Goal: Task Accomplishment & Management: Use online tool/utility

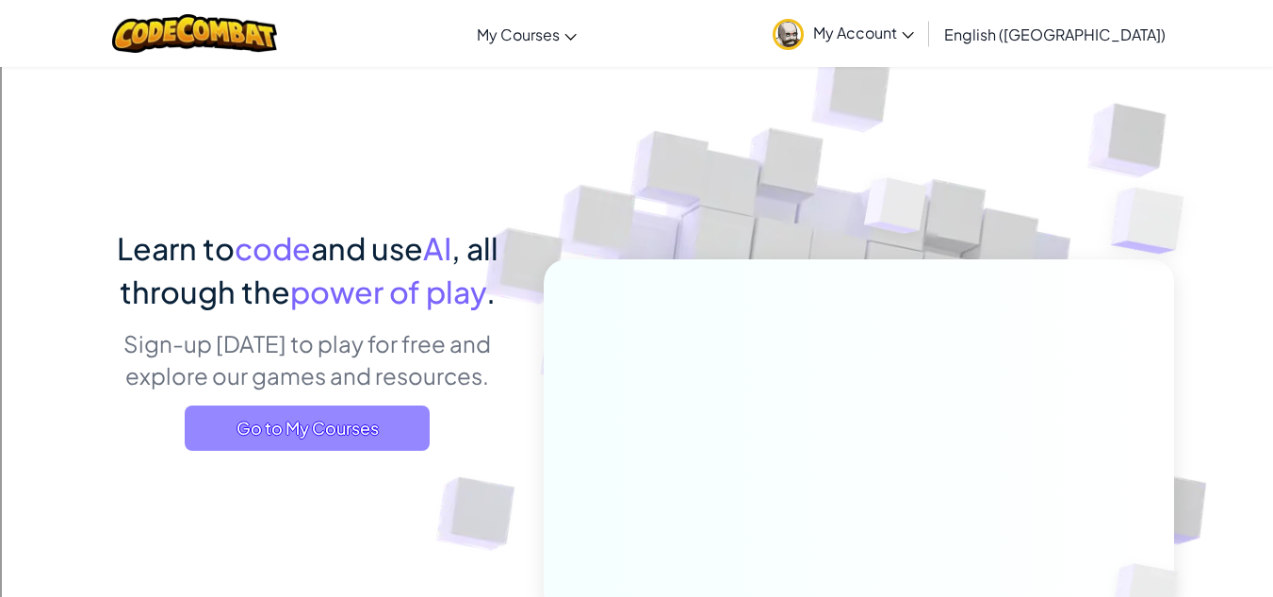
click at [351, 430] on span "Go to My Courses" at bounding box center [307, 427] width 245 height 45
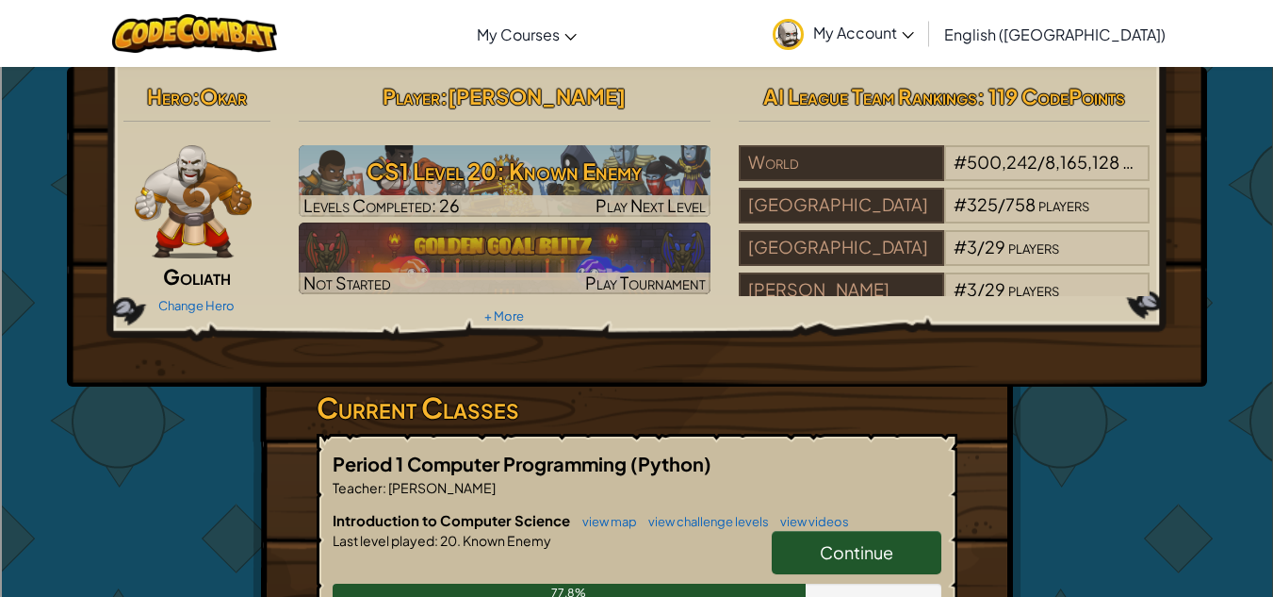
scroll to position [131, 0]
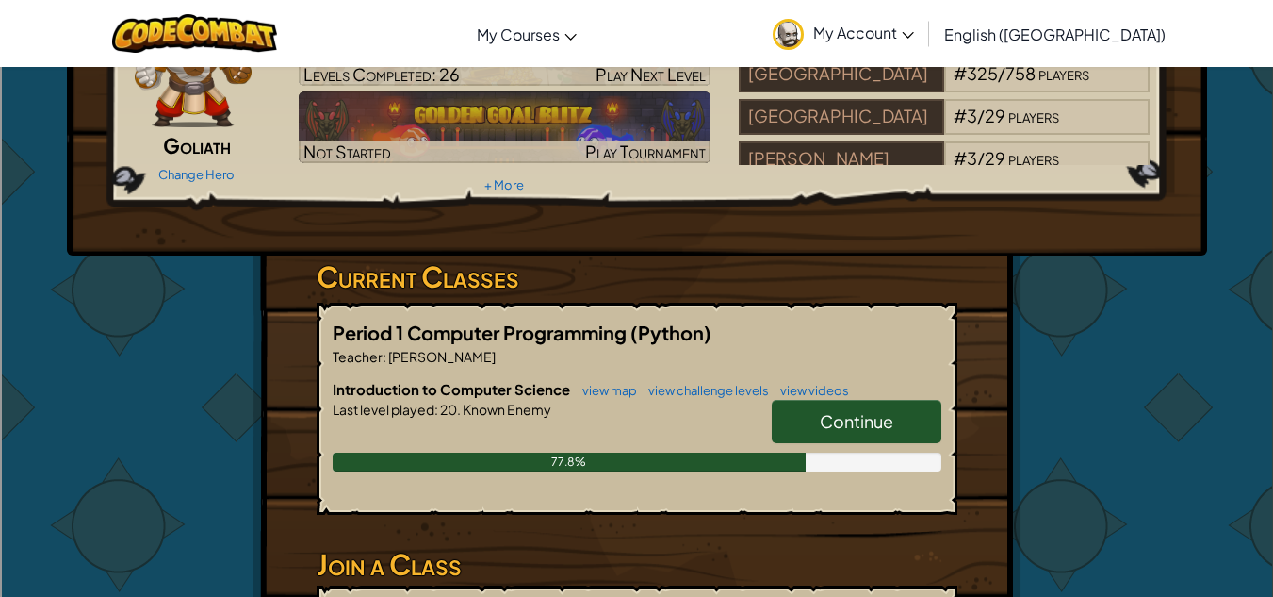
click at [834, 417] on span "Continue" at bounding box center [857, 421] width 74 height 22
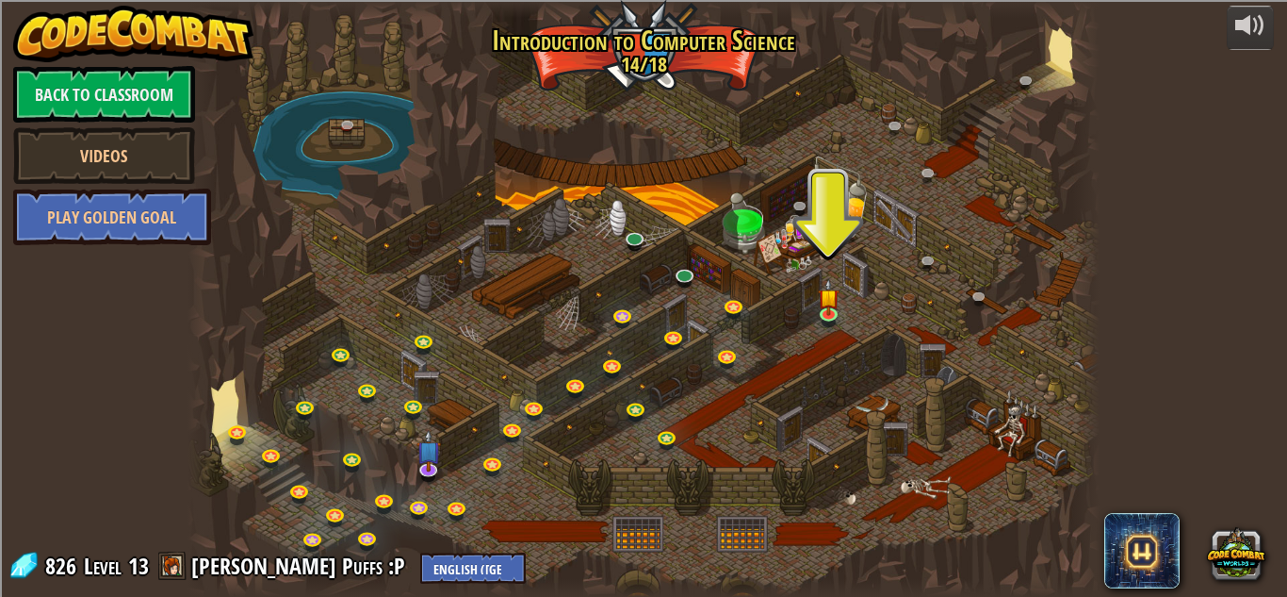
click at [551, 275] on div at bounding box center [644, 298] width 912 height 597
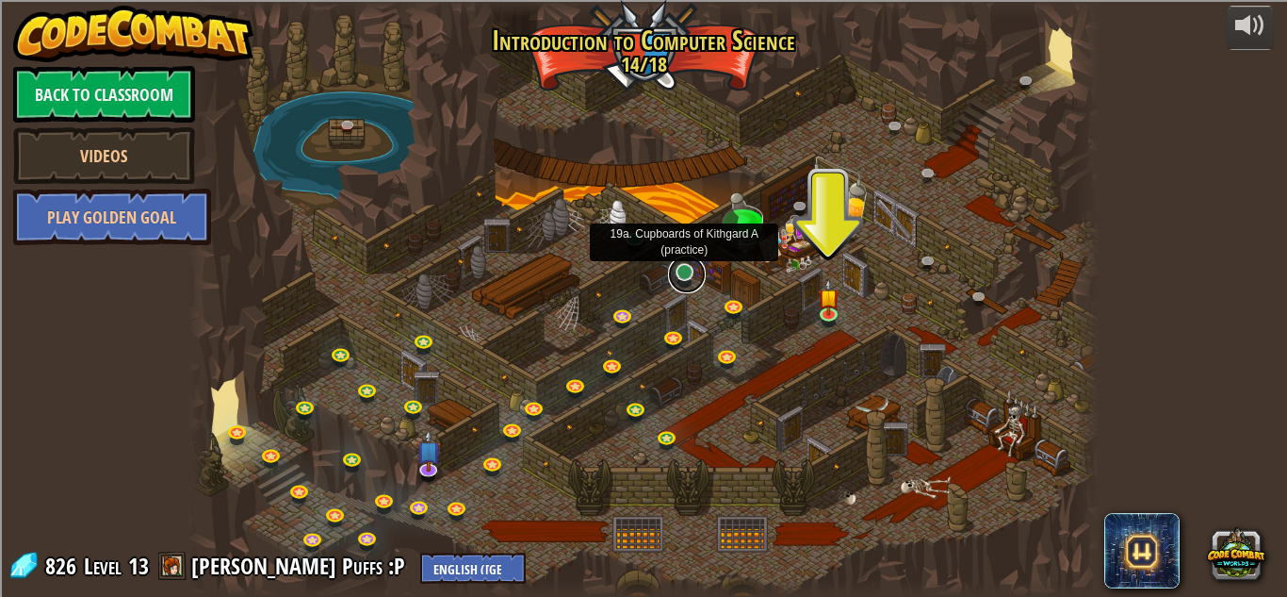
click at [695, 270] on link at bounding box center [687, 274] width 38 height 38
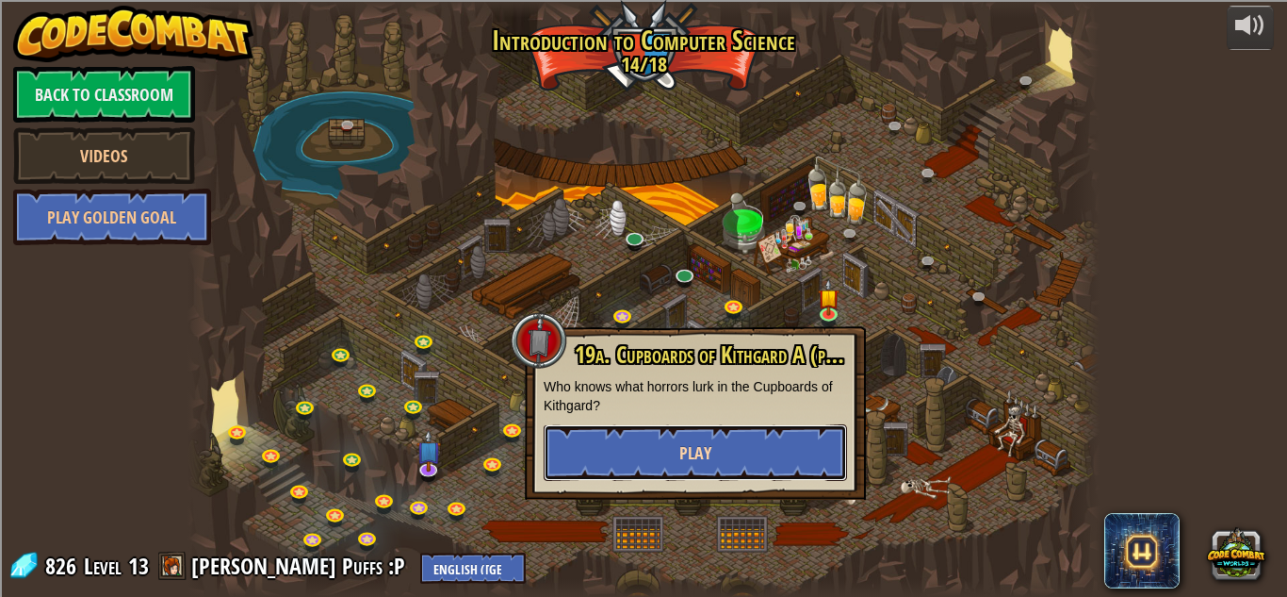
click at [693, 443] on span "Play" at bounding box center [695, 453] width 32 height 24
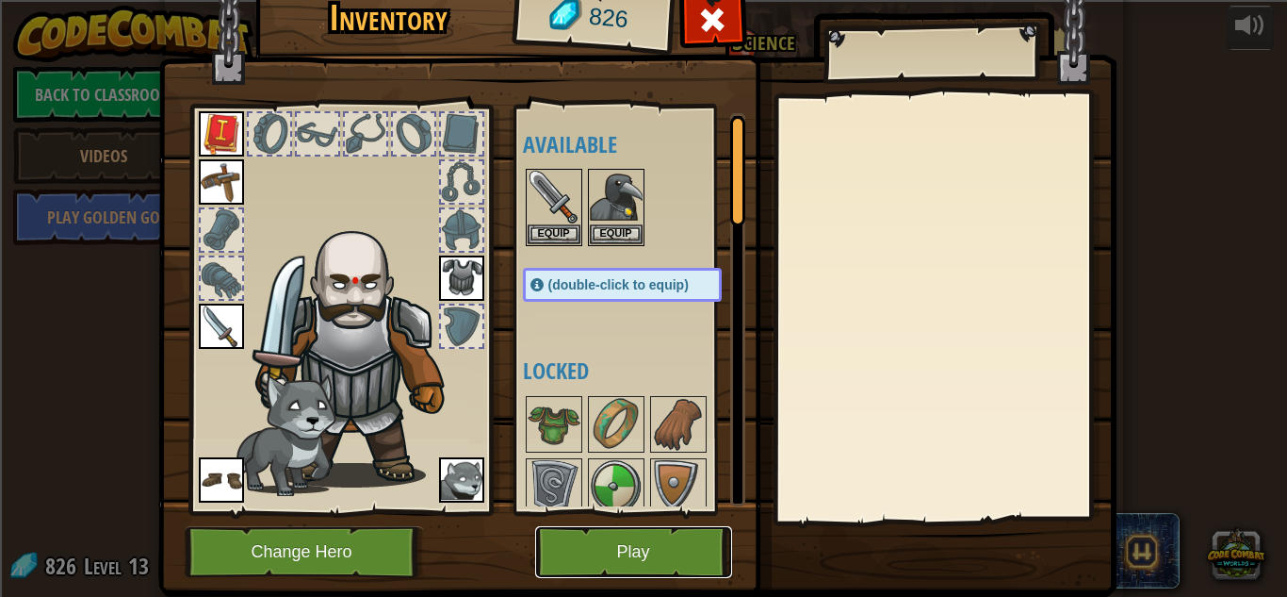
click at [626, 554] on button "Play" at bounding box center [633, 552] width 197 height 52
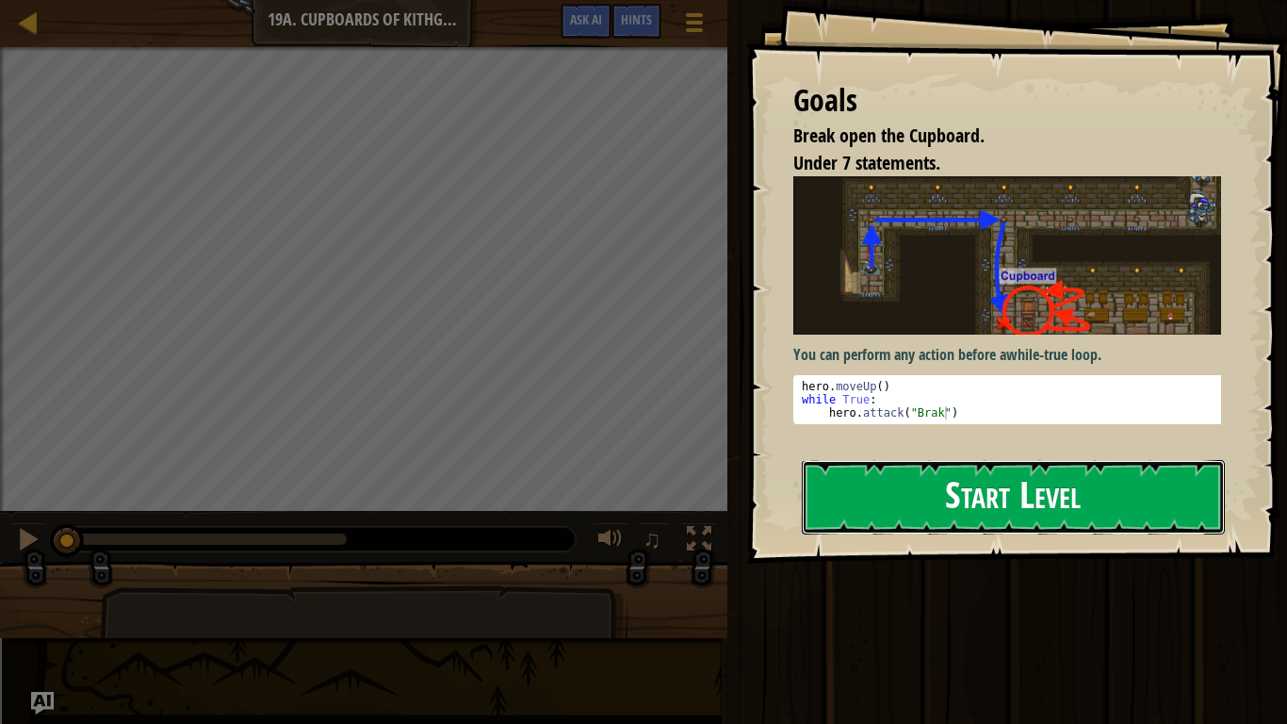
drag, startPoint x: 938, startPoint y: 500, endPoint x: 881, endPoint y: 500, distance: 56.5
click at [938, 500] on button "Start Level" at bounding box center [1013, 497] width 423 height 74
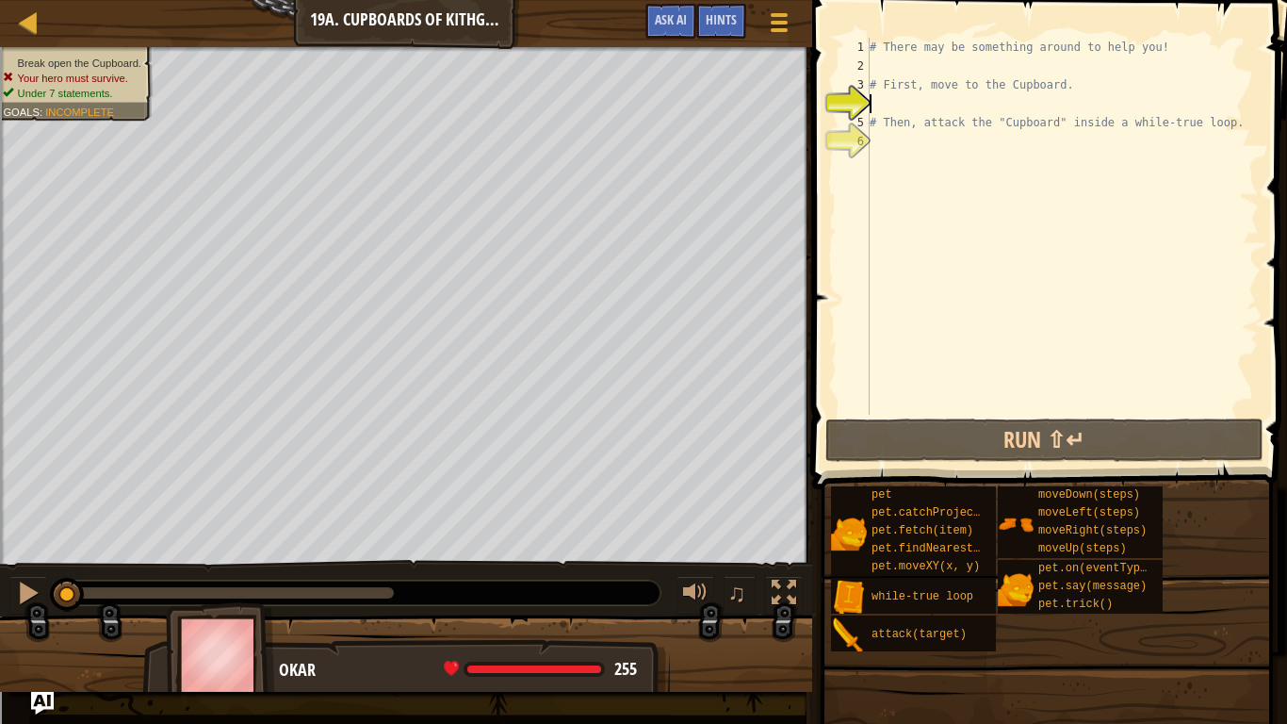
click at [923, 104] on div "# There may be something around to help you! # First, move to the Cupboard. # T…" at bounding box center [1062, 245] width 393 height 415
click at [955, 63] on div "# There may be something around to help you! # First, move to the Cupboard. # T…" at bounding box center [1062, 245] width 393 height 415
click at [914, 104] on div "# There may be something around to help you! # First, move to the Cupboard. # T…" at bounding box center [1062, 245] width 393 height 415
type textarea "mo"
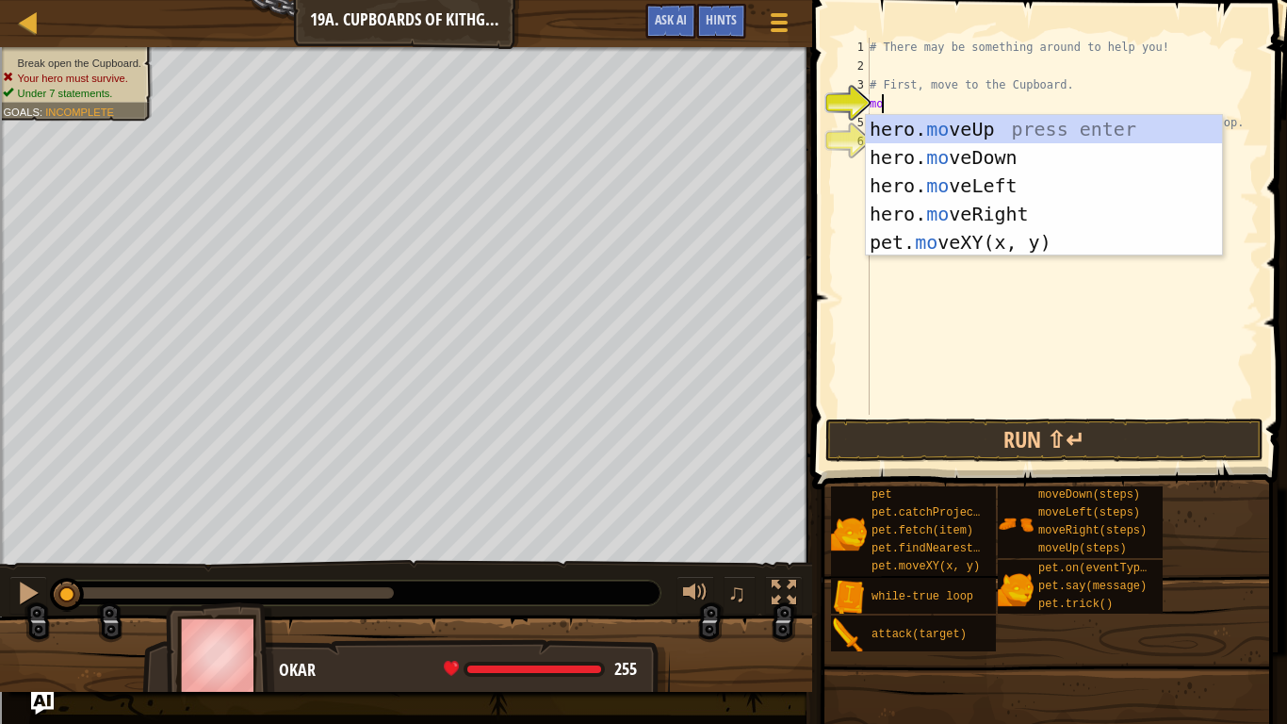
scroll to position [8, 0]
click at [940, 154] on div "hero. mo veUp press enter hero. mo veDown press enter hero. mo veLeft press ent…" at bounding box center [1044, 214] width 356 height 198
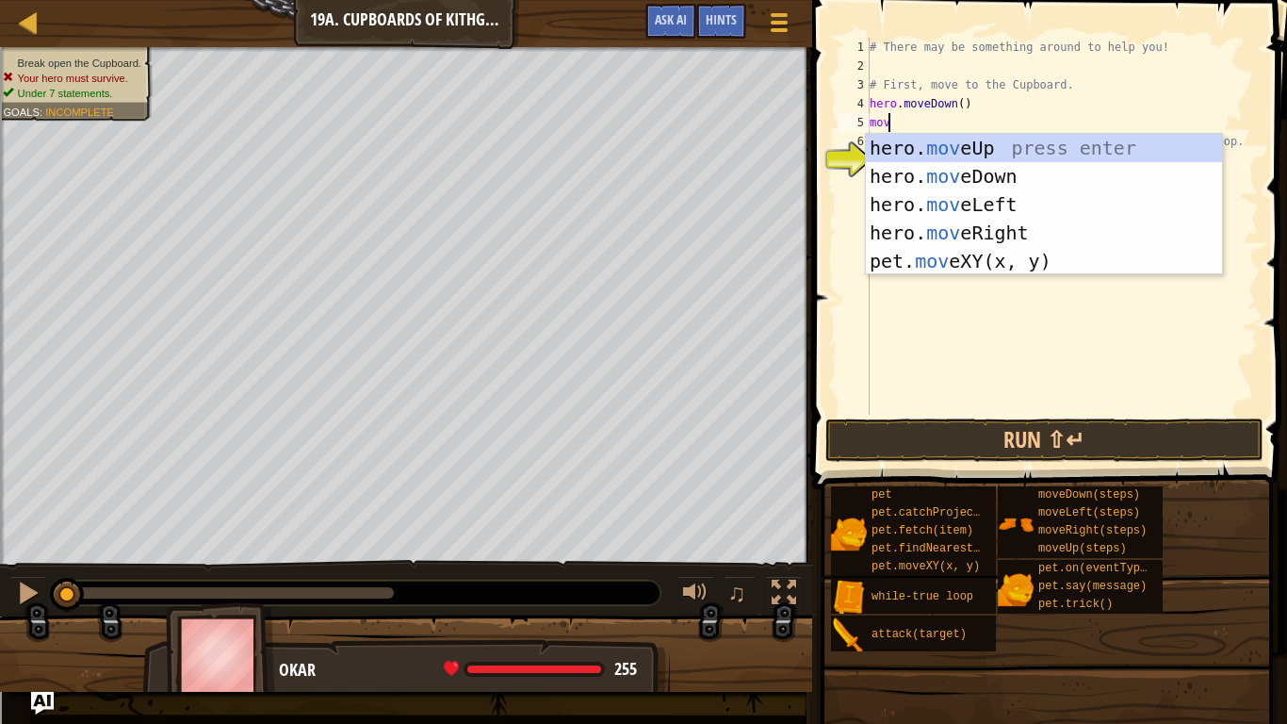
type textarea "move"
click at [955, 205] on div "hero. move Up press enter hero. move Down press enter hero. move Left press ent…" at bounding box center [1044, 233] width 356 height 198
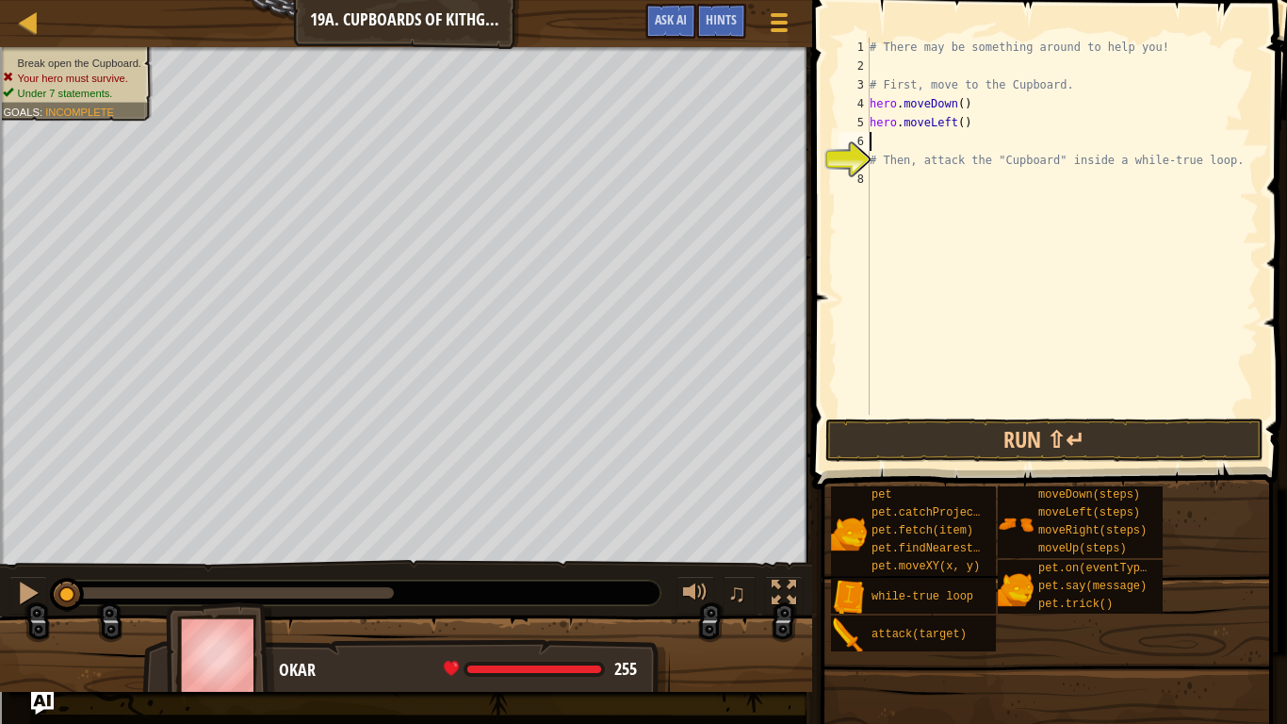
scroll to position [8, 0]
click at [956, 124] on div "# There may be something around to help you! # First, move to the Cupboard. her…" at bounding box center [1062, 245] width 393 height 415
type textarea "hero.moveLeft(2)"
click at [923, 147] on div "# There may be something around to help you! # First, move to the Cupboard. her…" at bounding box center [1062, 245] width 393 height 415
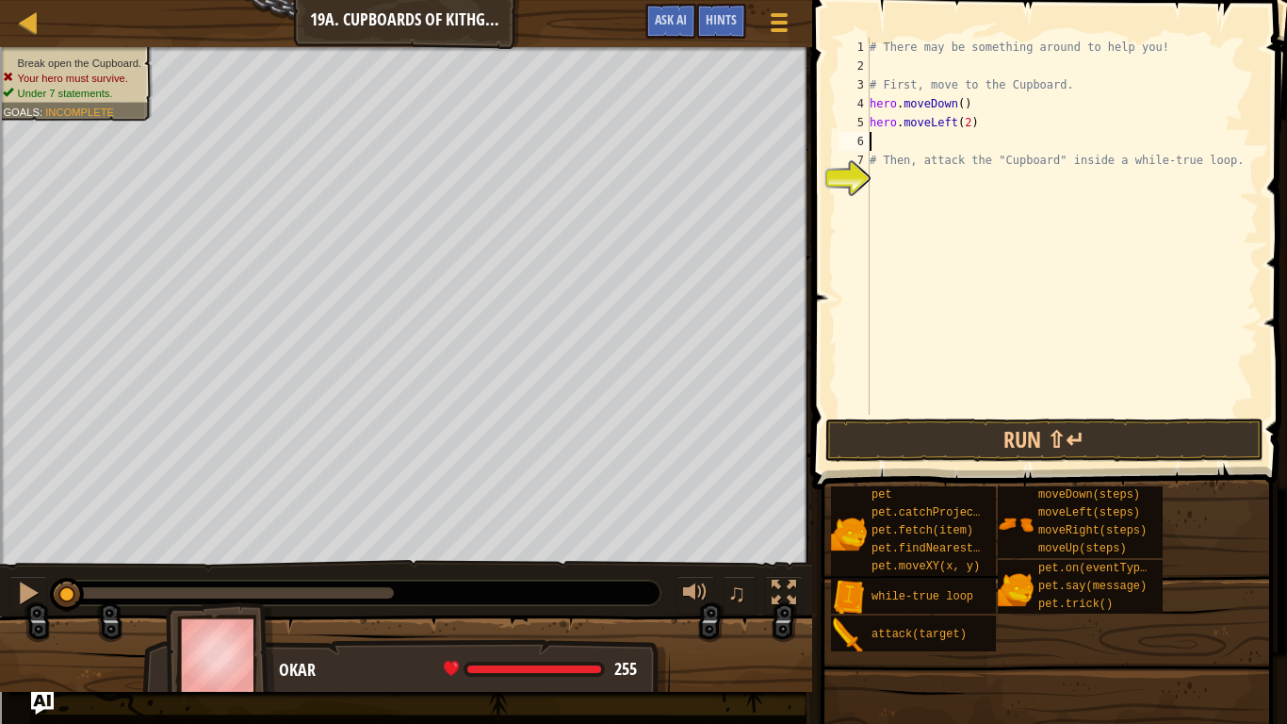
scroll to position [8, 0]
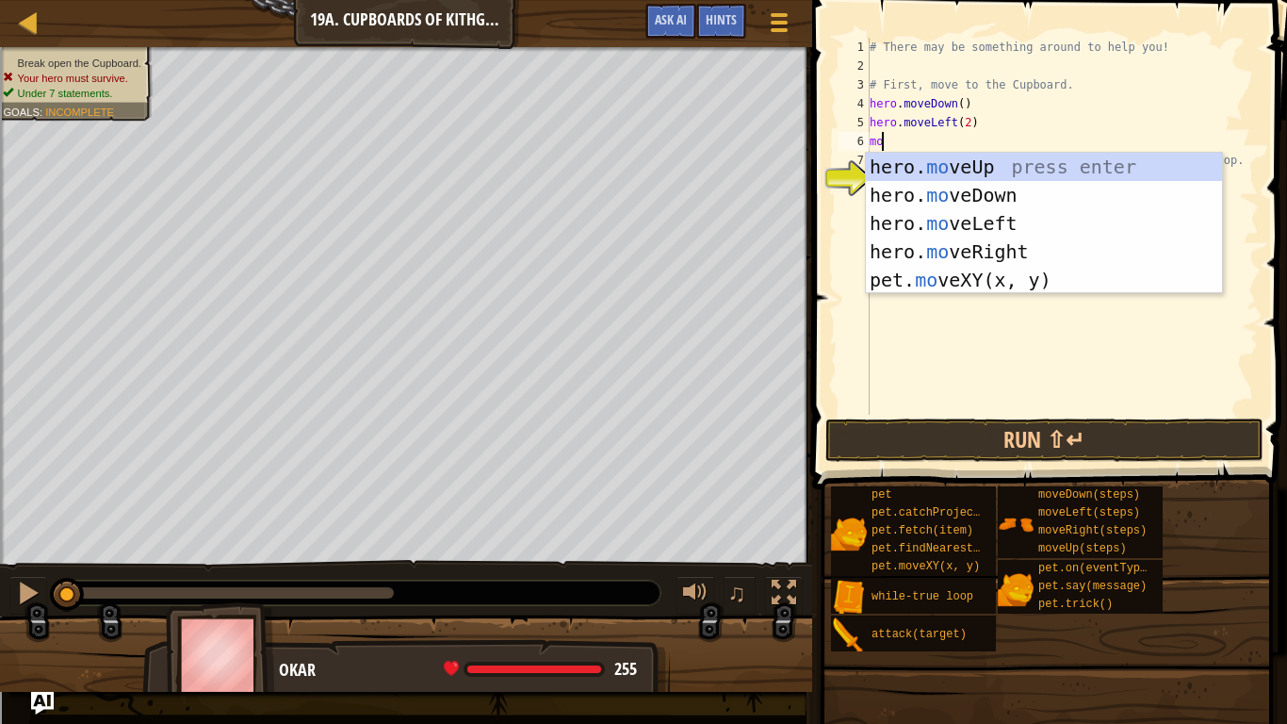
type textarea "move"
click at [945, 170] on div "hero. move Up press enter hero. move Down press enter hero. move Left press ent…" at bounding box center [1044, 252] width 356 height 198
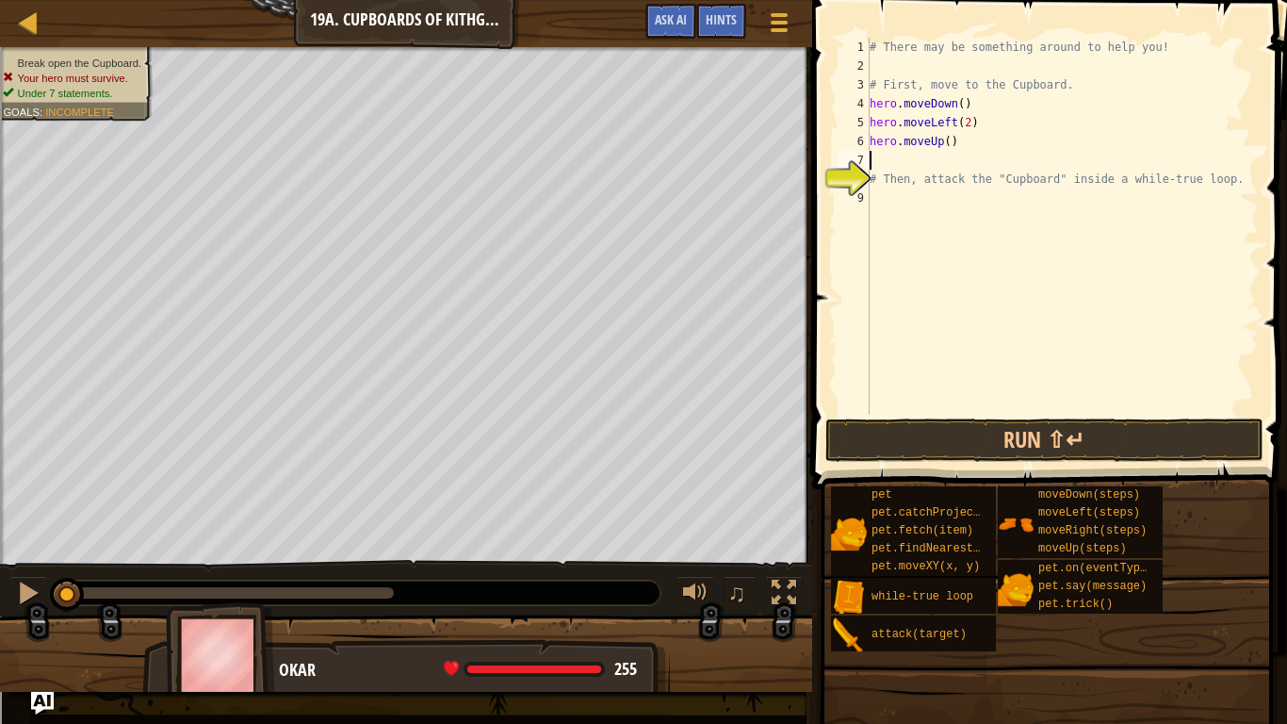
scroll to position [8, 0]
click at [945, 146] on div "# There may be something around to help you! # First, move to the Cupboard. her…" at bounding box center [1062, 245] width 393 height 415
type textarea "hero.moveUp(2)"
click at [927, 160] on div "# There may be something around to help you! # First, move to the Cupboard. her…" at bounding box center [1062, 245] width 393 height 415
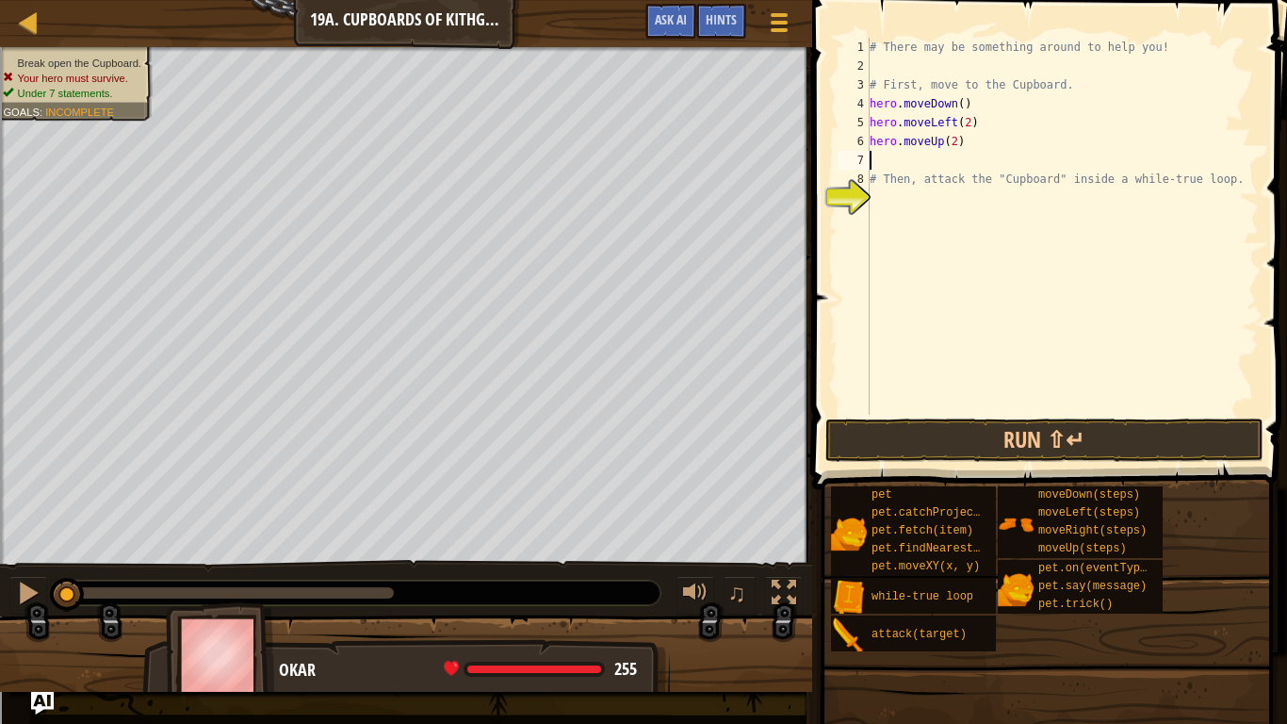
scroll to position [8, 0]
type textarea "hero.moveUp(2)"
click at [919, 179] on div "# There may be something around to help you! # First, move to the Cupboard. her…" at bounding box center [1062, 245] width 393 height 415
click at [917, 182] on div "# There may be something around to help you! # First, move to the Cupboard. her…" at bounding box center [1062, 245] width 393 height 415
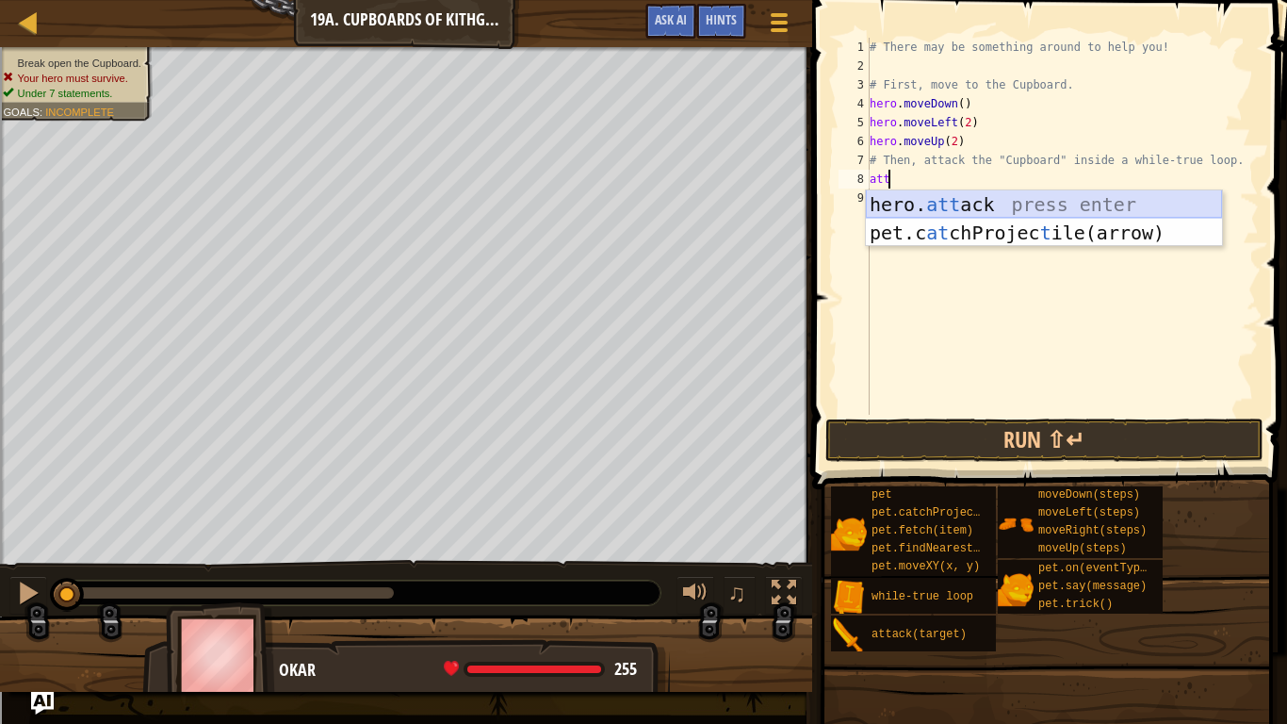
click at [931, 201] on div "hero. att ack press enter pet.c at chProjec t ile(arrow) press enter" at bounding box center [1044, 246] width 356 height 113
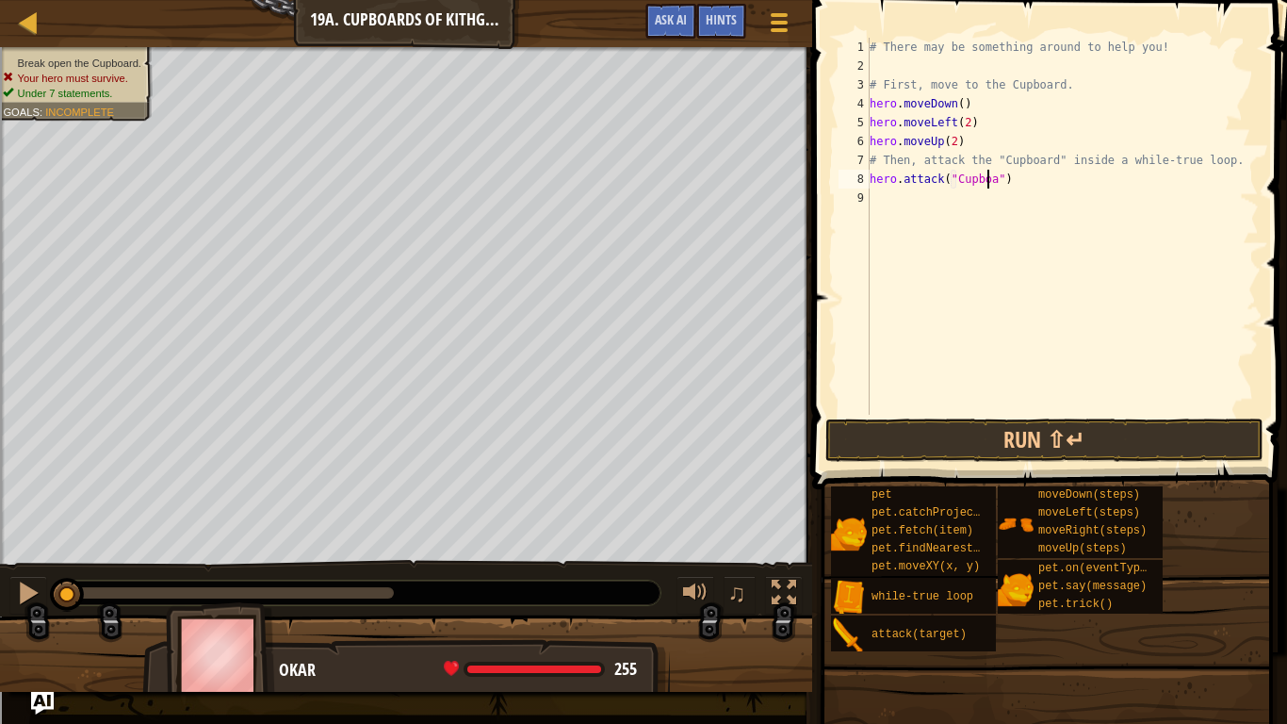
scroll to position [8, 10]
type textarea "hero.attack("Cupboard")"
click at [1023, 438] on button "Run ⇧↵" at bounding box center [1044, 439] width 439 height 43
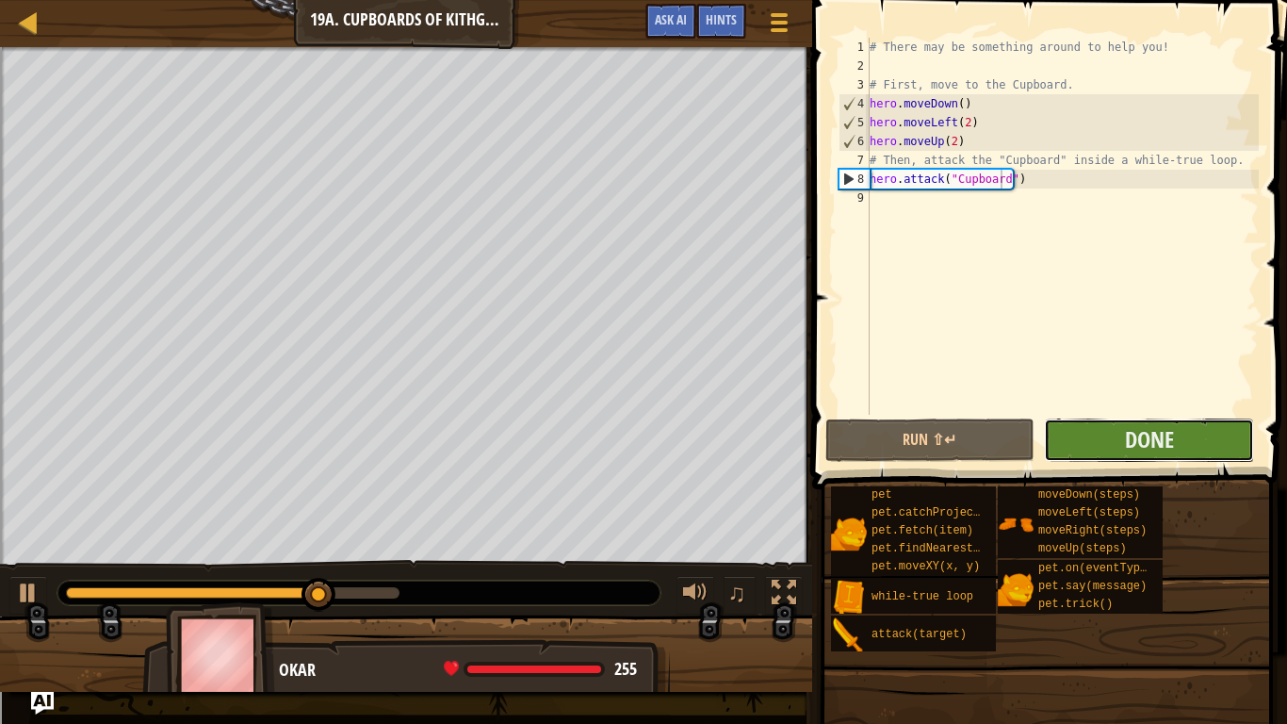
click at [1093, 437] on button "Done" at bounding box center [1149, 439] width 210 height 43
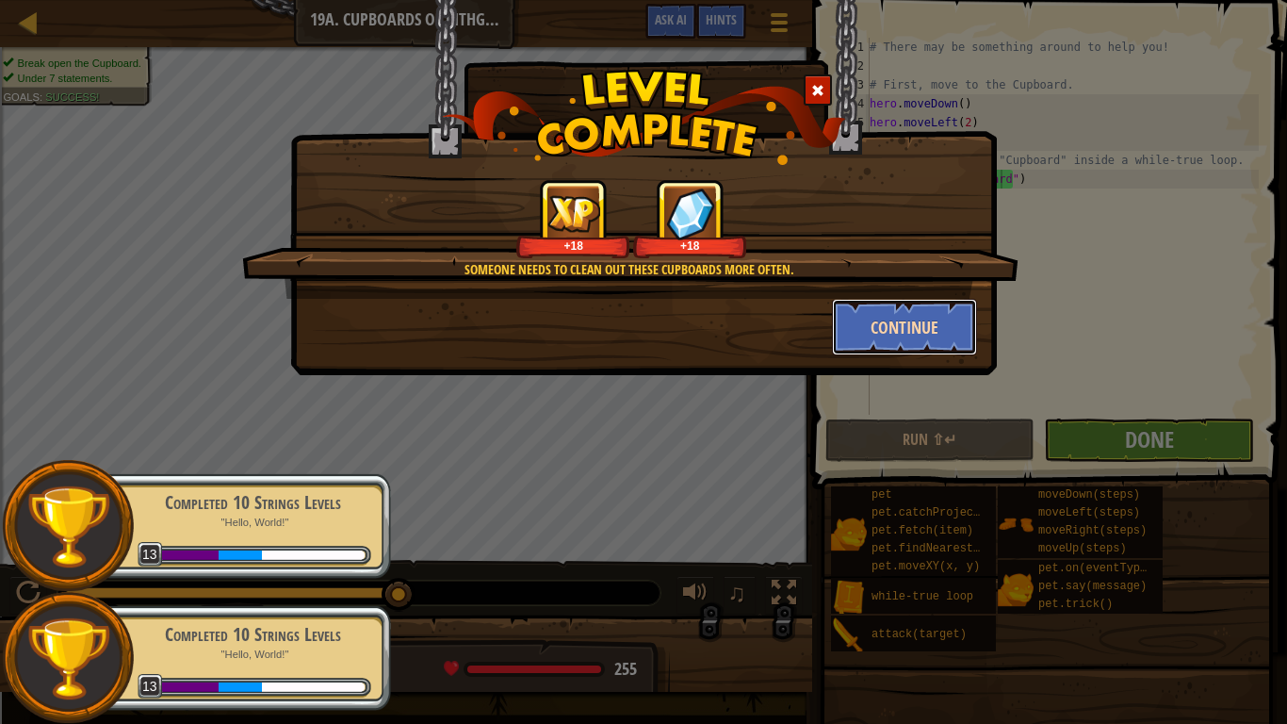
click at [897, 325] on button "Continue" at bounding box center [905, 327] width 146 height 57
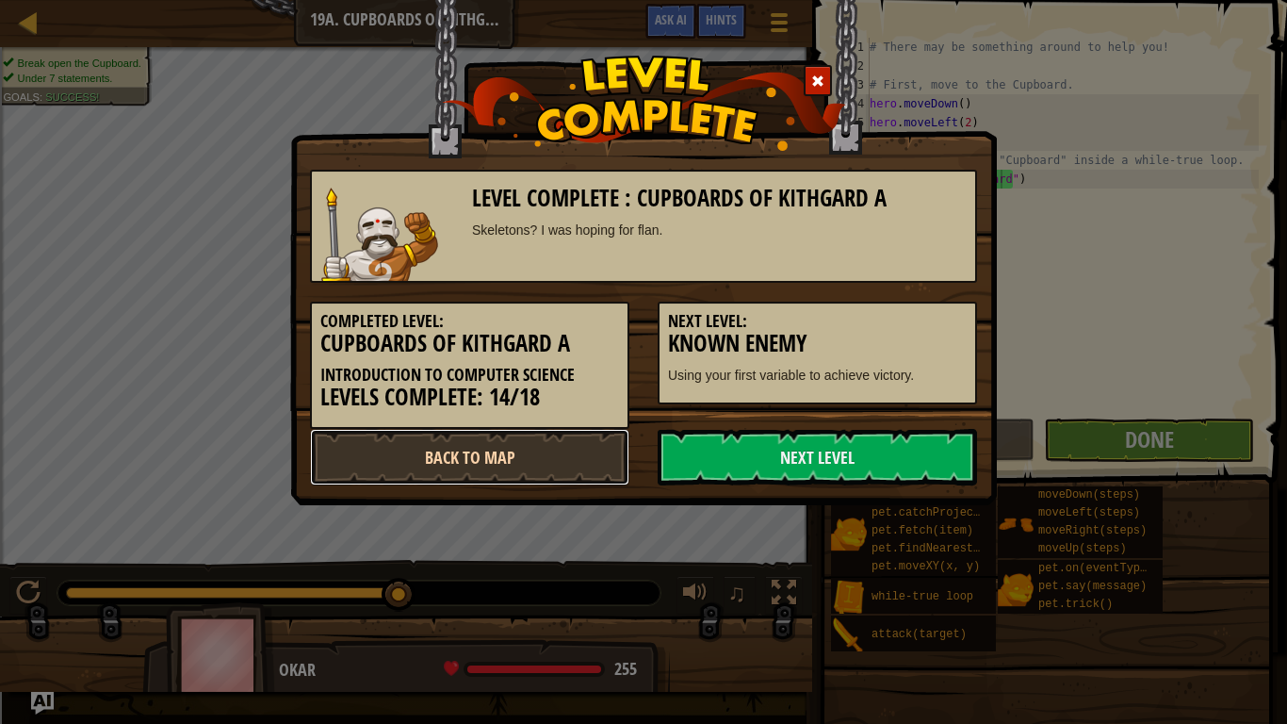
click at [541, 458] on link "Back to Map" at bounding box center [469, 457] width 319 height 57
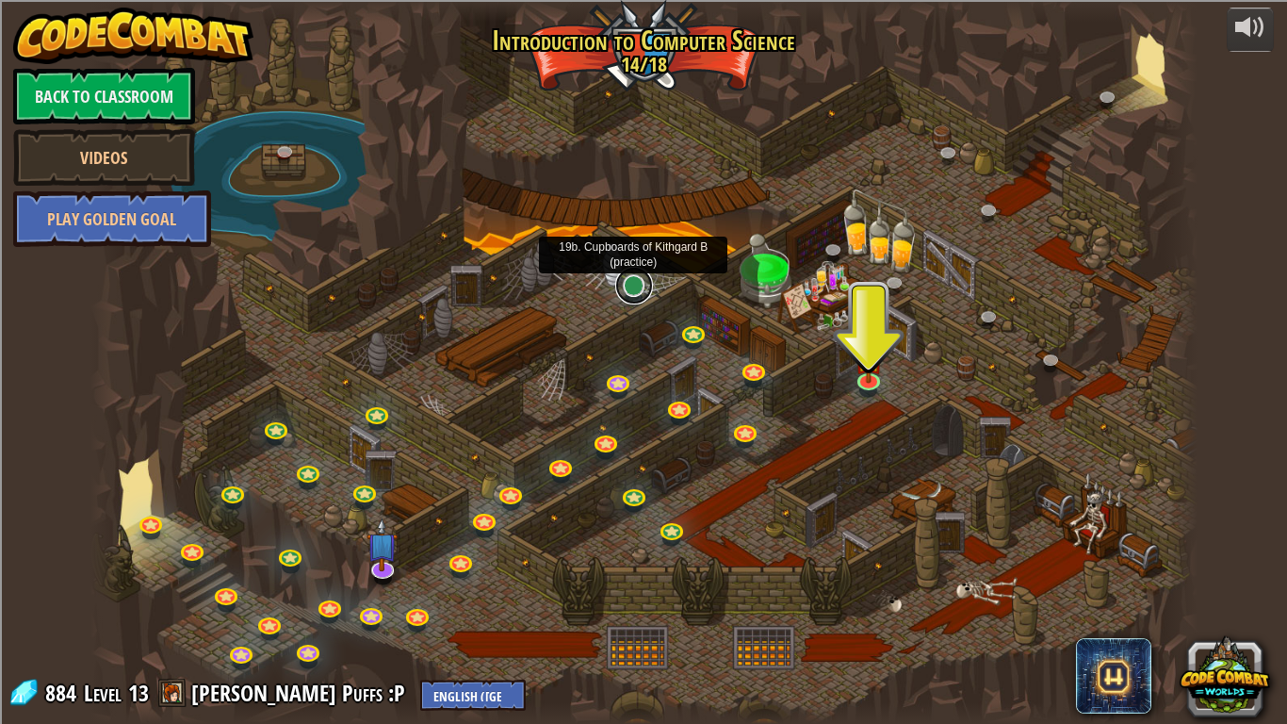
click at [627, 281] on link at bounding box center [634, 286] width 38 height 38
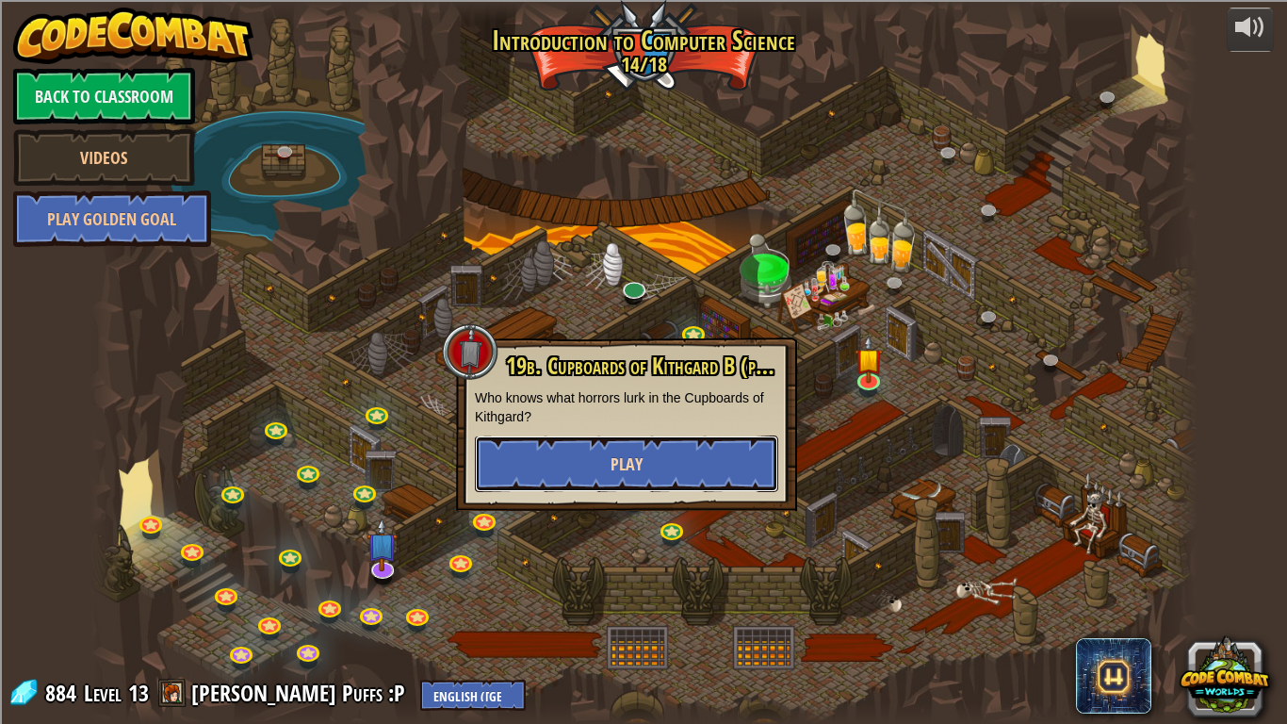
click at [622, 460] on span "Play" at bounding box center [627, 464] width 32 height 24
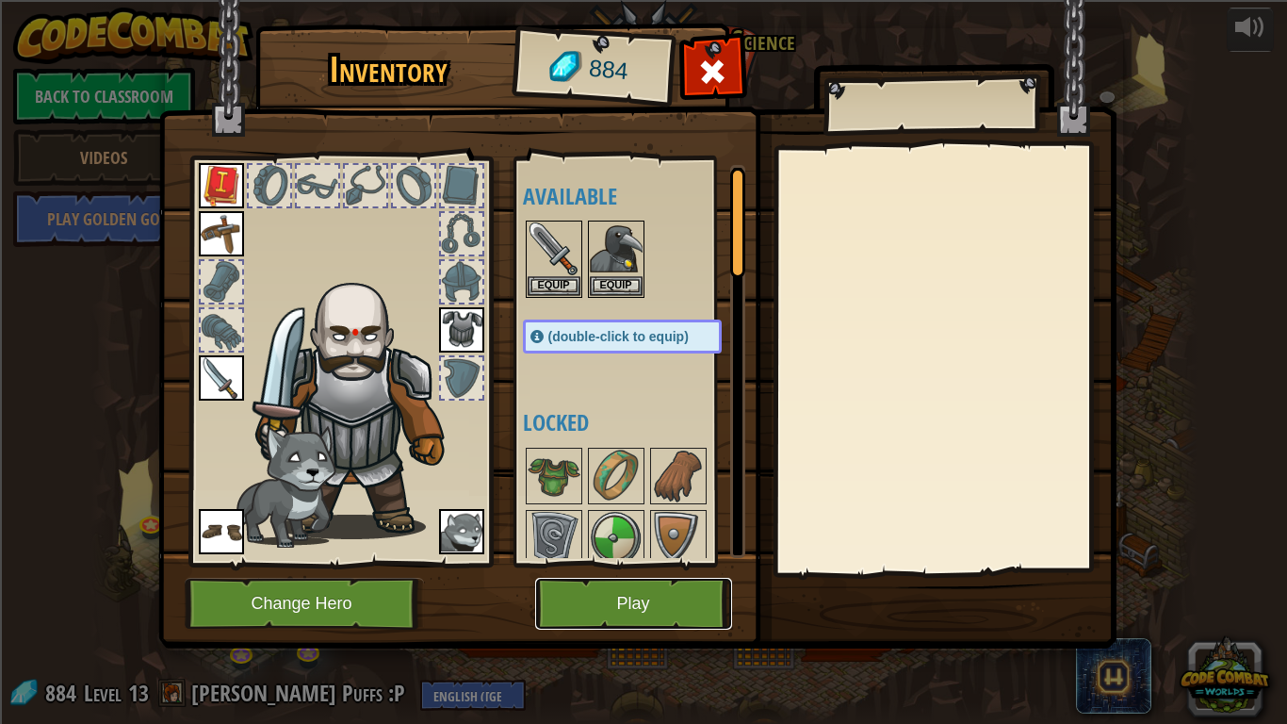
click at [646, 596] on button "Play" at bounding box center [633, 604] width 197 height 52
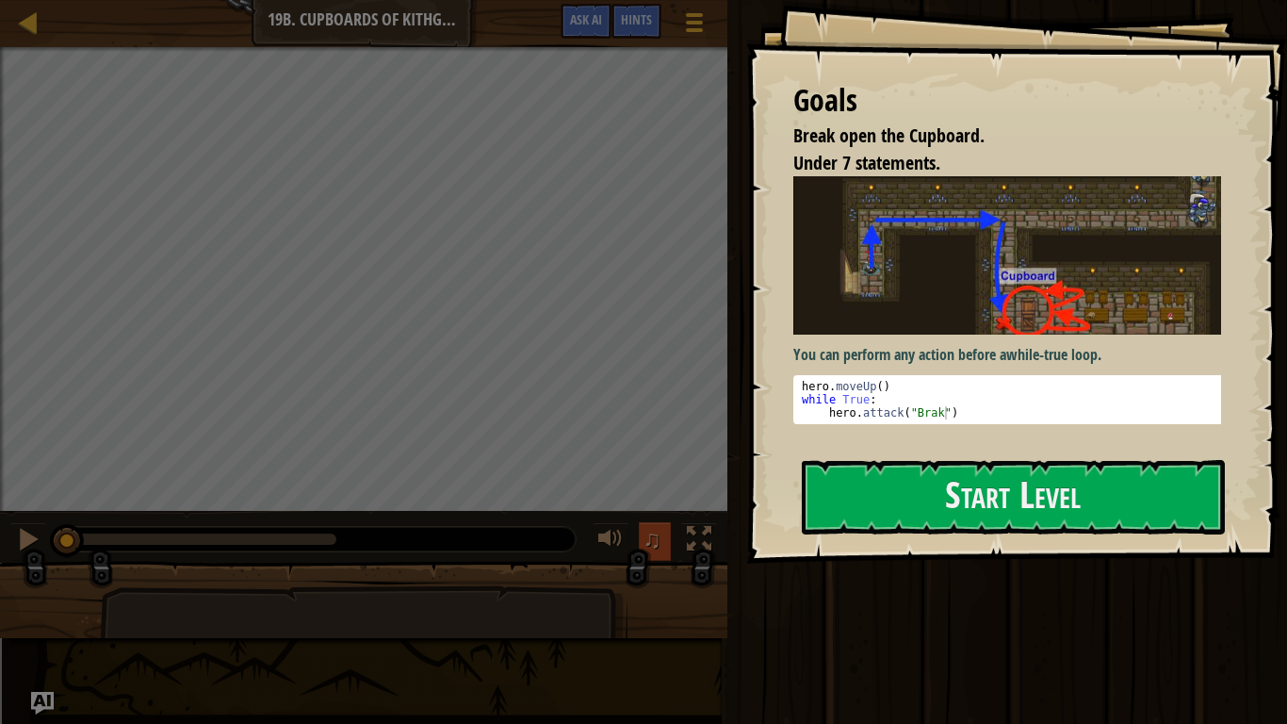
click at [658, 525] on span "♫" at bounding box center [652, 539] width 19 height 28
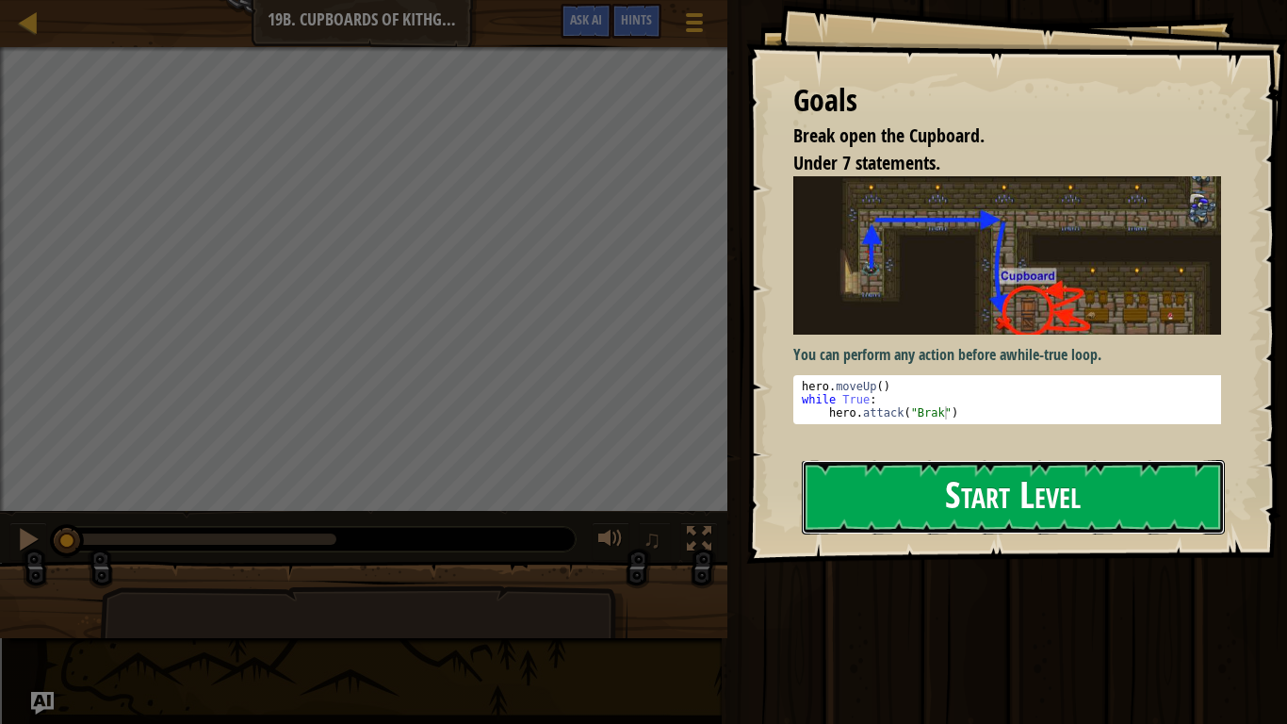
click at [950, 503] on button "Start Level" at bounding box center [1013, 497] width 423 height 74
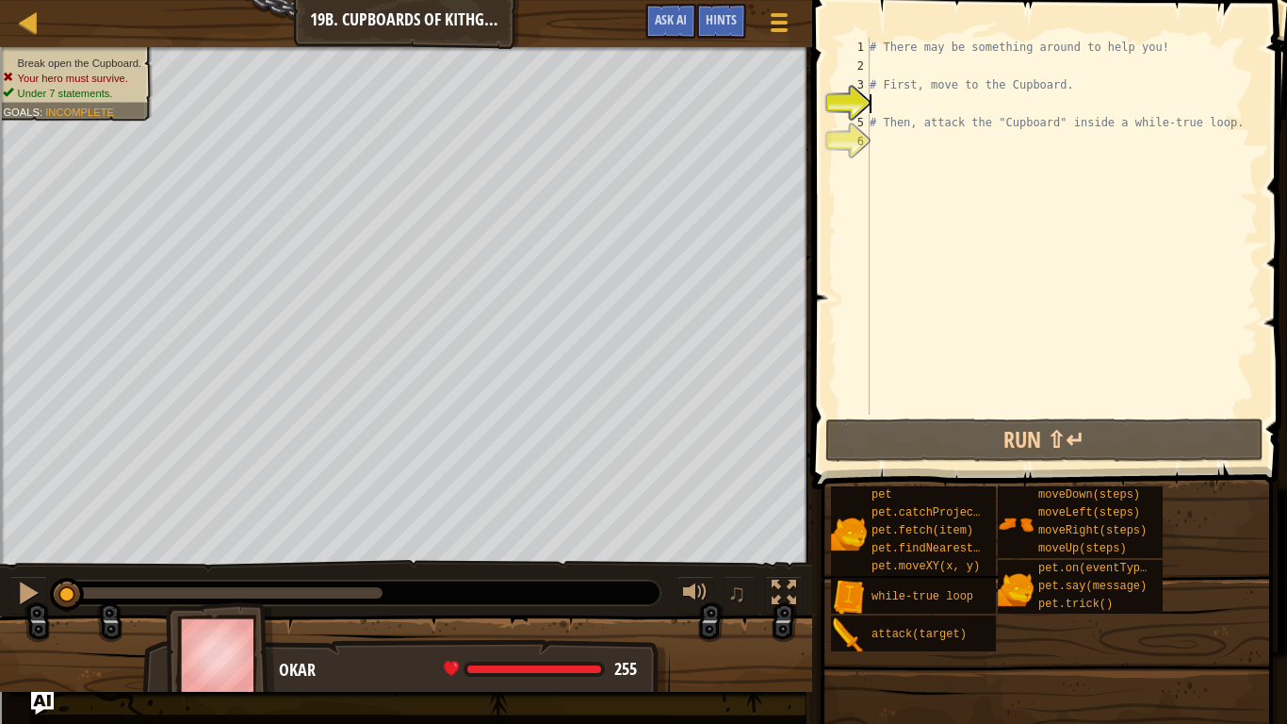
click at [913, 101] on div "# There may be something around to help you! # First, move to the Cupboard. # T…" at bounding box center [1062, 245] width 393 height 415
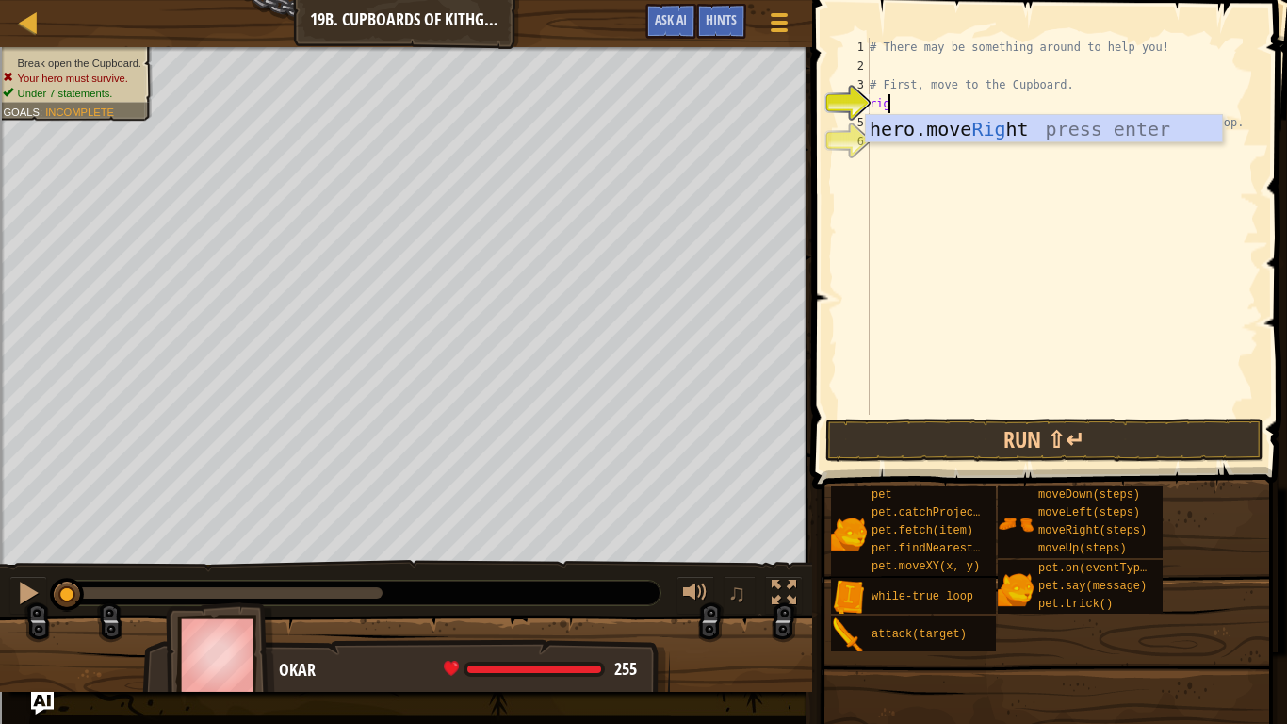
scroll to position [8, 1]
type textarea "right"
click at [938, 128] on div "hero.move Right press enter" at bounding box center [1044, 157] width 356 height 85
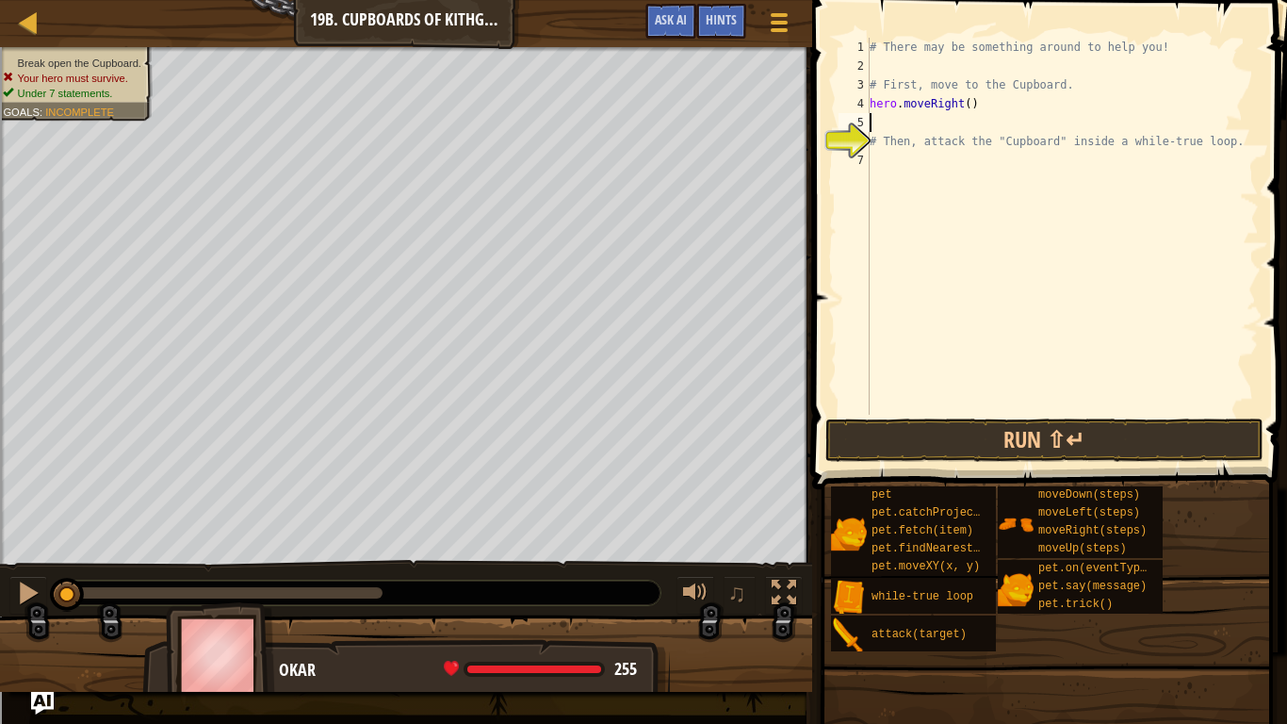
scroll to position [8, 0]
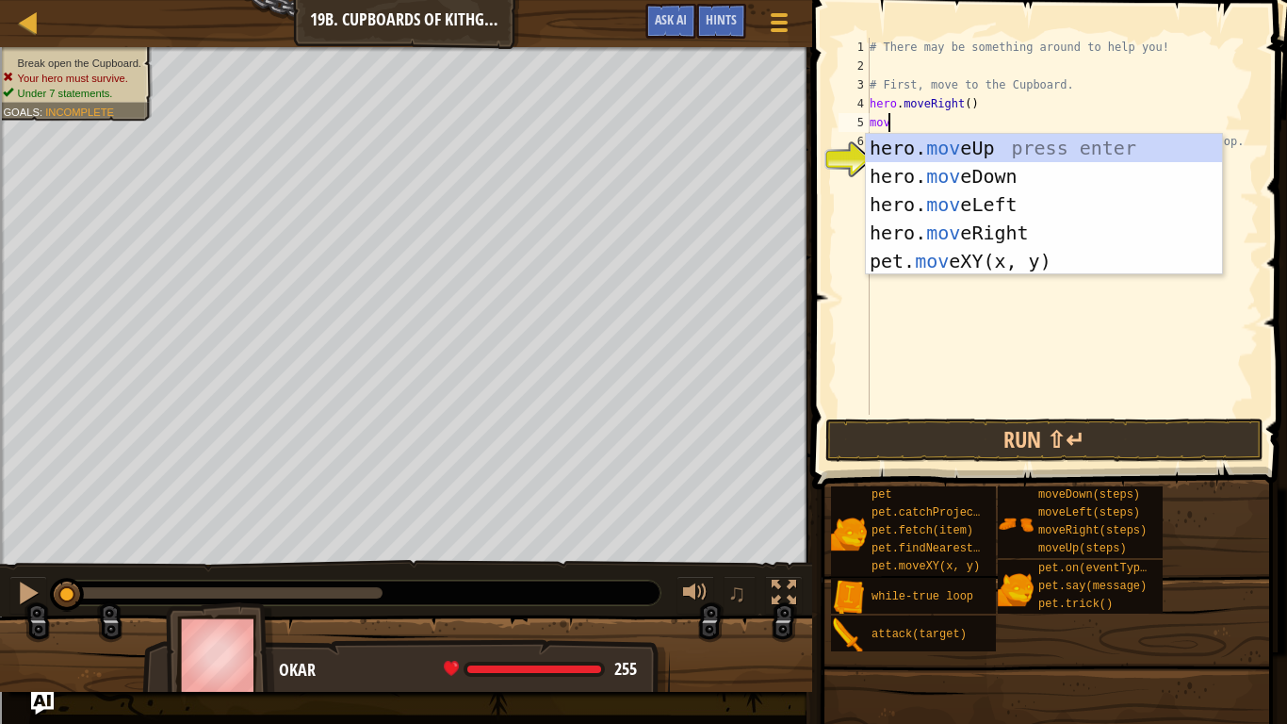
type textarea "move"
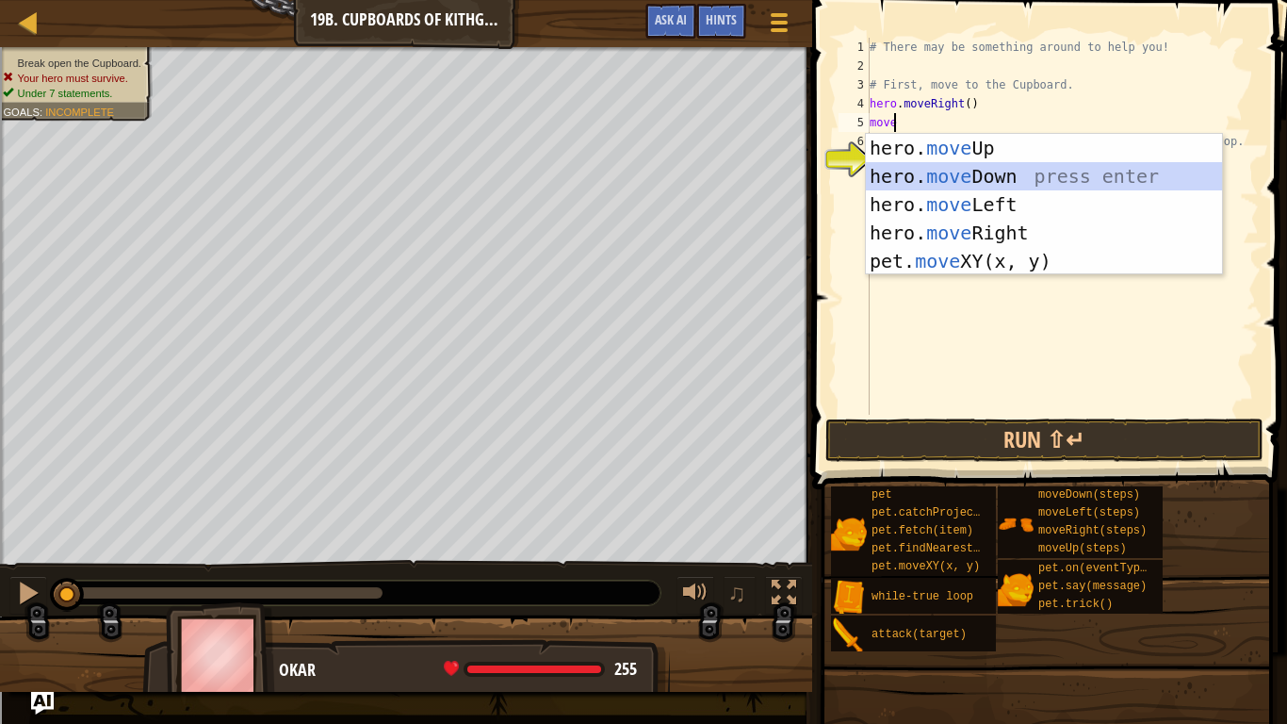
click at [954, 163] on div "hero. move Up press enter hero. move Down press enter hero. move Left press ent…" at bounding box center [1044, 233] width 356 height 198
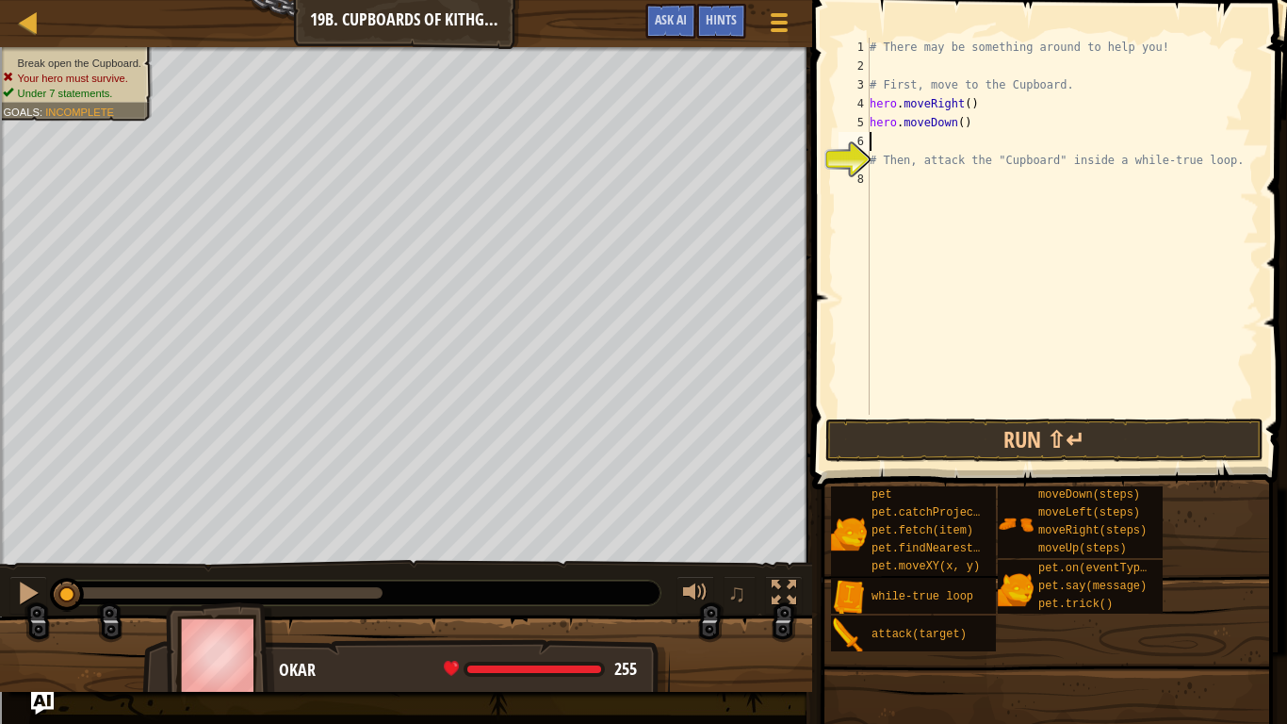
scroll to position [8, 0]
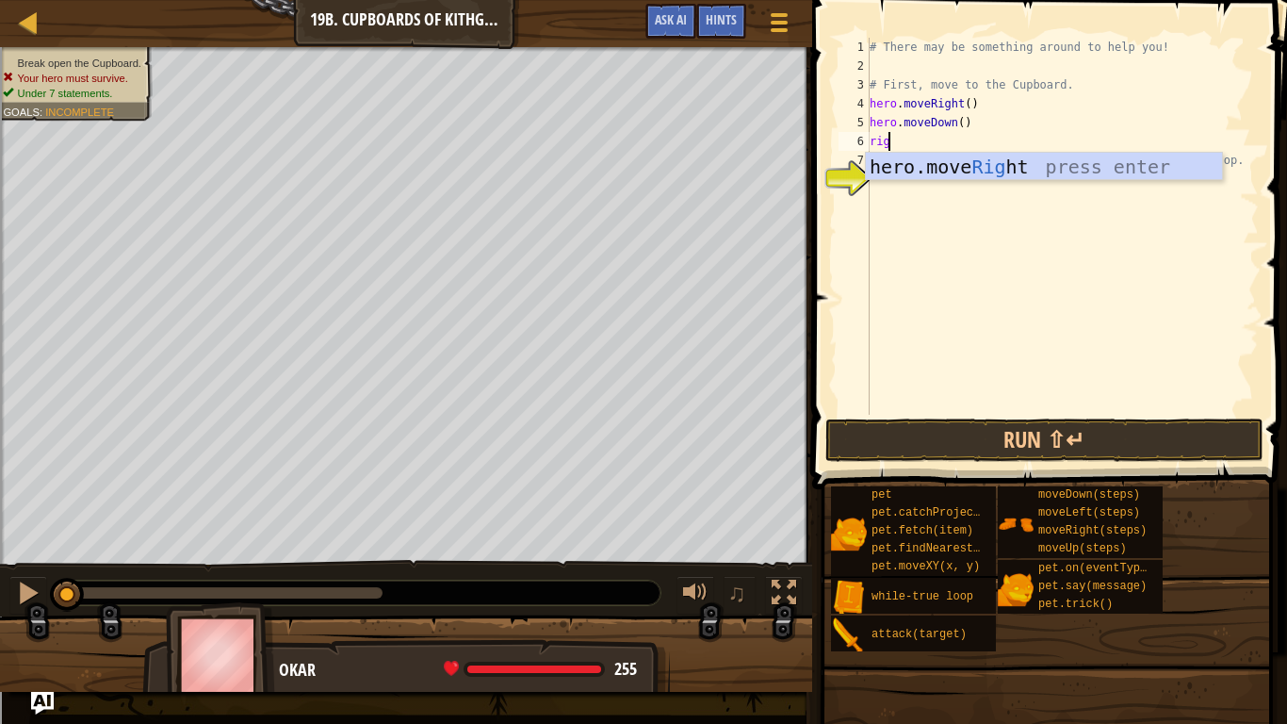
type textarea "righ"
click at [951, 165] on div "hero.move Righ t press enter" at bounding box center [1044, 195] width 356 height 85
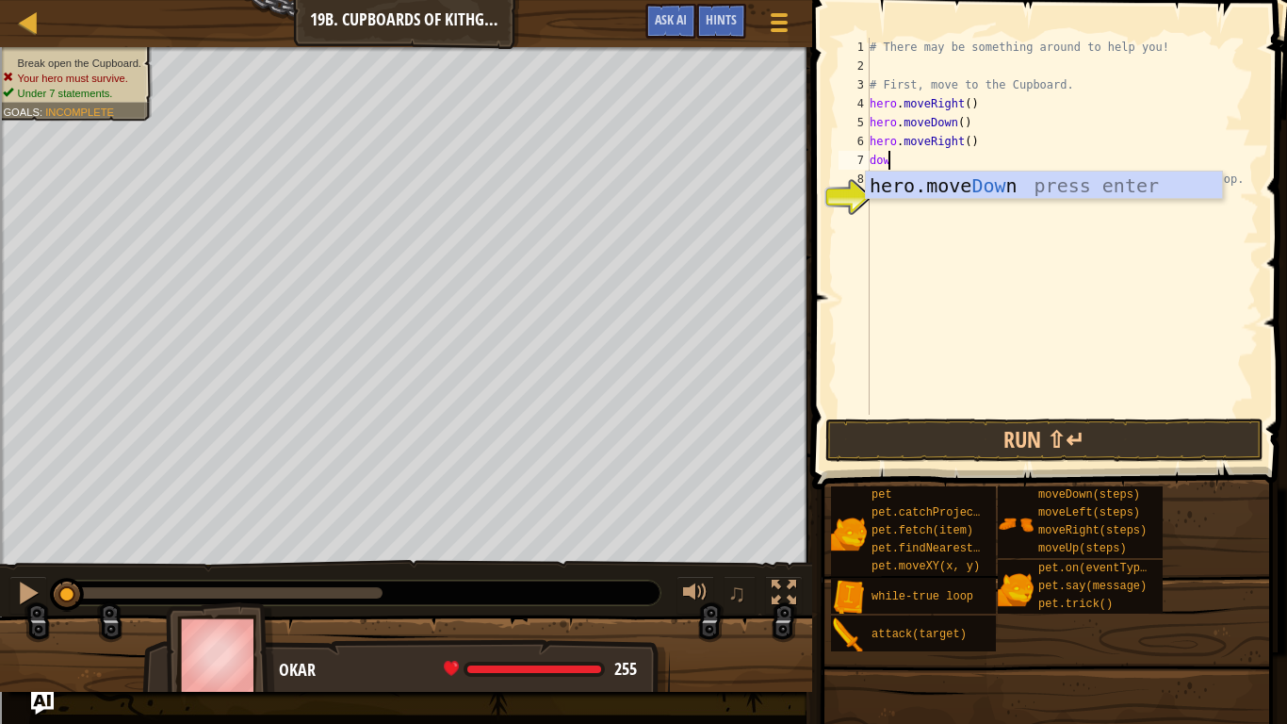
type textarea "down"
click at [955, 176] on div "hero.move Down press enter" at bounding box center [1044, 214] width 356 height 85
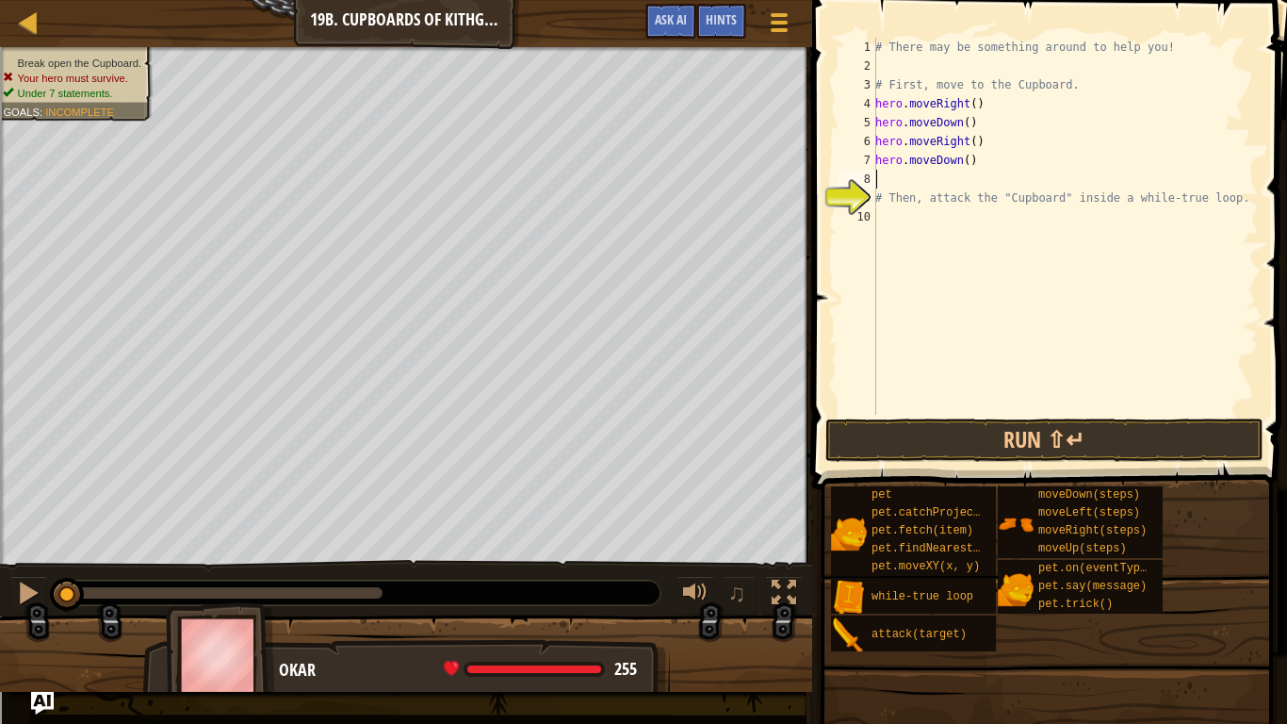
scroll to position [8, 0]
click at [964, 162] on div "# There may be something around to help you! # First, move to the Cupboard. her…" at bounding box center [1065, 245] width 387 height 415
type textarea "hero.moveDown(2)"
click at [933, 179] on div "# There may be something around to help you! # First, move to the Cupboard. her…" at bounding box center [1065, 245] width 387 height 415
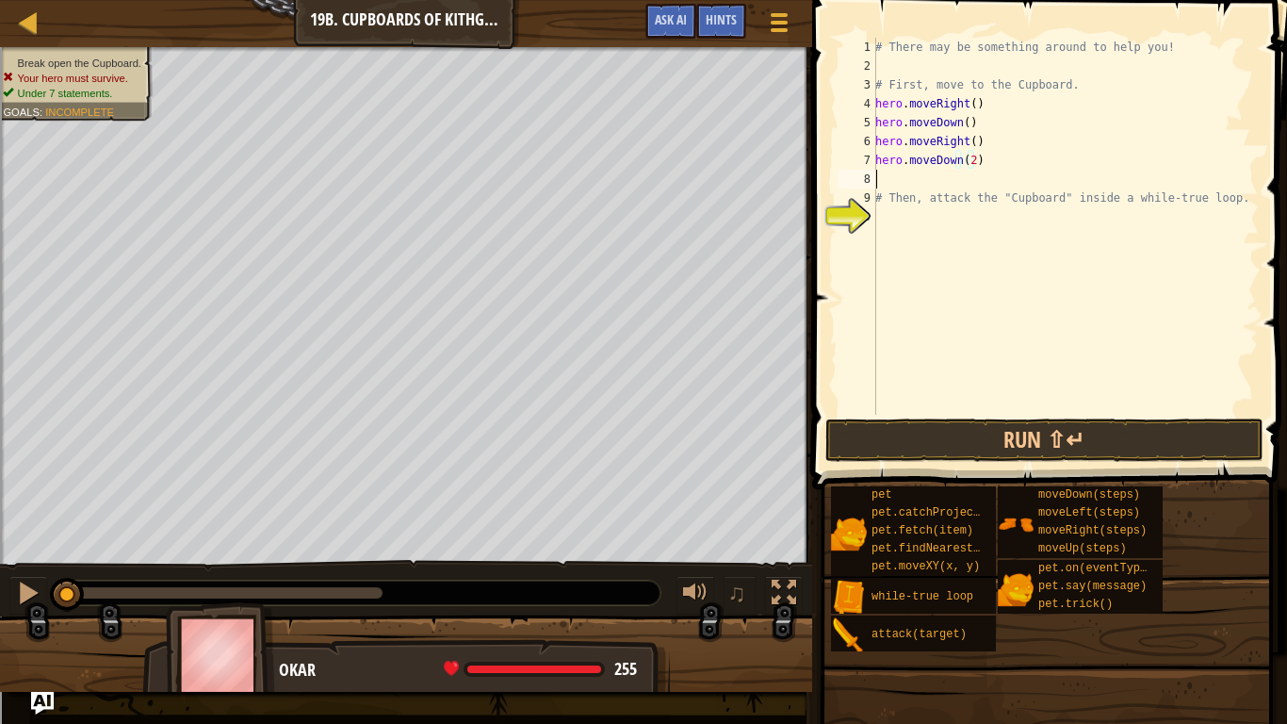
scroll to position [8, 0]
type textarea "hero.moveDown(2)"
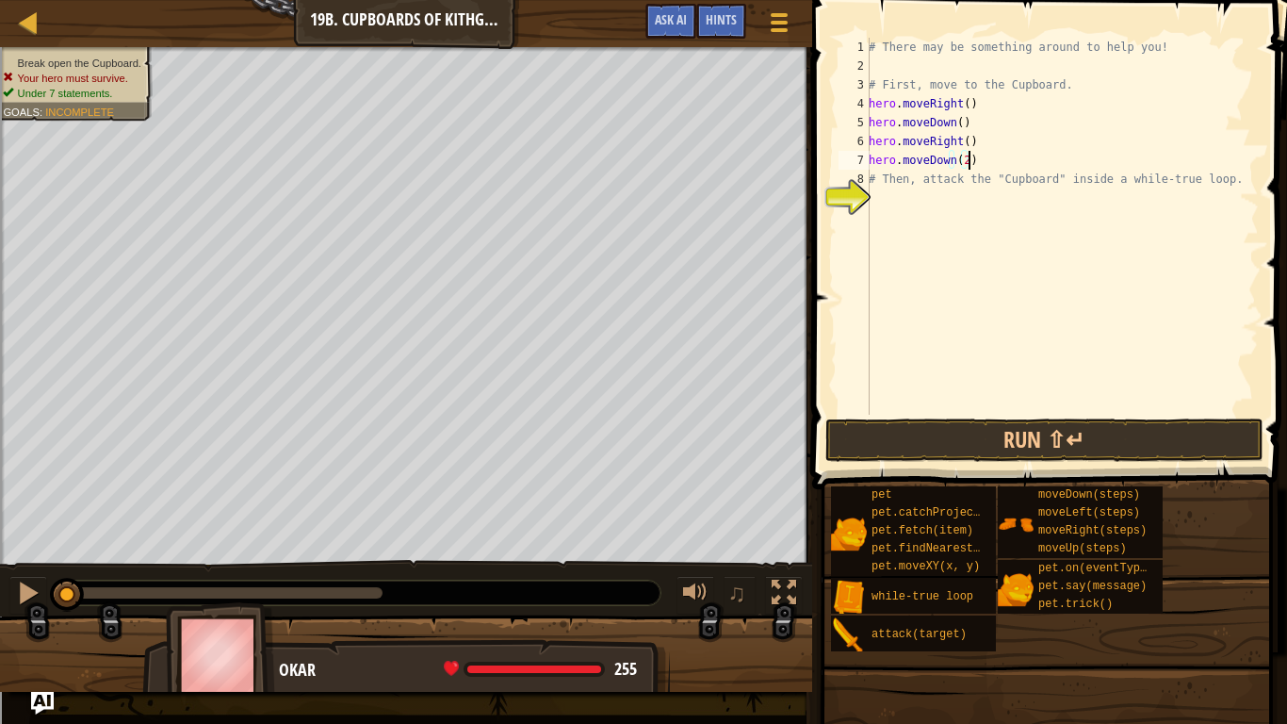
click at [906, 201] on div "# There may be something around to help you! # First, move to the Cupboard. her…" at bounding box center [1062, 245] width 394 height 415
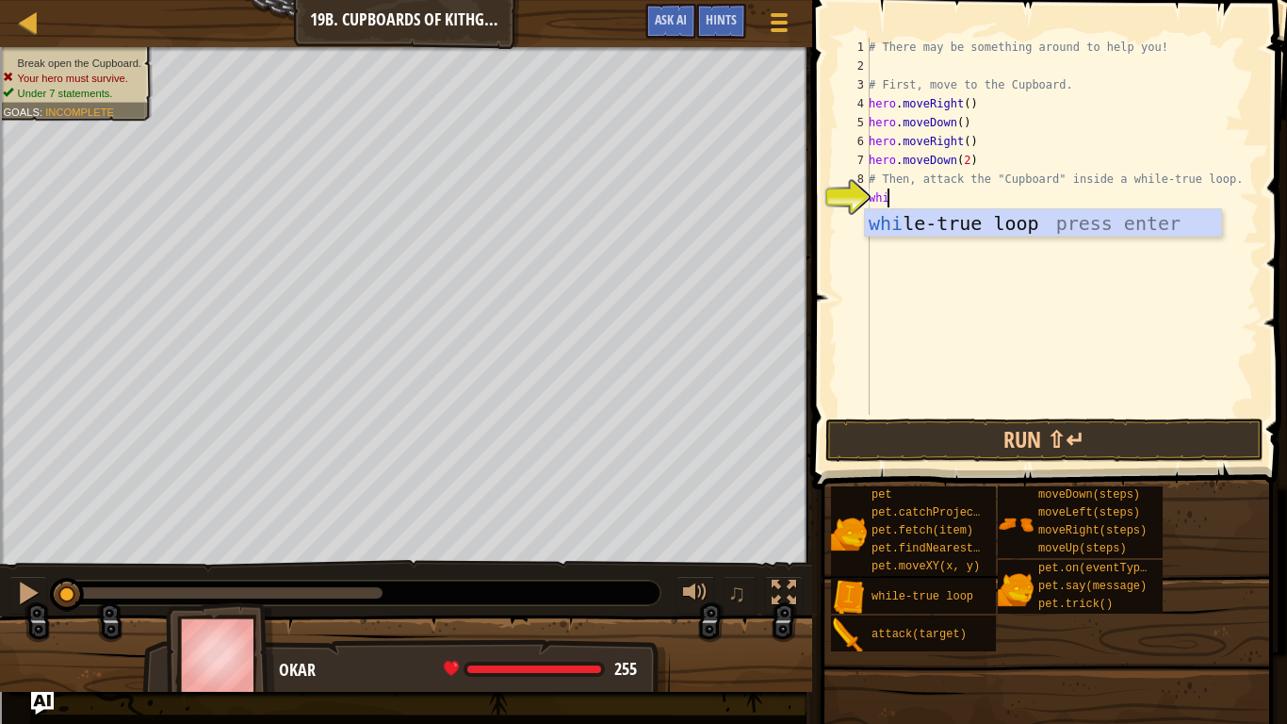
type textarea "whil"
click at [917, 221] on div "whil e-true loop press enter" at bounding box center [1050, 251] width 356 height 85
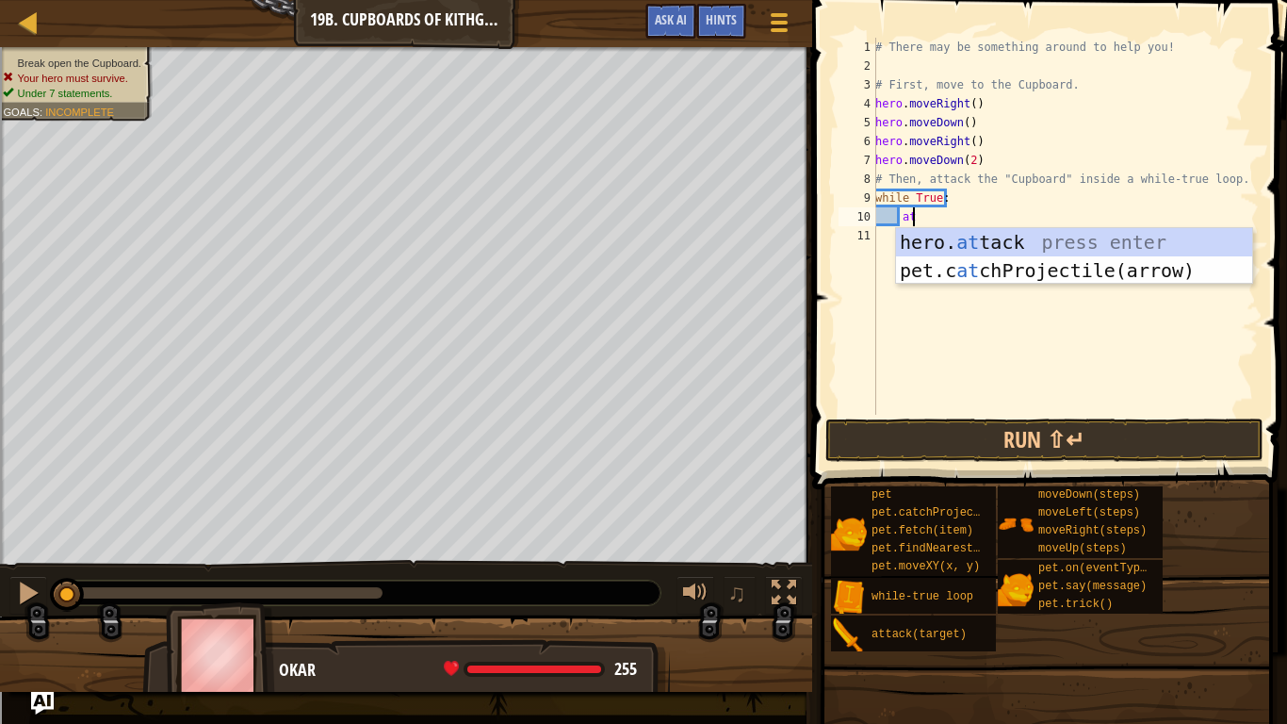
scroll to position [8, 2]
click at [952, 238] on div "hero. att ack press enter pet.c at chProjec t ile(arrow) press enter" at bounding box center [1074, 284] width 356 height 113
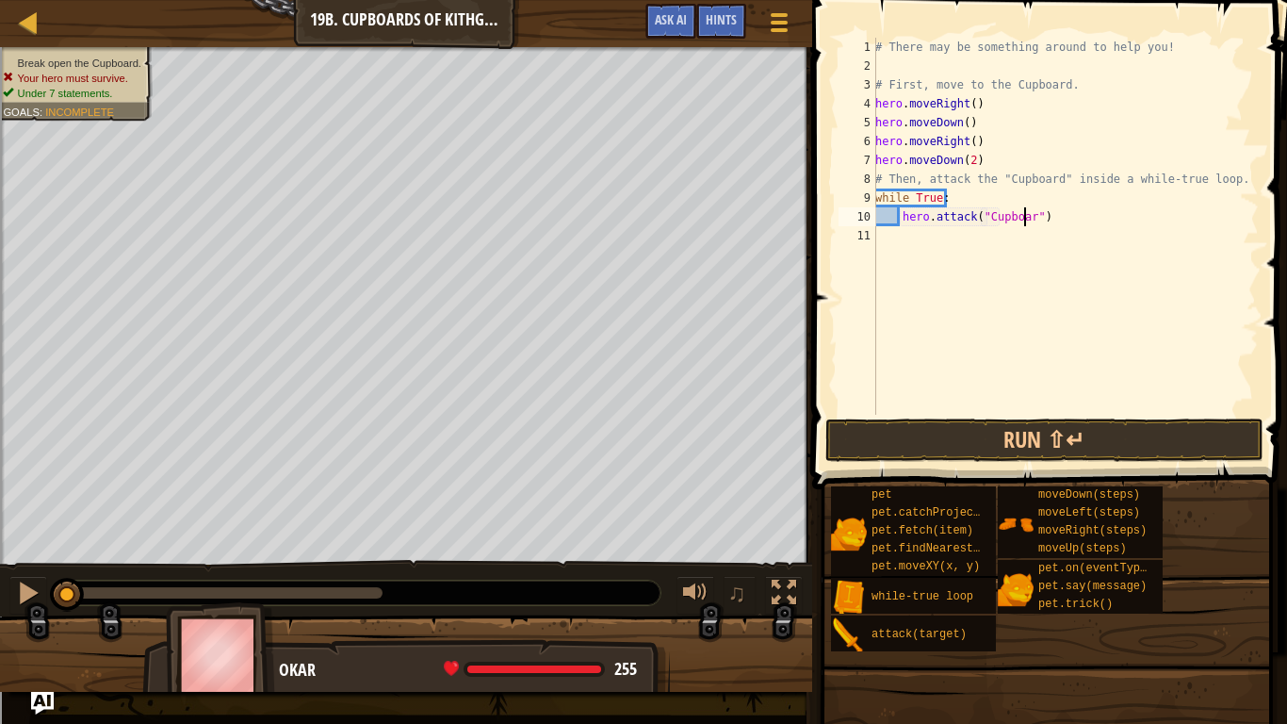
scroll to position [8, 12]
type textarea "hero.attack("Cupboard")"
click at [1015, 436] on button "Run ⇧↵" at bounding box center [1044, 439] width 439 height 43
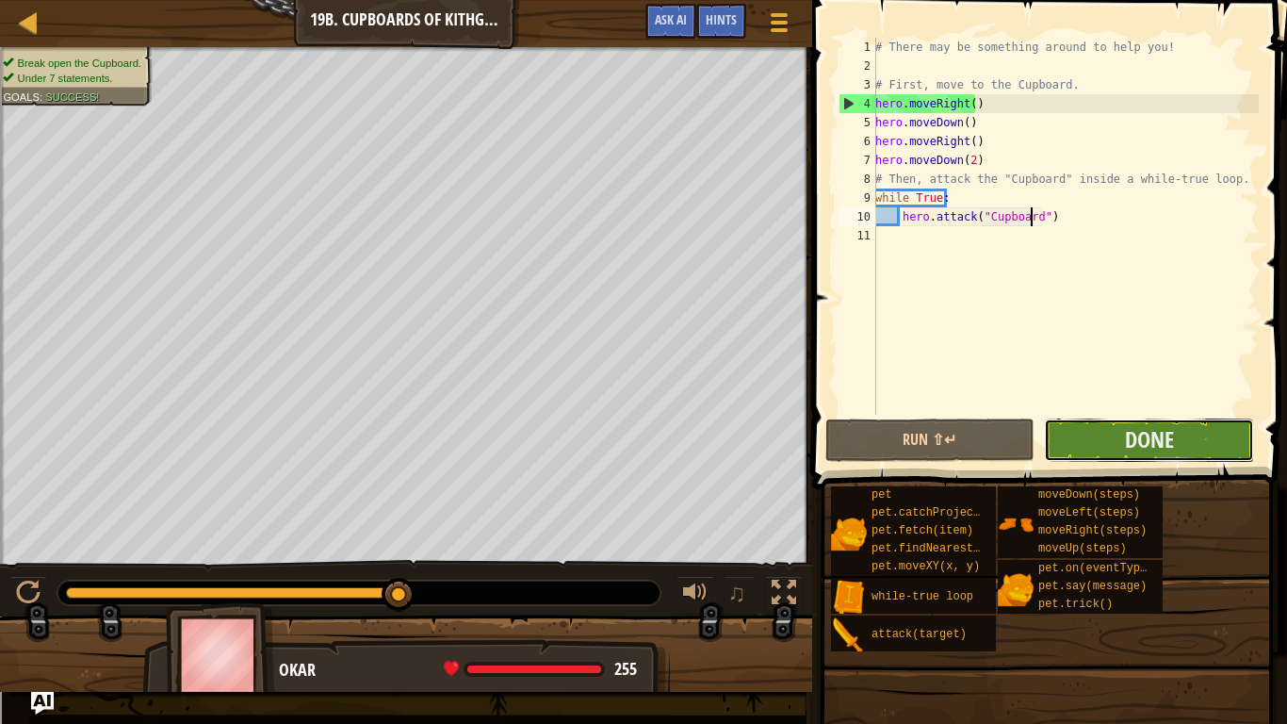
click at [1111, 436] on button "Done" at bounding box center [1149, 439] width 210 height 43
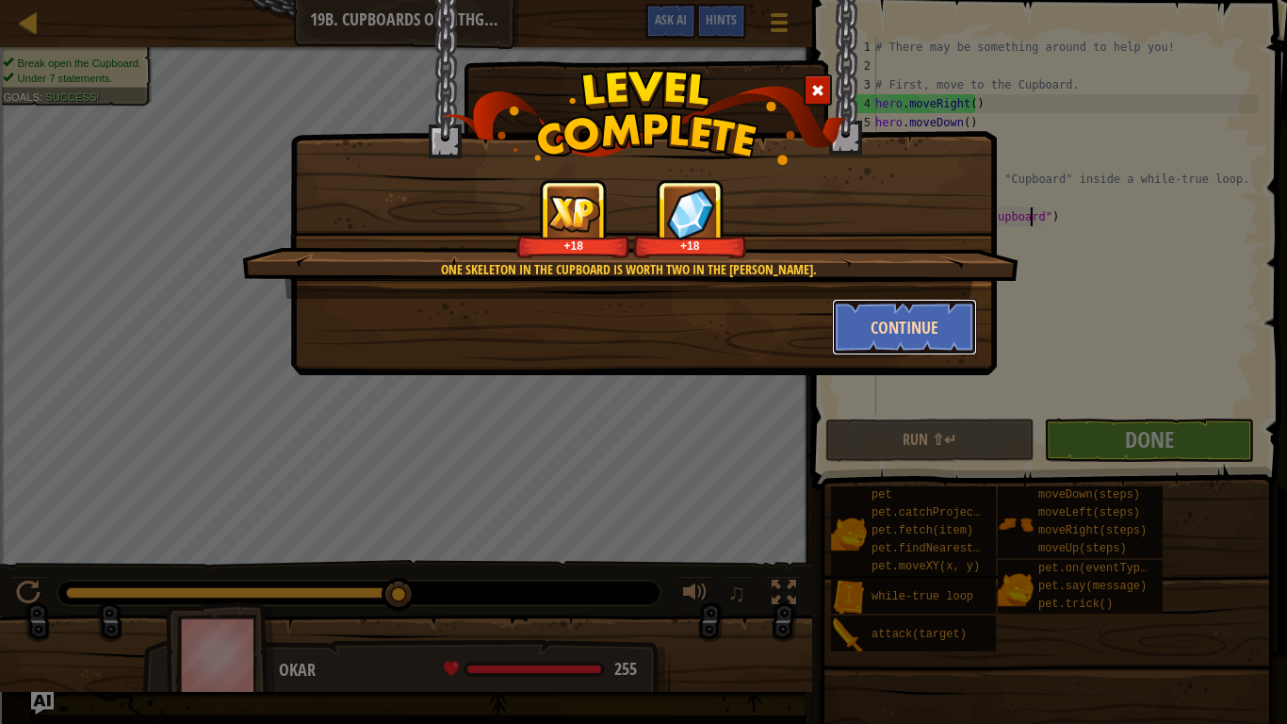
click at [906, 322] on button "Continue" at bounding box center [905, 327] width 146 height 57
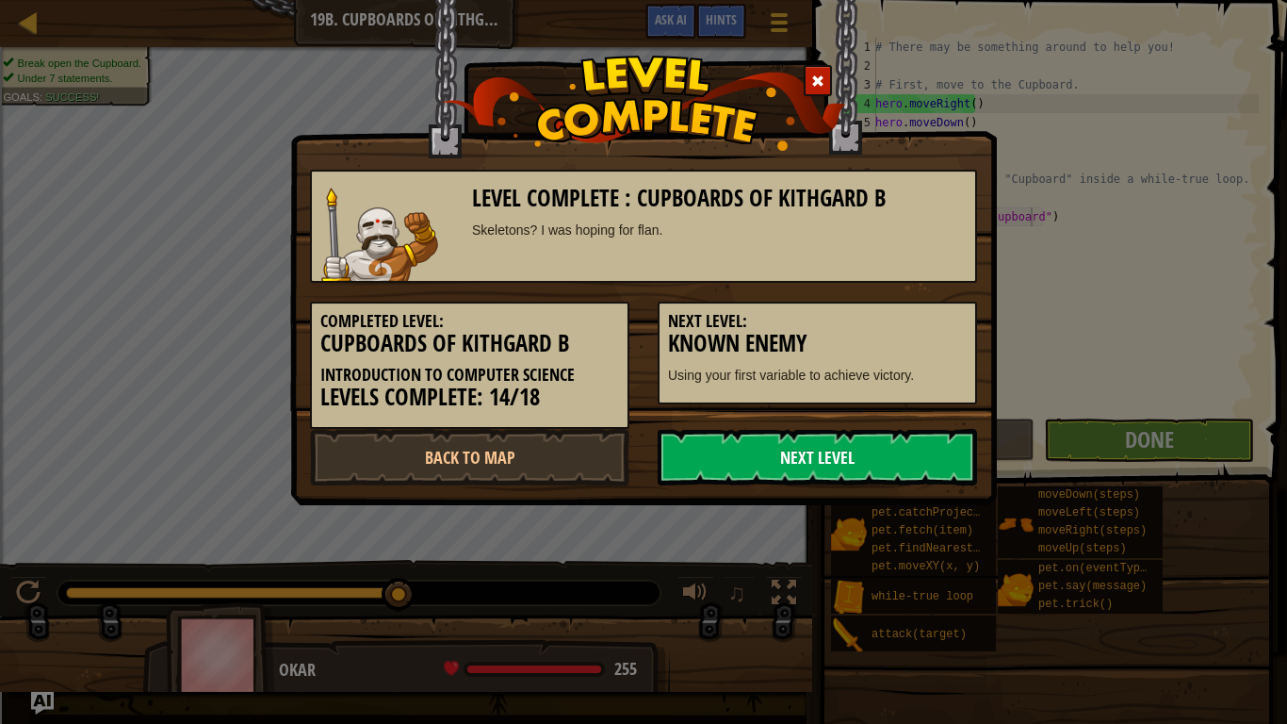
click at [829, 450] on link "Next Level" at bounding box center [817, 457] width 319 height 57
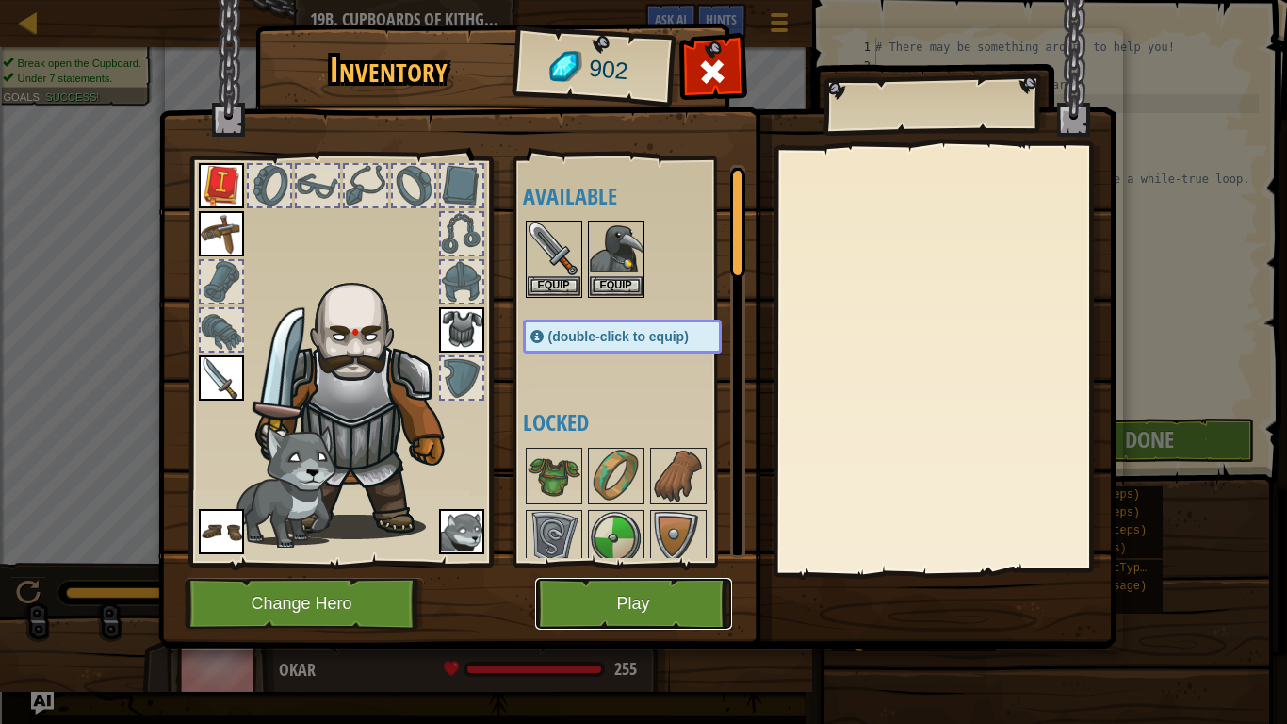
click at [650, 596] on button "Play" at bounding box center [633, 604] width 197 height 52
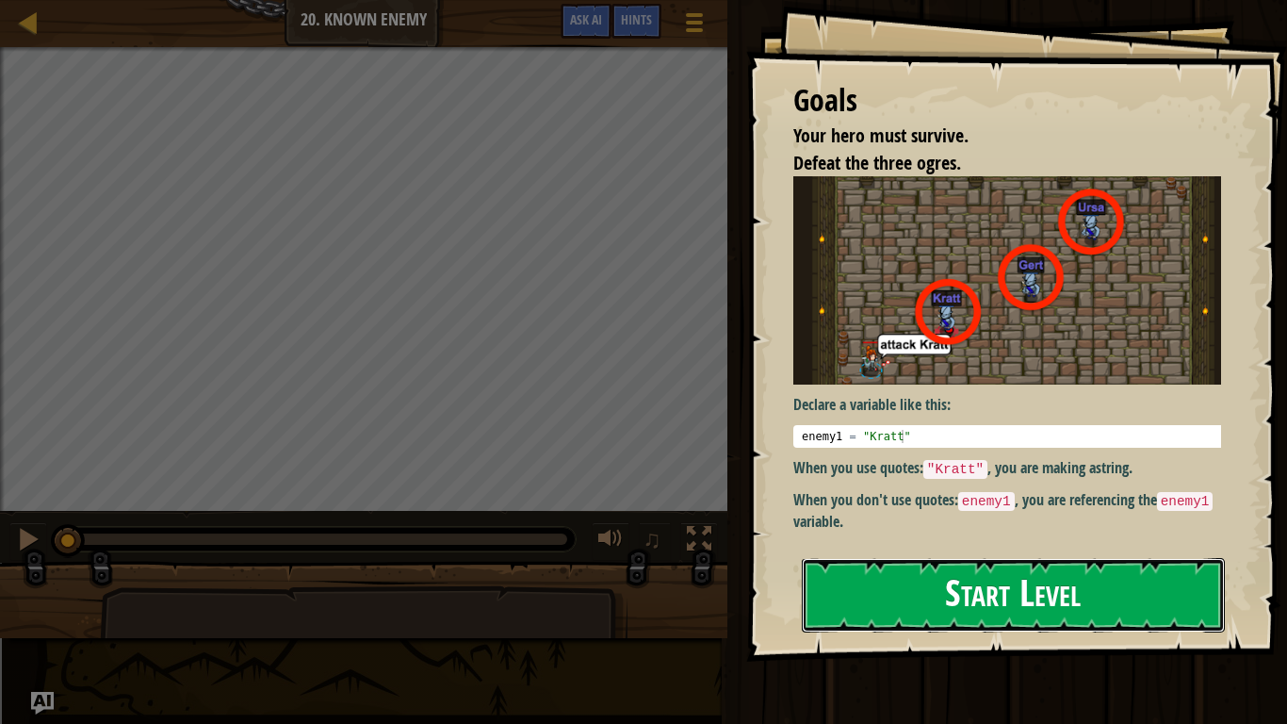
click at [888, 589] on button "Start Level" at bounding box center [1013, 595] width 423 height 74
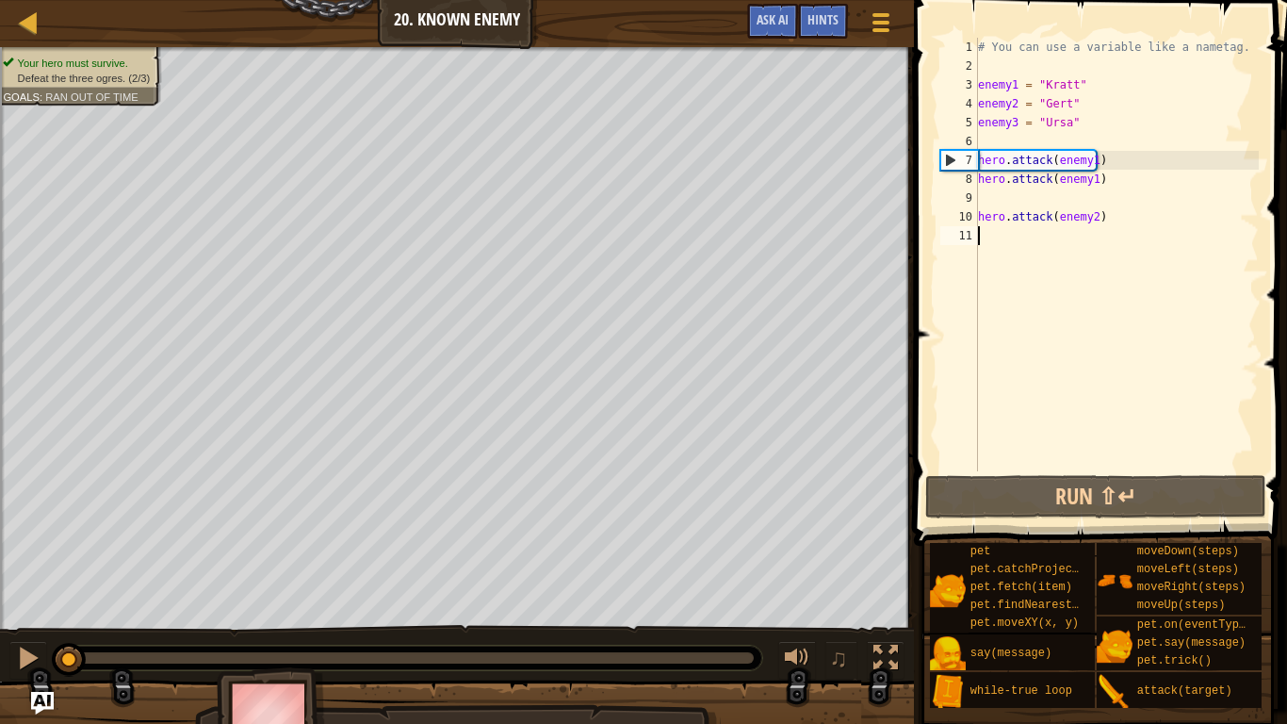
click at [1117, 168] on div "# You can use a variable like a nametag. enemy1 = "[PERSON_NAME]" enemy2 = "[PE…" at bounding box center [1116, 273] width 285 height 471
type textarea "hero.attack(enemy1)"
click at [1107, 234] on div "# You can use a variable like a nametag. enemy1 = "[PERSON_NAME]" enemy2 = "[PE…" at bounding box center [1116, 273] width 285 height 471
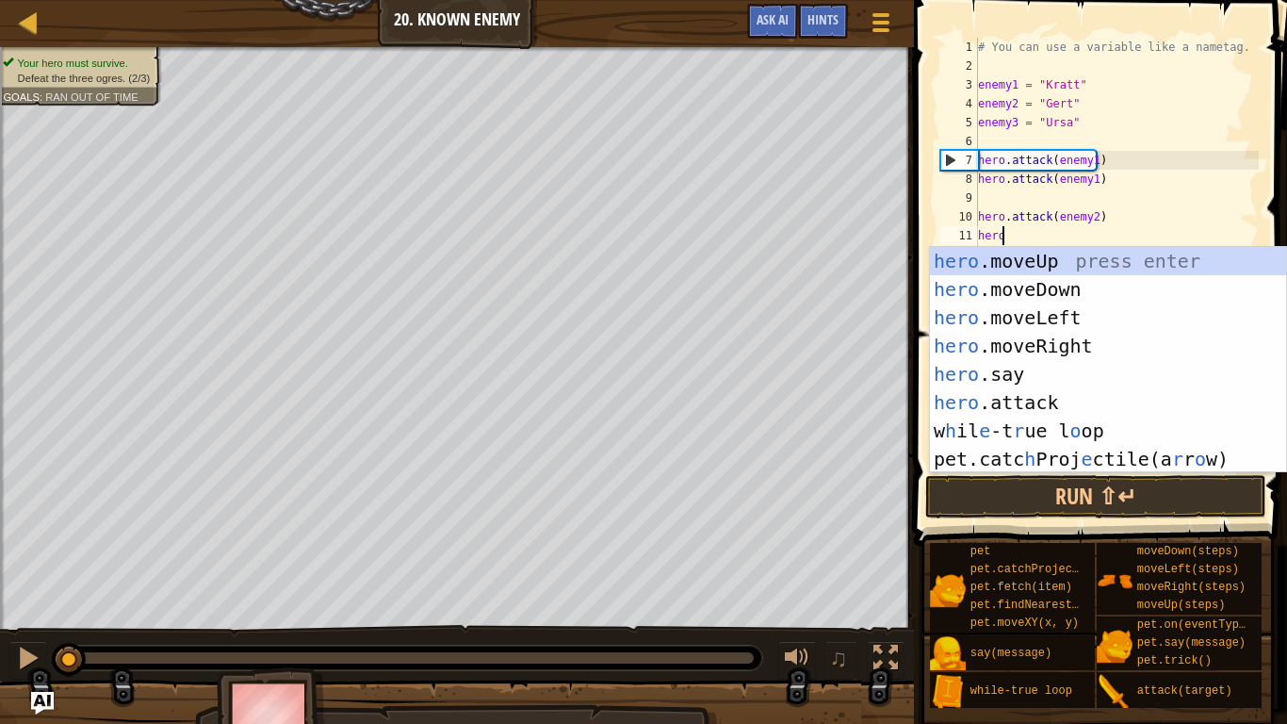
scroll to position [8, 1]
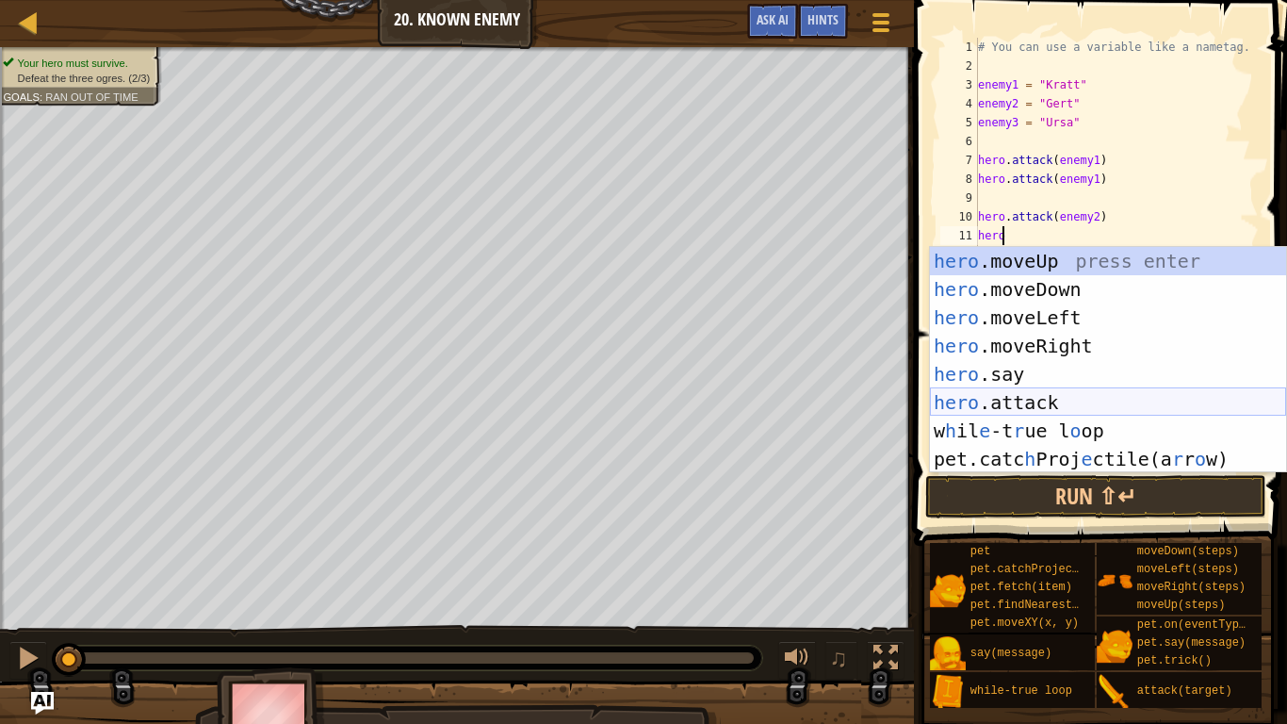
click at [1049, 402] on div "hero .moveUp press enter hero .moveDown press enter hero .moveLeft press enter …" at bounding box center [1108, 388] width 356 height 283
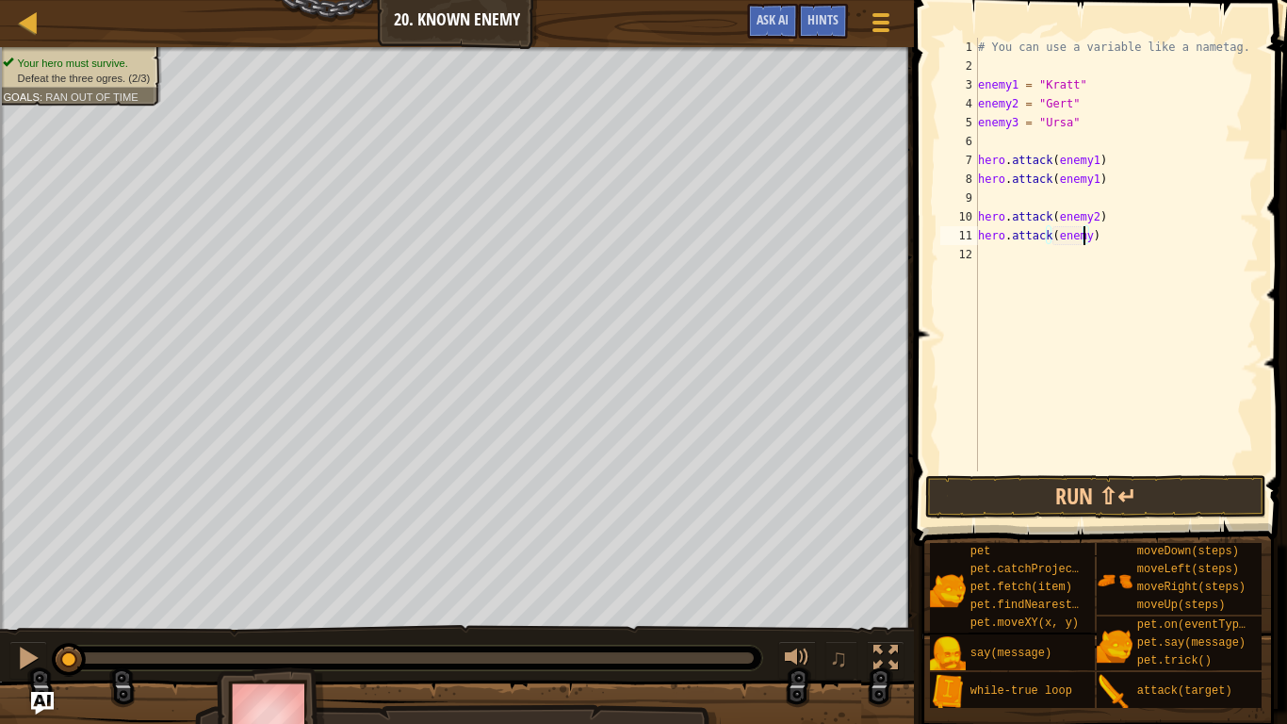
type textarea "hero.attack(enemy2)"
click at [1047, 259] on div "# You can use a variable like a nametag. enemy1 = "[PERSON_NAME]" enemy2 = "[PE…" at bounding box center [1116, 273] width 285 height 471
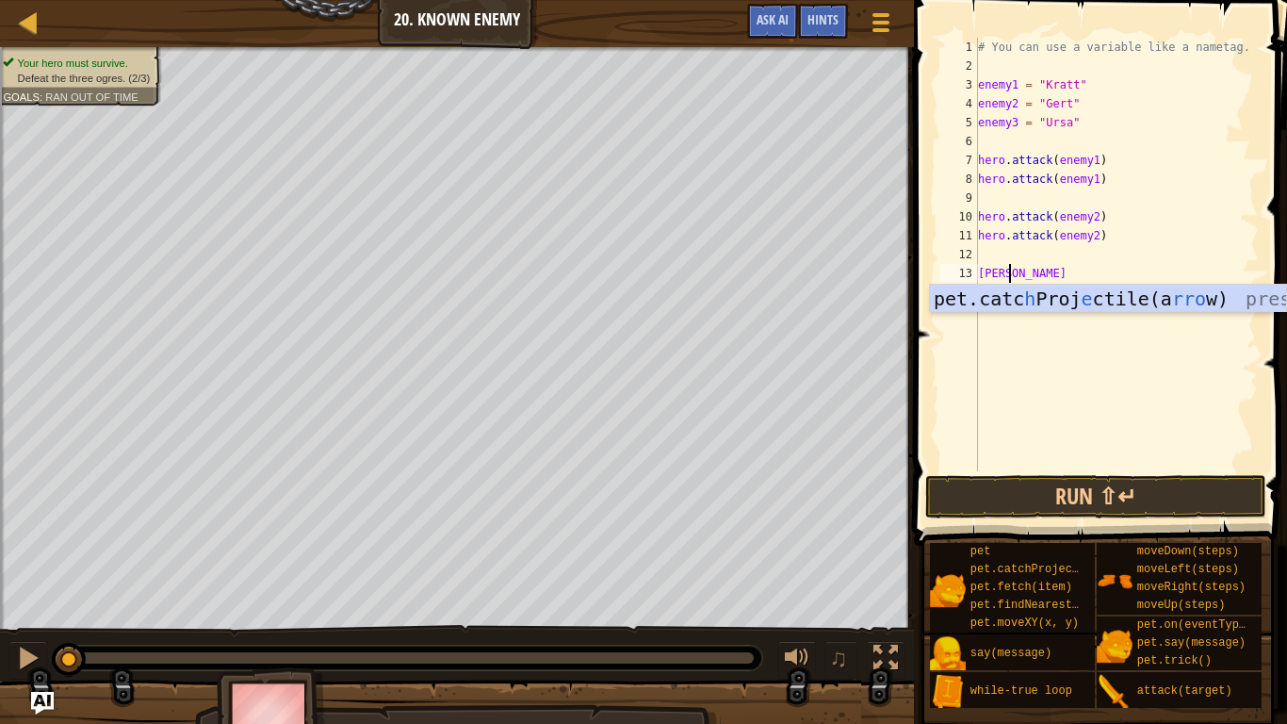
scroll to position [8, 1]
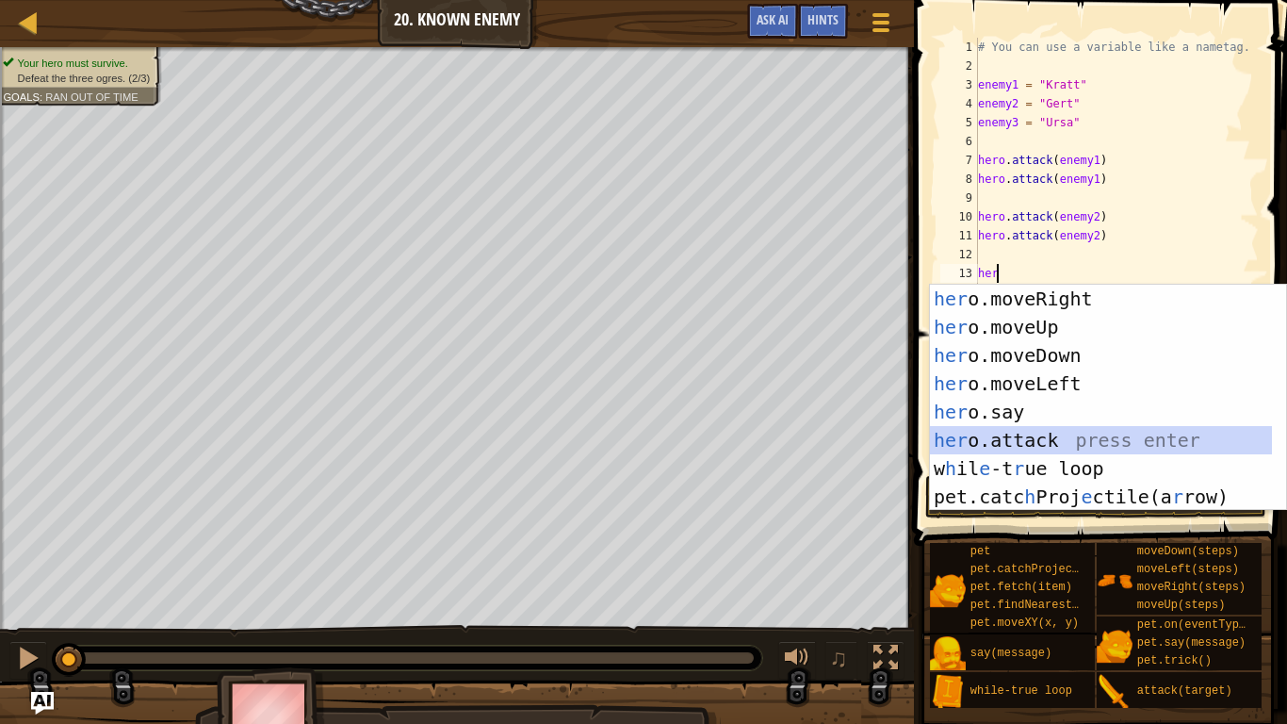
click at [1019, 433] on div "her o.moveRight press enter her o.moveUp press enter her o.moveDown press enter…" at bounding box center [1101, 426] width 342 height 283
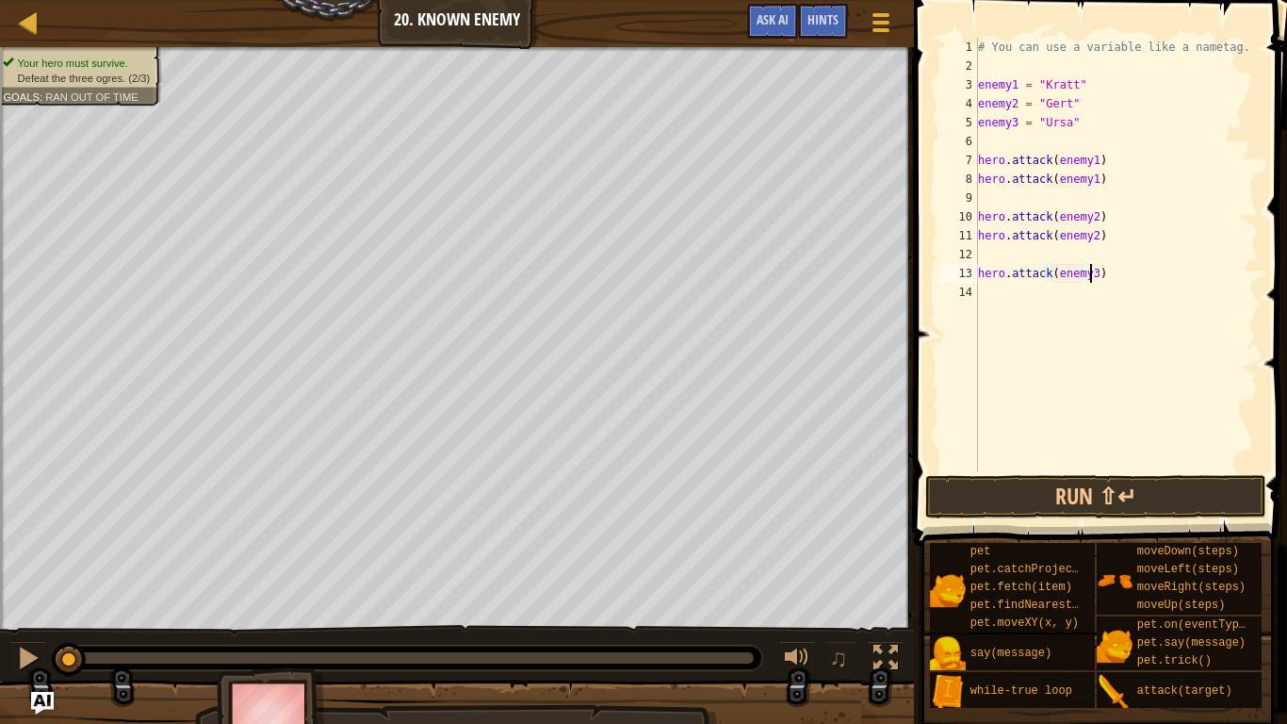
type textarea "hero.attack(enemy3)"
click at [1026, 297] on div "# You can use a variable like a nametag. enemy1 = "[PERSON_NAME]" enemy2 = "[PE…" at bounding box center [1116, 273] width 285 height 471
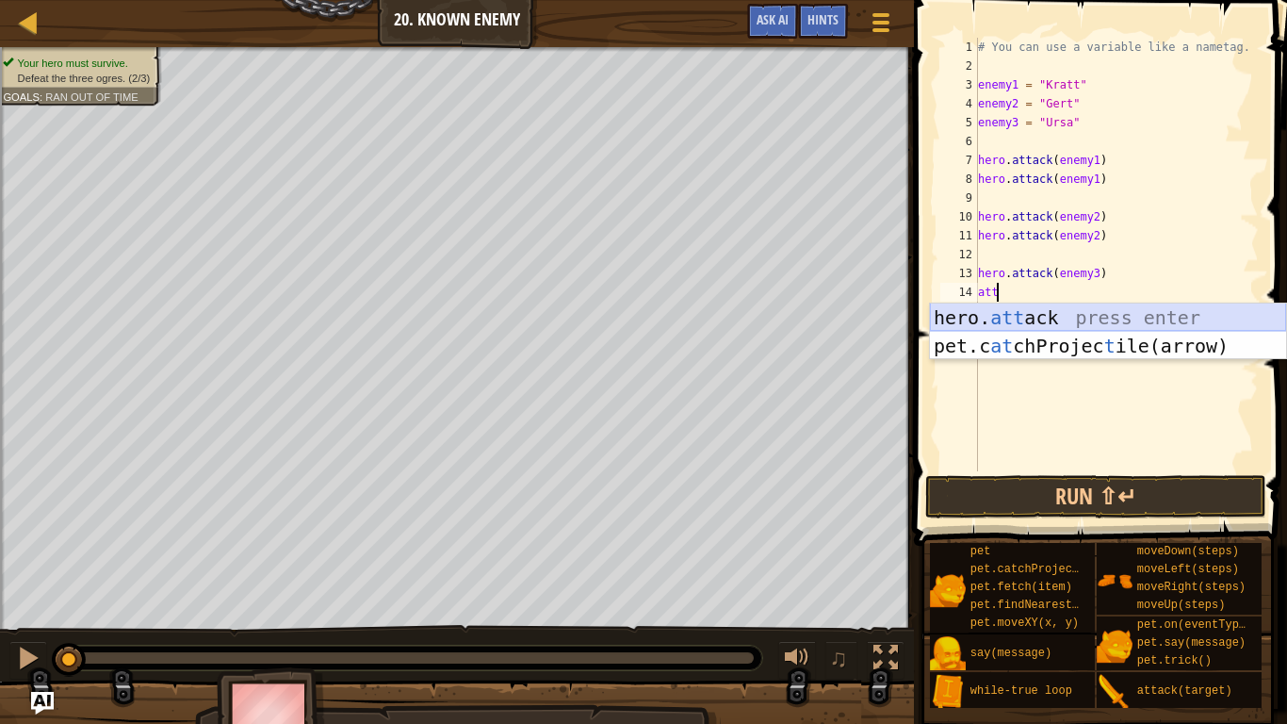
click at [1027, 313] on div "hero. att ack press enter pet.c at chProjec t ile(arrow) press enter" at bounding box center [1108, 359] width 356 height 113
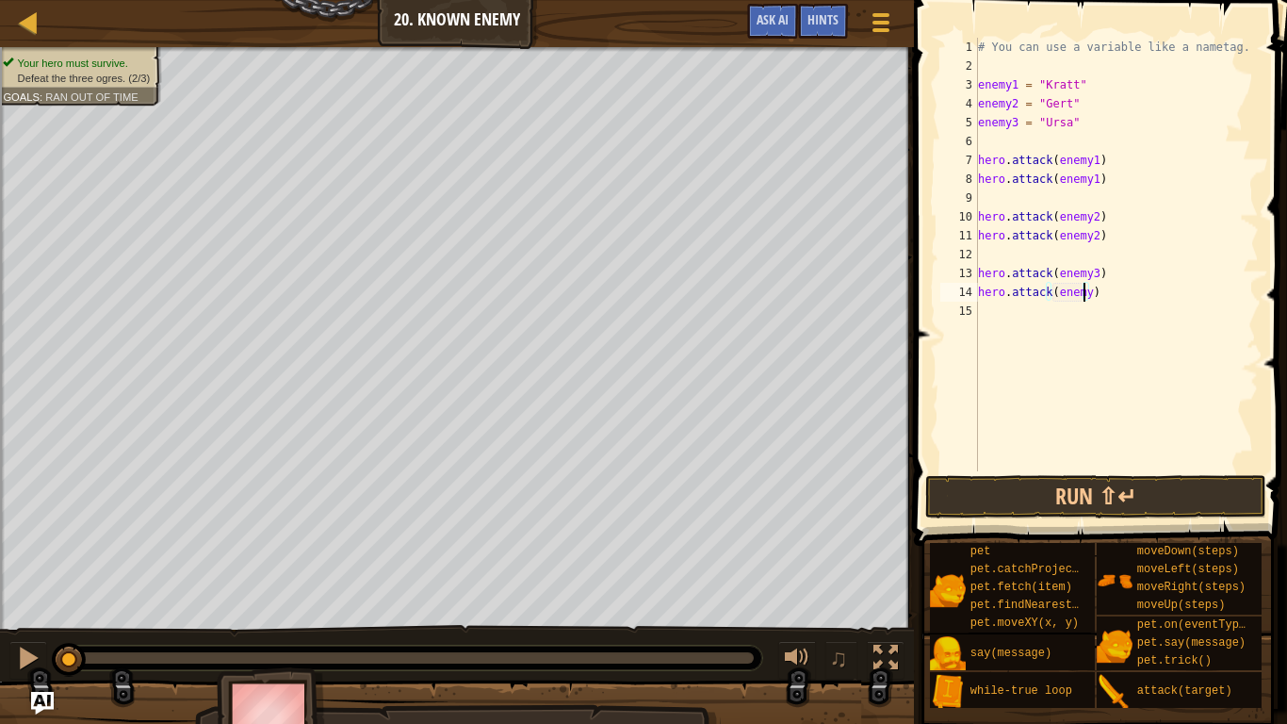
scroll to position [8, 8]
type textarea "hero.attack(enemy3)"
click at [1090, 487] on button "Run ⇧↵" at bounding box center [1095, 496] width 340 height 43
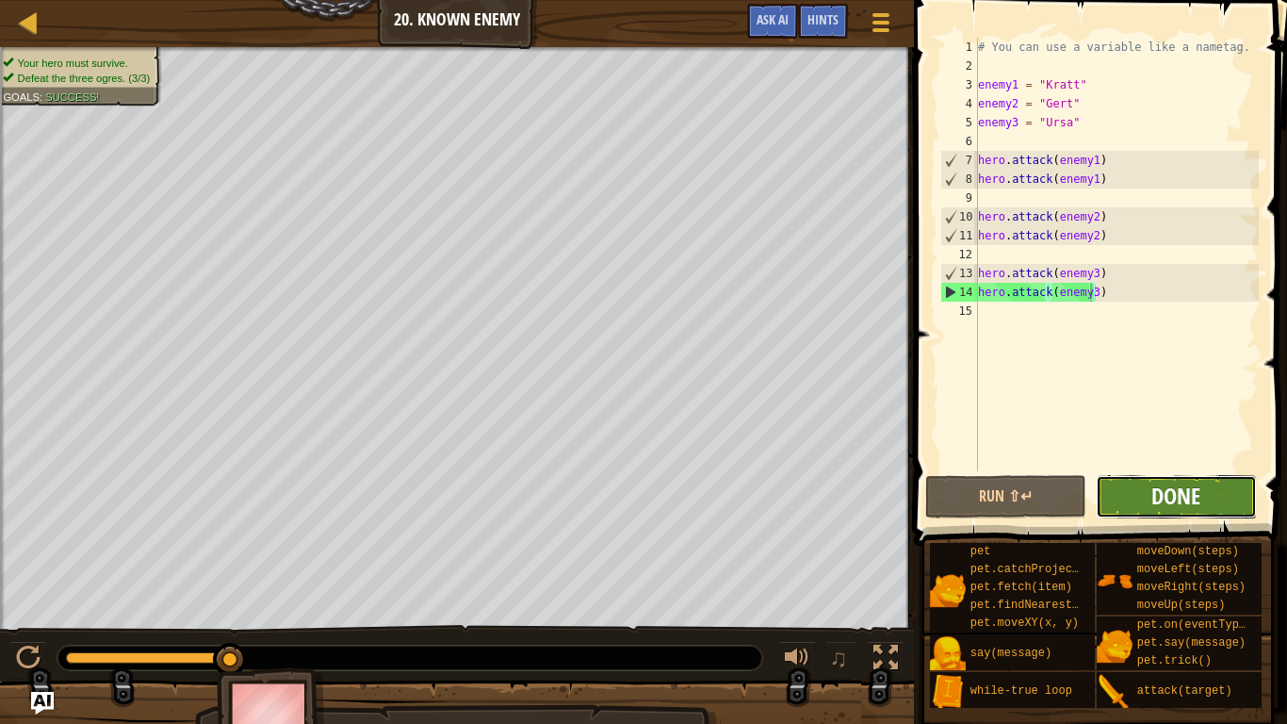
click at [1176, 493] on span "Done" at bounding box center [1176, 496] width 49 height 30
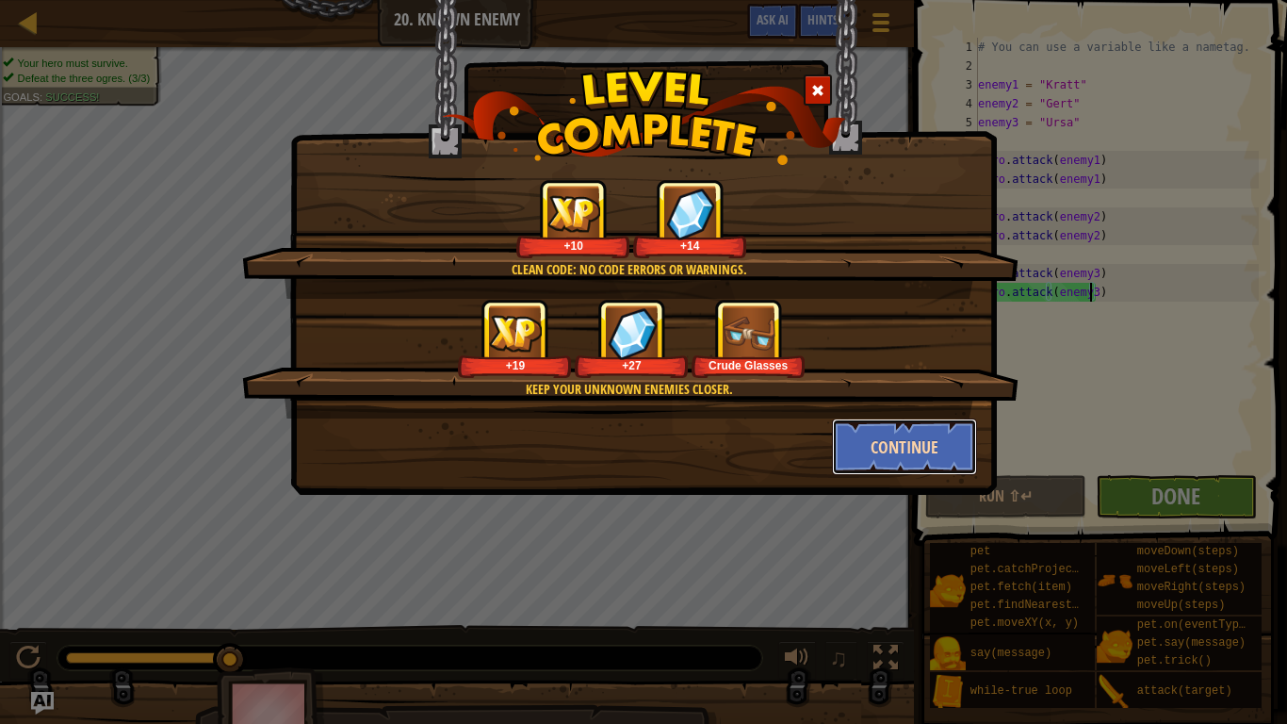
click at [907, 446] on button "Continue" at bounding box center [905, 446] width 146 height 57
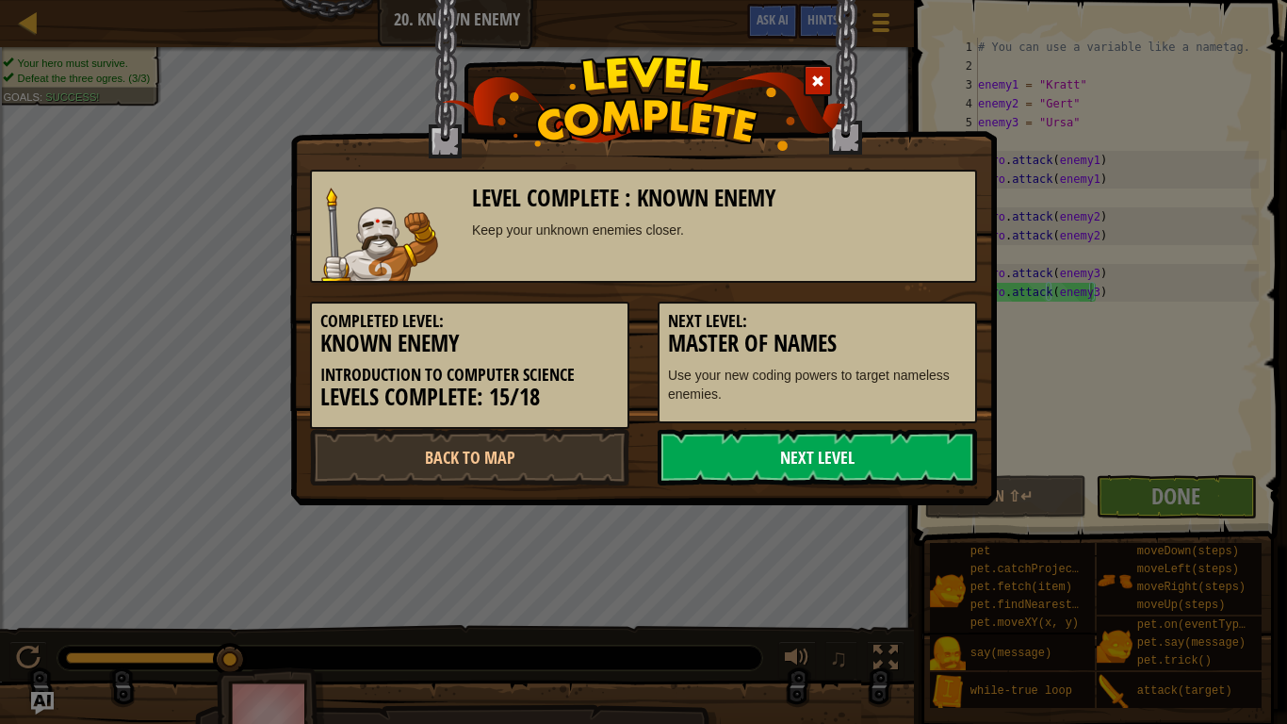
click at [839, 458] on link "Next Level" at bounding box center [817, 457] width 319 height 57
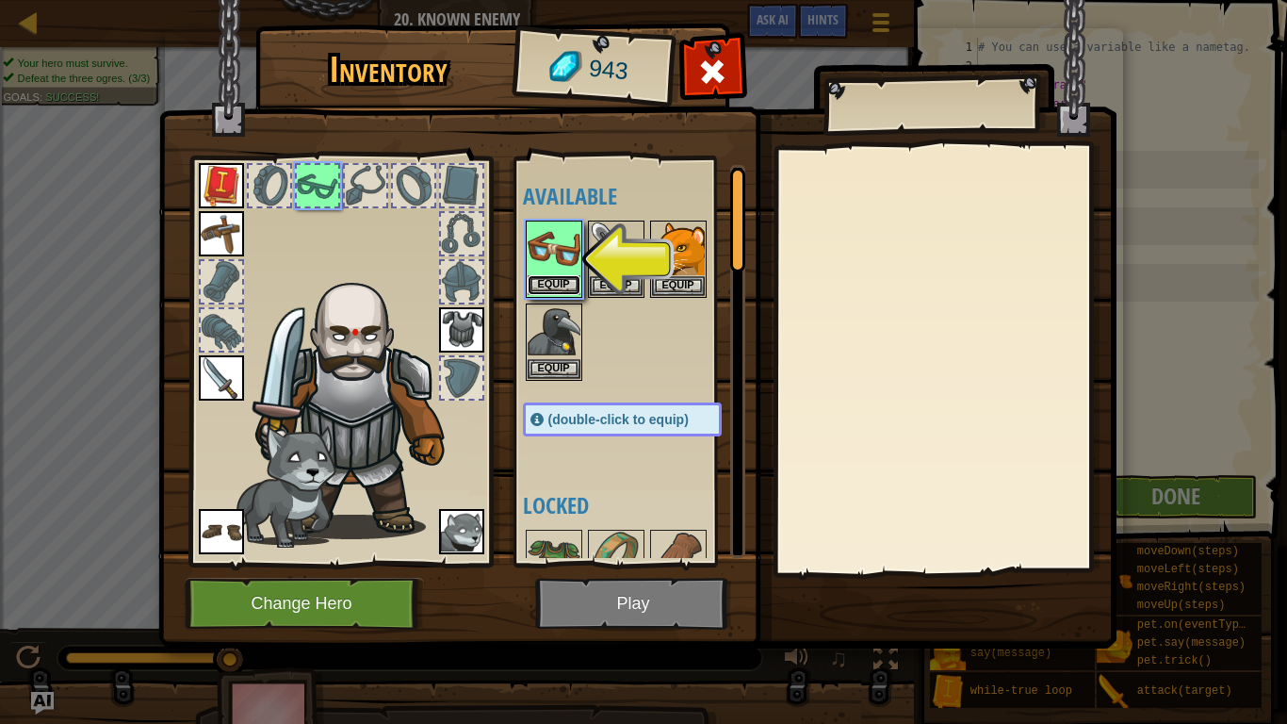
click at [561, 285] on button "Equip" at bounding box center [554, 285] width 53 height 20
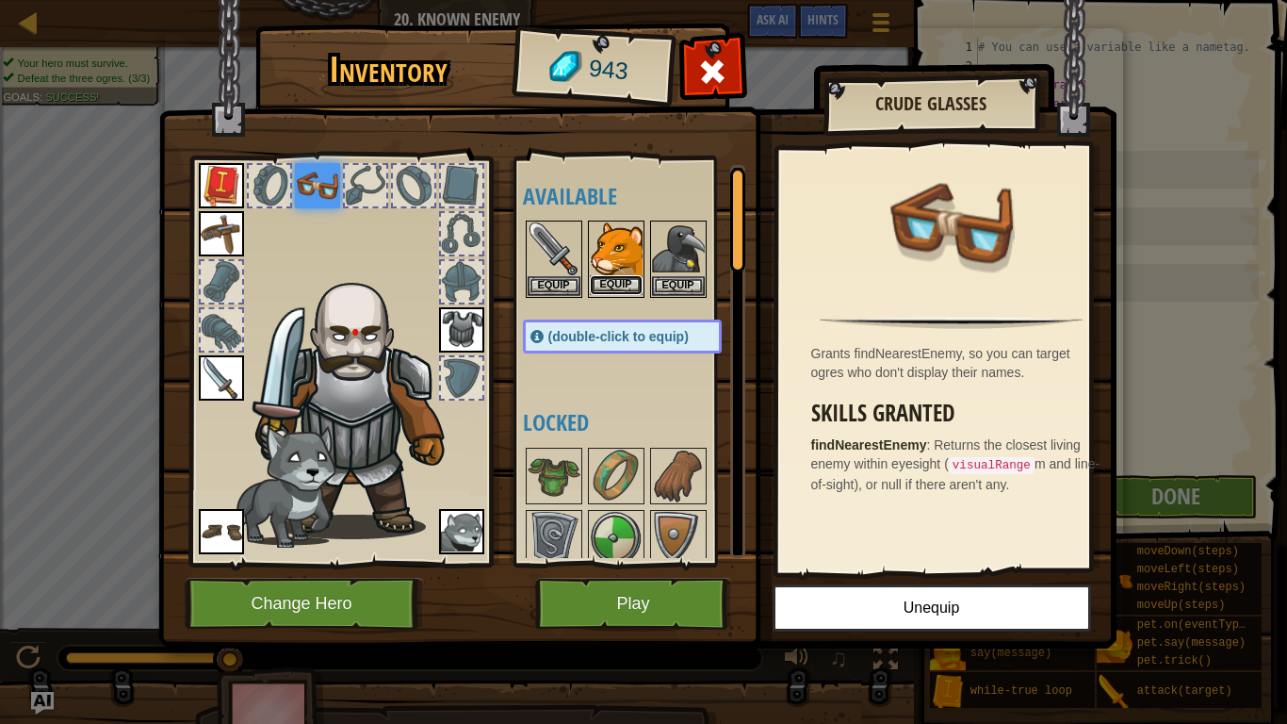
click at [616, 281] on button "Equip" at bounding box center [616, 285] width 53 height 20
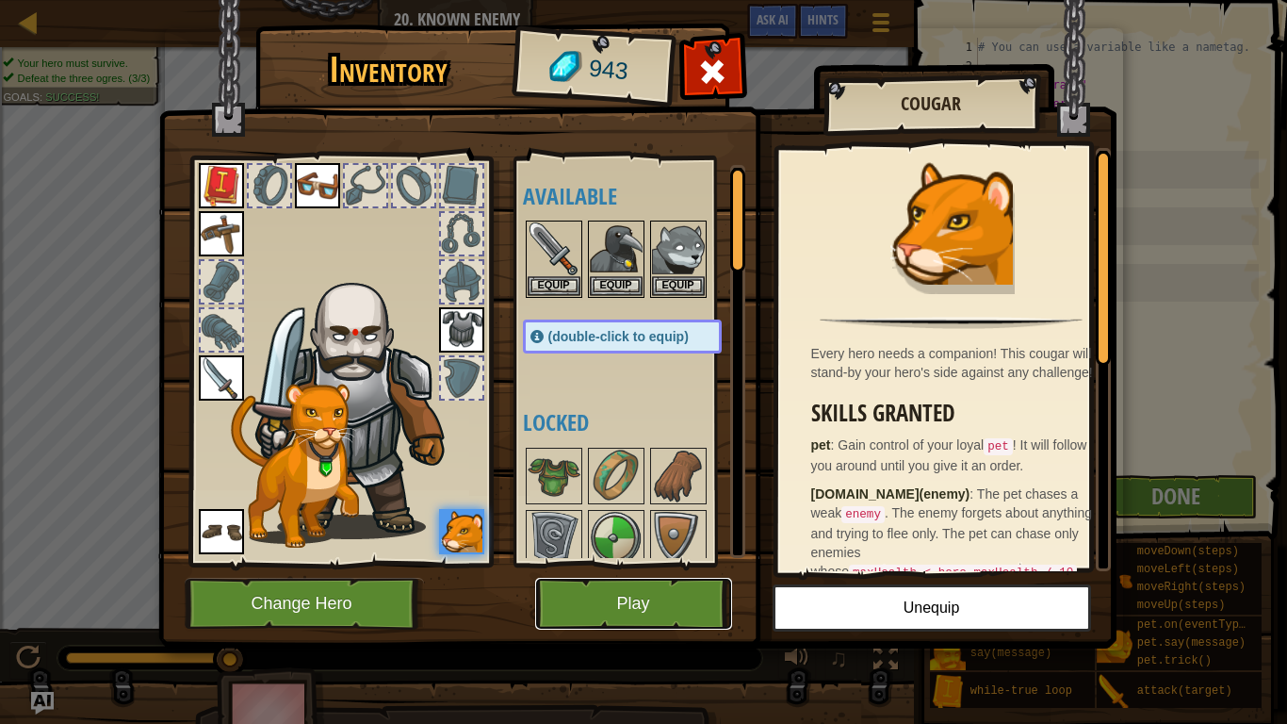
click at [629, 596] on button "Play" at bounding box center [633, 604] width 197 height 52
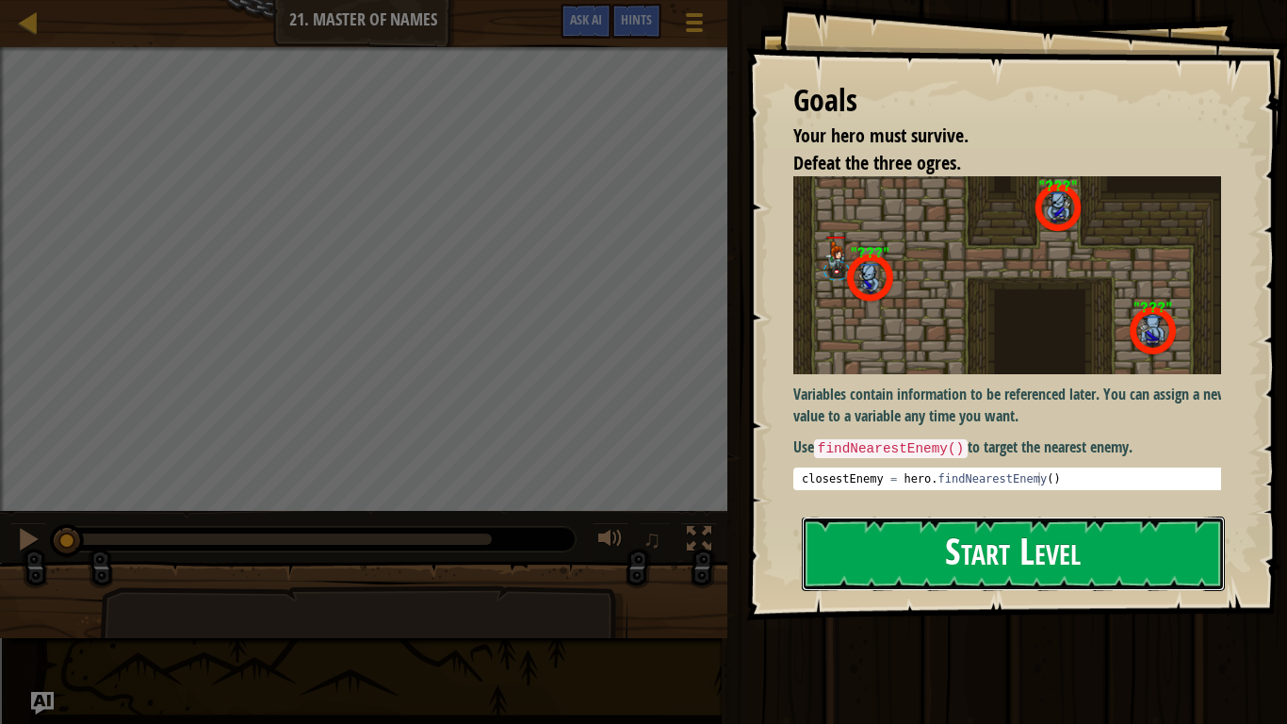
click at [956, 547] on button "Start Level" at bounding box center [1013, 553] width 423 height 74
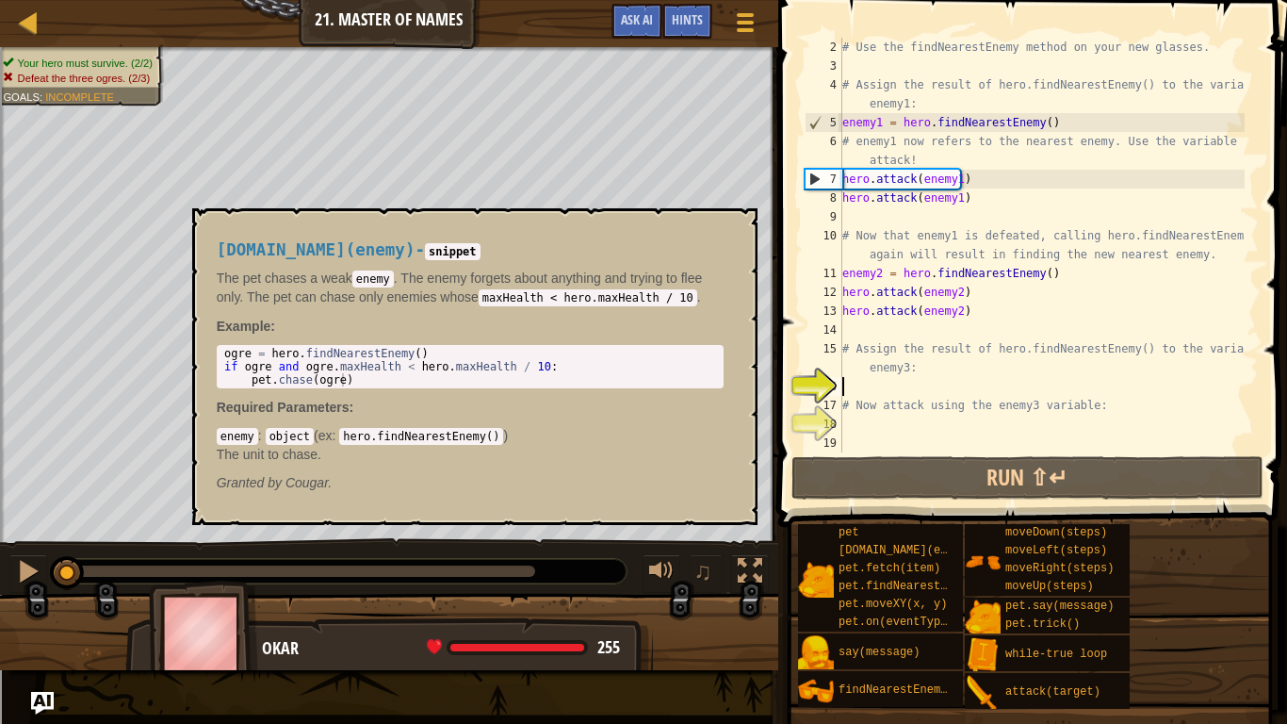
scroll to position [19, 0]
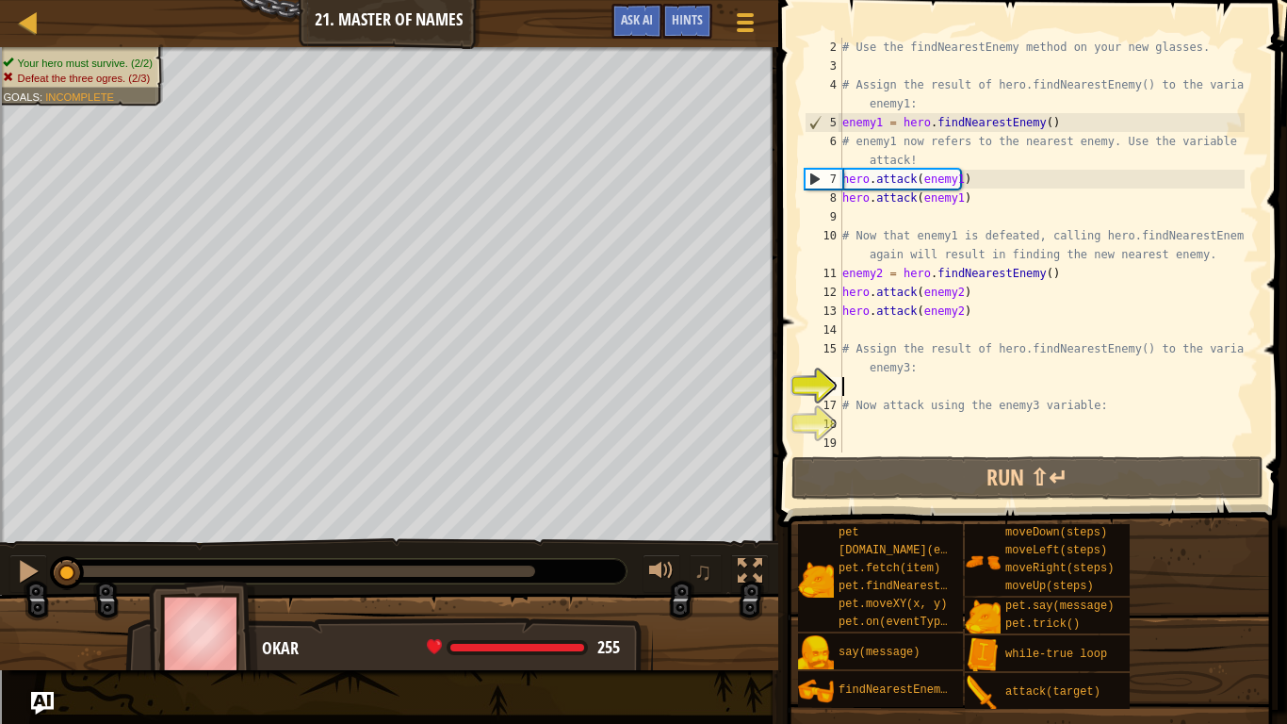
click at [913, 390] on div "# Use the findNearestEnemy method on your new glasses. # Assign the result of h…" at bounding box center [1042, 264] width 406 height 452
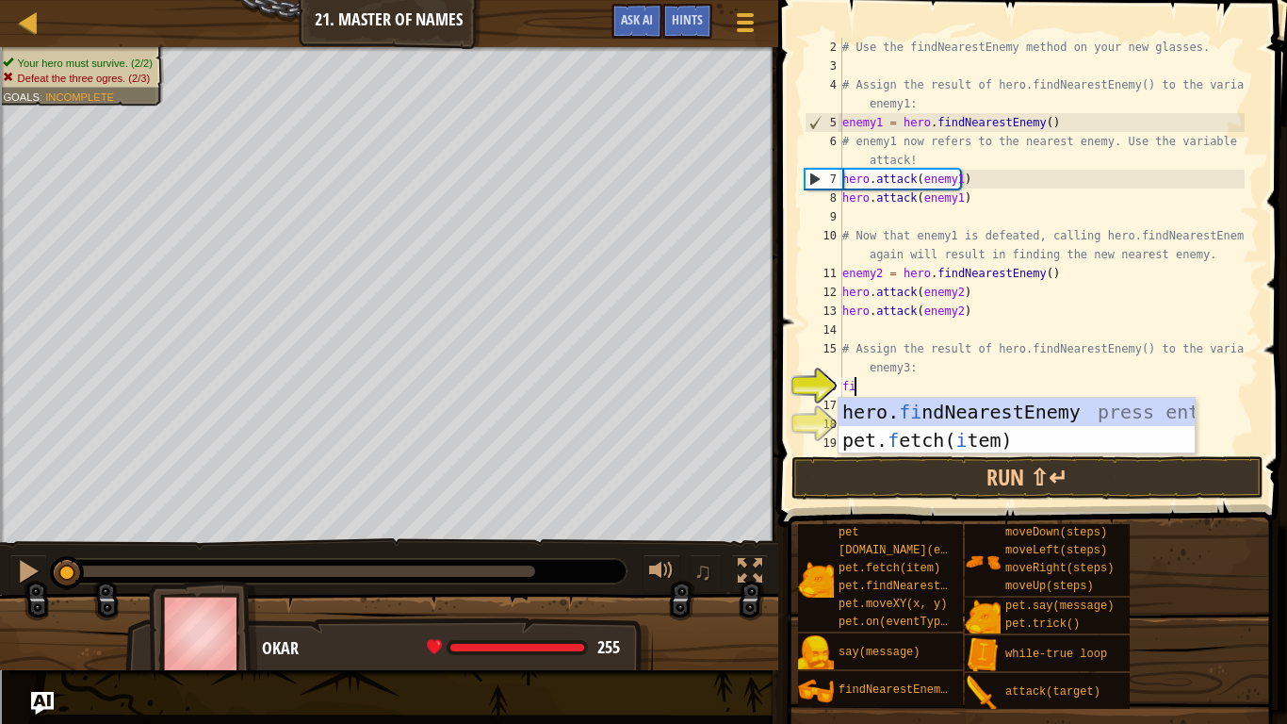
scroll to position [8, 0]
type textarea "find"
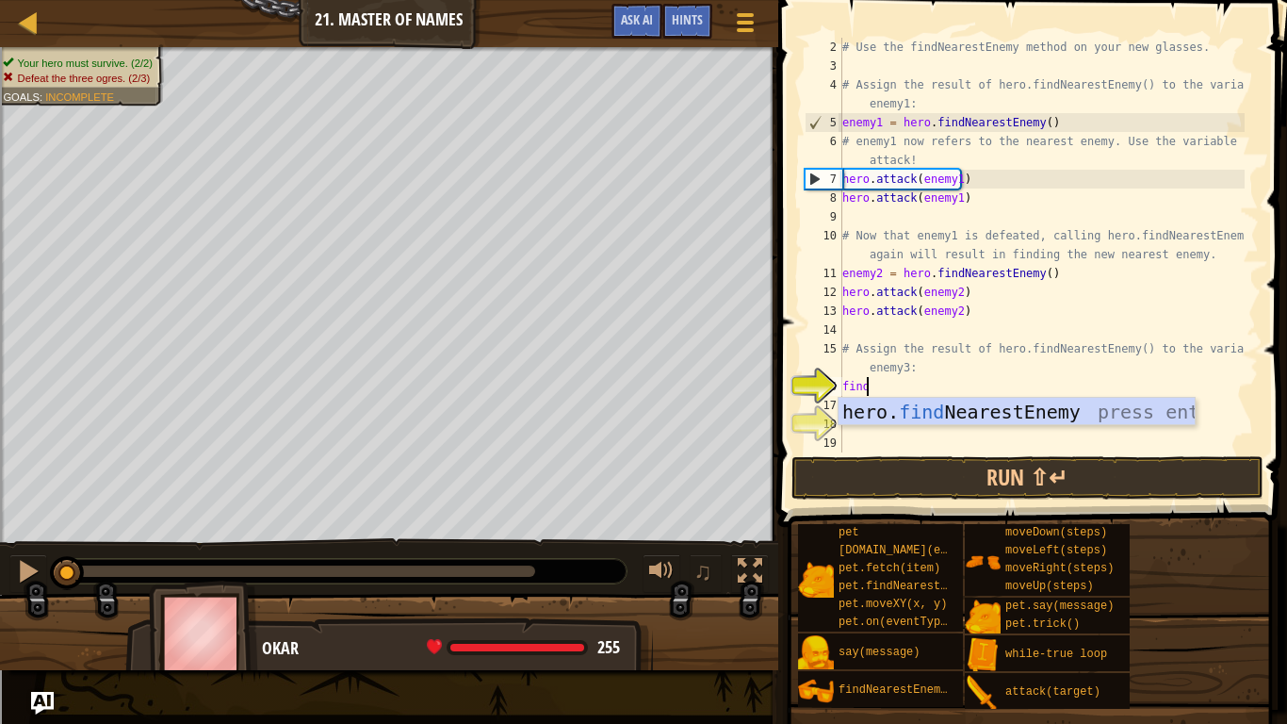
scroll to position [8, 1]
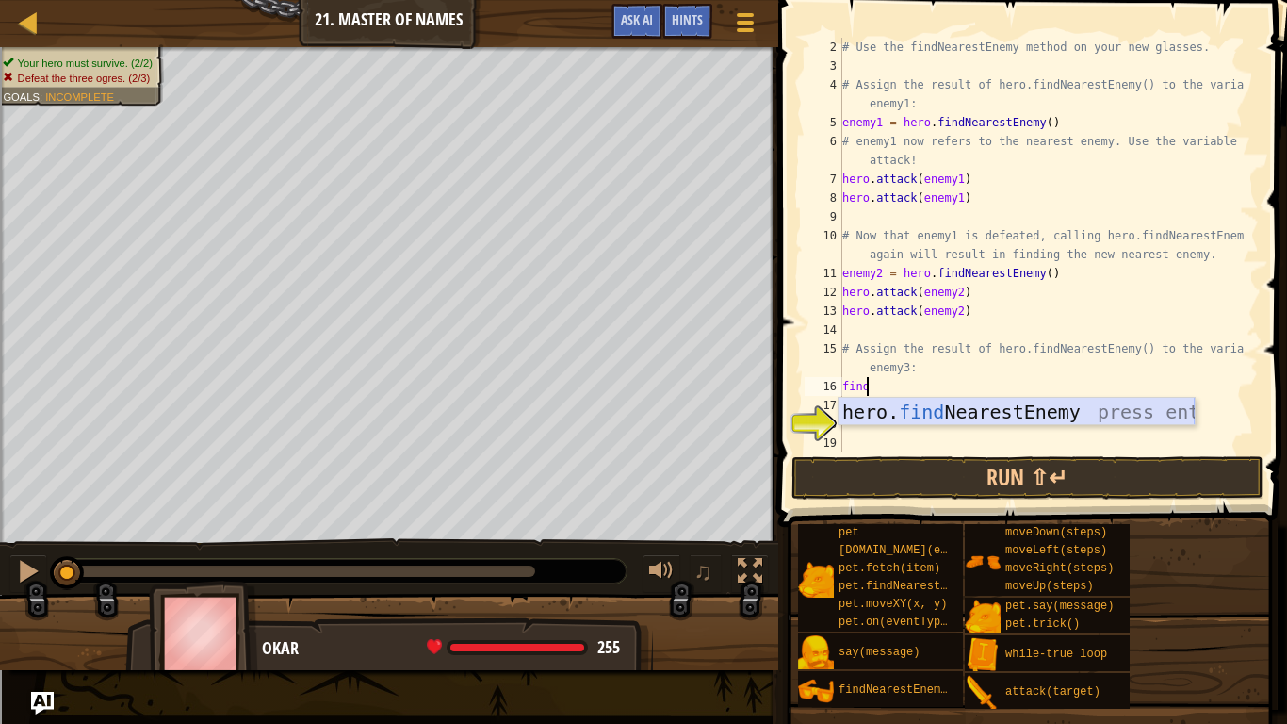
click at [927, 414] on div "hero. find NearestEnemy press enter" at bounding box center [1017, 440] width 356 height 85
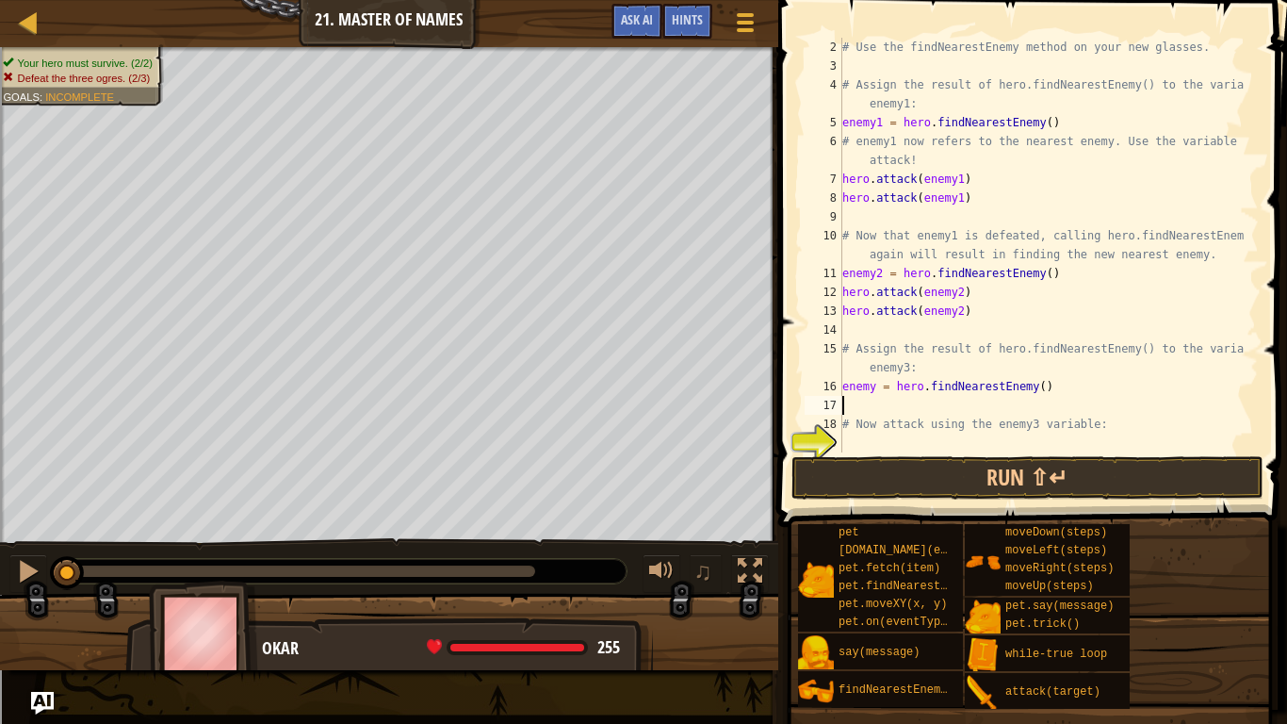
click at [872, 386] on div "# Use the findNearestEnemy method on your new glasses. # Assign the result of h…" at bounding box center [1042, 264] width 406 height 452
type textarea "enemy3 = hero.findNearestEnemy()"
click at [907, 410] on div "# Use the findNearestEnemy method on your new glasses. # Assign the result of h…" at bounding box center [1042, 264] width 406 height 452
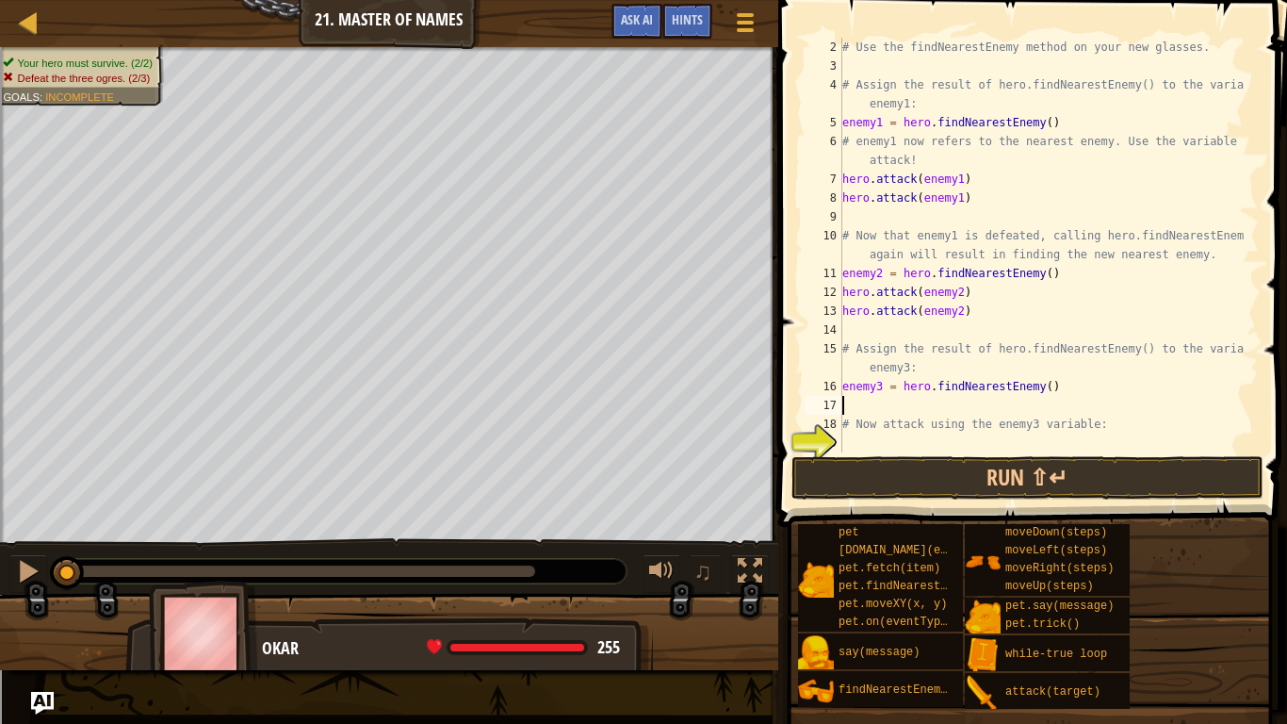
type textarea "enemy3 = hero.findNearestEnemy()"
click at [891, 423] on div "# Use the findNearestEnemy method on your new glasses. # Assign the result of h…" at bounding box center [1042, 264] width 406 height 452
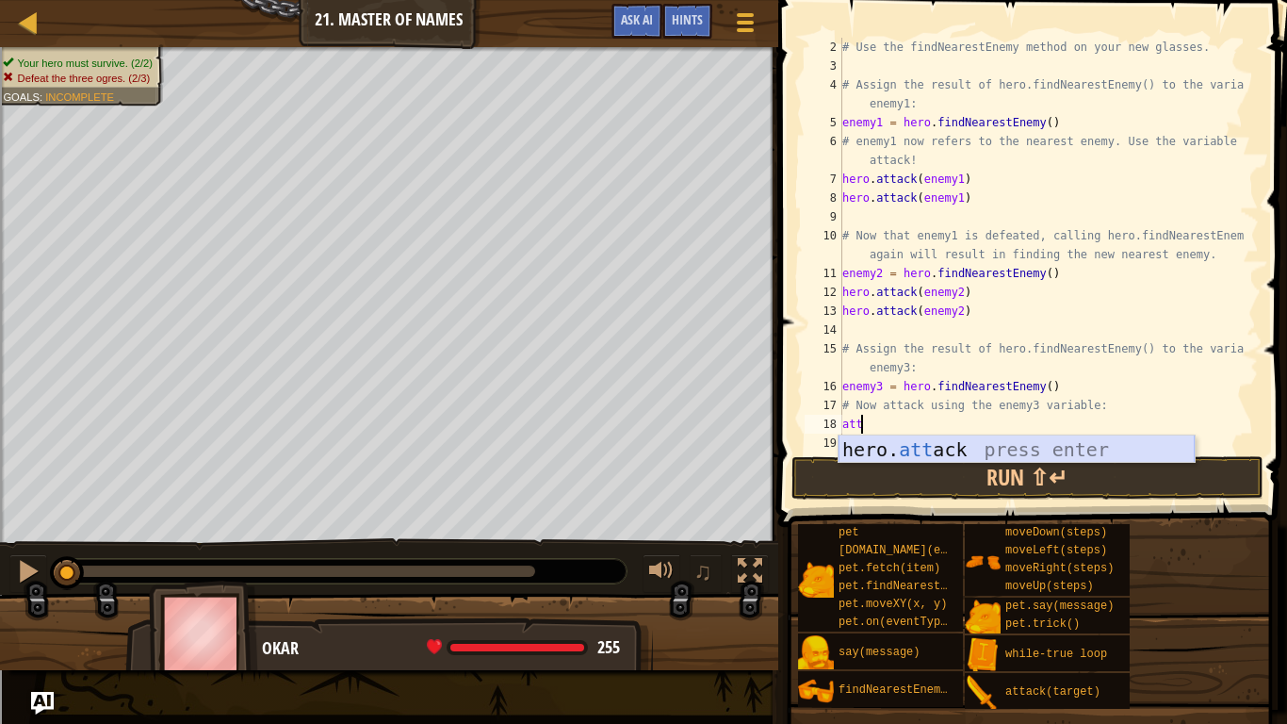
click at [900, 445] on div "hero. att ack press enter" at bounding box center [1017, 477] width 356 height 85
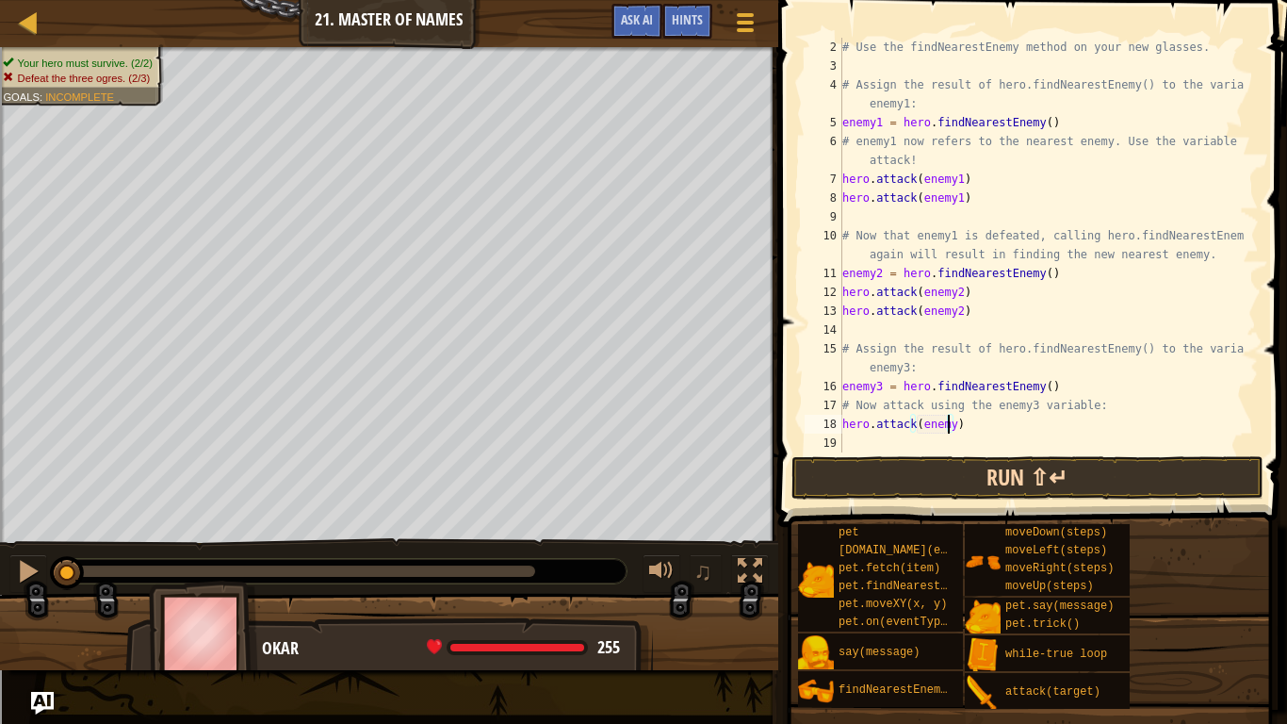
type textarea "hero.attack(enemy3)"
click at [932, 438] on div "# Use the findNearestEnemy method on your new glasses. # Assign the result of h…" at bounding box center [1042, 264] width 406 height 452
click at [928, 449] on div "# Use the findNearestEnemy method on your new glasses. # Assign the result of h…" at bounding box center [1042, 264] width 406 height 452
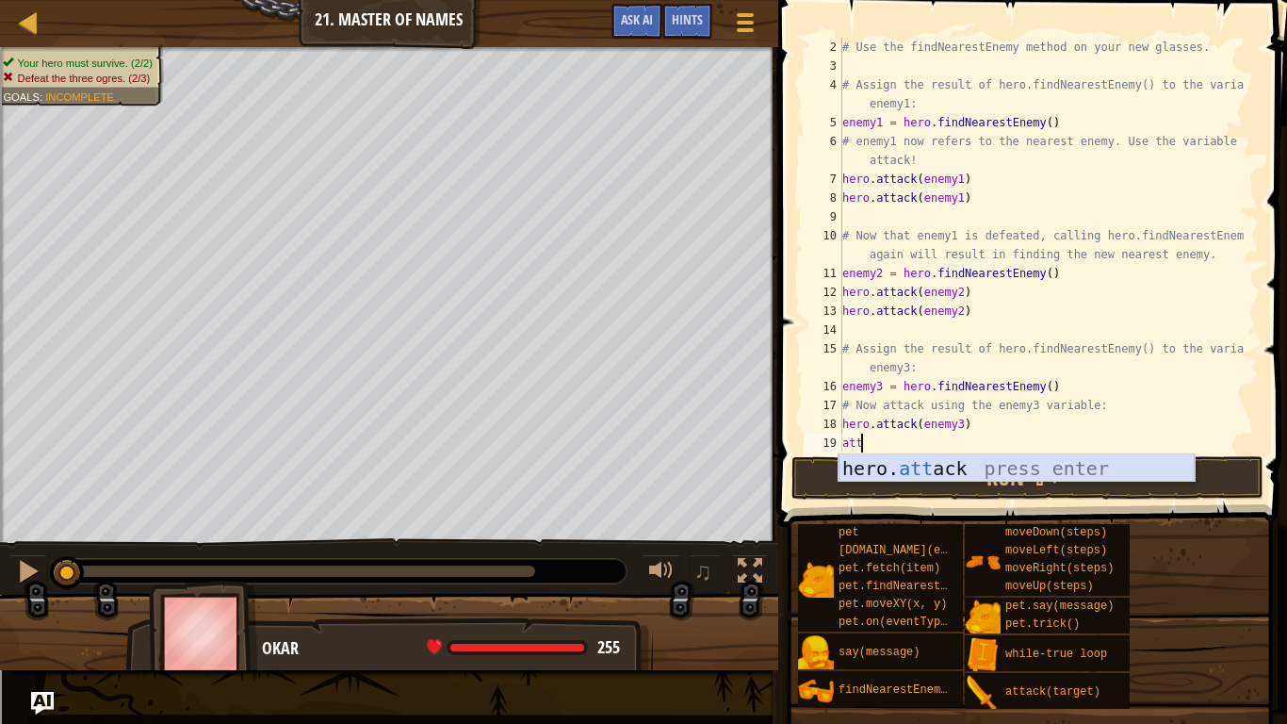
click at [895, 469] on div "hero. att ack press enter" at bounding box center [1017, 496] width 356 height 85
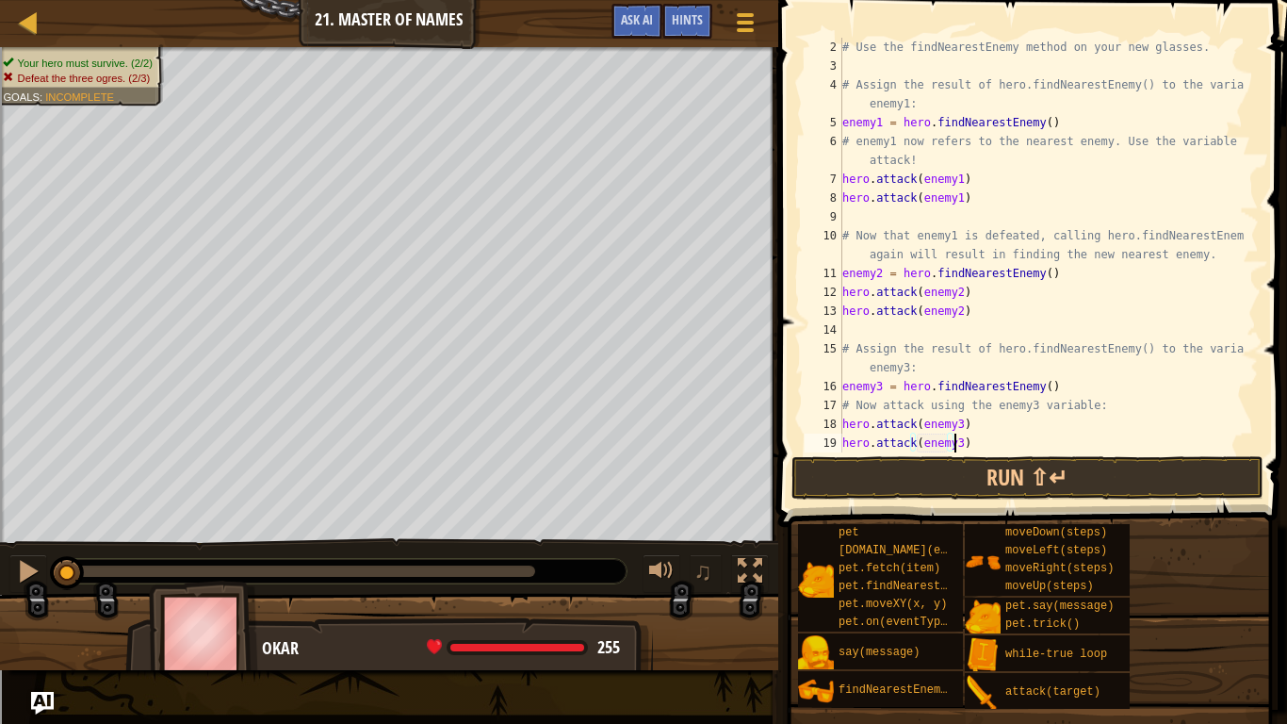
scroll to position [8, 8]
type textarea "hero.attack(enemy3)"
click at [901, 472] on button "Run ⇧↵" at bounding box center [1028, 477] width 472 height 43
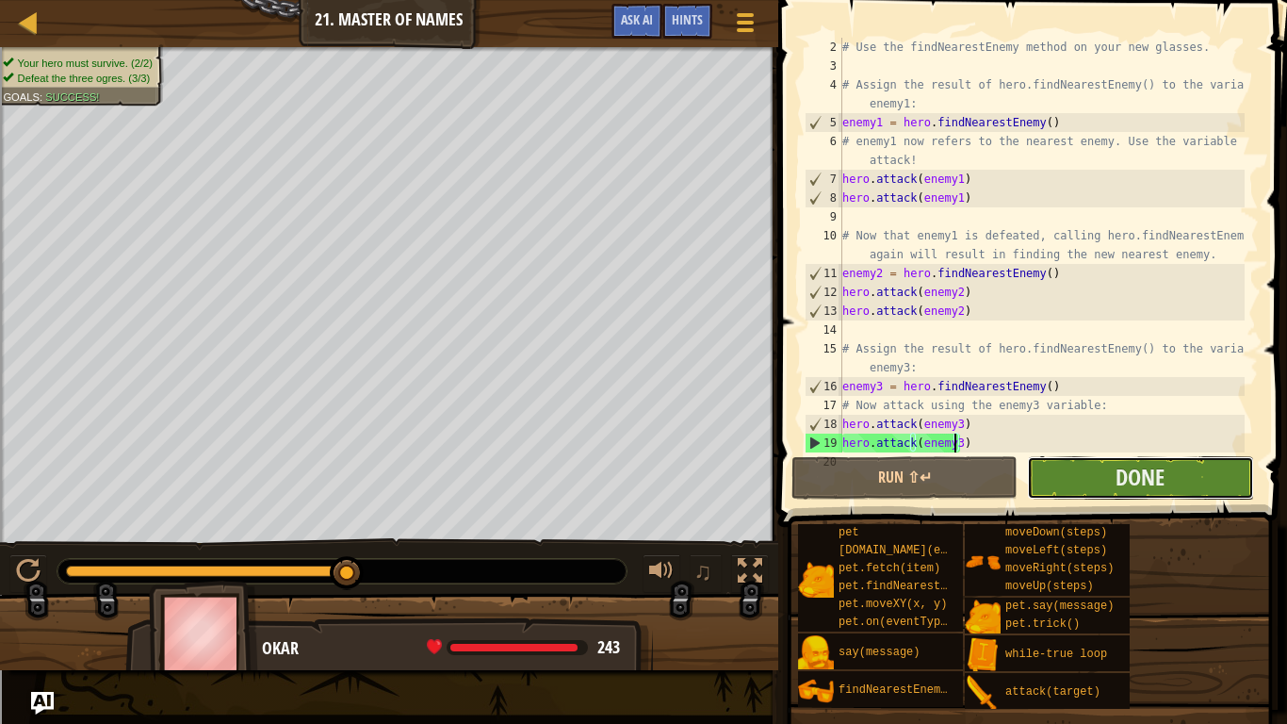
click at [1073, 482] on button "Done" at bounding box center [1140, 477] width 226 height 43
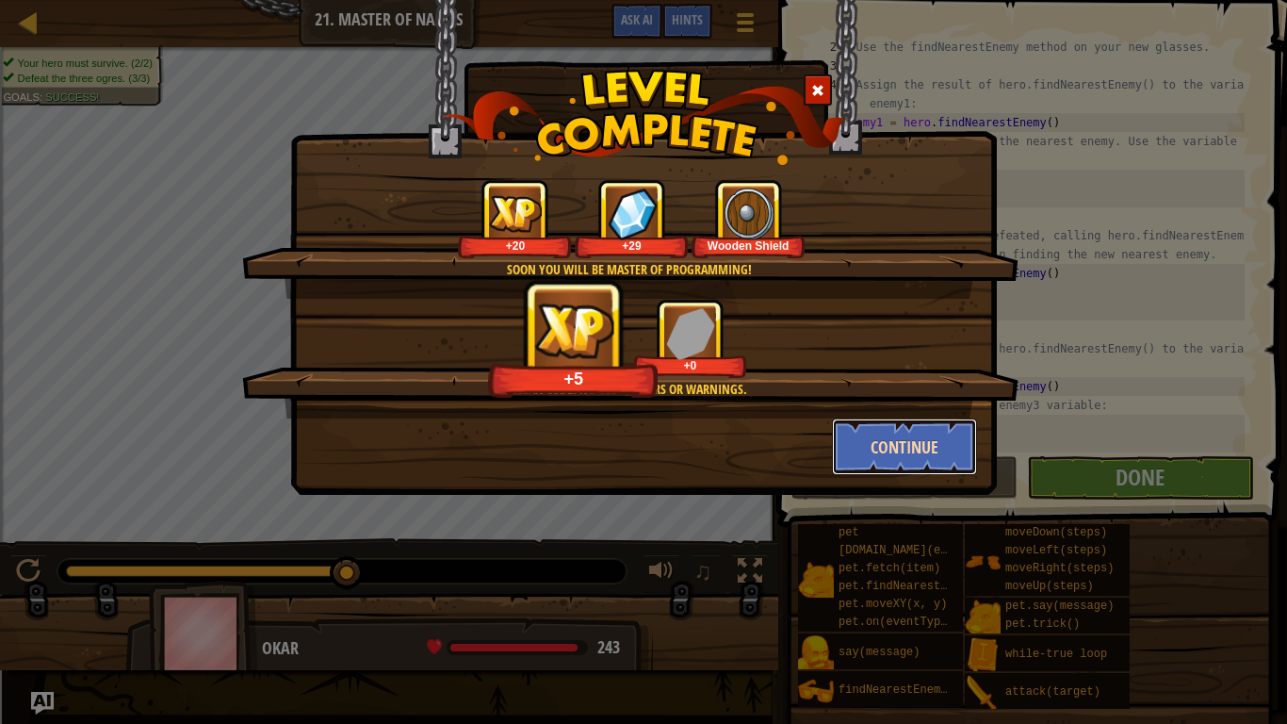
click at [887, 439] on button "Continue" at bounding box center [905, 446] width 146 height 57
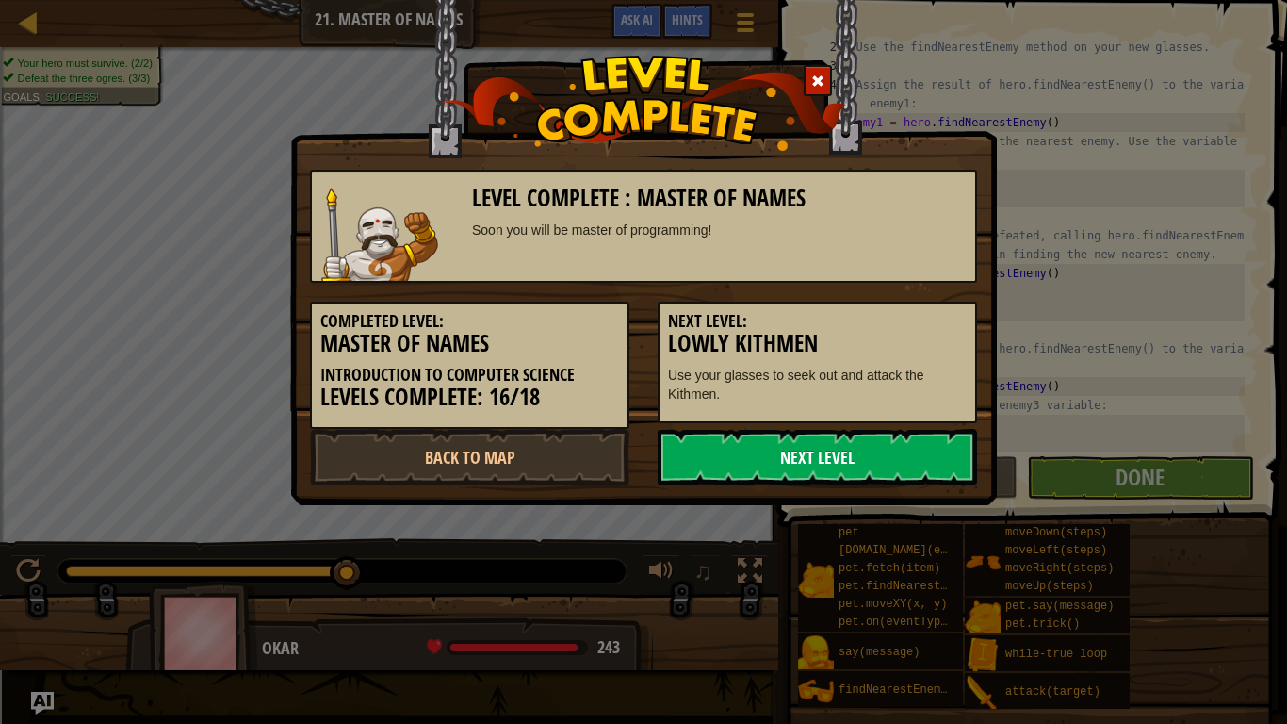
click at [776, 452] on link "Next Level" at bounding box center [817, 457] width 319 height 57
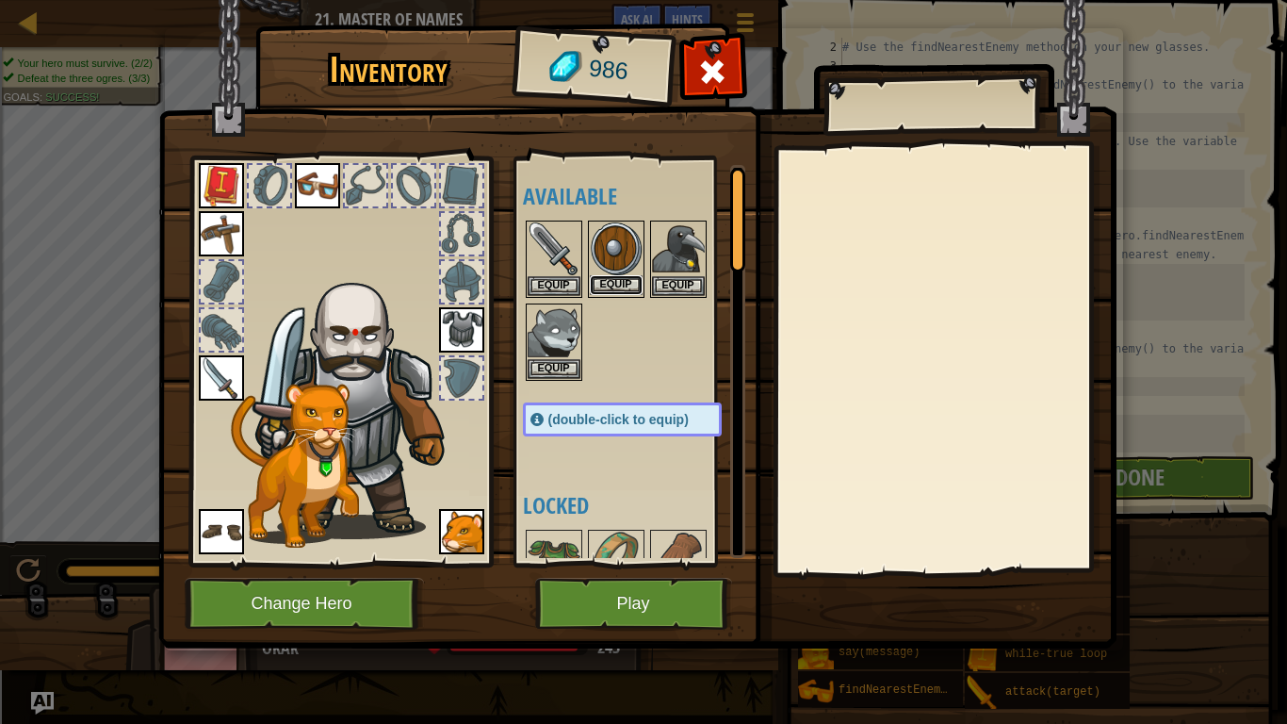
click at [610, 285] on button "Equip" at bounding box center [616, 285] width 53 height 20
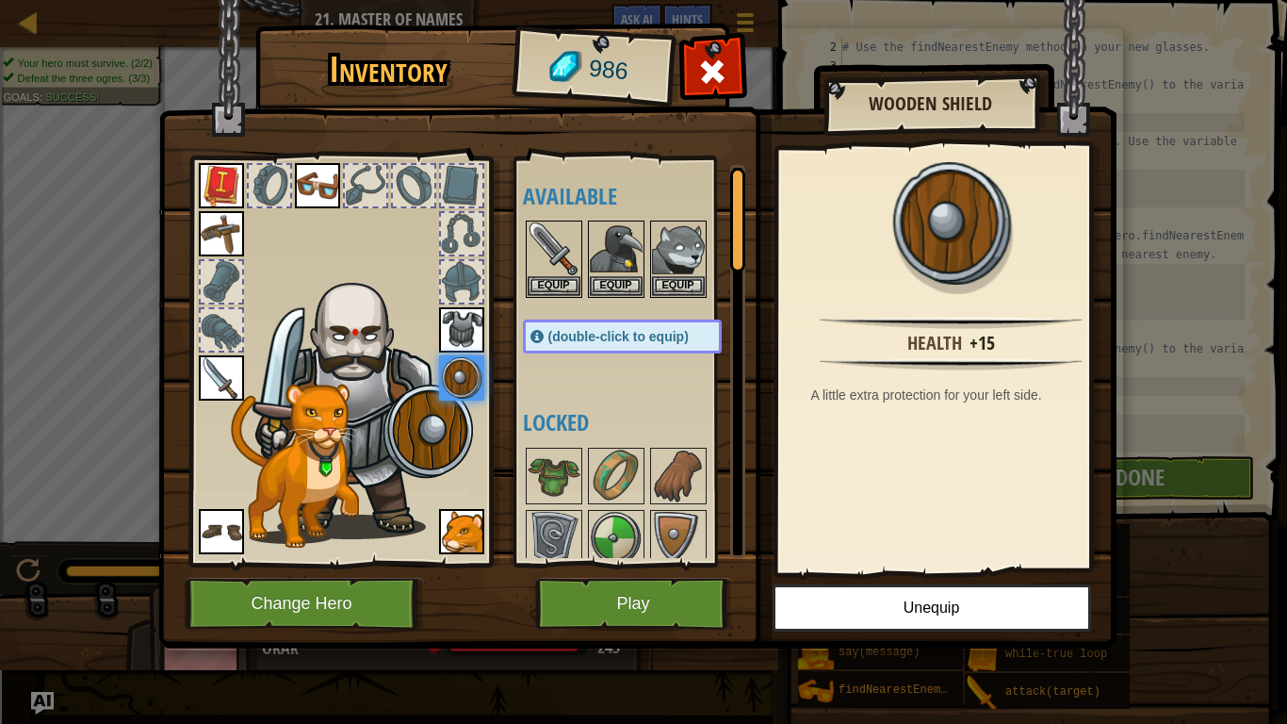
click at [461, 237] on div at bounding box center [461, 233] width 41 height 41
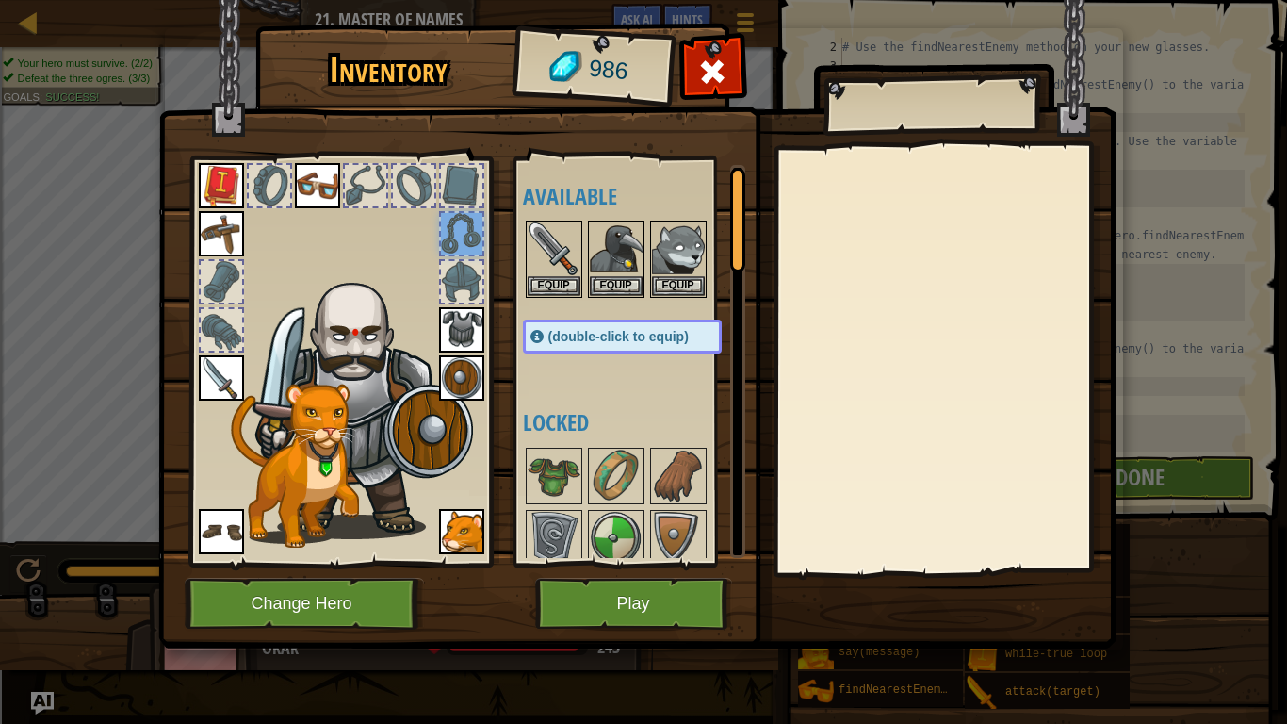
click at [465, 276] on div at bounding box center [461, 281] width 41 height 41
click at [384, 265] on img at bounding box center [361, 402] width 231 height 274
click at [660, 596] on button "Play" at bounding box center [633, 604] width 197 height 52
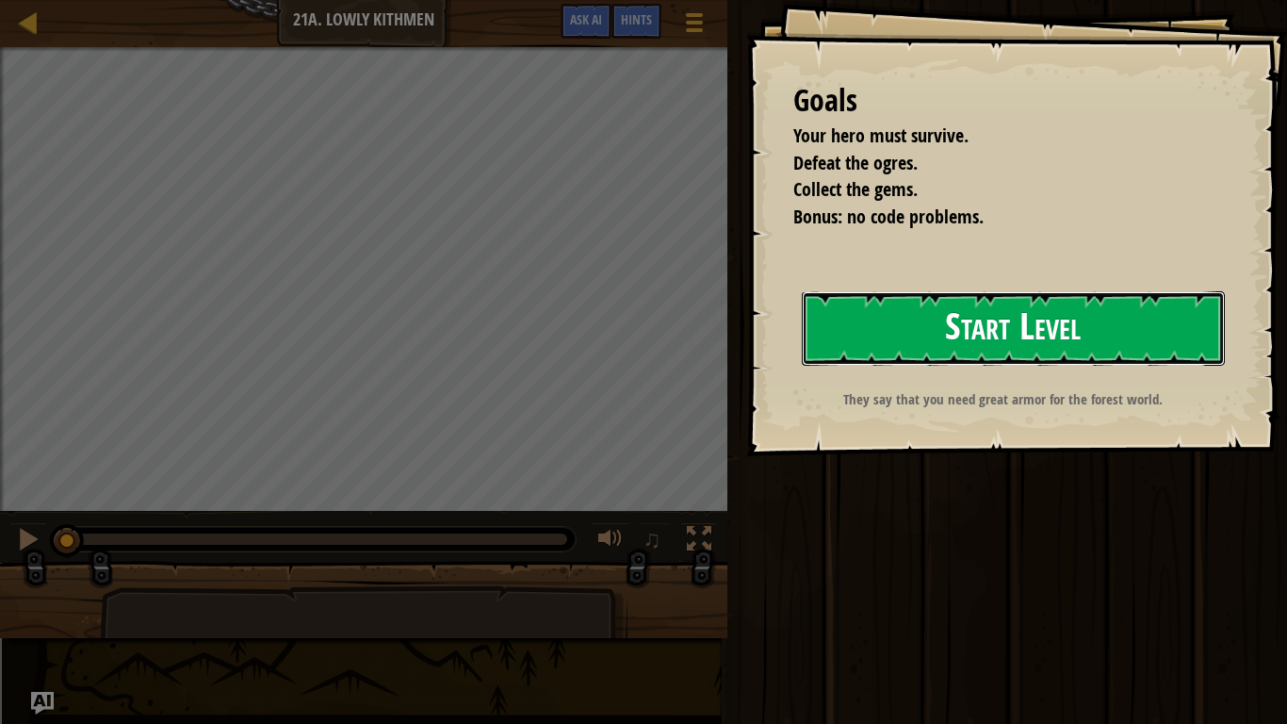
click at [929, 336] on button "Start Level" at bounding box center [1013, 328] width 423 height 74
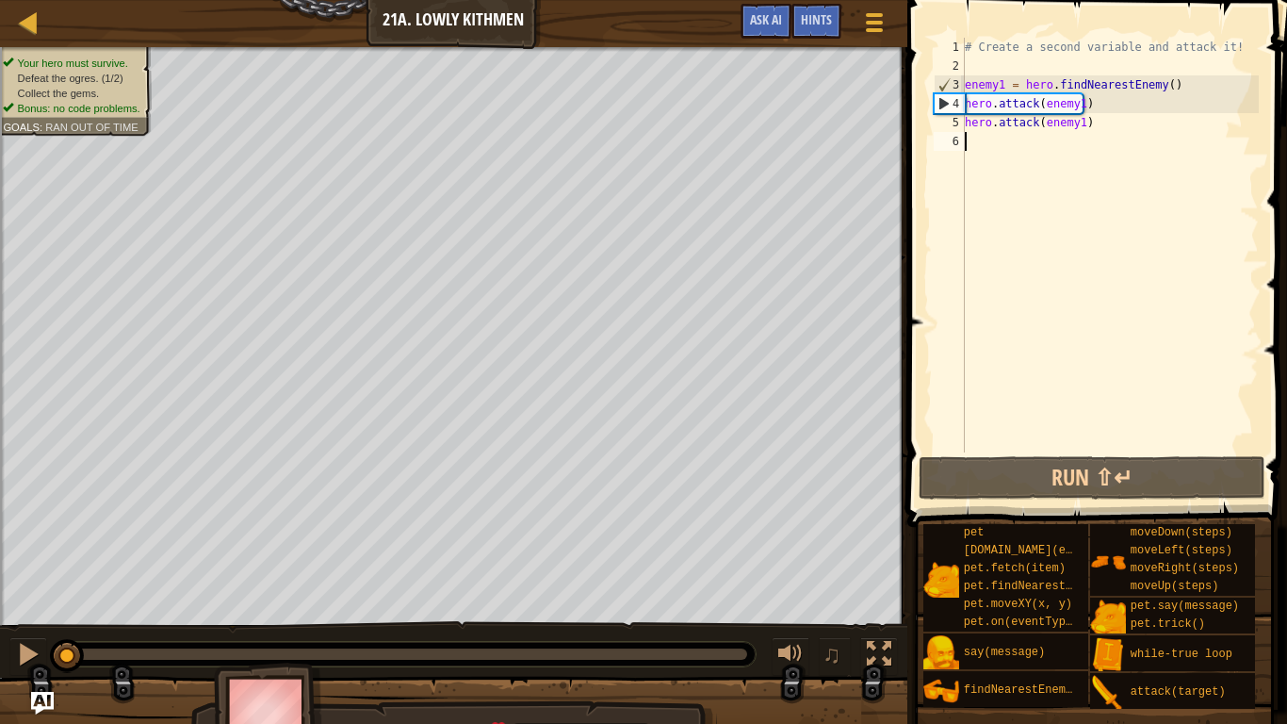
click at [1060, 144] on div "# Create a second variable and attack it! enemy1 = hero . findNearestEnemy ( ) …" at bounding box center [1110, 264] width 298 height 452
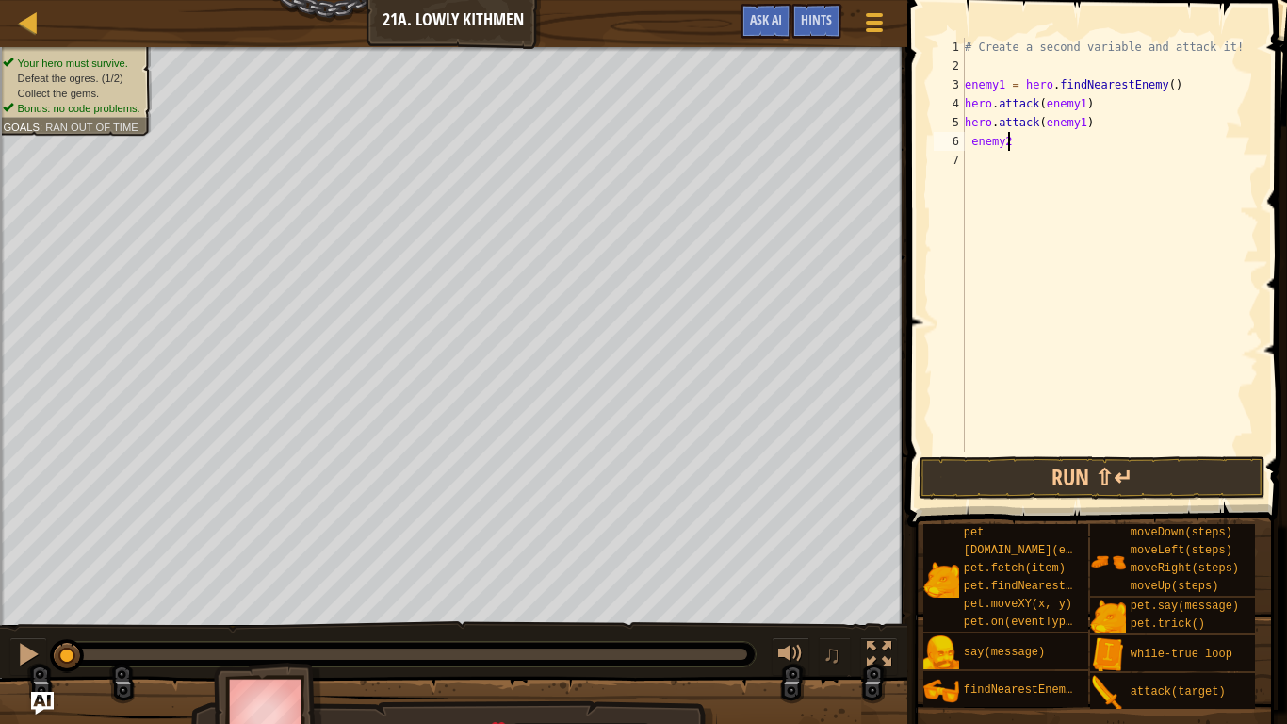
scroll to position [8, 3]
type textarea "enemy2="
type textarea "enemy2 ="
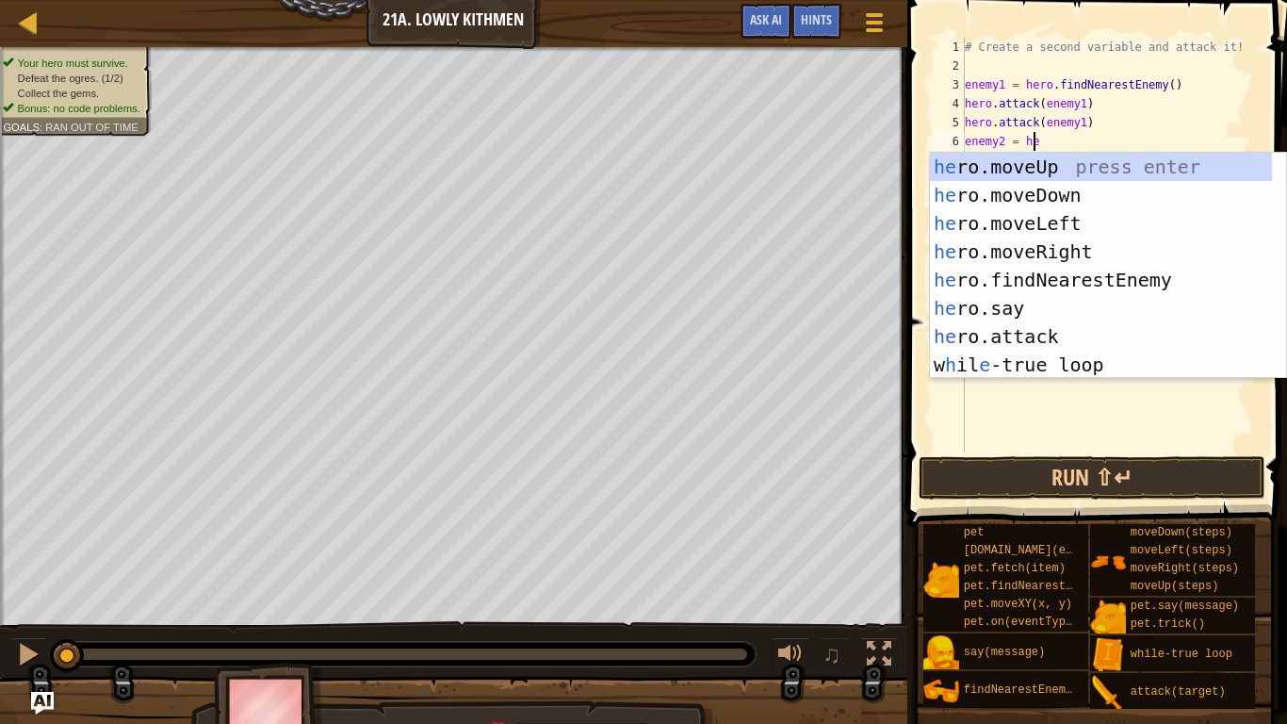
type textarea "enemy2 = hero"
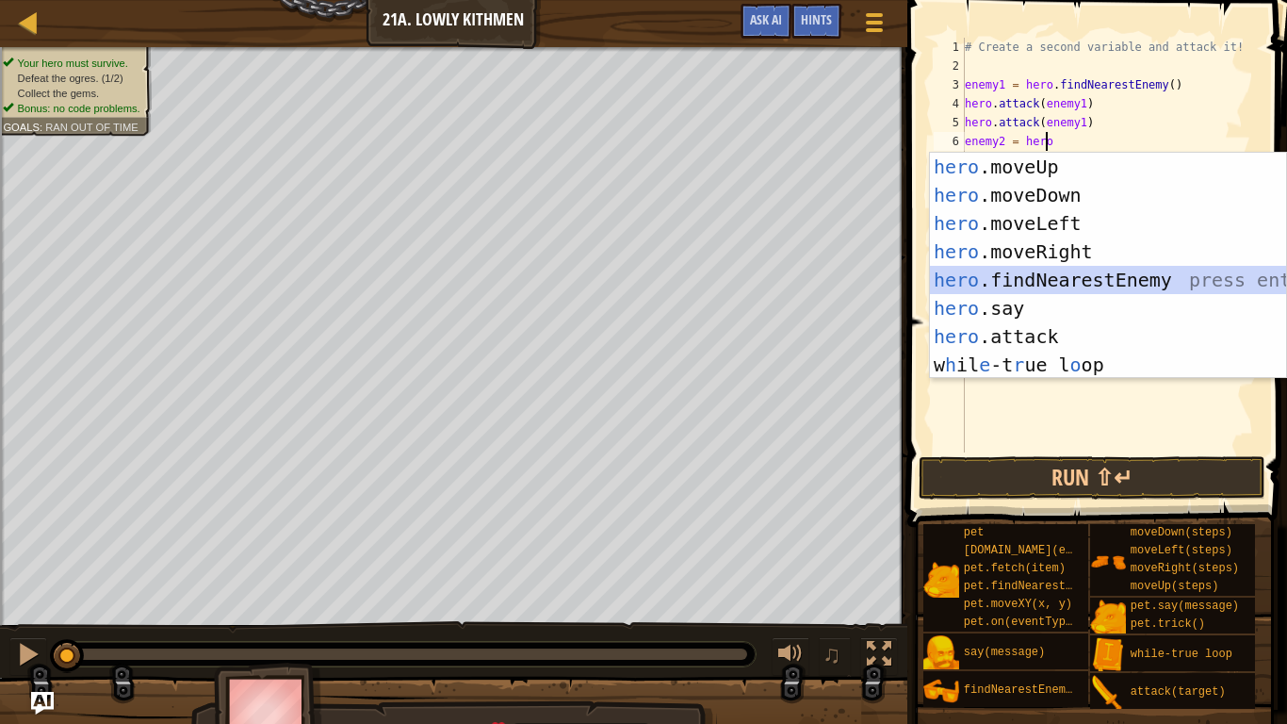
click at [1047, 275] on div "hero .moveUp press enter hero .moveDown press enter hero .moveLeft press enter …" at bounding box center [1108, 294] width 356 height 283
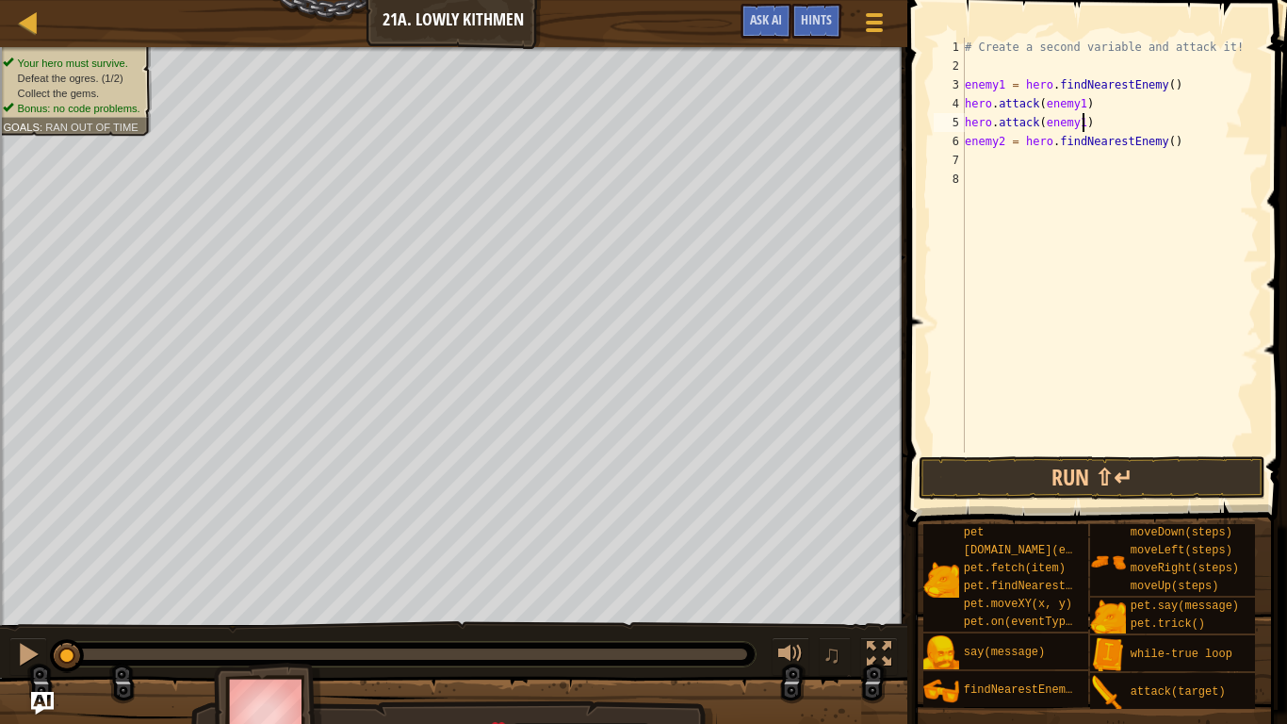
click at [1104, 126] on div "# Create a second variable and attack it! enemy1 = hero . findNearestEnemy ( ) …" at bounding box center [1110, 264] width 298 height 452
type textarea "hero.attack(enemy1)"
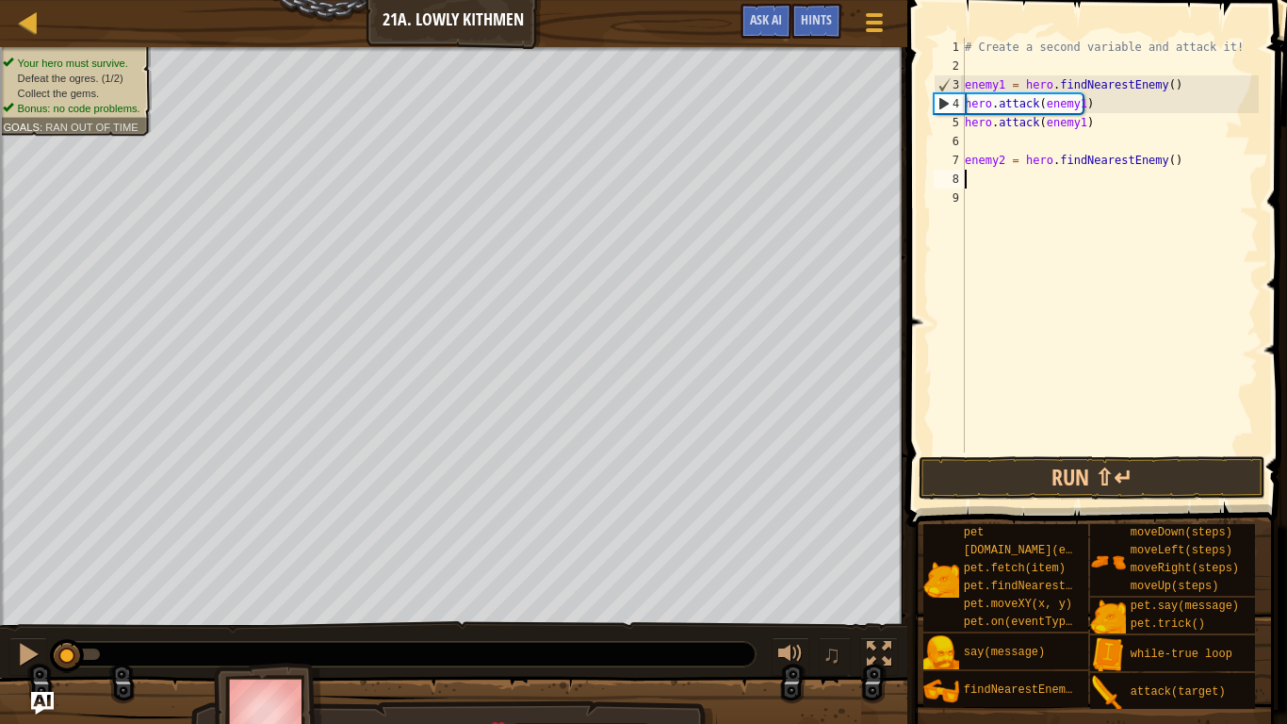
click at [1022, 175] on div "# Create a second variable and attack it! enemy1 = hero . findNearestEnemy ( ) …" at bounding box center [1110, 264] width 298 height 452
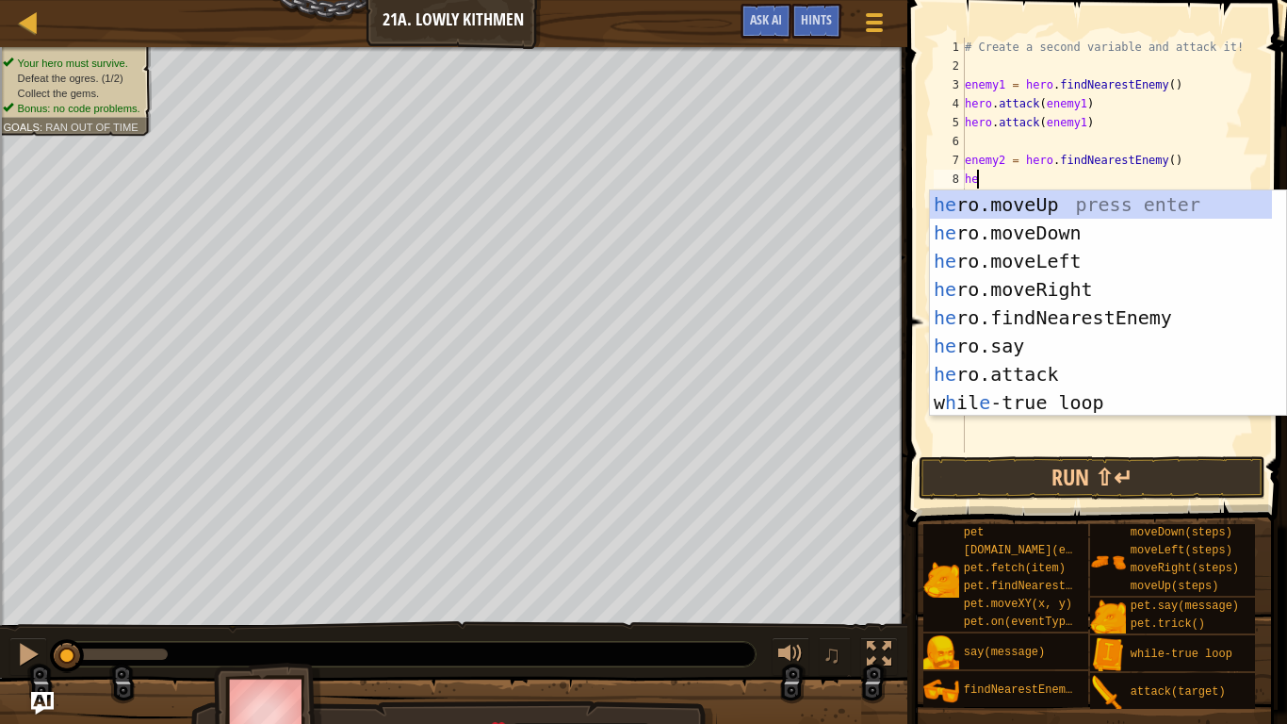
scroll to position [8, 1]
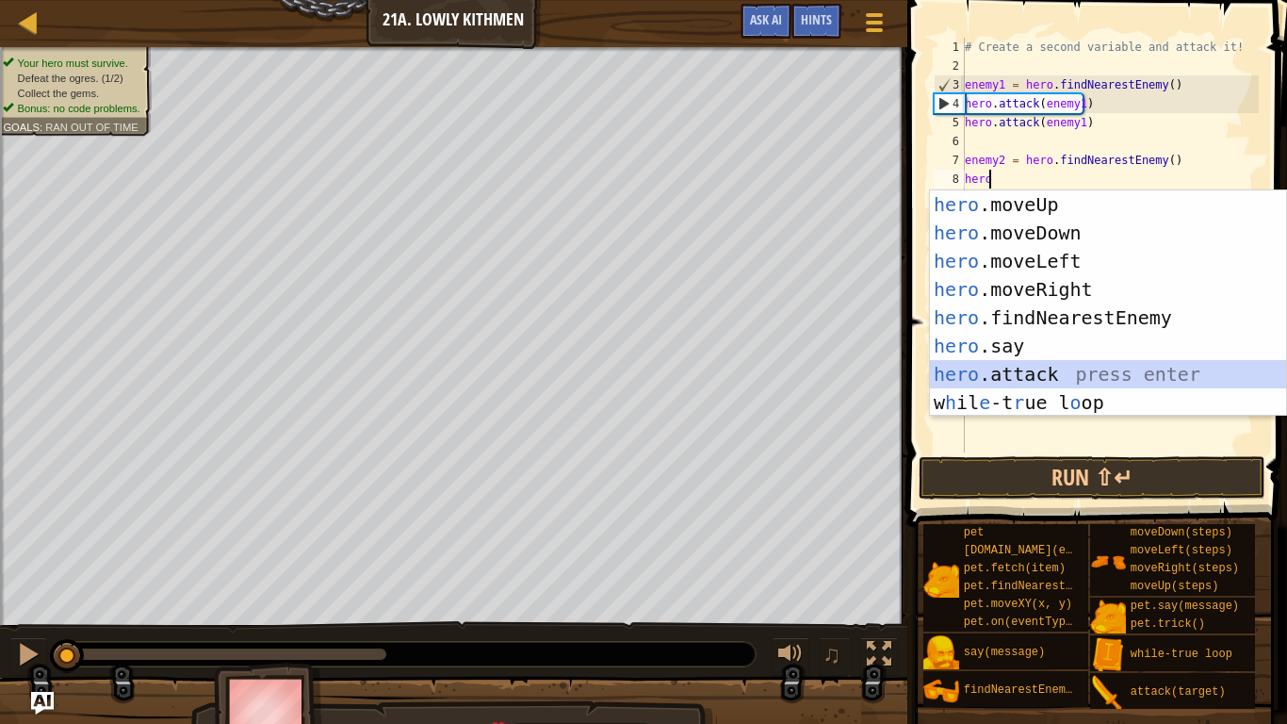
click at [995, 368] on div "hero .moveUp press enter hero .moveDown press enter hero .moveLeft press enter …" at bounding box center [1108, 331] width 356 height 283
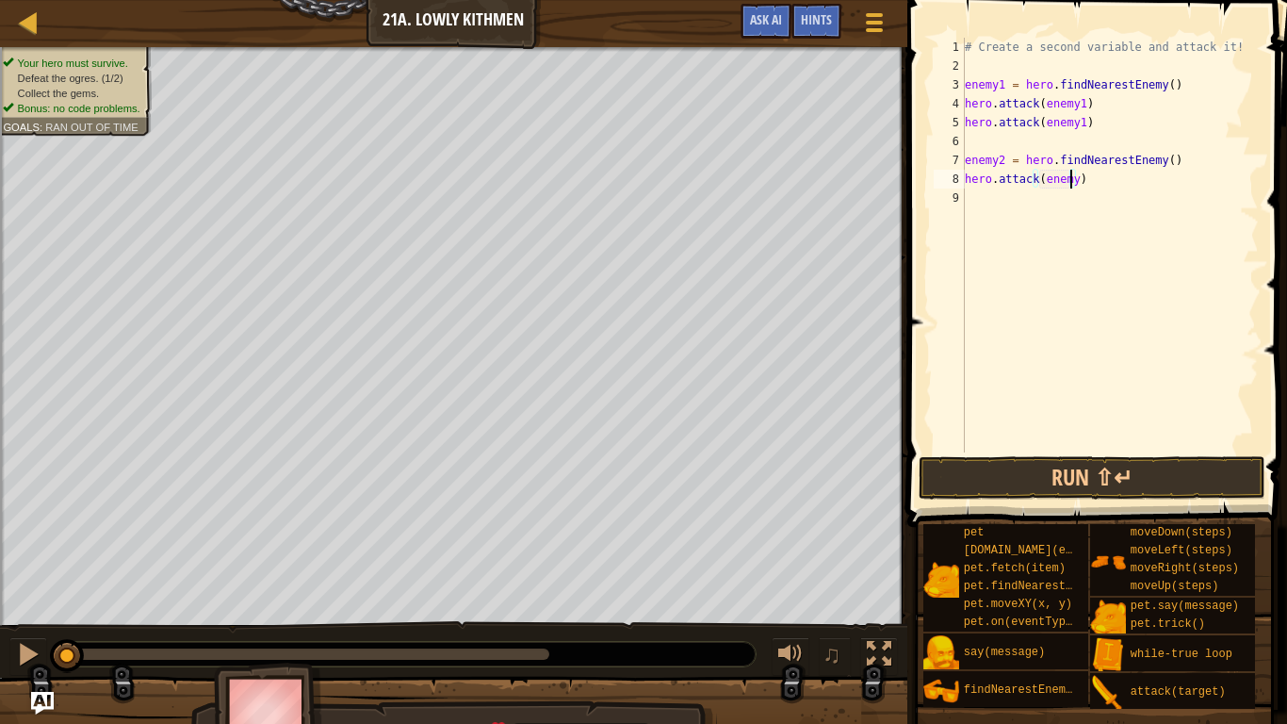
type textarea "hero.attack(enemy2)"
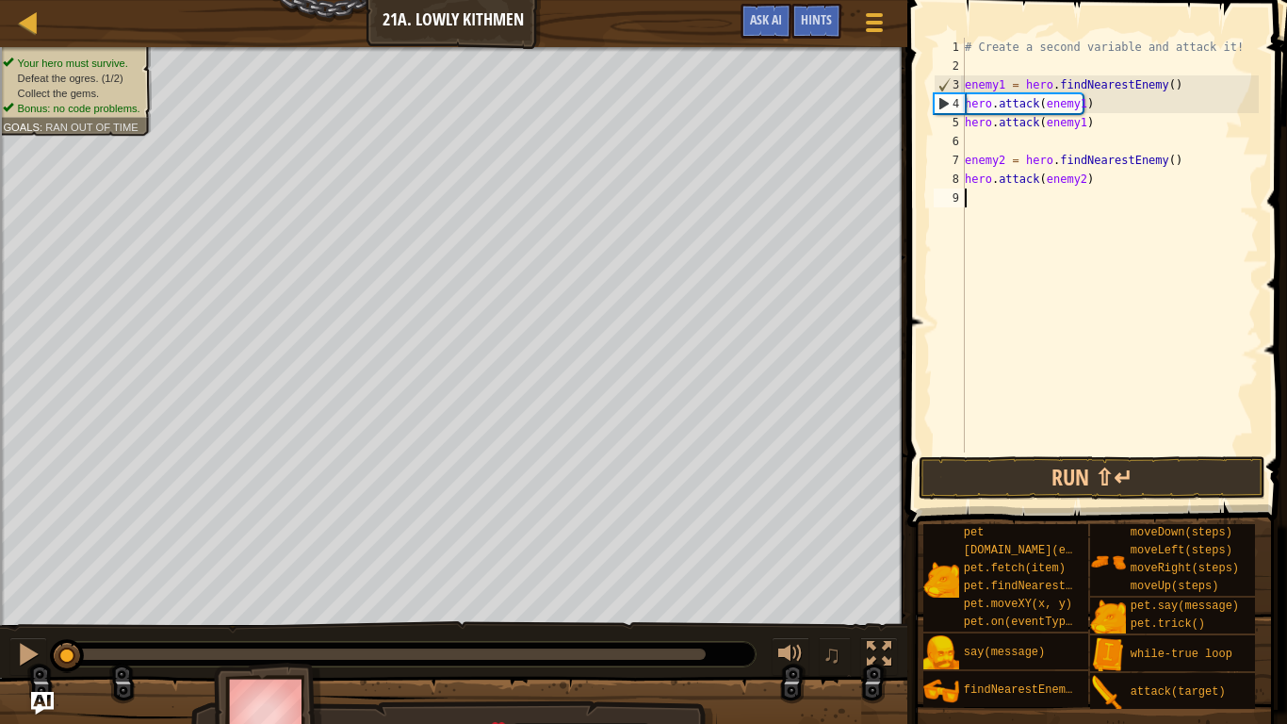
click at [1000, 194] on div "# Create a second variable and attack it! enemy1 = hero . findNearestEnemy ( ) …" at bounding box center [1110, 264] width 298 height 452
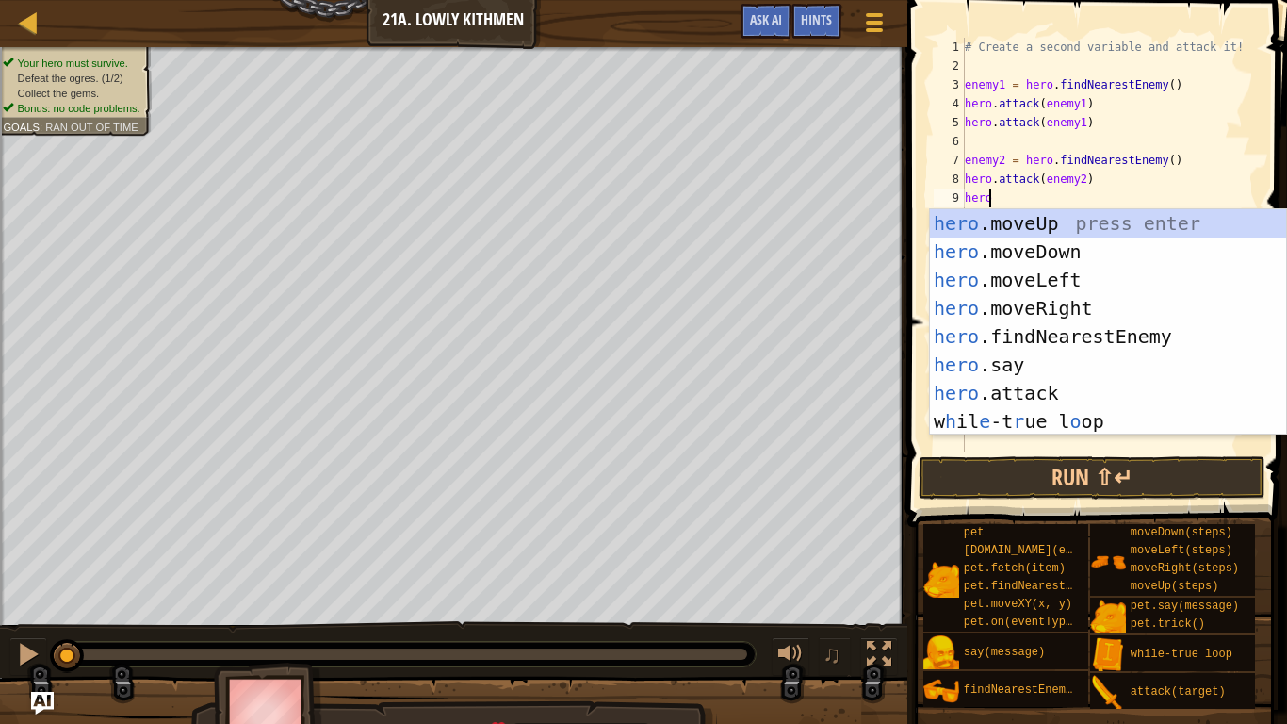
scroll to position [8, 1]
click at [996, 385] on div "hero .moveUp press enter hero .moveDown press enter hero .moveLeft press enter …" at bounding box center [1108, 350] width 356 height 283
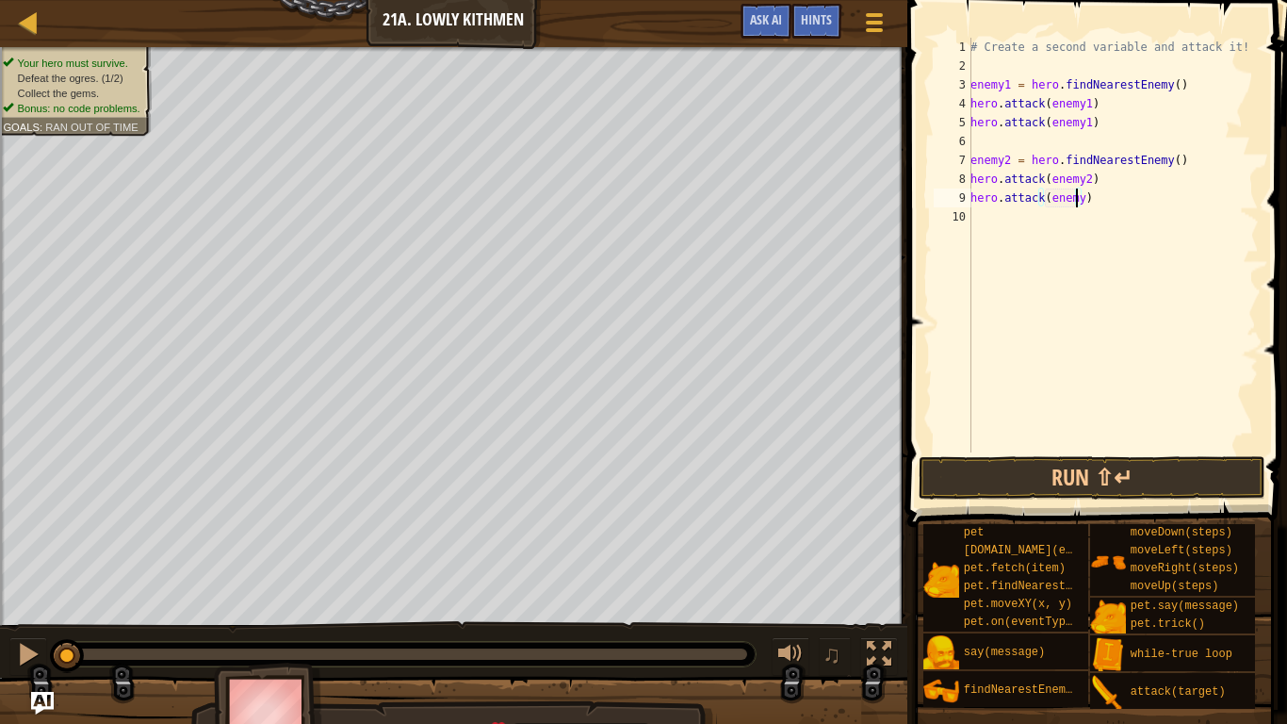
type textarea "hero.attack(enemy2)"
click at [1061, 223] on div "# Create a second variable and attack it! enemy1 = hero . findNearestEnemy ( ) …" at bounding box center [1113, 264] width 292 height 452
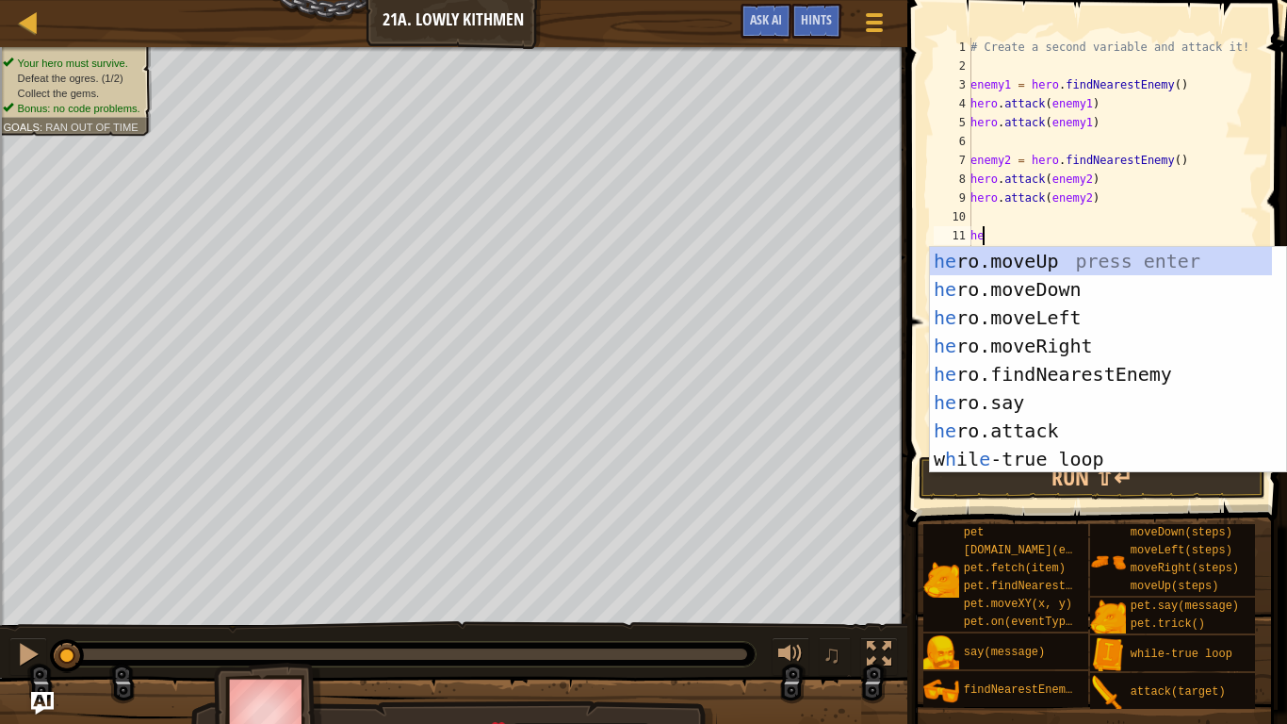
type textarea "hero"
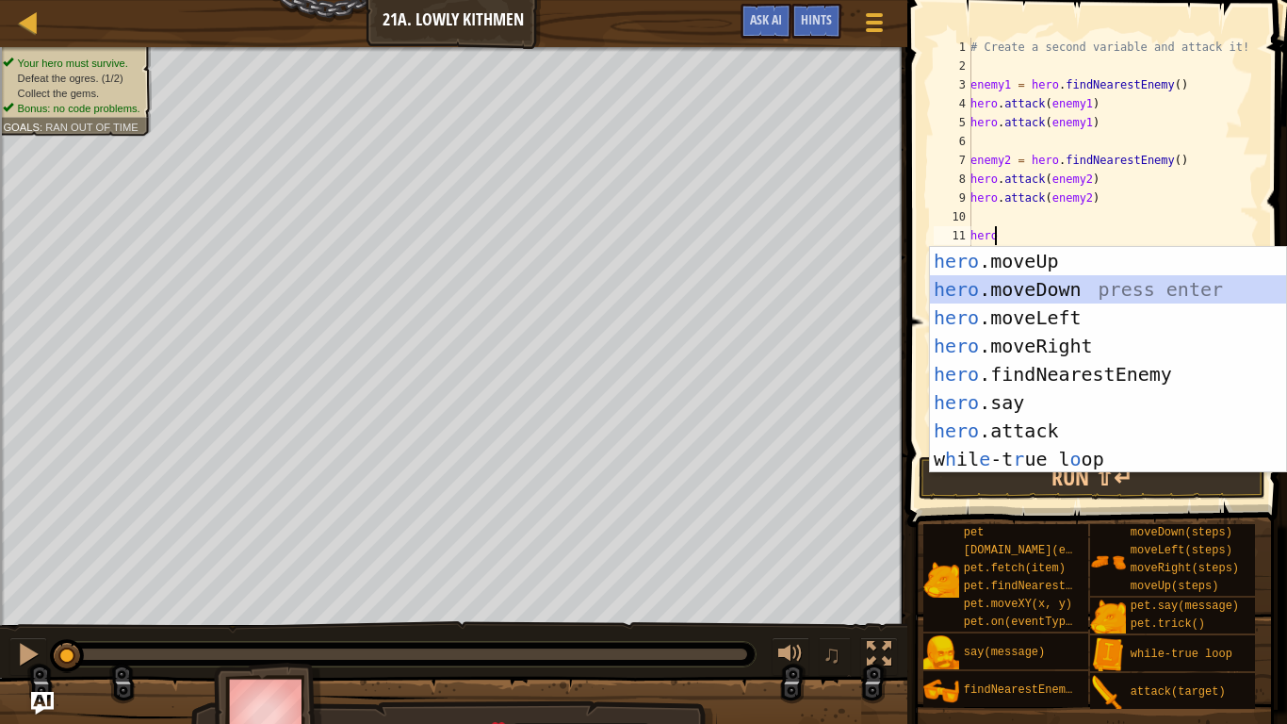
click at [1021, 286] on div "hero .moveUp press enter hero .moveDown press enter hero .moveLeft press enter …" at bounding box center [1108, 388] width 356 height 283
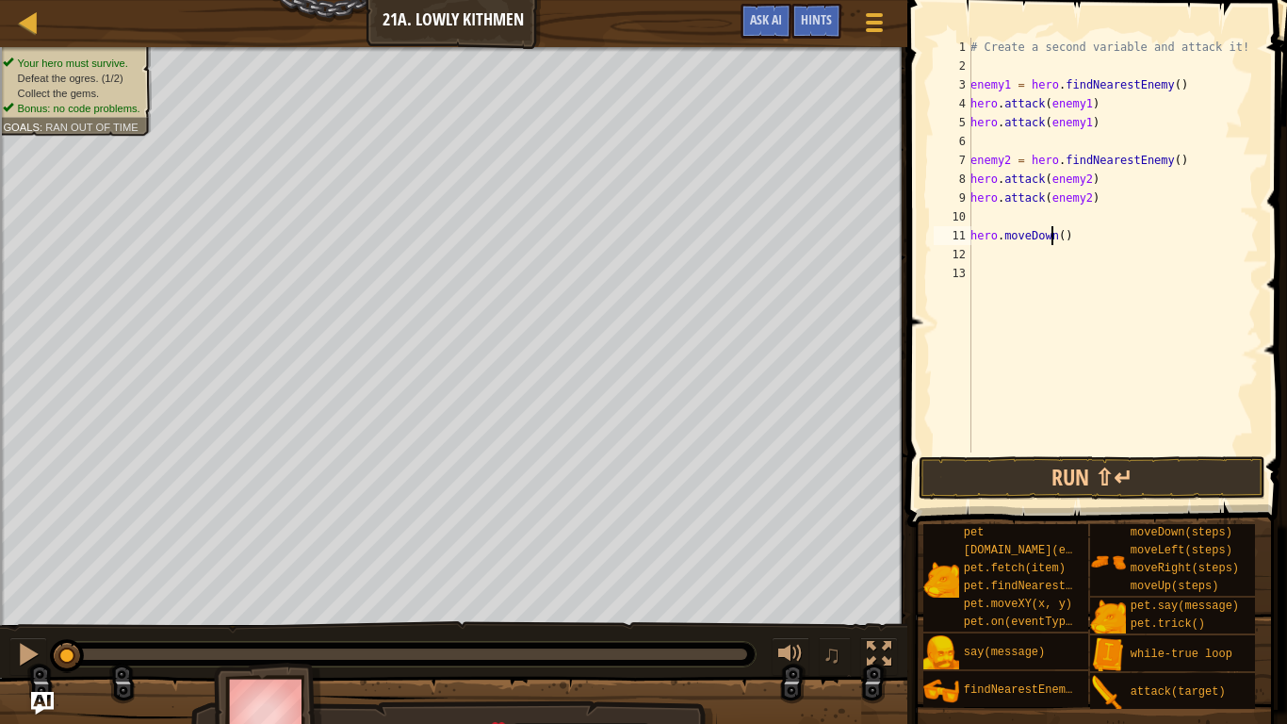
click at [1050, 237] on div "# Create a second variable and attack it! enemy1 = hero . findNearestEnemy ( ) …" at bounding box center [1113, 264] width 292 height 452
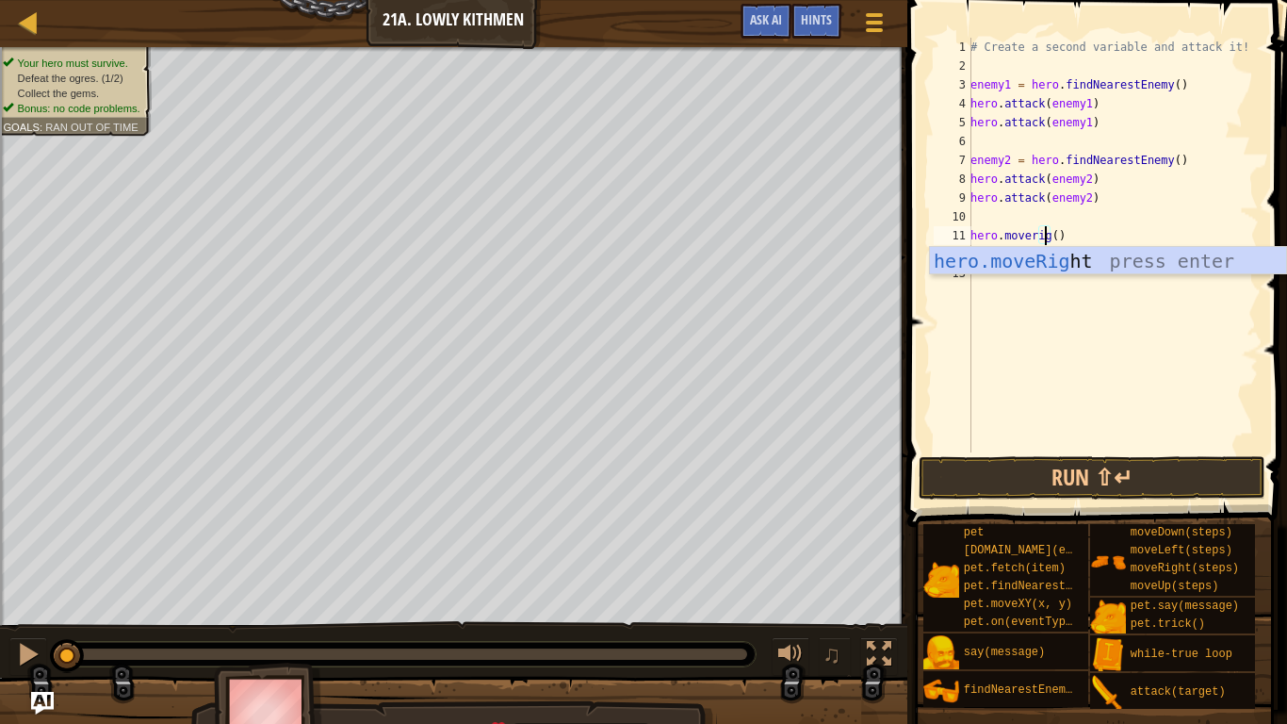
scroll to position [8, 7]
click at [1021, 268] on div "hero.moveRigh t press enter" at bounding box center [1108, 289] width 356 height 85
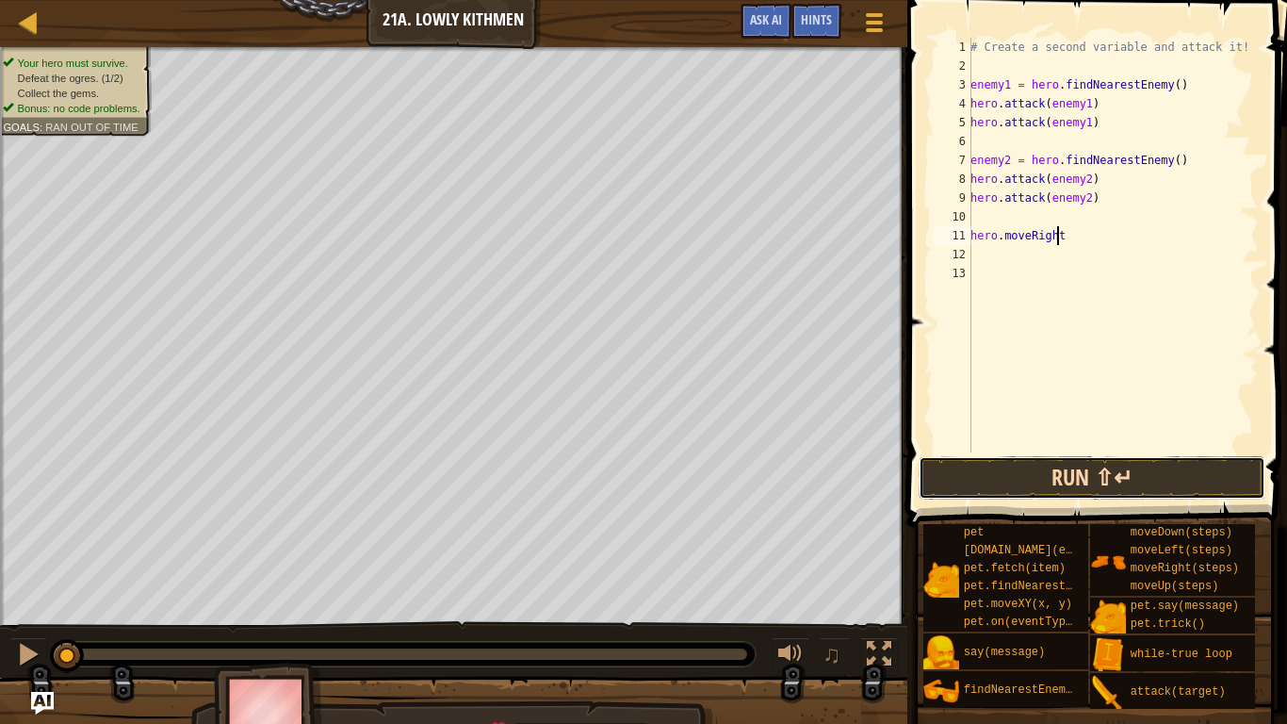
click at [1050, 473] on button "Run ⇧↵" at bounding box center [1092, 477] width 347 height 43
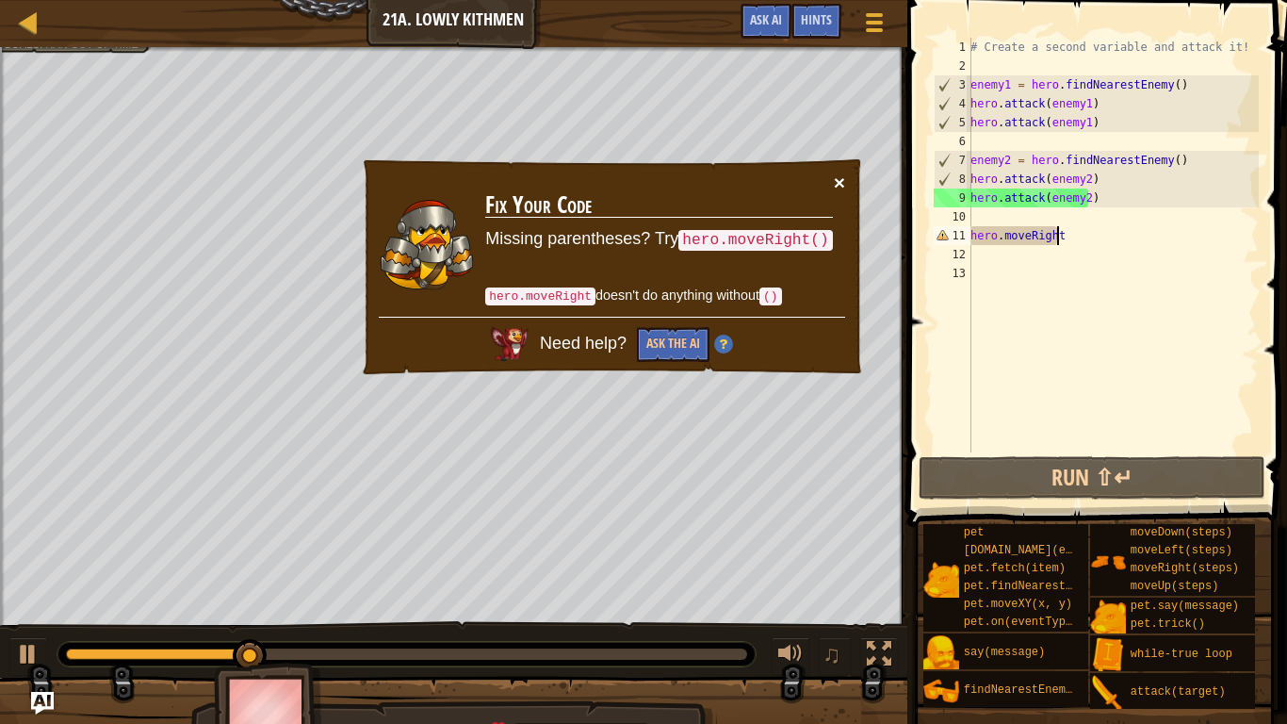
click at [835, 182] on button "×" at bounding box center [839, 182] width 11 height 20
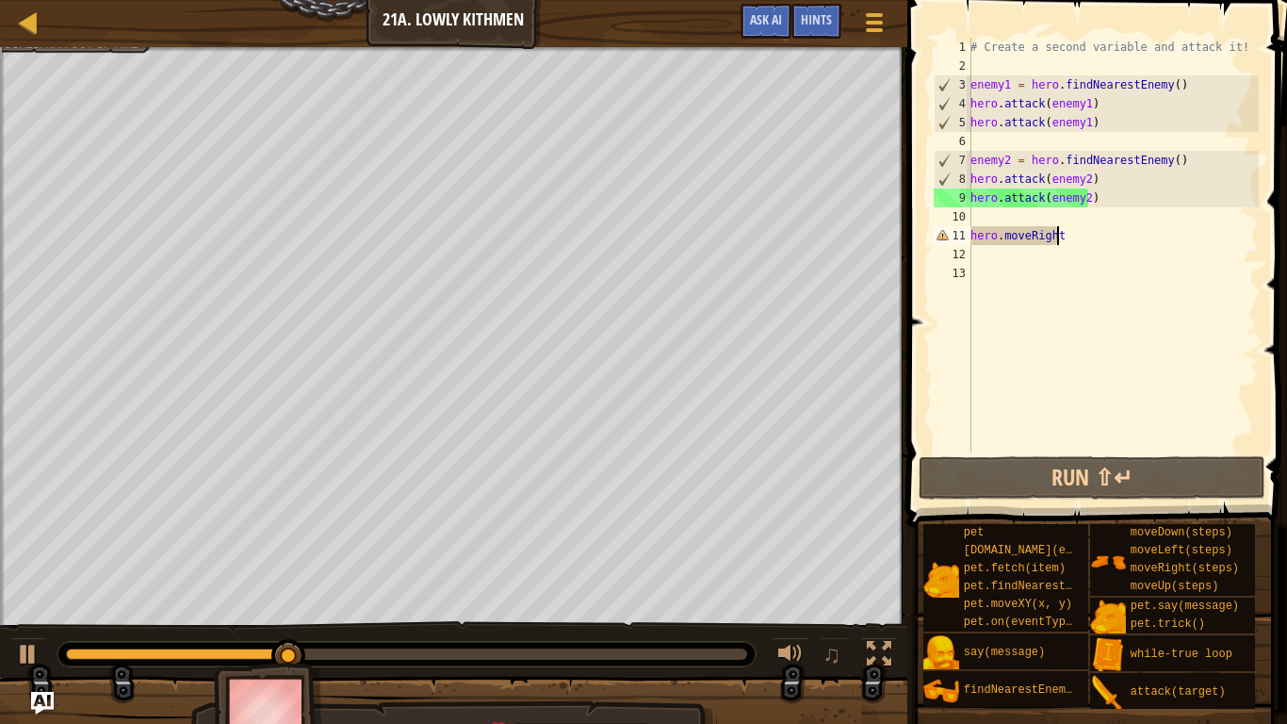
click at [1062, 234] on div "# Create a second variable and attack it! enemy1 = hero . findNearestEnemy ( ) …" at bounding box center [1113, 264] width 292 height 452
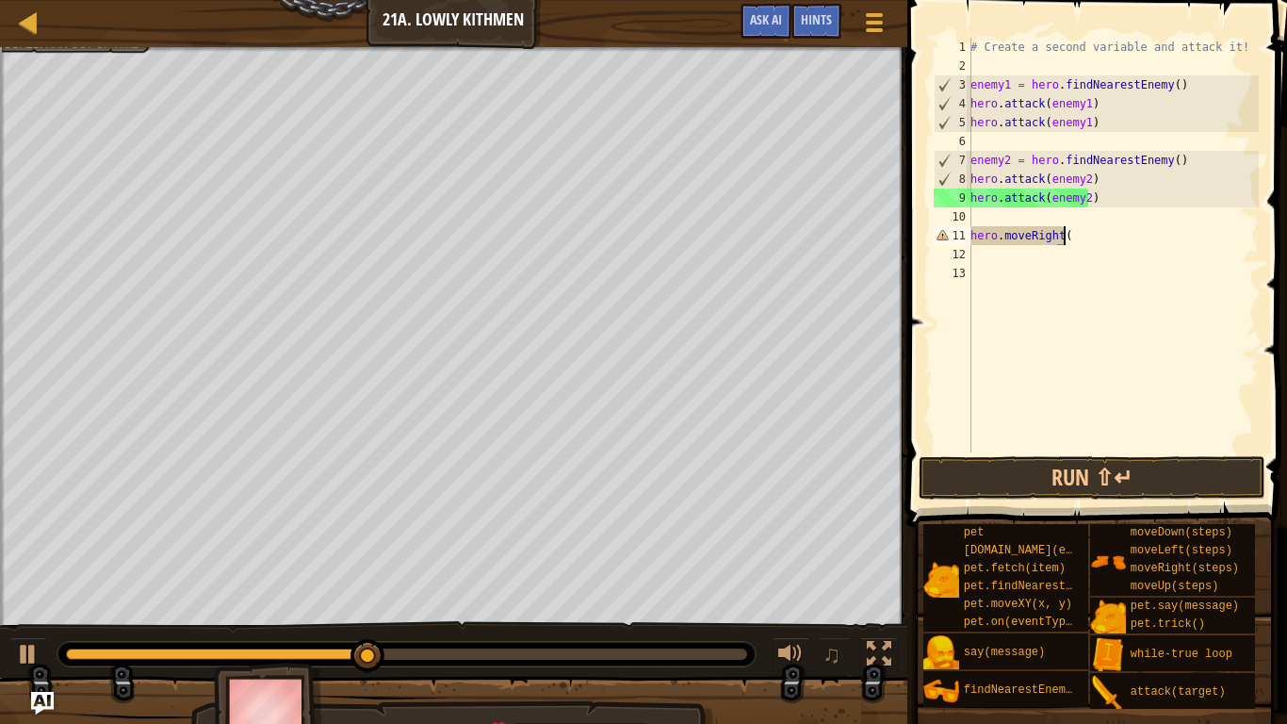
type textarea "hero.moveRight()"
click at [1050, 250] on div "# Create a second variable and attack it! enemy1 = hero . findNearestEnemy ( ) …" at bounding box center [1113, 264] width 292 height 452
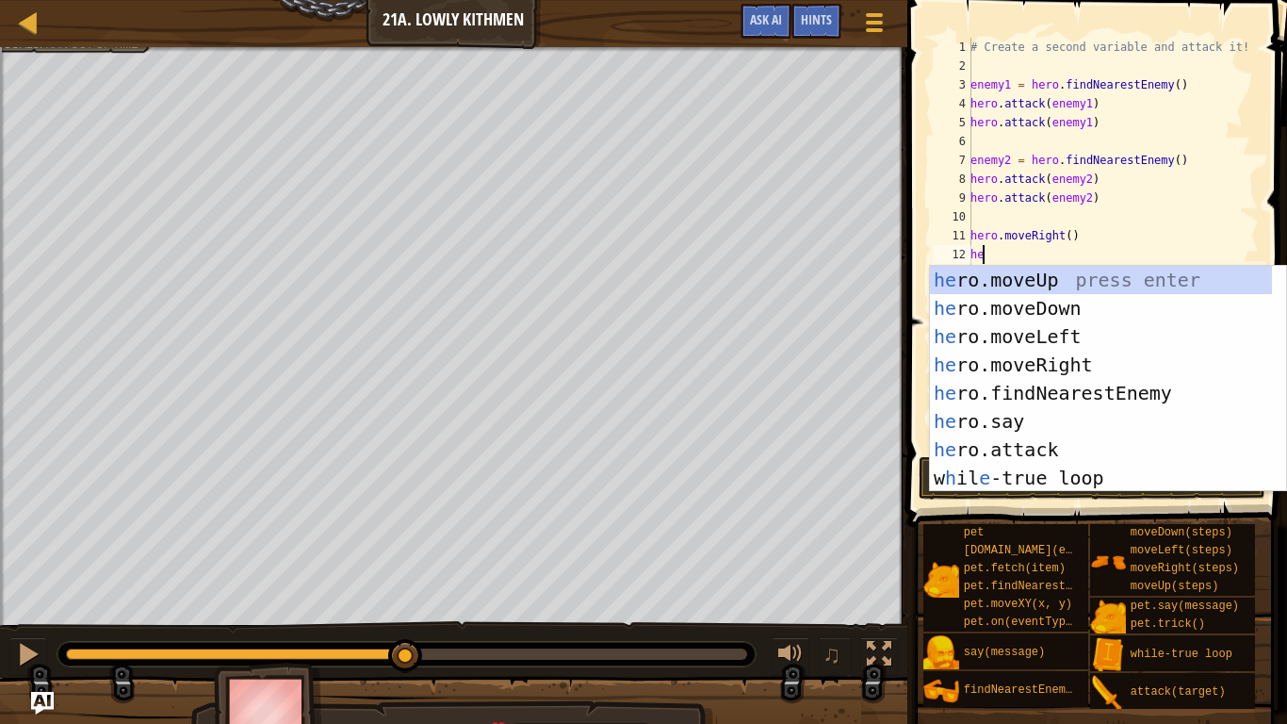
scroll to position [8, 1]
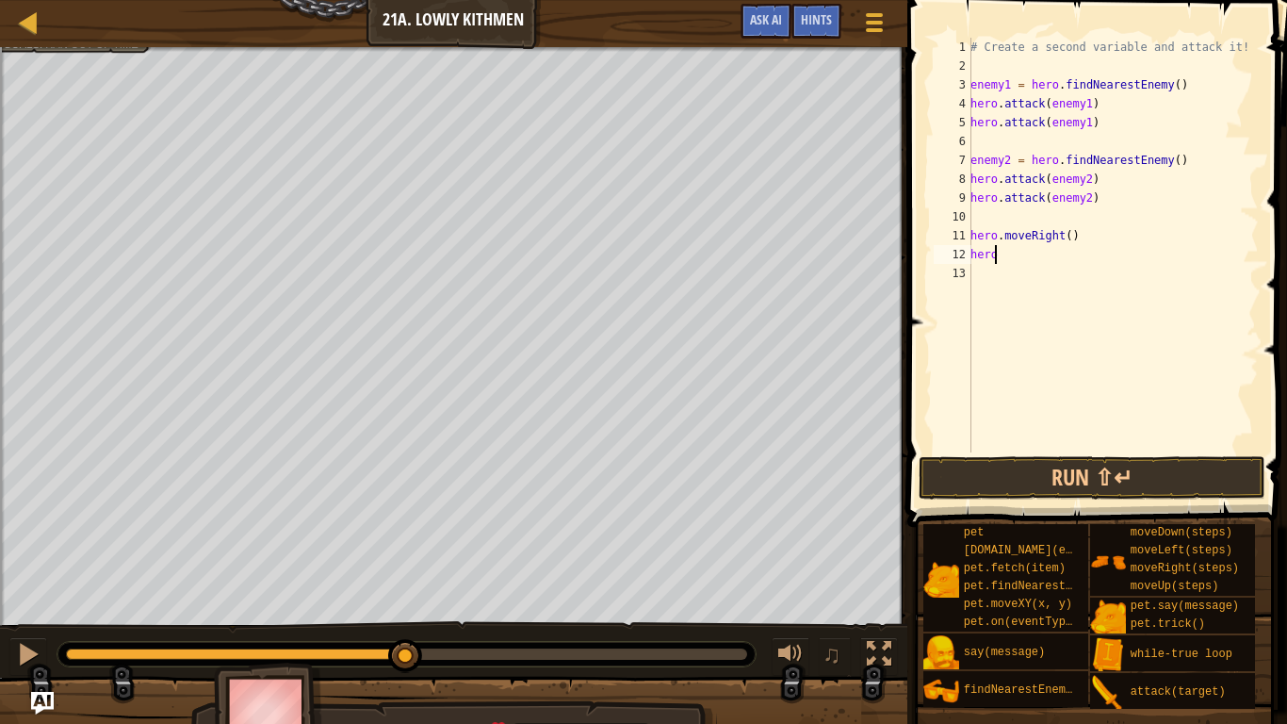
click at [946, 238] on div "11" at bounding box center [953, 235] width 38 height 19
click at [1015, 259] on div "# Create a second variable and attack it! enemy1 = hero . findNearestEnemy ( ) …" at bounding box center [1113, 264] width 292 height 452
type textarea "h"
click at [1036, 471] on button "Run ⇧↵" at bounding box center [1092, 477] width 347 height 43
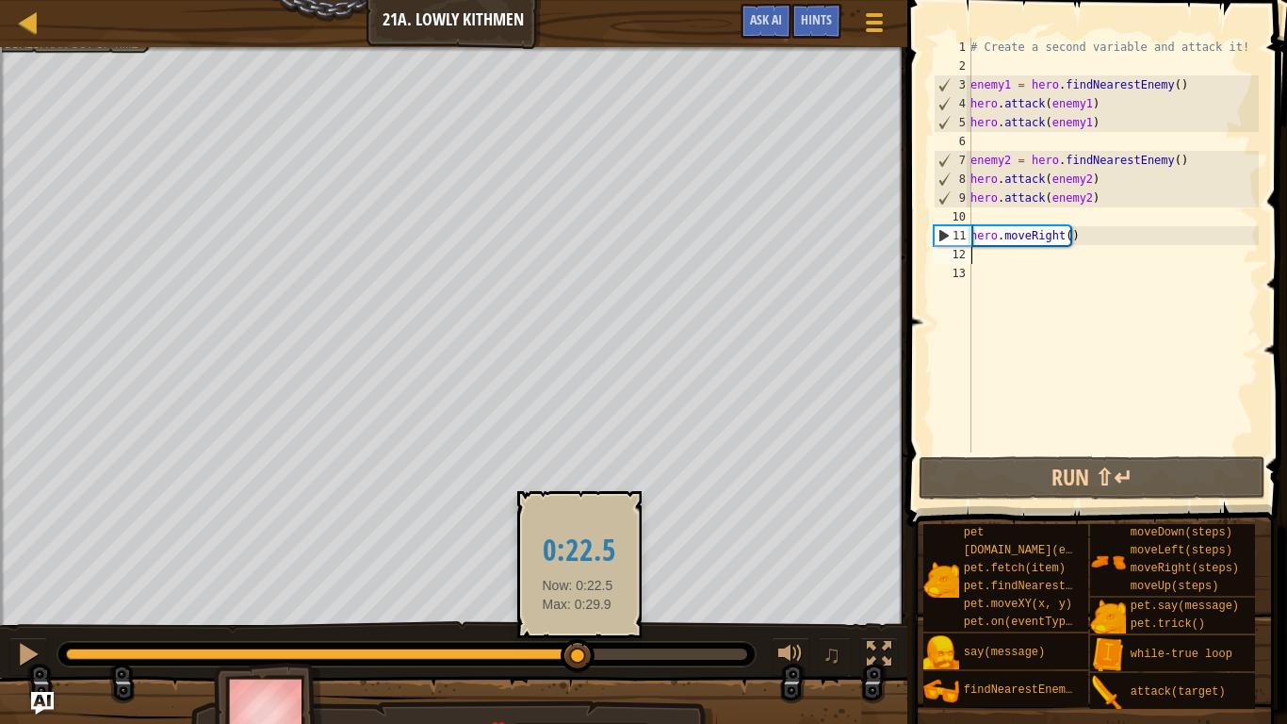
drag, startPoint x: 67, startPoint y: 656, endPoint x: 580, endPoint y: 638, distance: 512.9
click at [580, 146] on body "Map Introduction to Computer Science 21a. Lowly Kithmen Game Menu Done Hints As…" at bounding box center [643, 73] width 1287 height 146
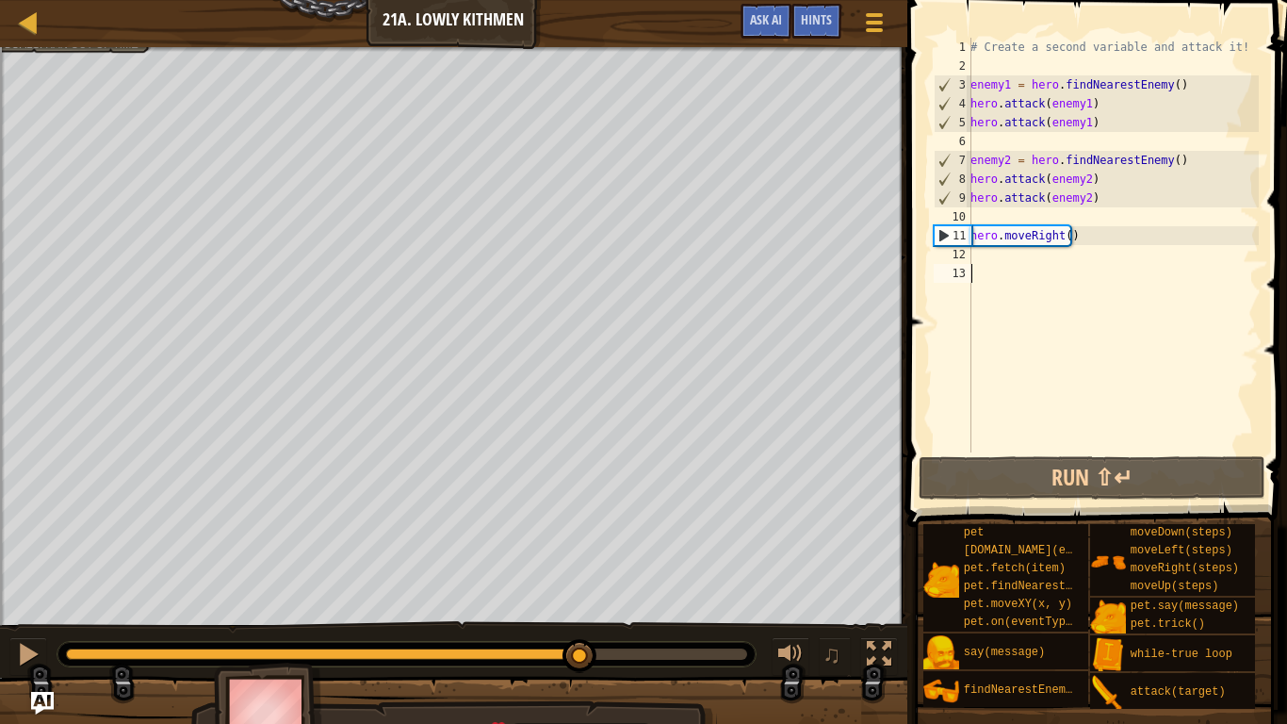
click at [1008, 265] on div "# Create a second variable and attack it! enemy1 = hero . findNearestEnemy ( ) …" at bounding box center [1113, 264] width 292 height 452
click at [997, 252] on div "# Create a second variable and attack it! enemy1 = hero . findNearestEnemy ( ) …" at bounding box center [1113, 264] width 292 height 452
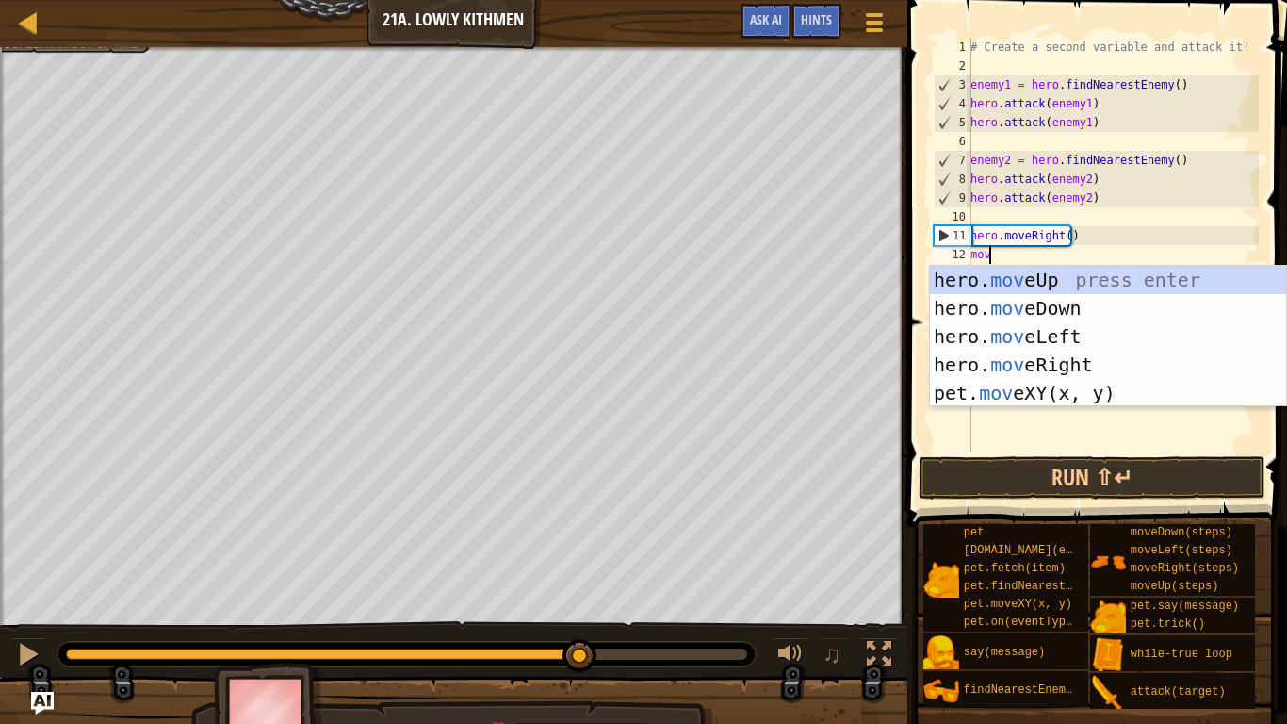
type textarea "move"
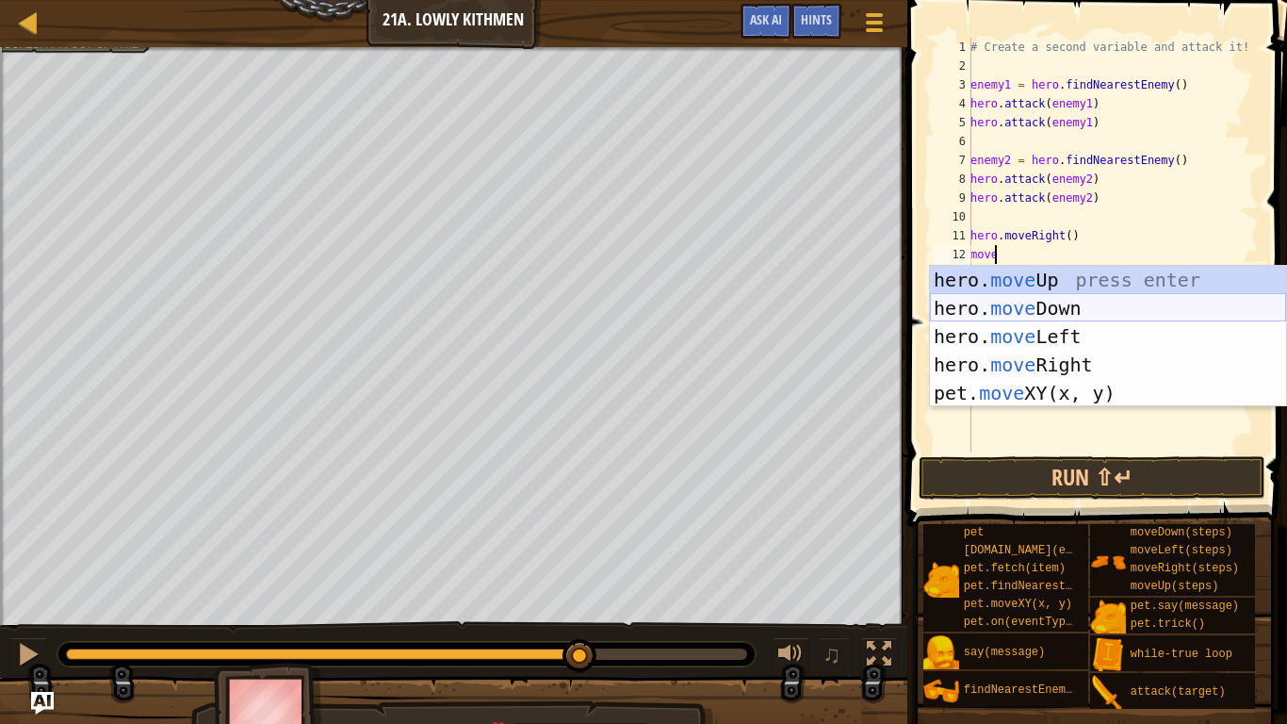
click at [1010, 299] on div "hero. move Up press enter hero. move Down press enter hero. move Left press ent…" at bounding box center [1108, 365] width 356 height 198
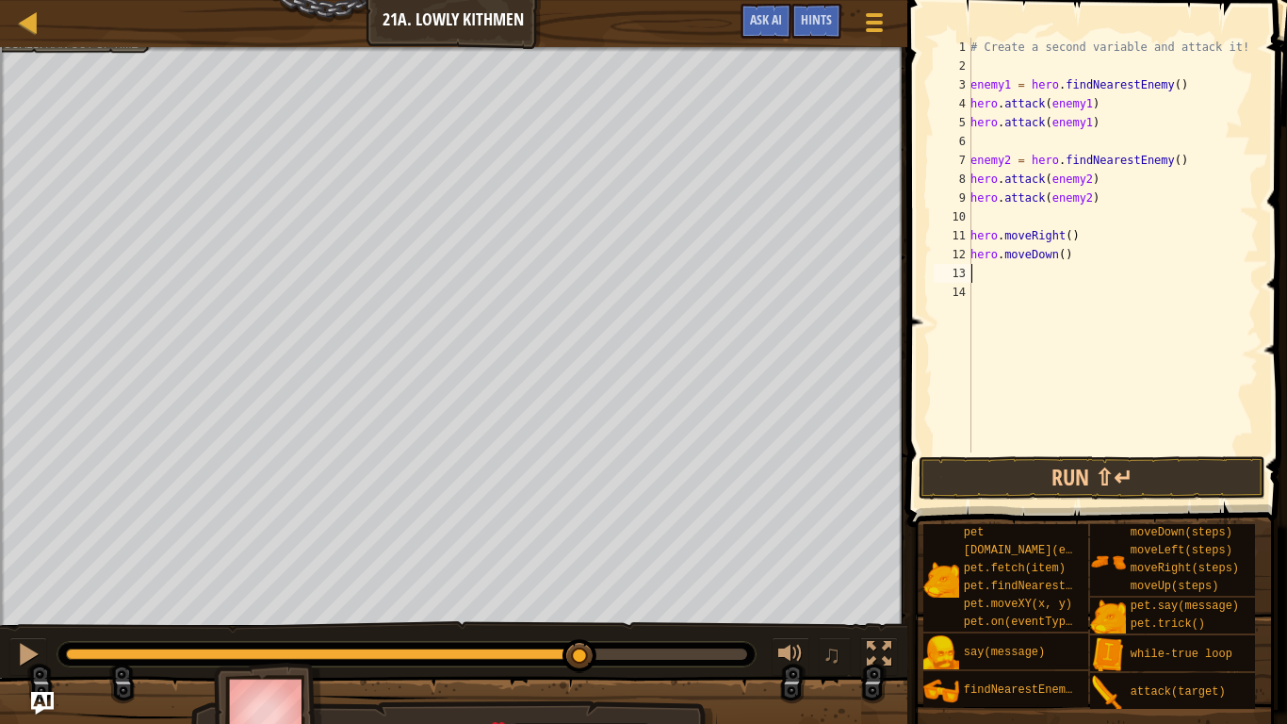
scroll to position [8, 0]
click at [1036, 266] on div "# Create a second variable and attack it! enemy1 = hero . findNearestEnemy ( ) …" at bounding box center [1113, 264] width 292 height 452
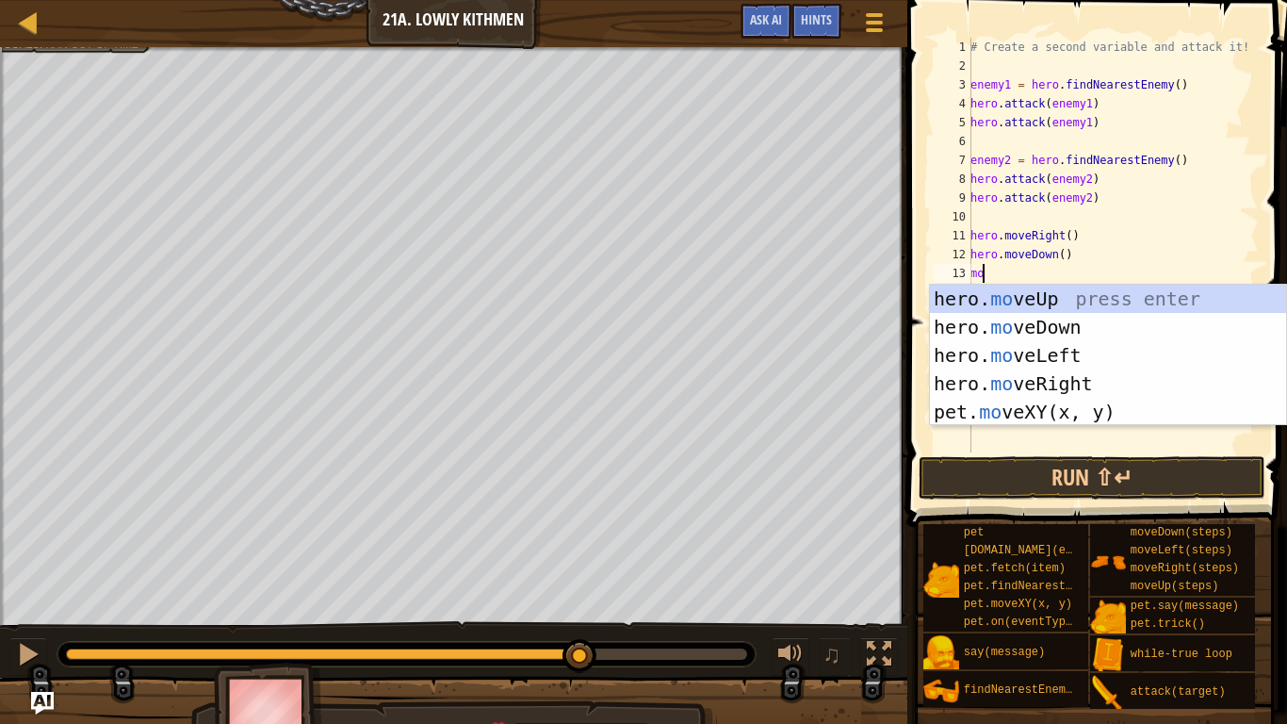
type textarea "mov"
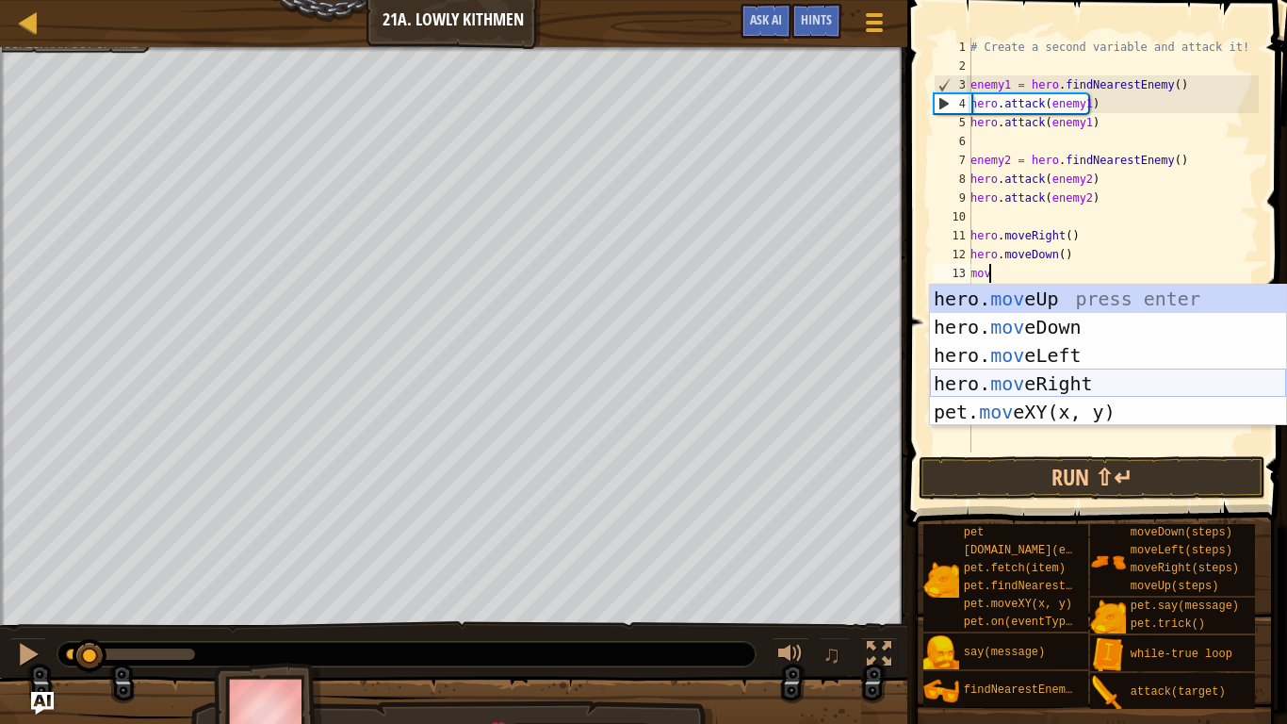
click at [1036, 373] on div "hero. mov eUp press enter hero. mov eDown press enter hero. mov eLeft press ent…" at bounding box center [1108, 384] width 356 height 198
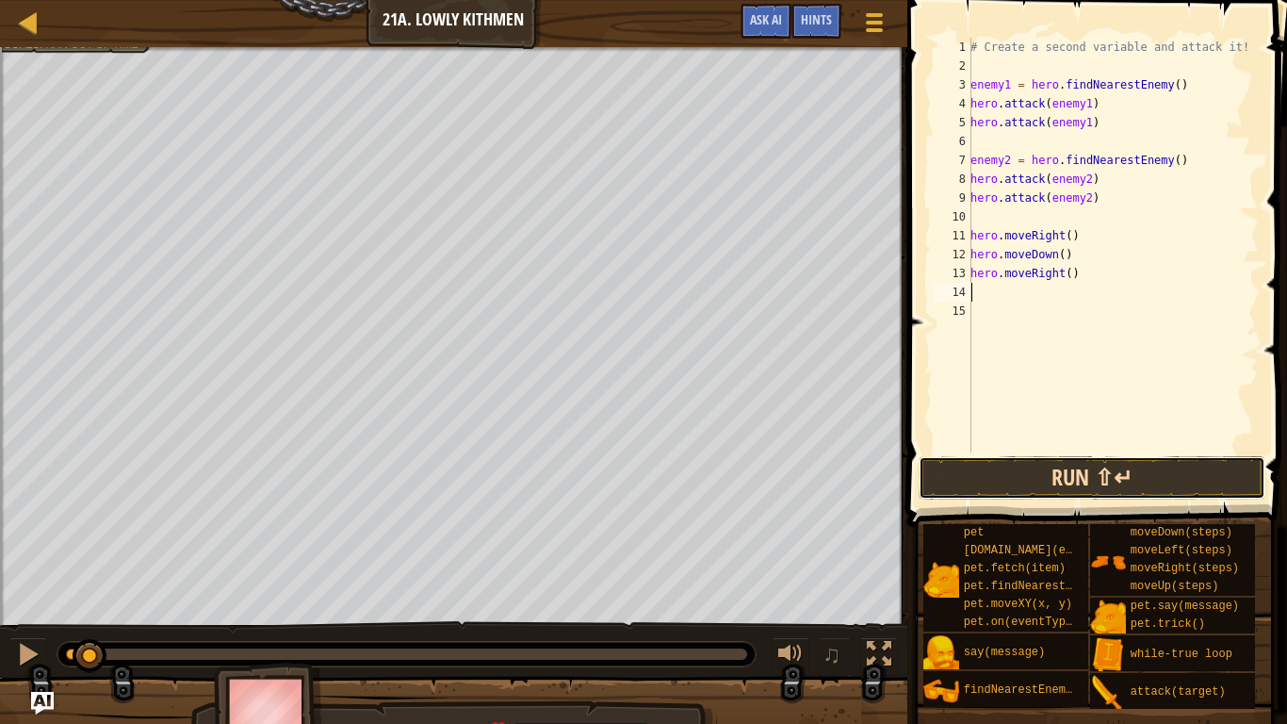
click at [1040, 469] on button "Run ⇧↵" at bounding box center [1092, 477] width 347 height 43
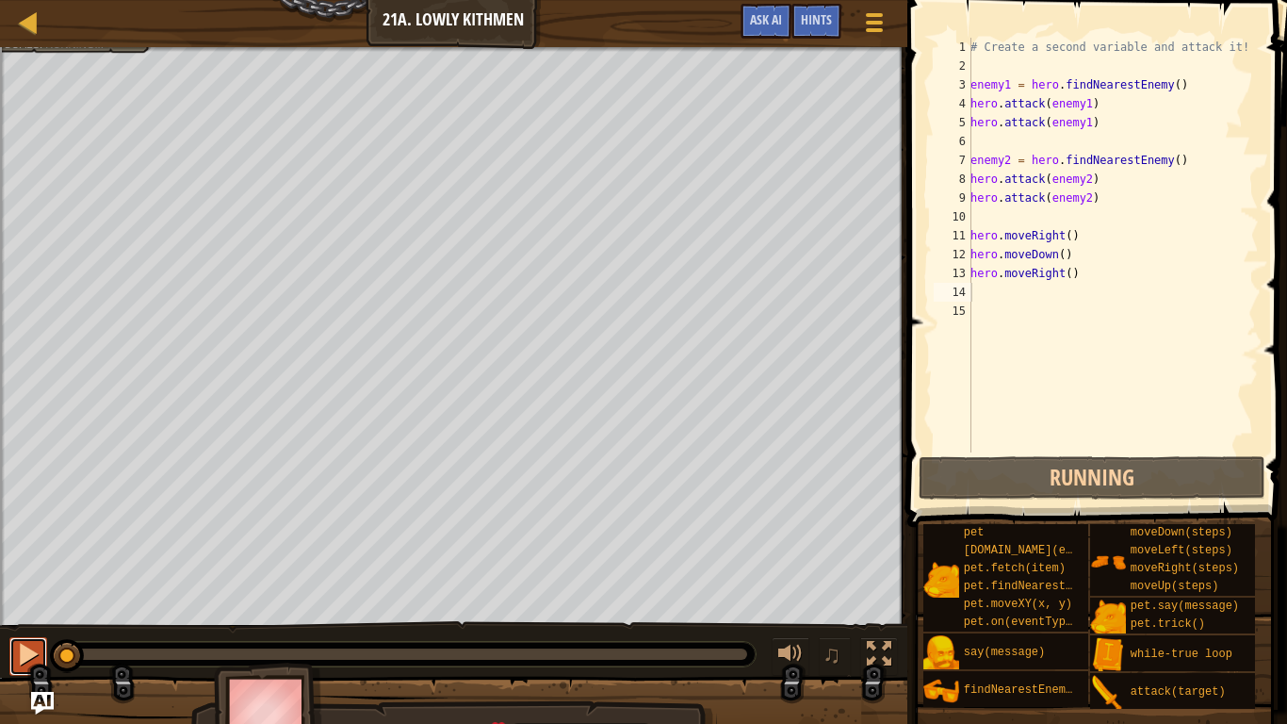
click at [28, 596] on button at bounding box center [28, 656] width 38 height 39
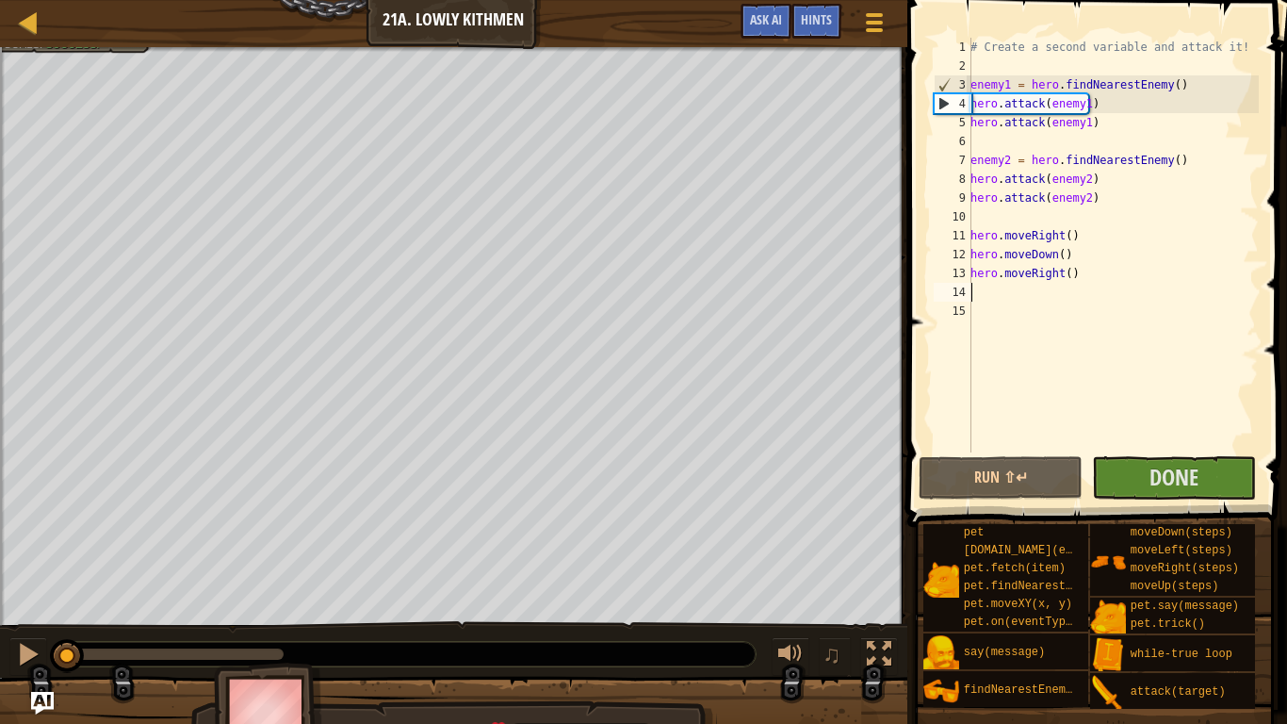
click at [254, 596] on div at bounding box center [175, 653] width 218 height 11
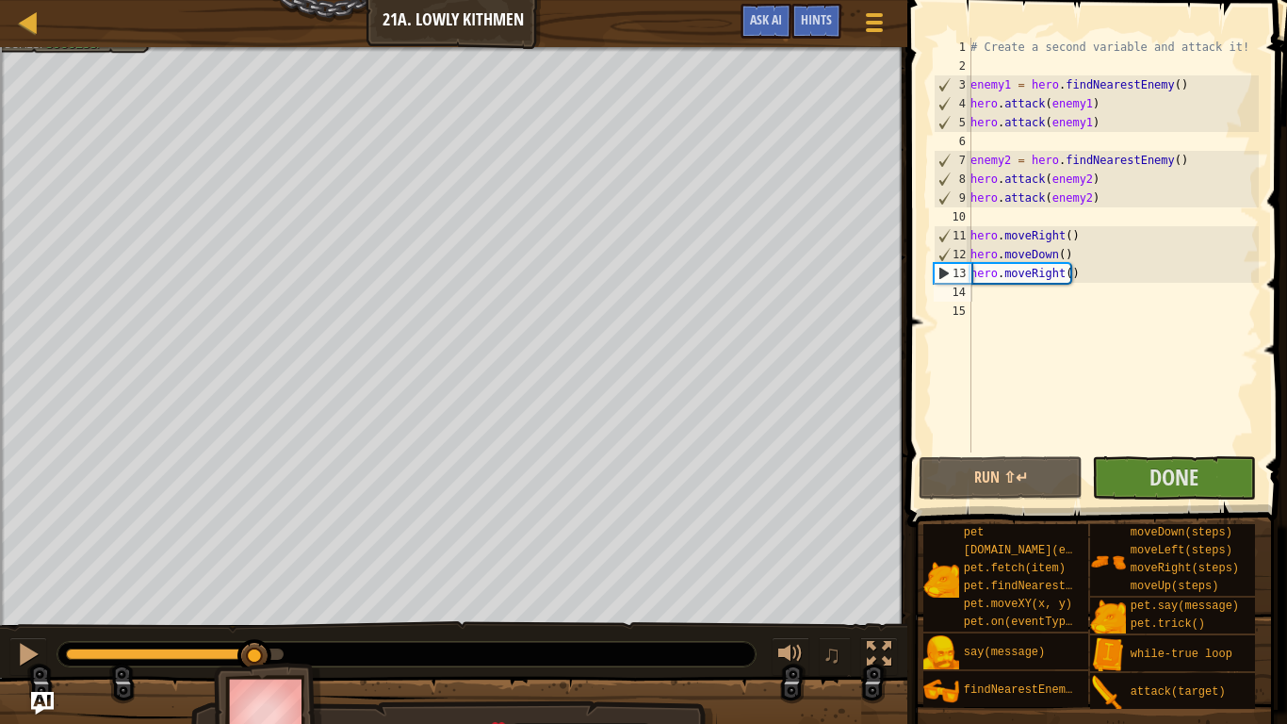
click at [414, 596] on div at bounding box center [406, 654] width 698 height 25
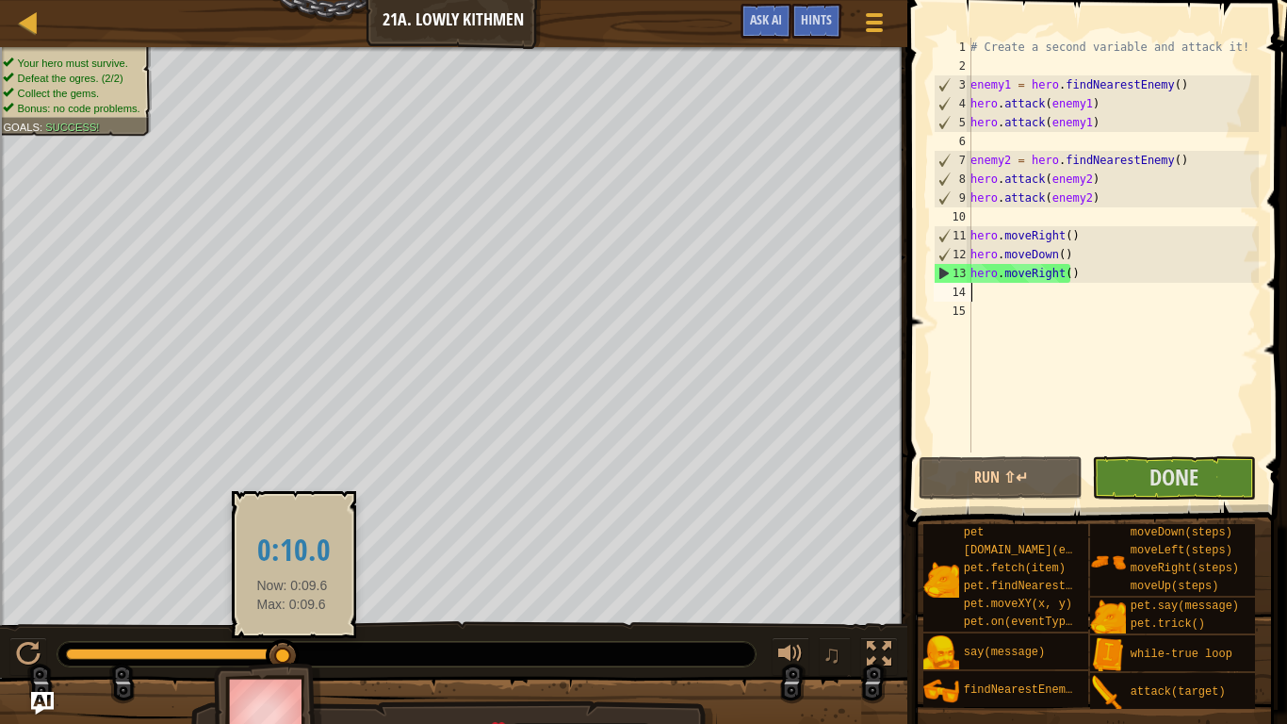
drag, startPoint x: 262, startPoint y: 656, endPoint x: 297, endPoint y: 658, distance: 34.9
click at [297, 596] on div at bounding box center [283, 656] width 34 height 34
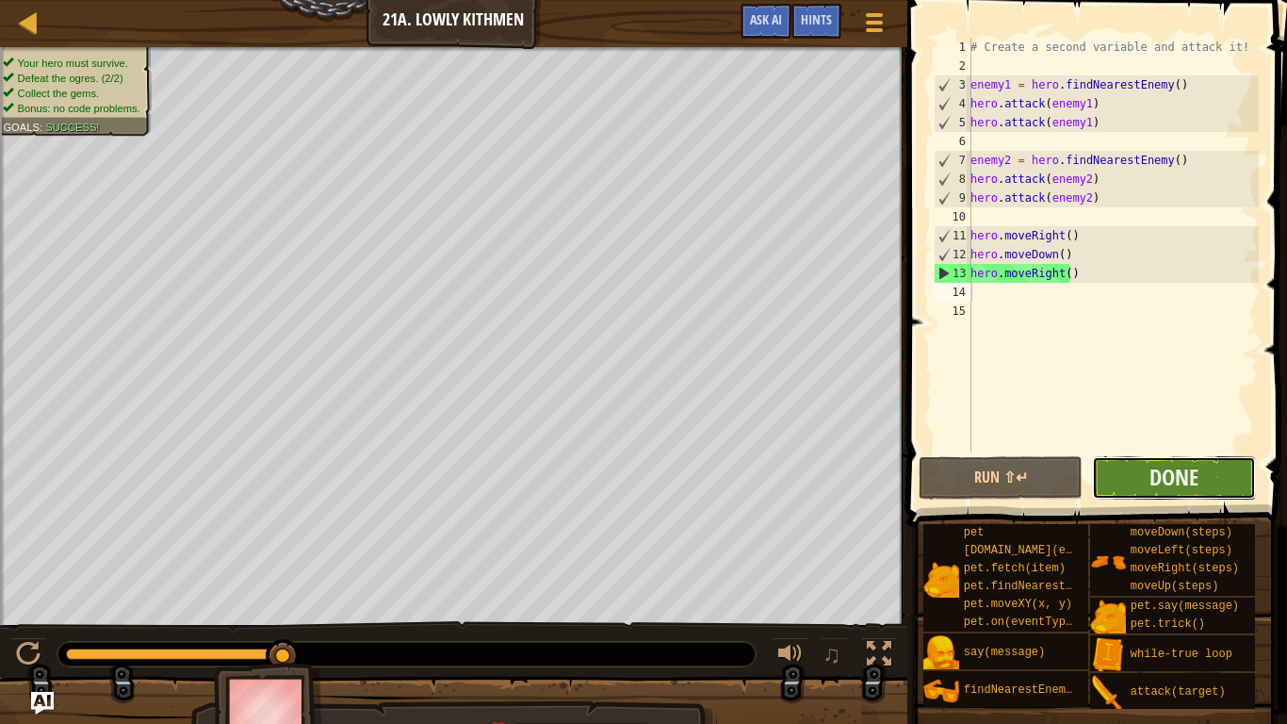
click at [1207, 473] on button "Done" at bounding box center [1174, 477] width 164 height 43
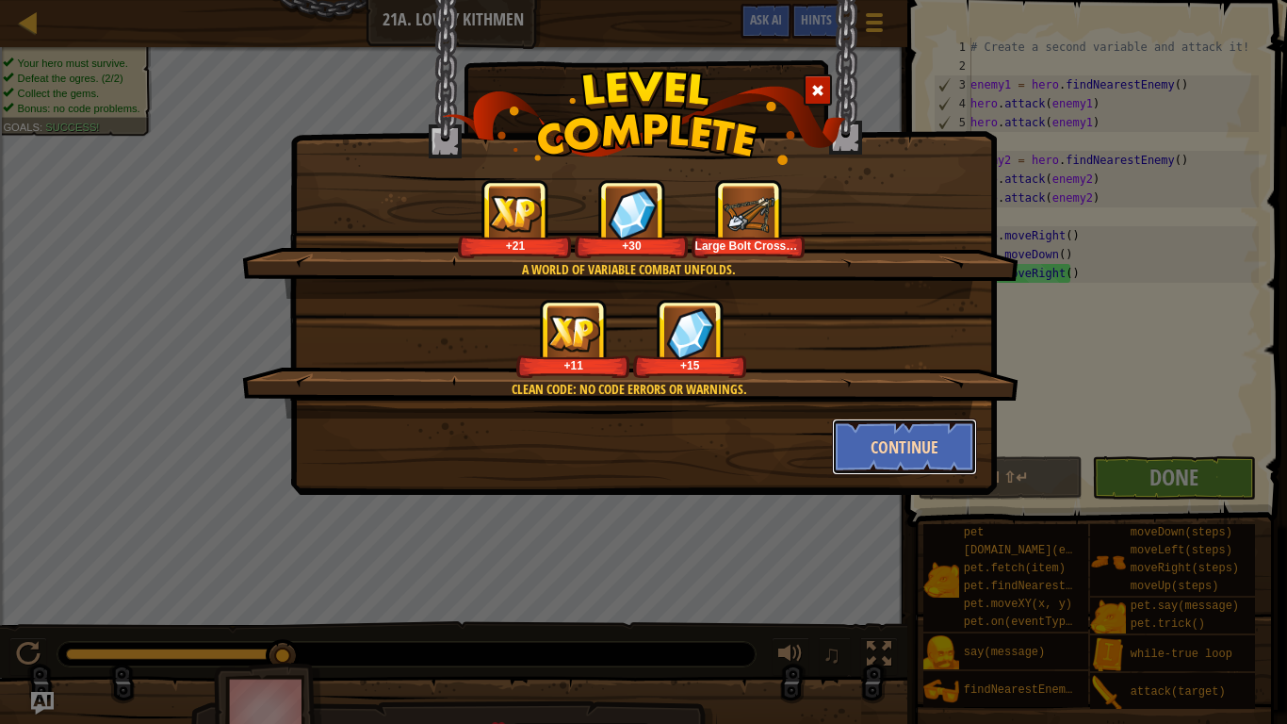
click at [909, 449] on button "Continue" at bounding box center [905, 446] width 146 height 57
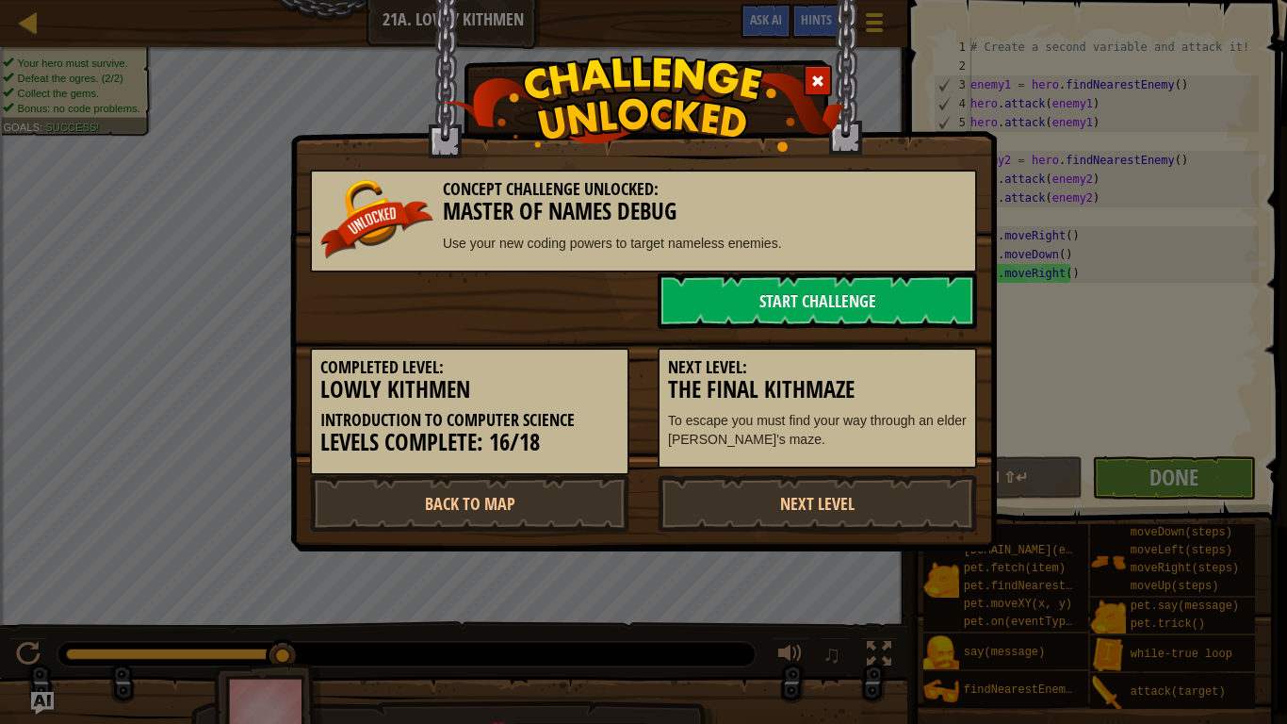
click at [888, 453] on div "Next Level: The Final Kithmaze To escape you must find your way through an elde…" at bounding box center [817, 409] width 319 height 122
click at [762, 299] on link "Start Challenge" at bounding box center [817, 300] width 319 height 57
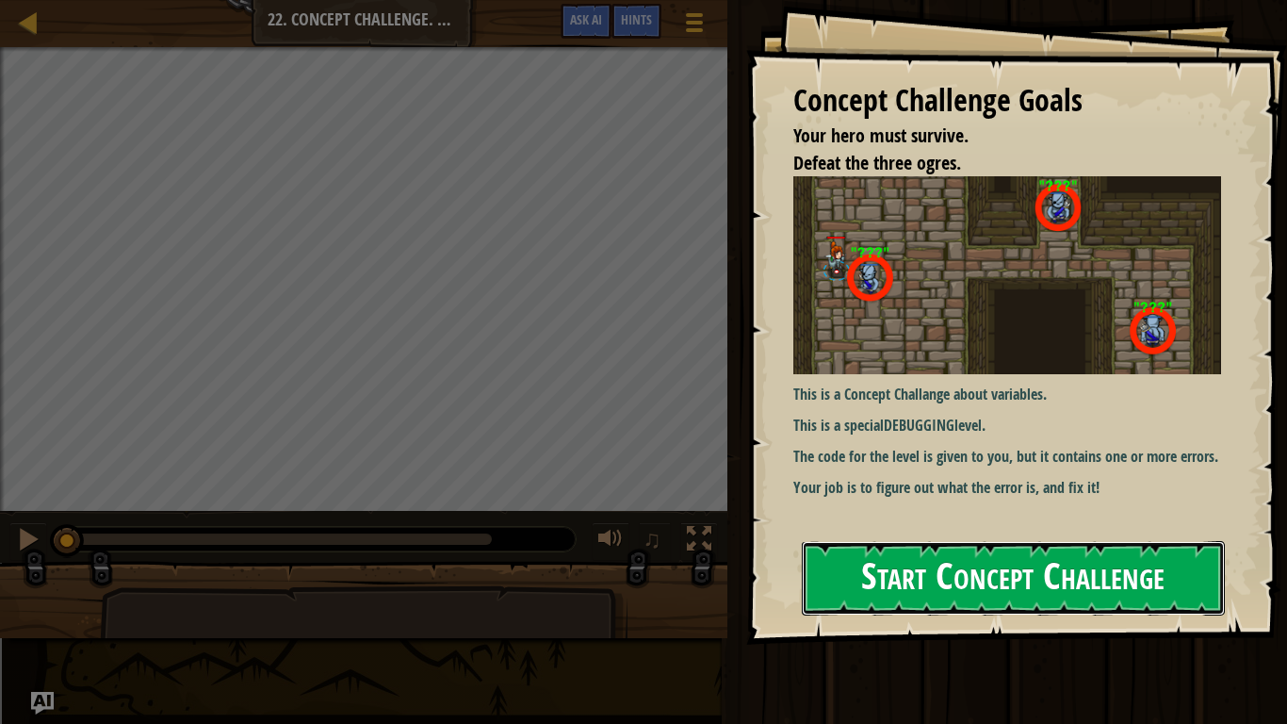
click at [896, 583] on button "Start Concept Challenge" at bounding box center [1013, 578] width 423 height 74
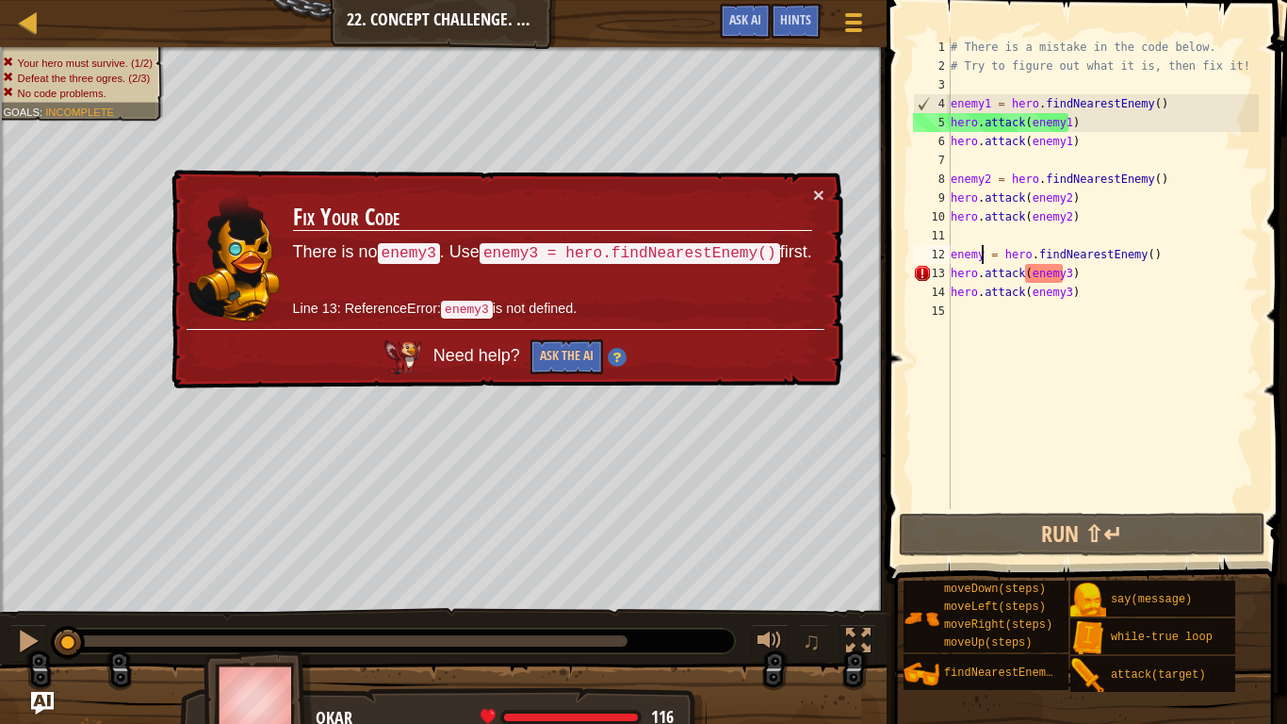
click at [985, 254] on div "# There is a mistake in the code below. # Try to figure out what it is, then fi…" at bounding box center [1103, 292] width 312 height 509
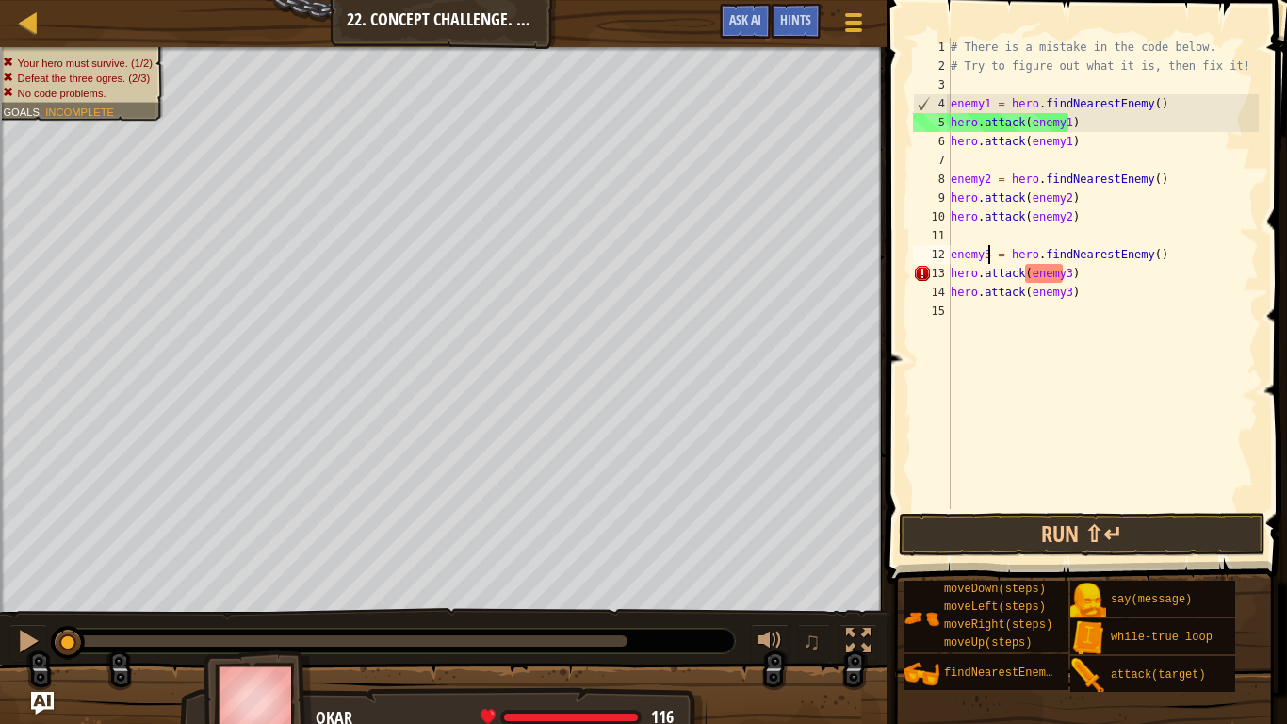
scroll to position [8, 3]
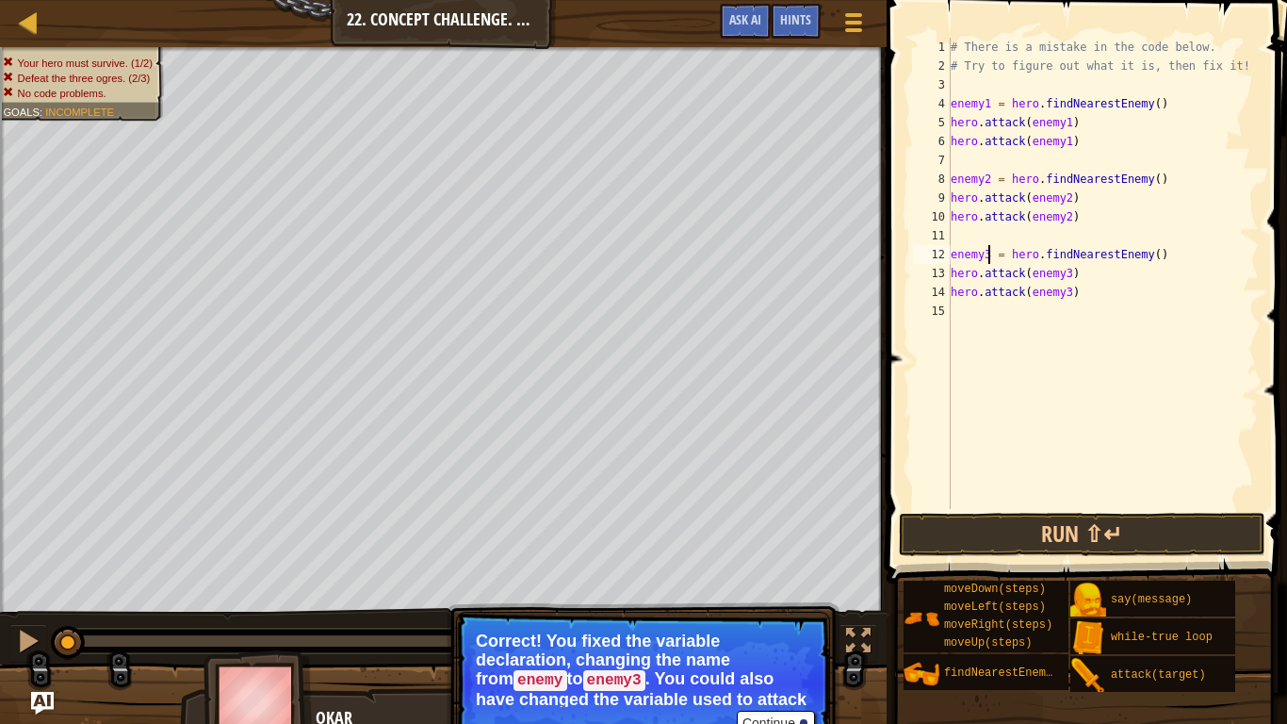
type textarea "enemy3 = hero.findNearestEnemy()"
click at [760, 596] on button "Continue" at bounding box center [776, 723] width 78 height 25
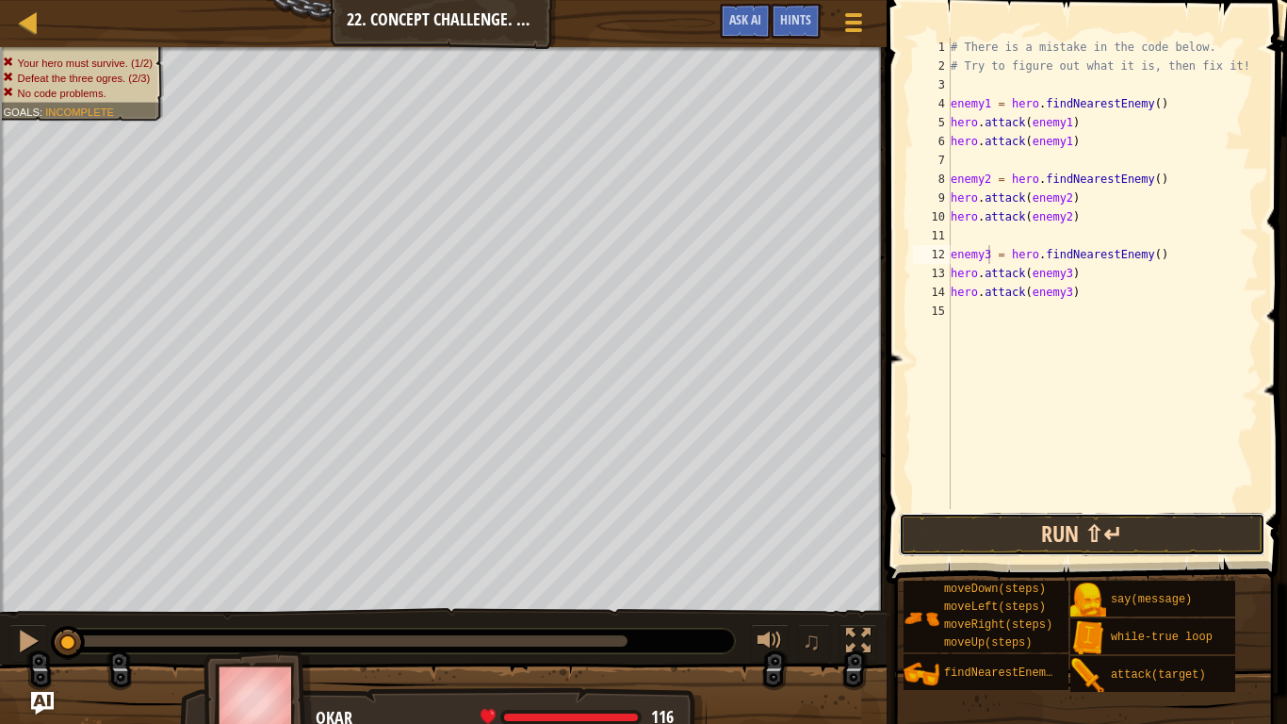
click at [1032, 531] on button "Run ⇧↵" at bounding box center [1082, 534] width 367 height 43
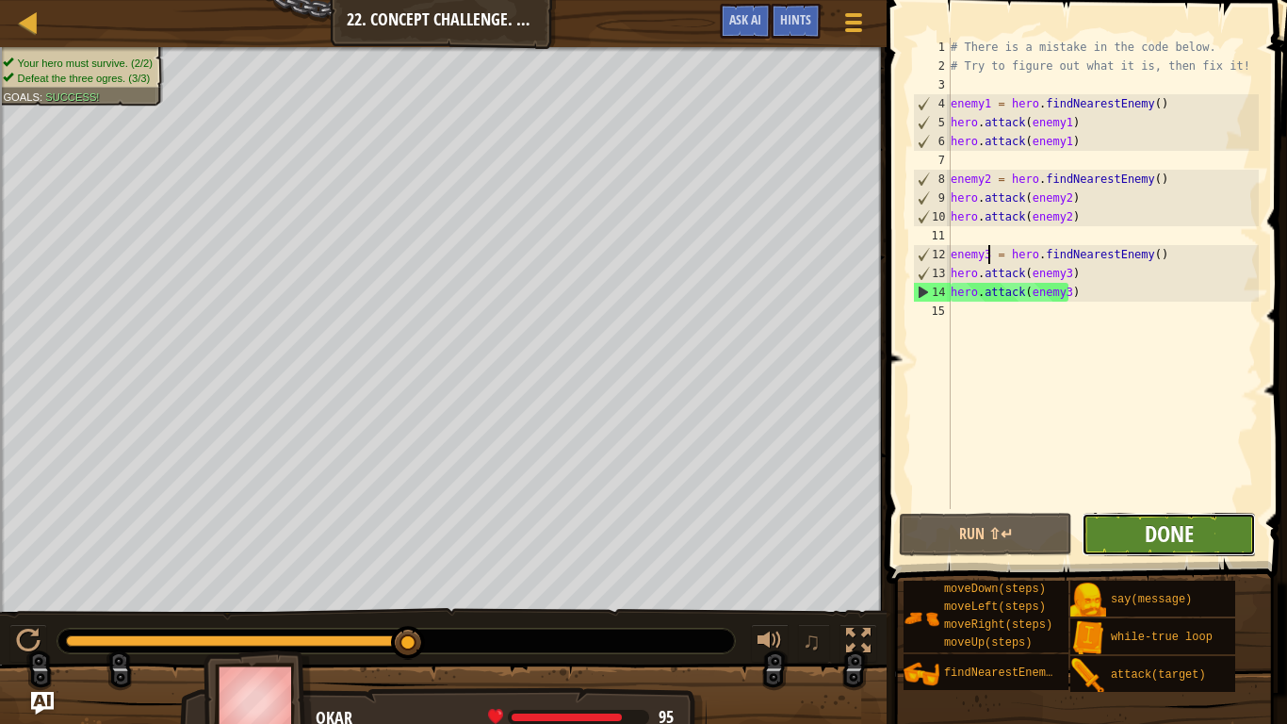
click at [1181, 538] on span "Done" at bounding box center [1169, 533] width 49 height 30
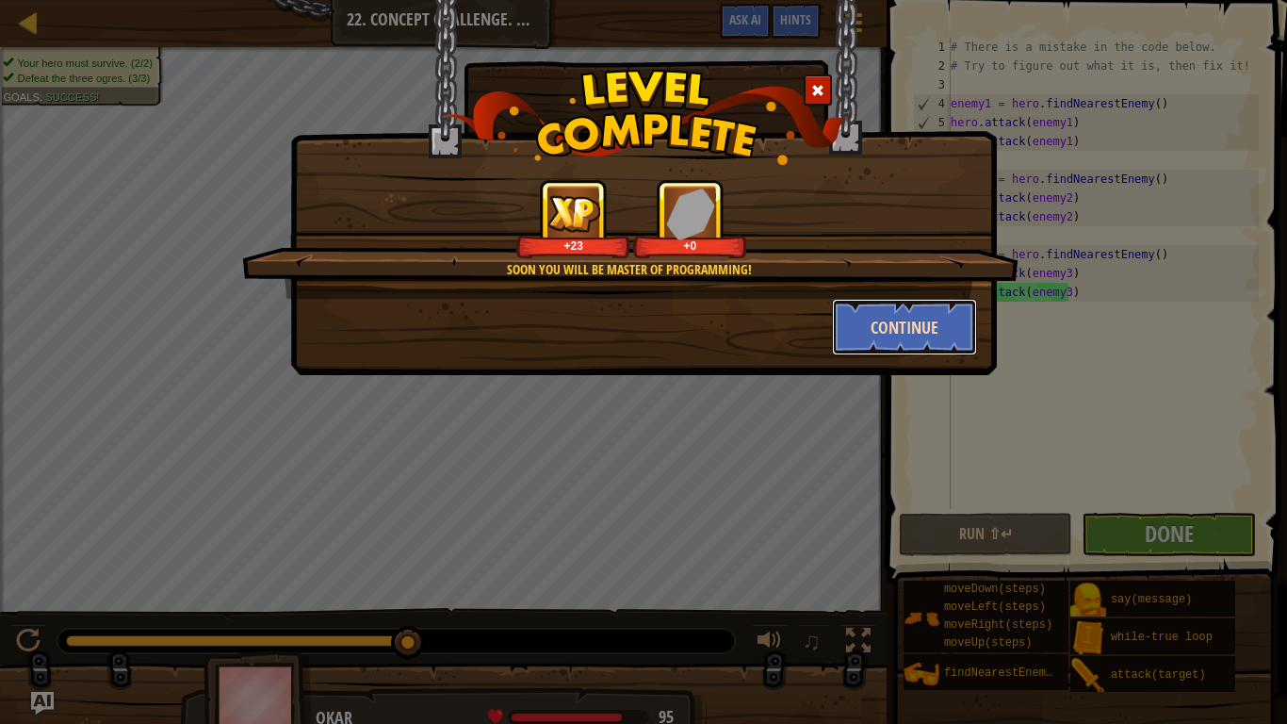
click at [921, 327] on button "Continue" at bounding box center [905, 327] width 146 height 57
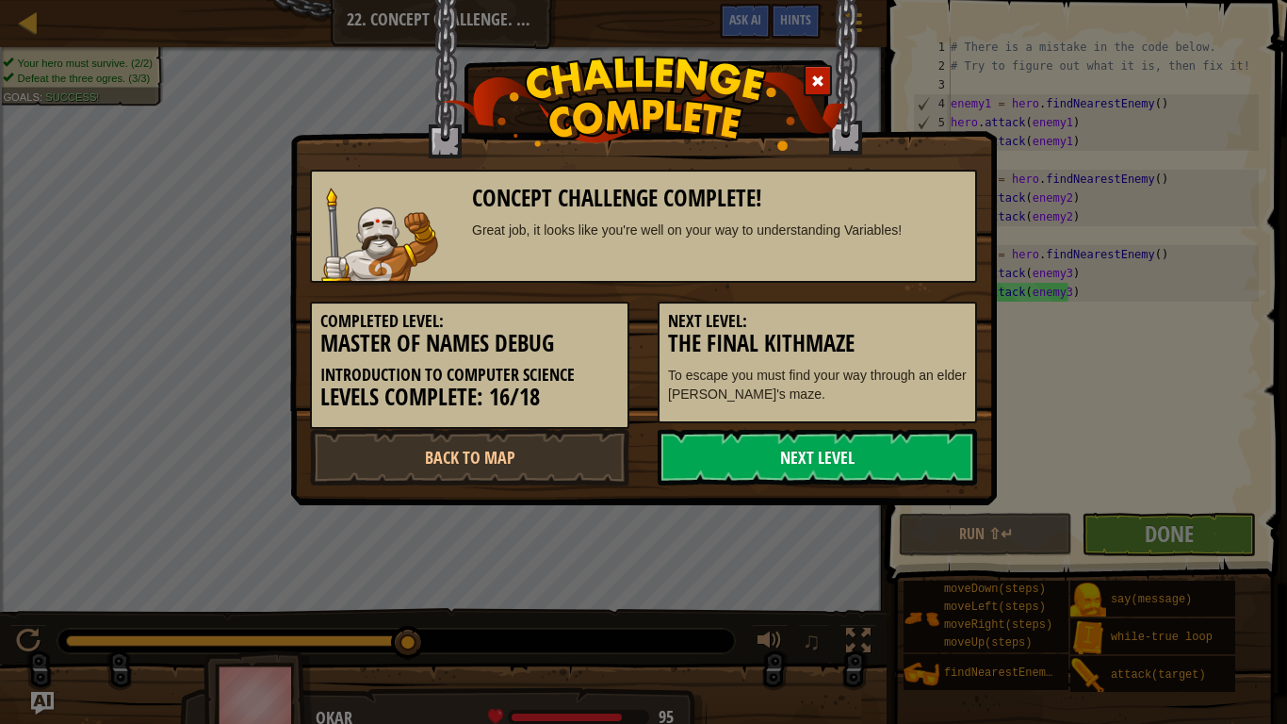
click at [744, 462] on link "Next Level" at bounding box center [817, 457] width 319 height 57
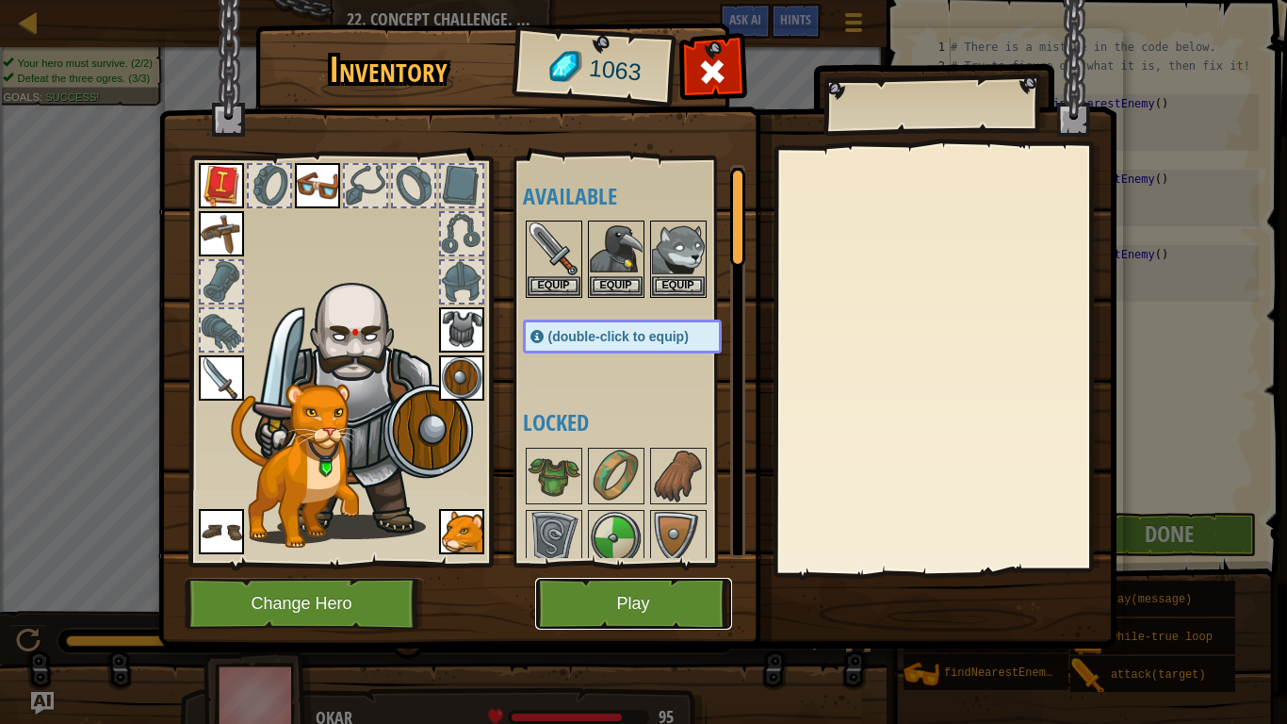
click at [617, 596] on button "Play" at bounding box center [633, 604] width 197 height 52
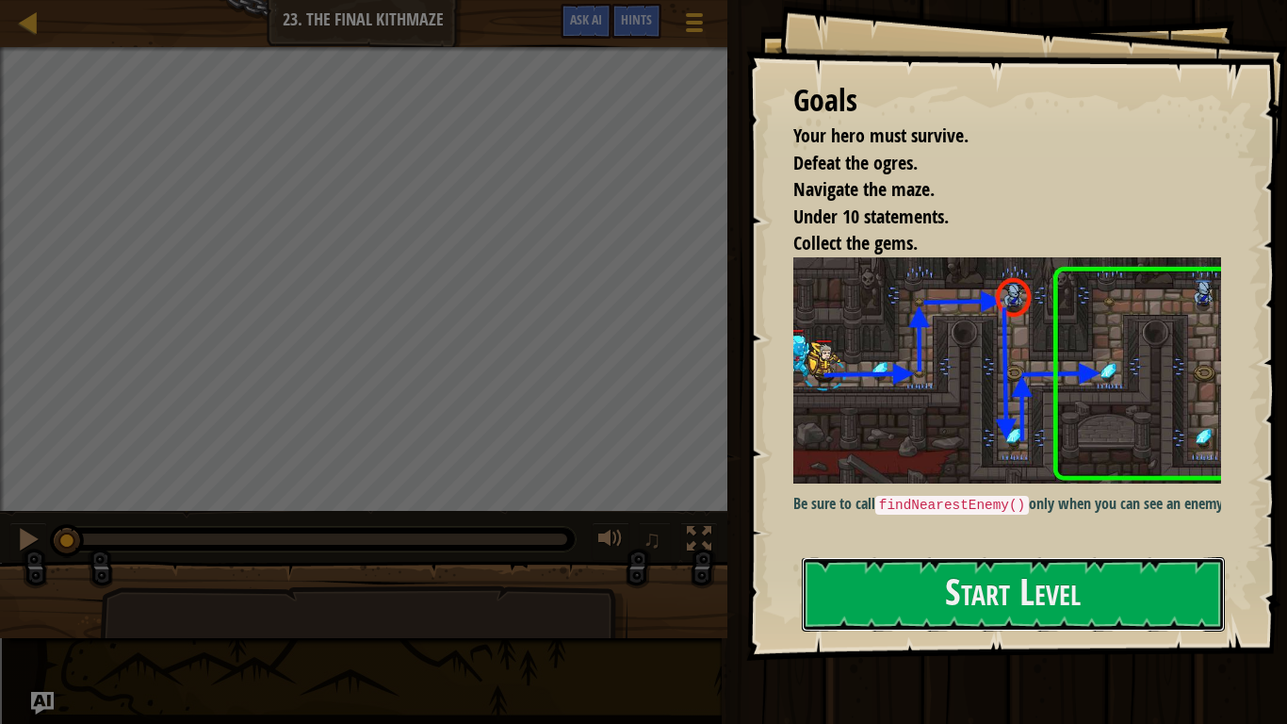
click at [932, 580] on button "Start Level" at bounding box center [1013, 594] width 423 height 74
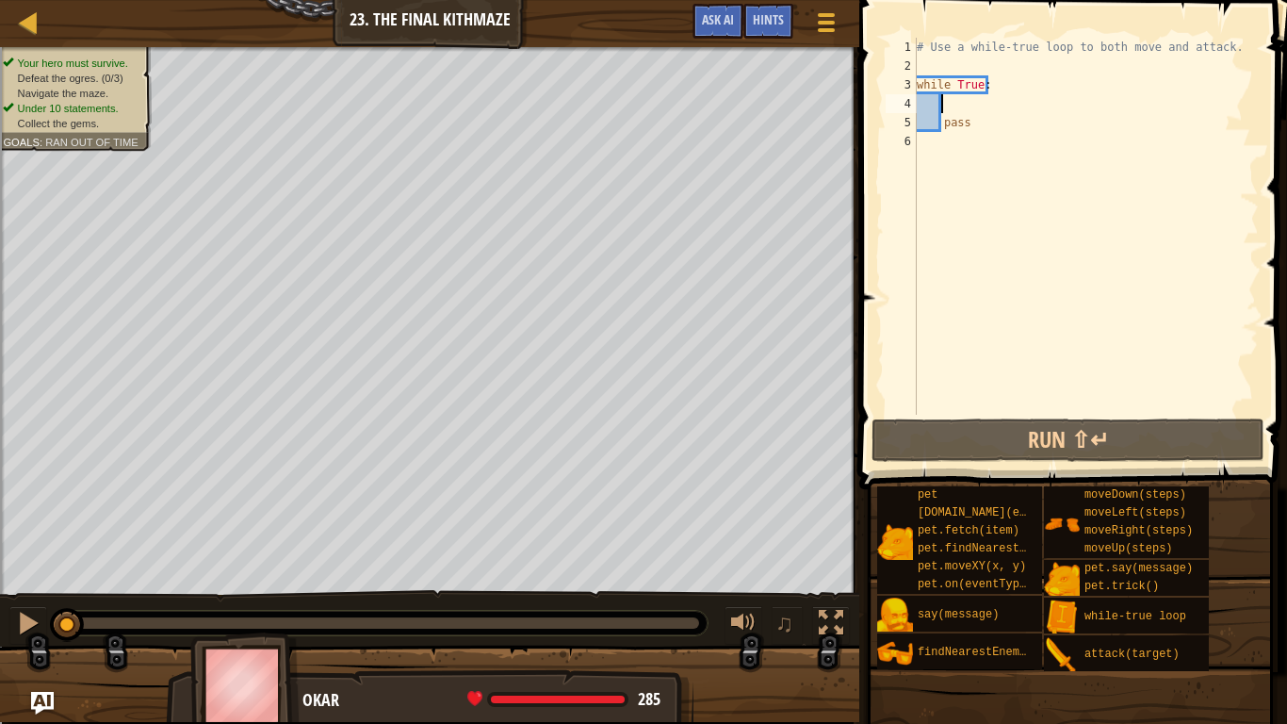
click at [978, 109] on div "# Use a while-true loop to both move and attack. while True : pass" at bounding box center [1086, 245] width 346 height 415
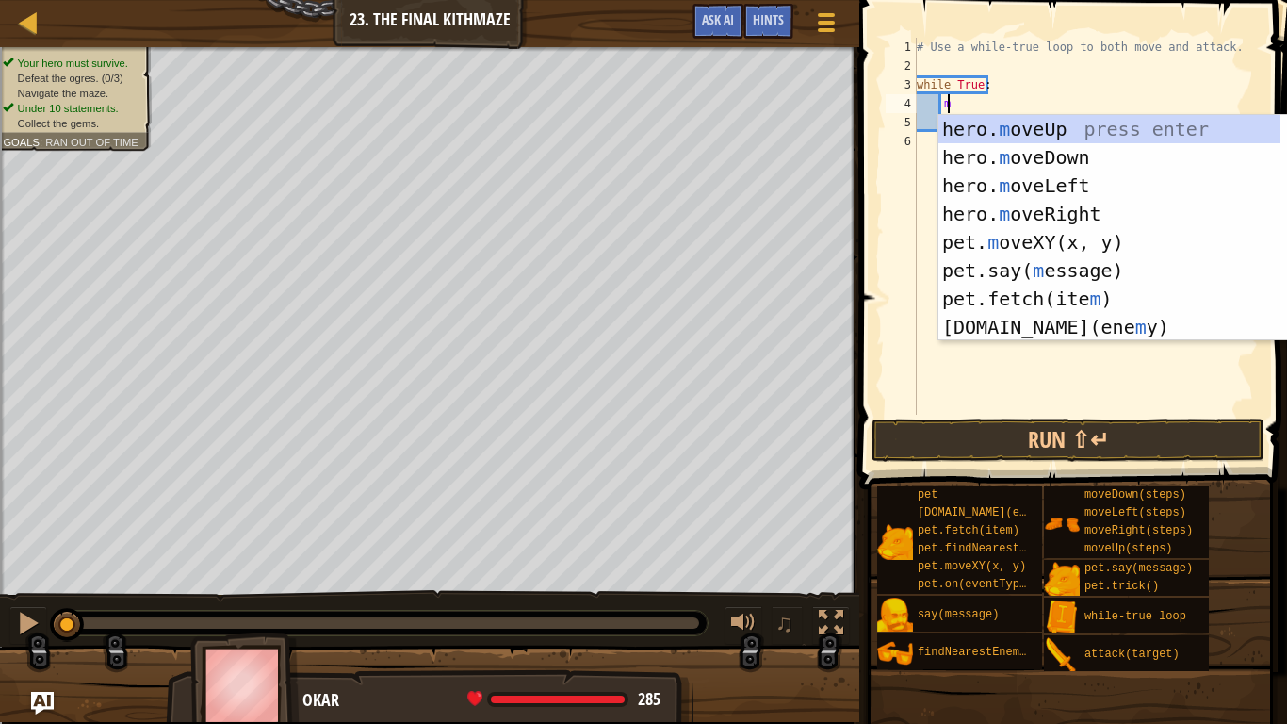
type textarea "mov"
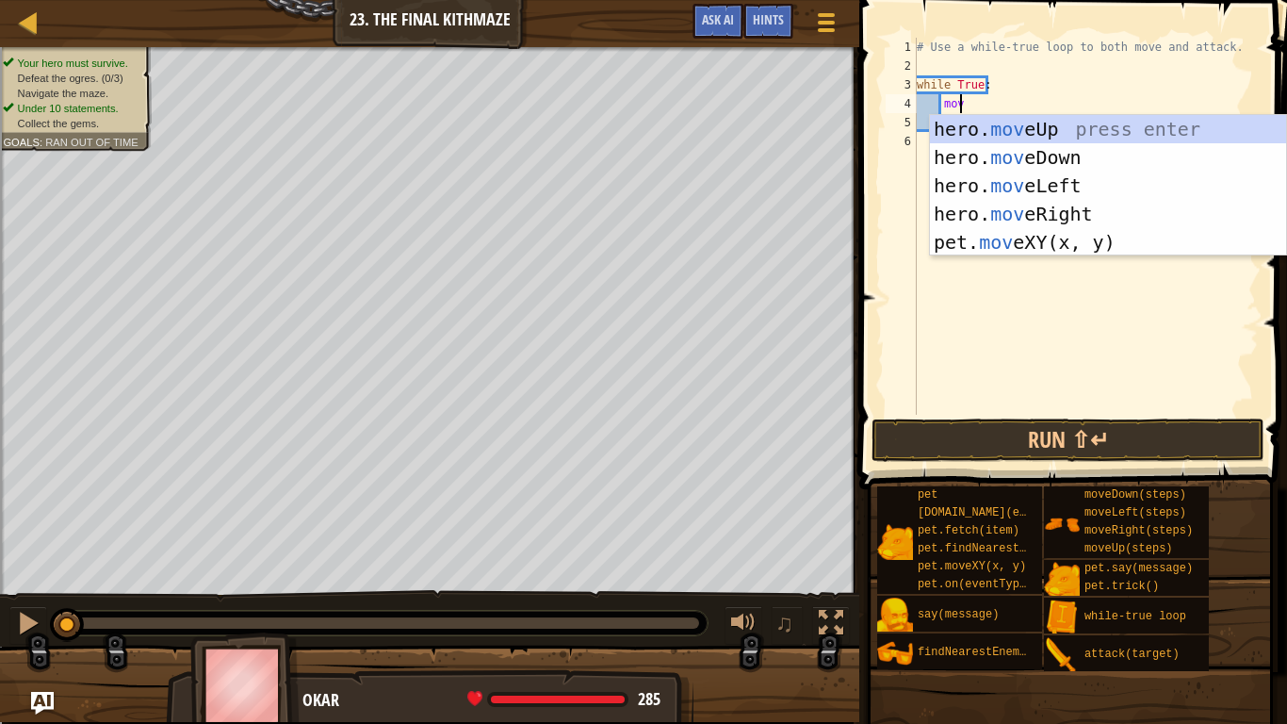
scroll to position [8, 3]
click at [1006, 204] on div "hero. mov eUp press enter hero. mov eDown press enter hero. mov eLeft press ent…" at bounding box center [1108, 214] width 356 height 198
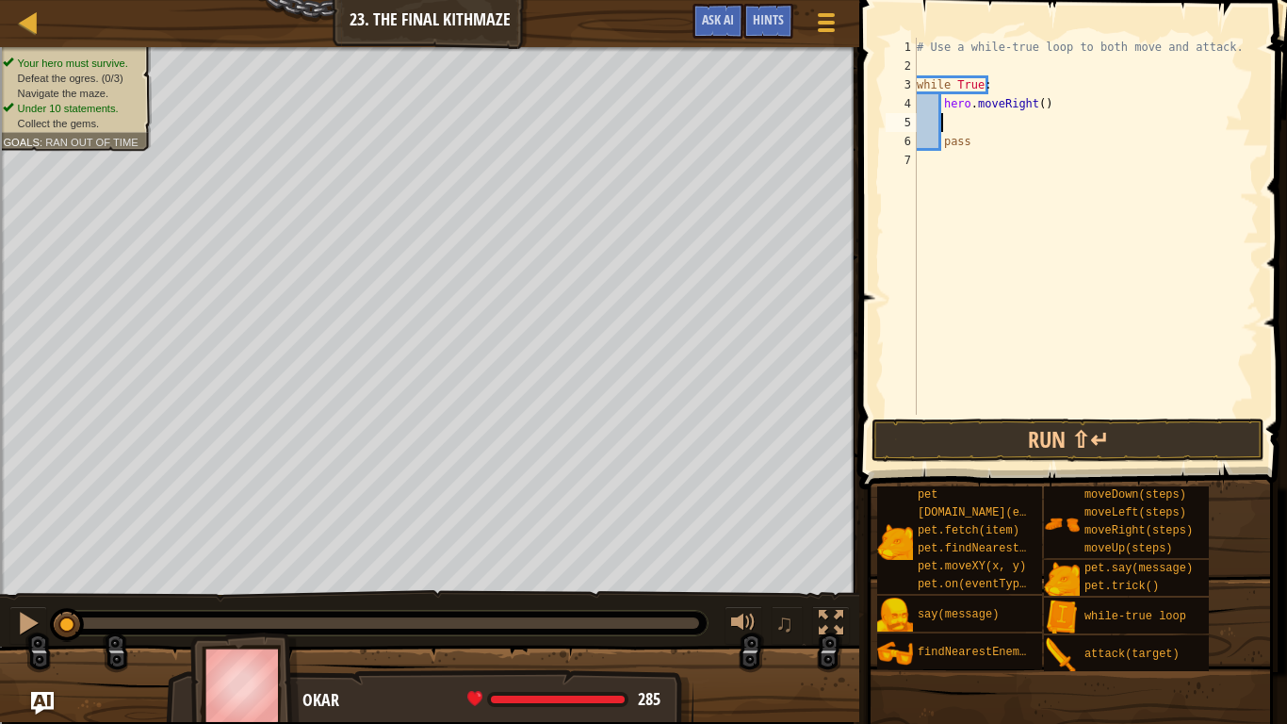
scroll to position [8, 1]
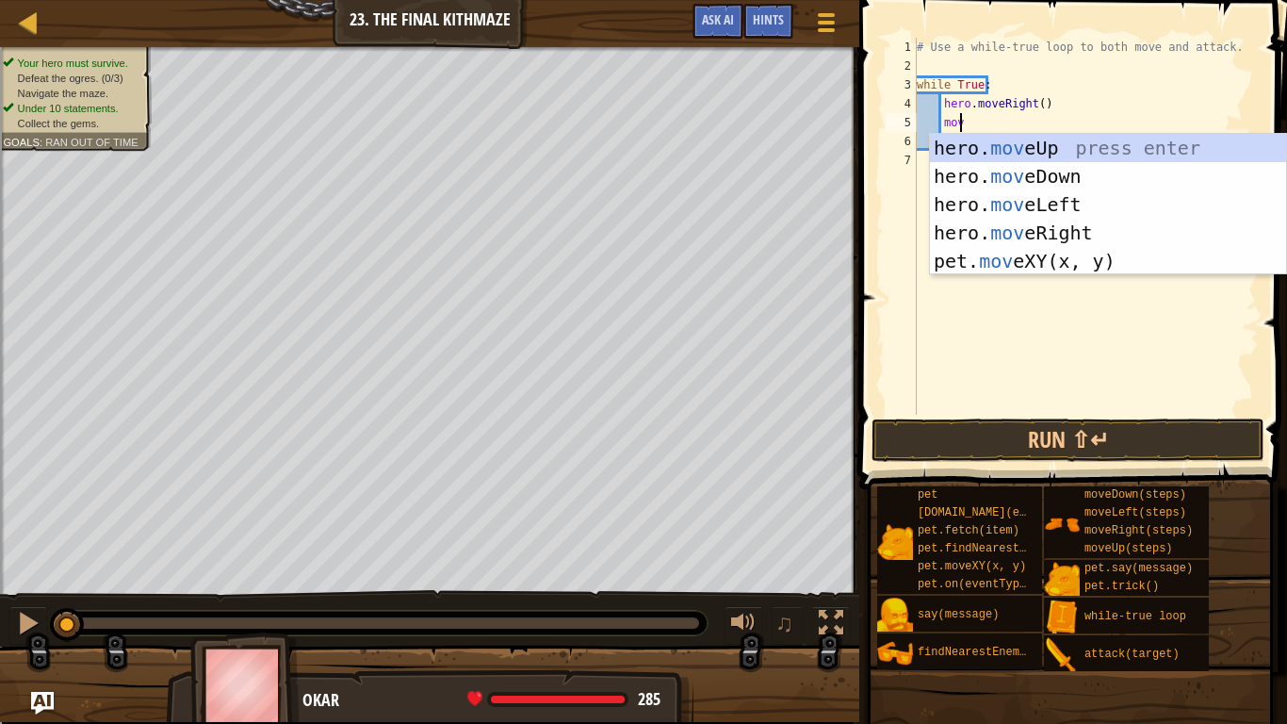
type textarea "mov"
click at [1014, 149] on div "hero. mov eUp press enter hero. mov eDown press enter hero. mov eLeft press ent…" at bounding box center [1108, 233] width 356 height 198
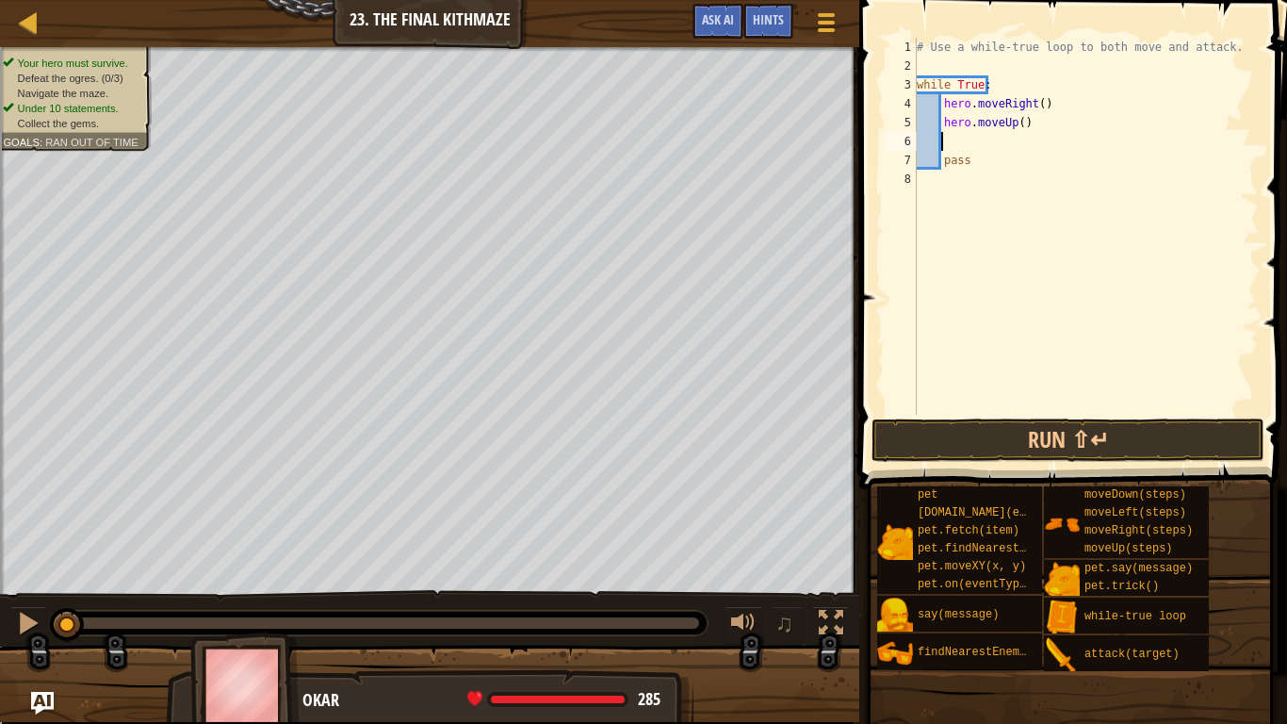
scroll to position [8, 1]
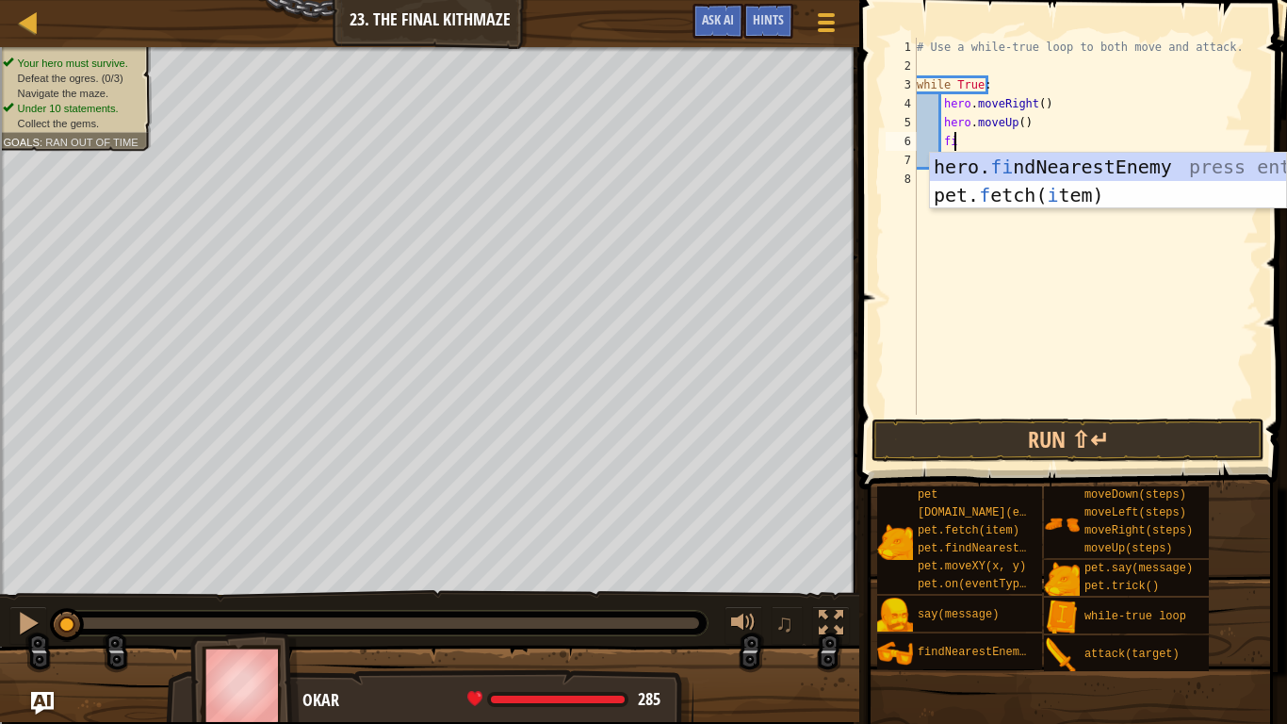
type textarea "fin"
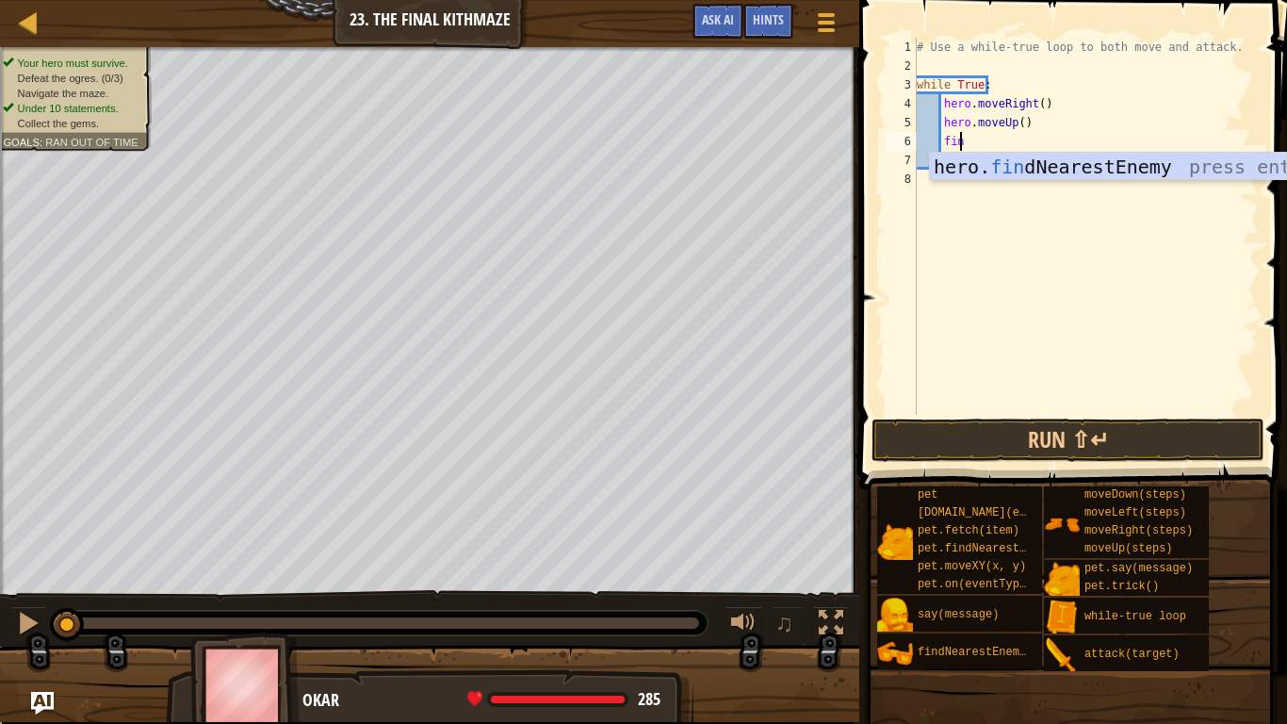
scroll to position [8, 3]
click at [1018, 168] on div "hero. fin dNearestEnemy press enter" at bounding box center [1108, 195] width 356 height 85
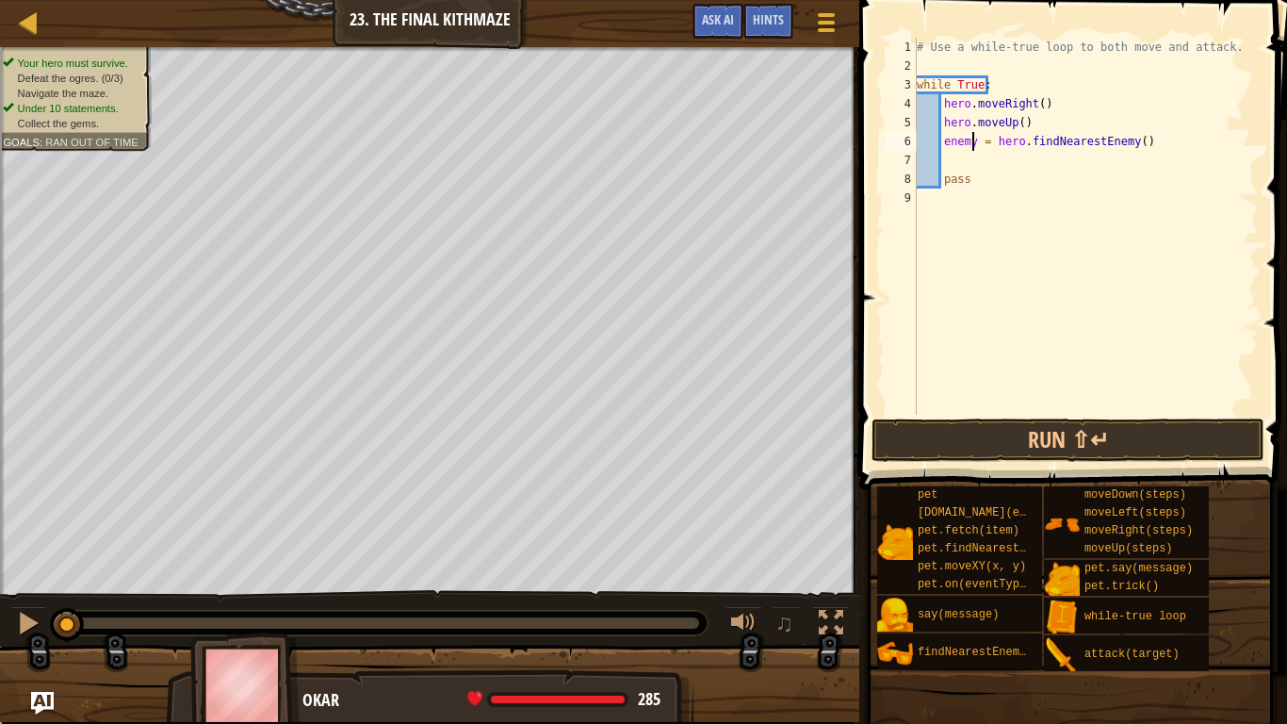
click at [974, 142] on div "# Use a while-true loop to both move and attack. while True : hero . moveRight …" at bounding box center [1086, 245] width 346 height 415
click at [944, 141] on div "# Use a while-true loop to both move and attack. while True : hero . moveRight …" at bounding box center [1086, 245] width 346 height 415
type textarea "[PERSON_NAME] = hero.findNearestEnemy()"
click at [965, 163] on div "# Use a while-true loop to both move and attack. while True : hero . moveRight …" at bounding box center [1086, 245] width 346 height 415
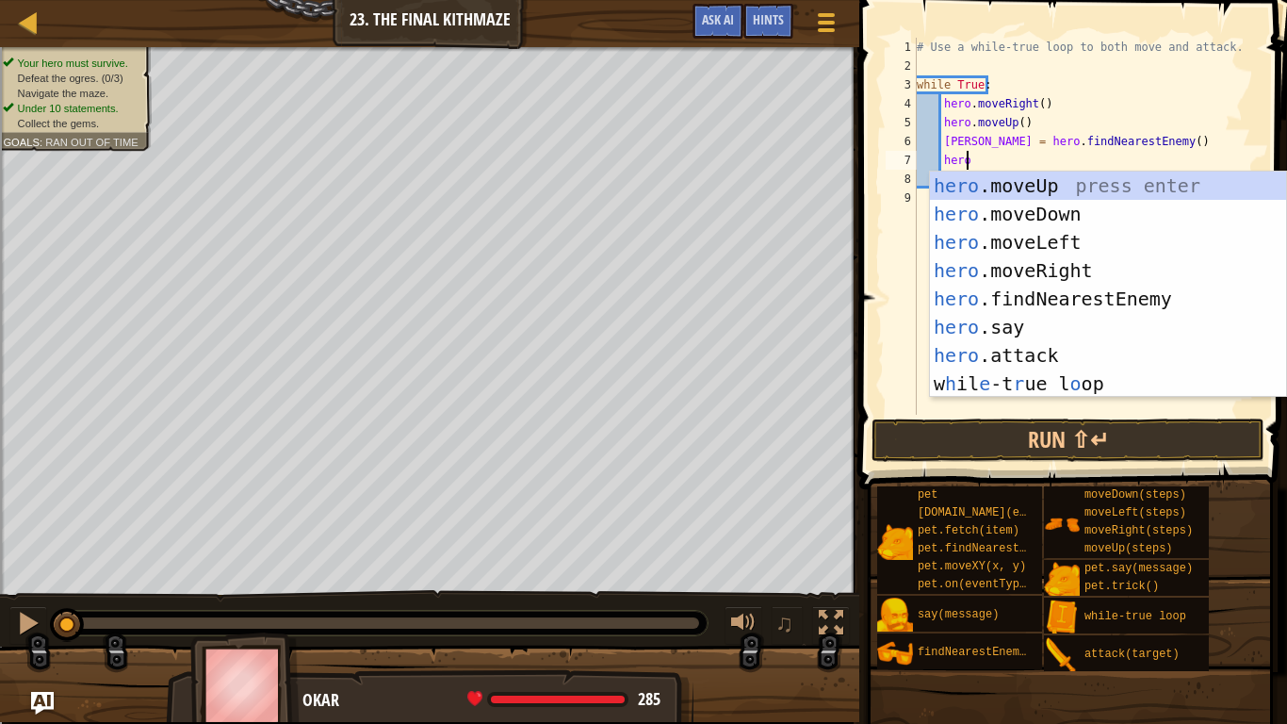
scroll to position [8, 3]
click at [1008, 357] on div "hero .moveUp press enter hero .moveDown press enter hero .moveLeft press enter …" at bounding box center [1108, 313] width 356 height 283
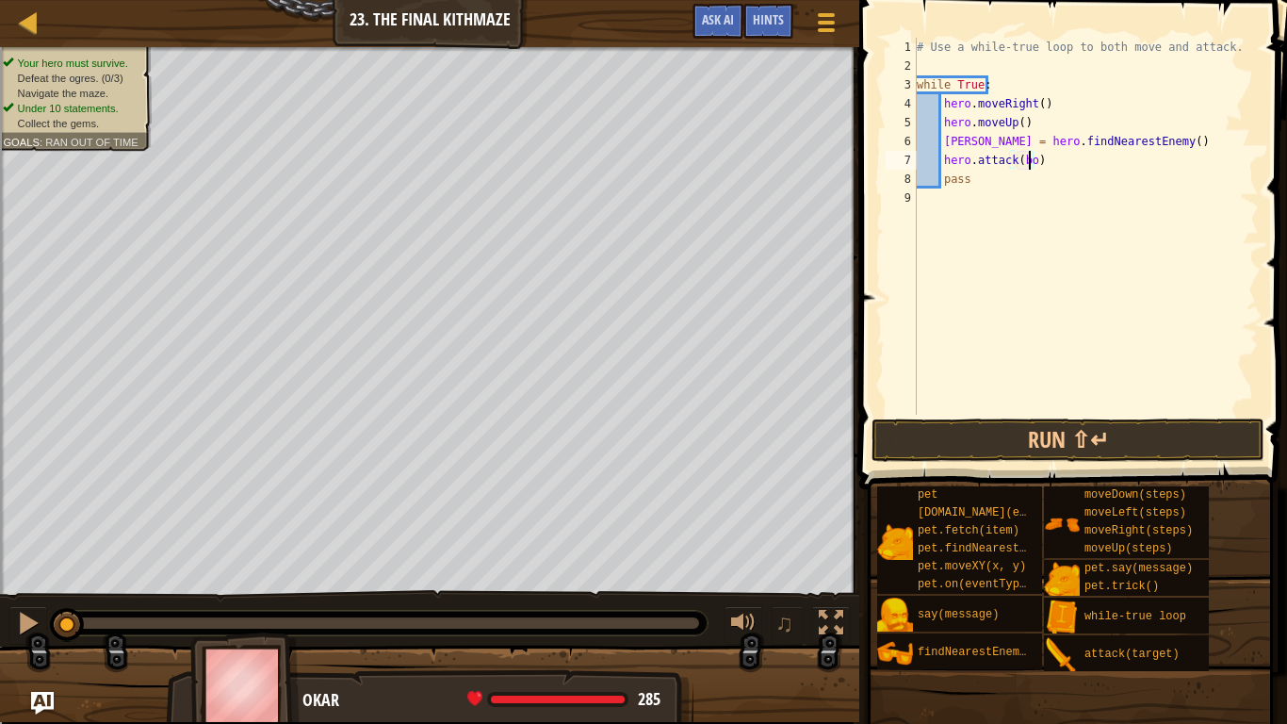
type textarea "hero.attack([PERSON_NAME])"
click at [1058, 164] on div "# Use a while-true loop to both move and attack. while True : hero . moveRight …" at bounding box center [1086, 245] width 346 height 415
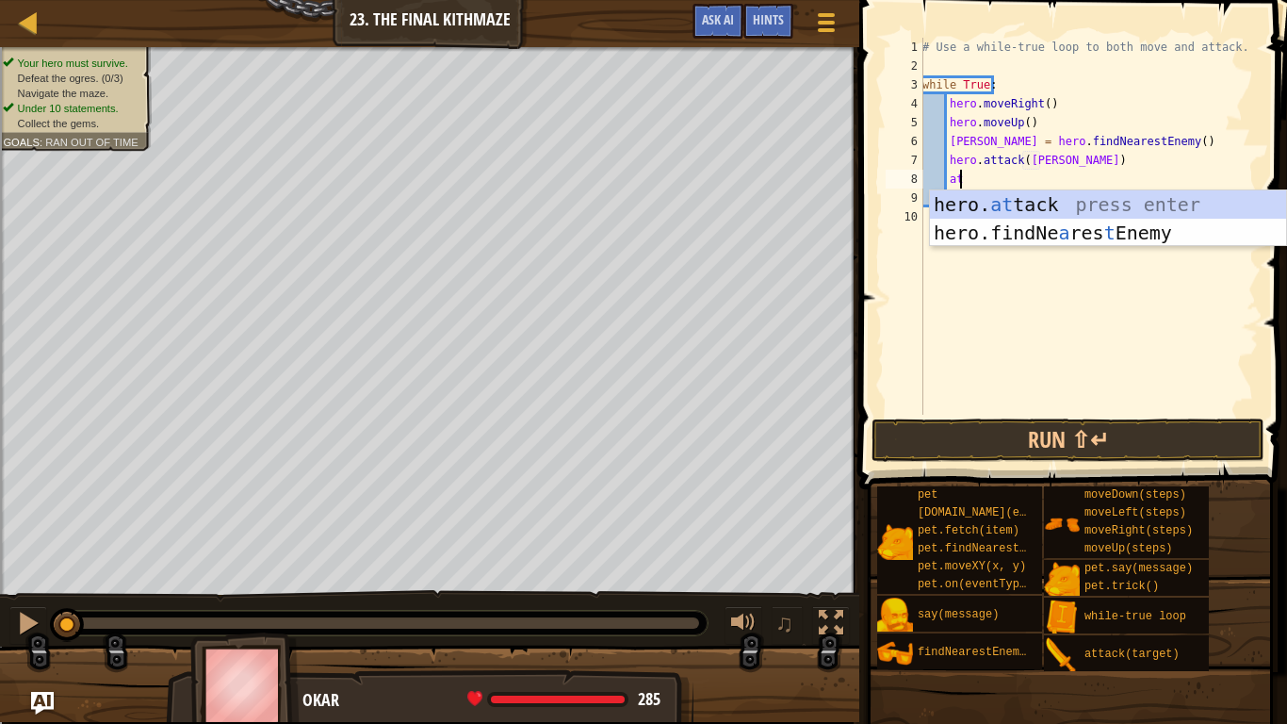
type textarea "att"
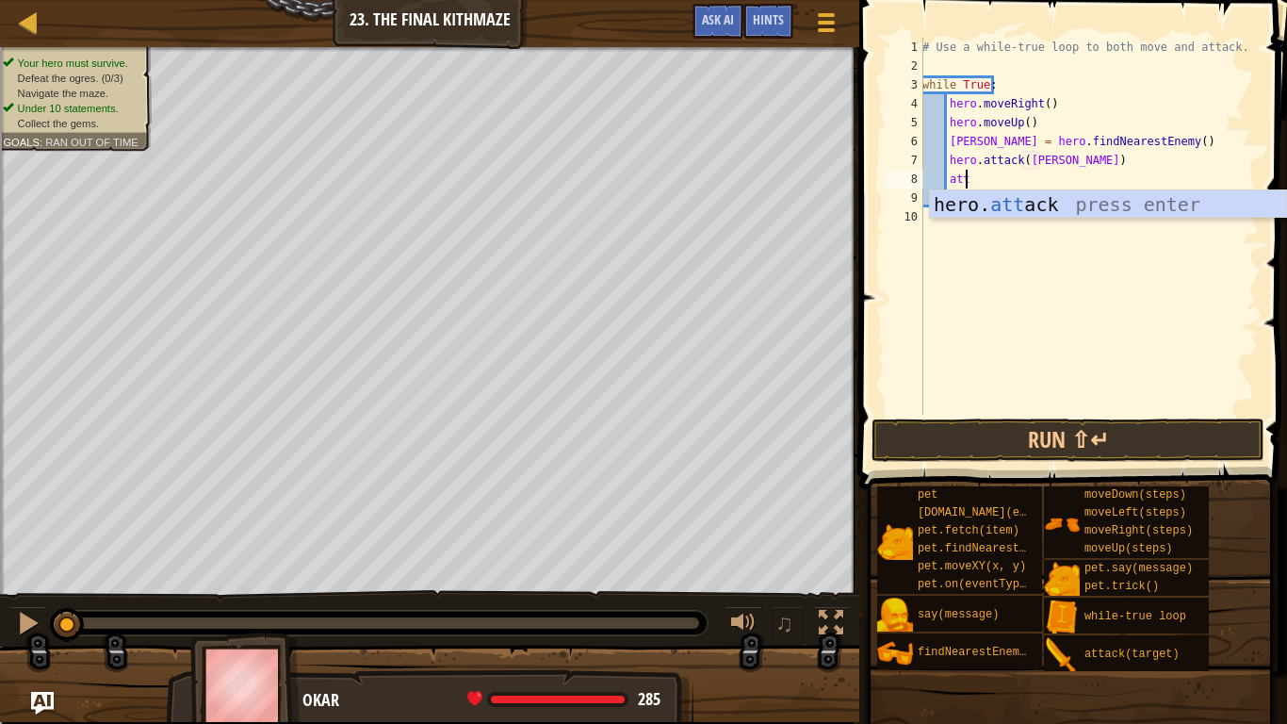
scroll to position [8, 3]
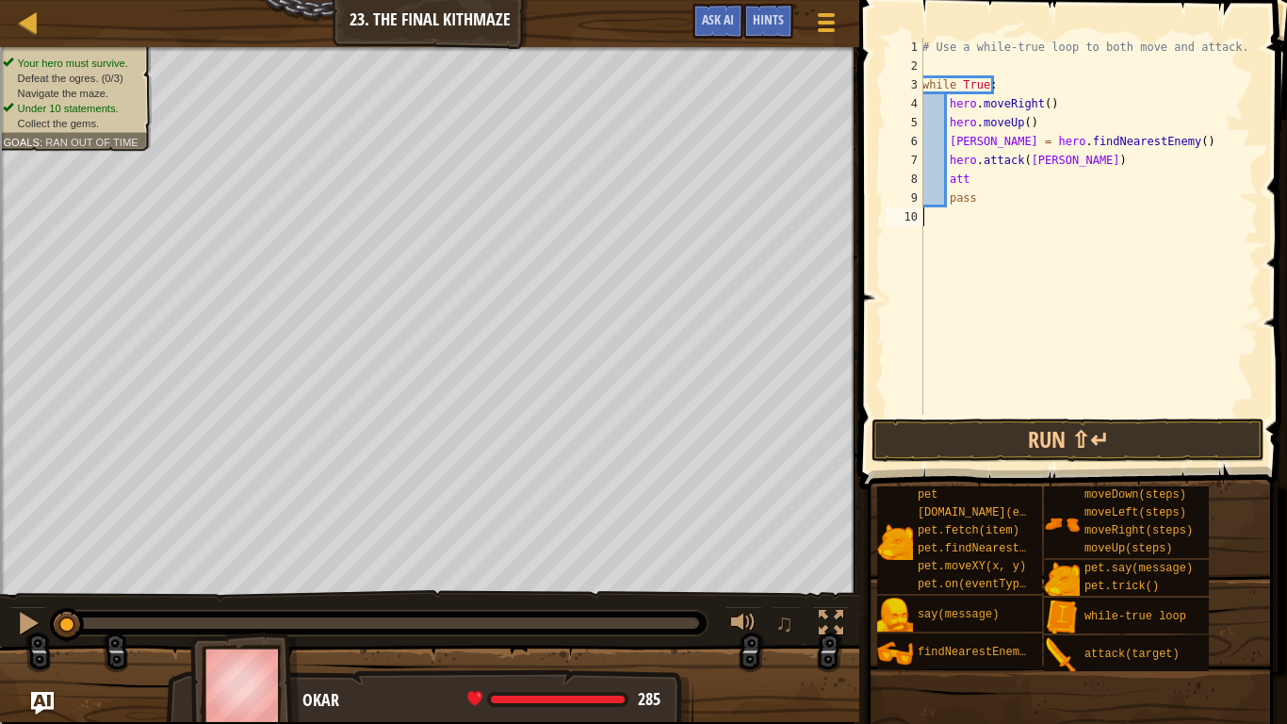
click at [1021, 218] on div "# Use a while-true loop to both move and attack. while True : hero . moveRight …" at bounding box center [1089, 245] width 340 height 415
click at [1005, 185] on div "# Use a while-true loop to both move and attack. while True : hero . moveRight …" at bounding box center [1089, 245] width 340 height 415
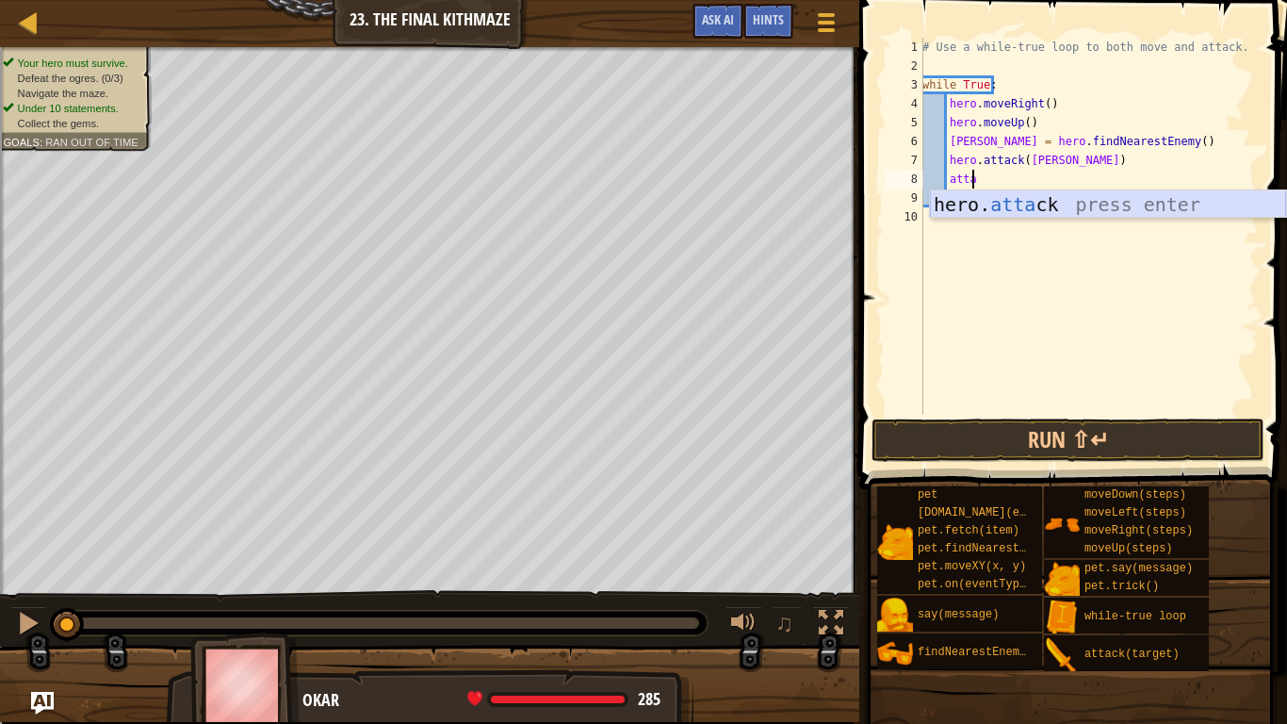
click at [1002, 207] on div "hero. [PERSON_NAME] press enter" at bounding box center [1108, 232] width 356 height 85
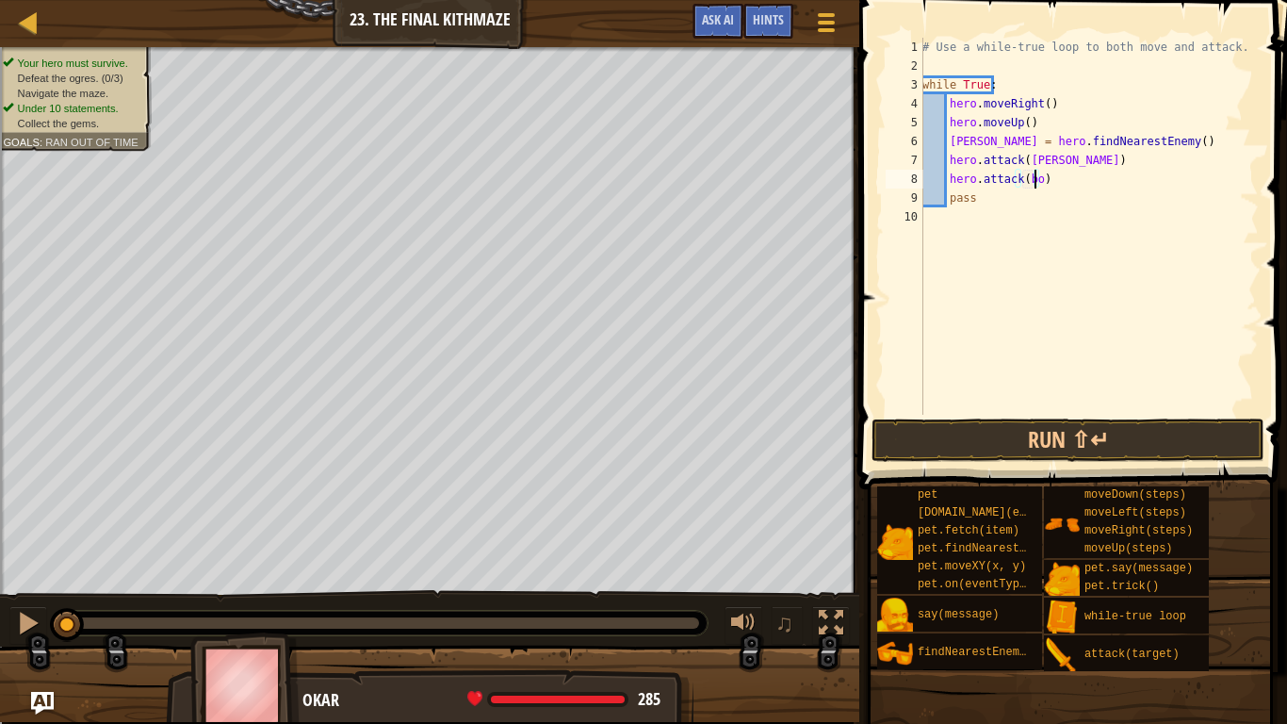
type textarea "hero.attack([PERSON_NAME])"
click at [1058, 181] on div "# Use a while-true loop to both move and attack. while True : hero . moveRight …" at bounding box center [1089, 245] width 340 height 415
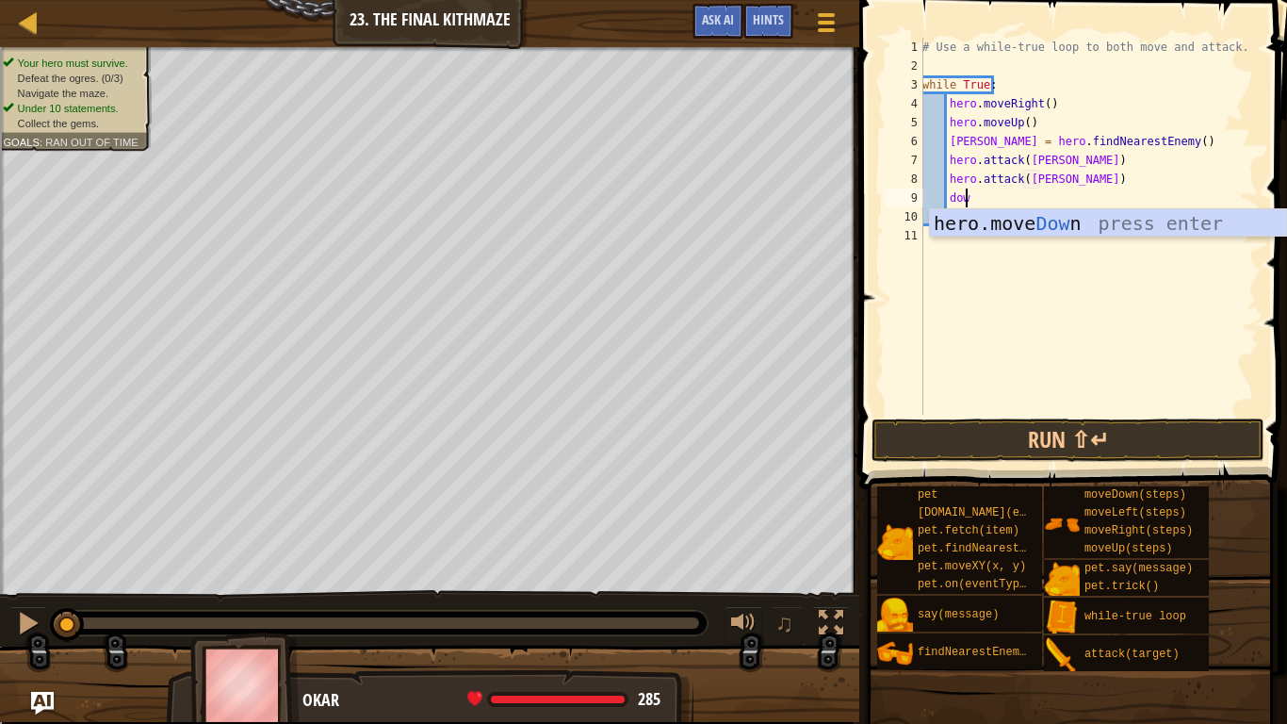
scroll to position [8, 3]
type textarea "down"
click at [1024, 224] on div "hero.move Down press enter" at bounding box center [1108, 251] width 356 height 85
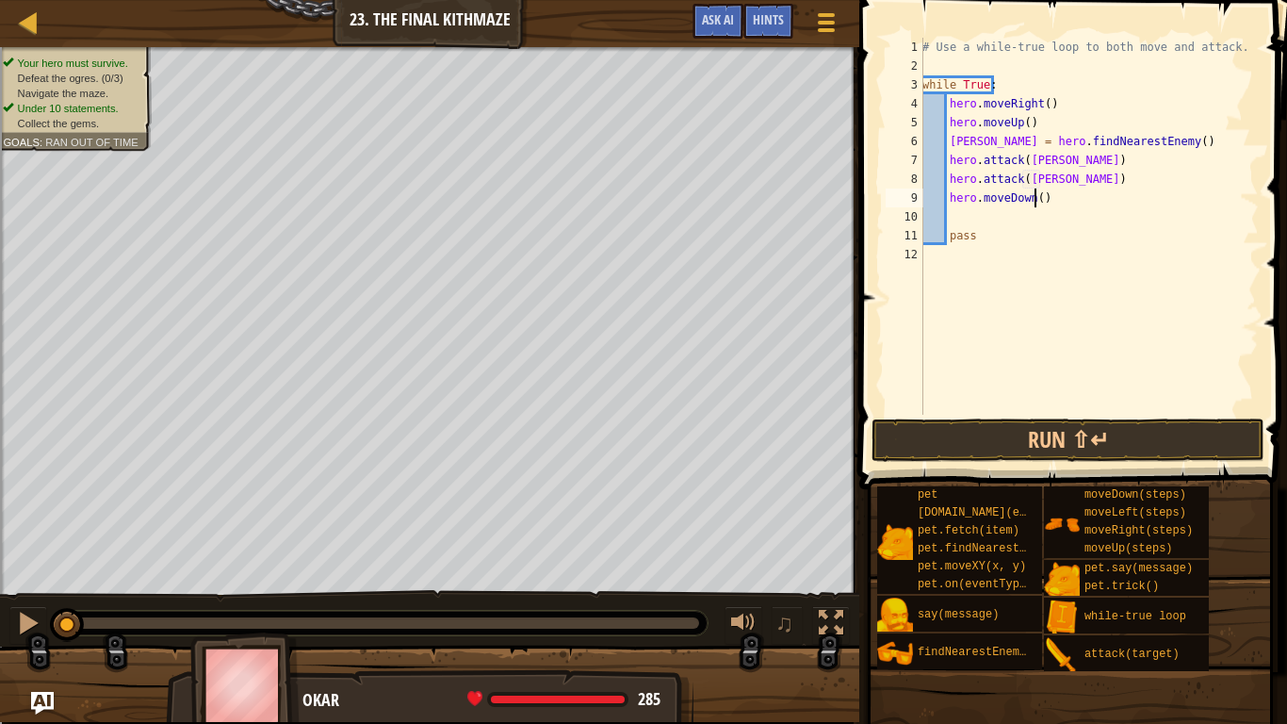
click at [1034, 201] on div "# Use a while-true loop to both move and attack. while True : hero . moveRight …" at bounding box center [1089, 245] width 340 height 415
type textarea "hero.moveDown(2)"
click at [1041, 213] on div "# Use a while-true loop to both move and attack. while True : hero . moveRight …" at bounding box center [1089, 245] width 340 height 415
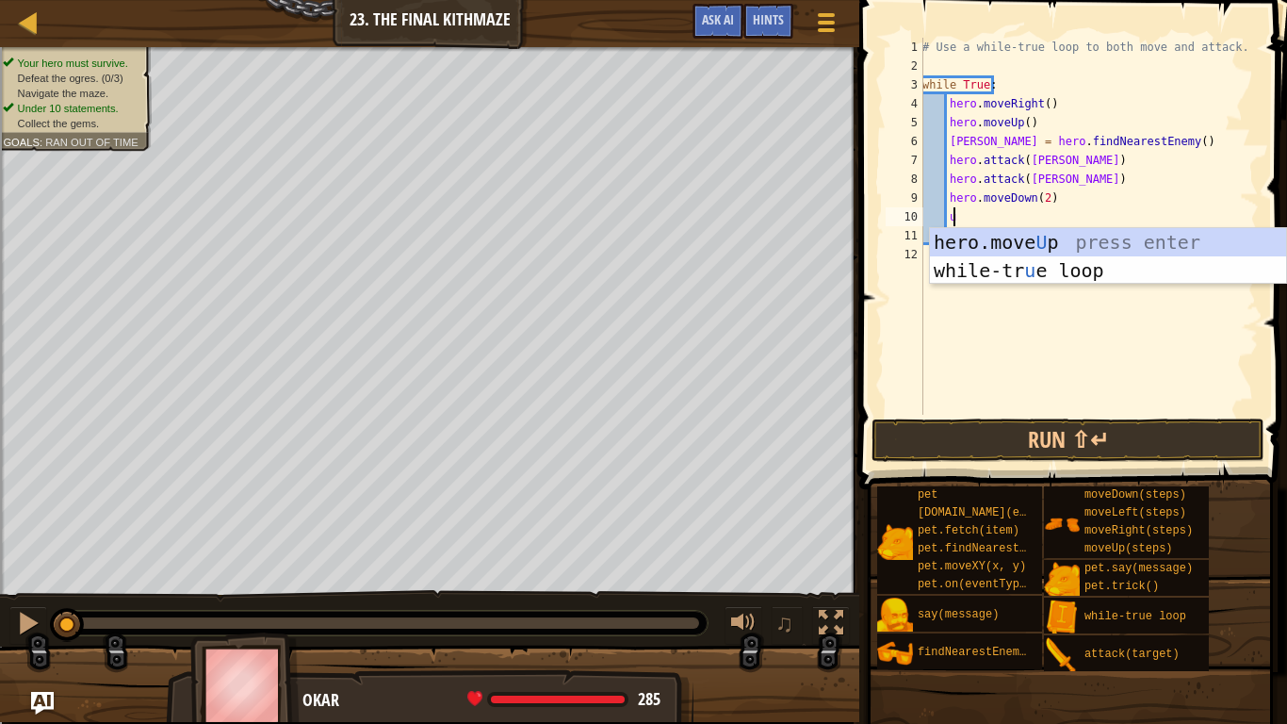
scroll to position [8, 2]
type textarea "up"
click at [1022, 243] on div "hero.move Up press enter while-tr u e loo p press enter" at bounding box center [1108, 284] width 356 height 113
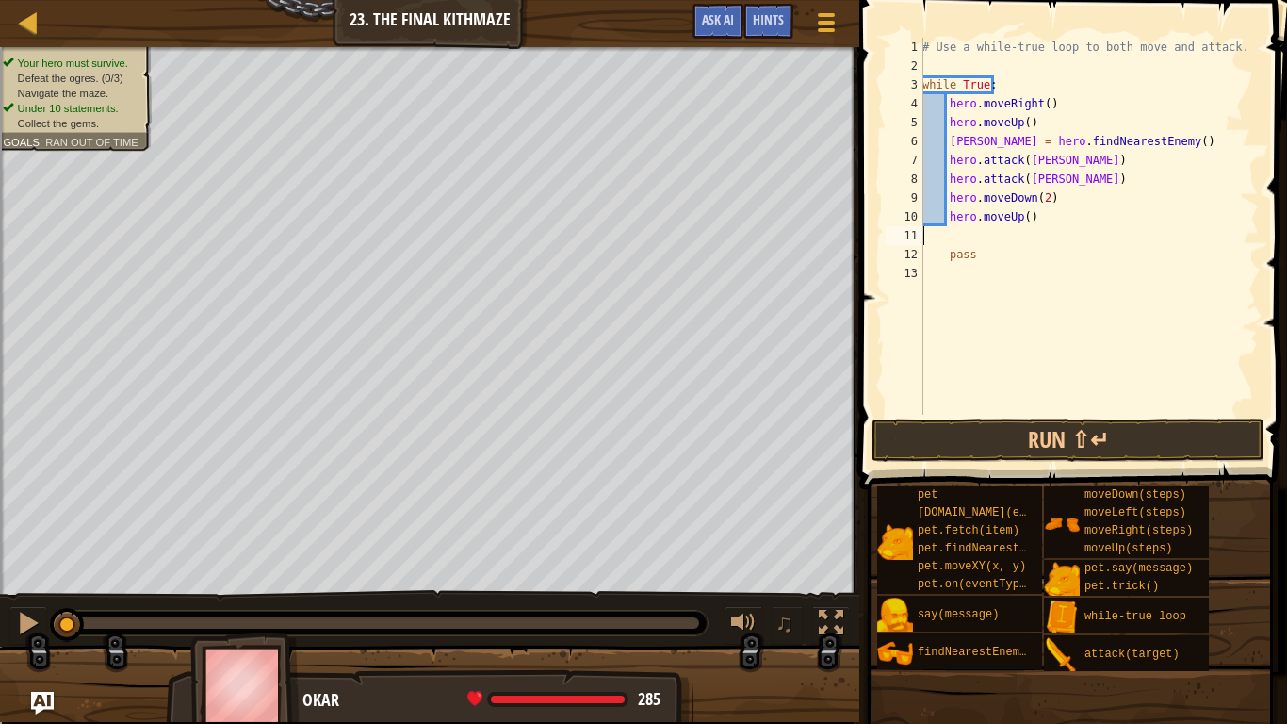
scroll to position [8, 0]
click at [1017, 215] on div "# Use a while-true loop to both move and attack. while True : hero . moveRight …" at bounding box center [1089, 245] width 340 height 415
click at [1020, 215] on div "# Use a while-true loop to both move and attack. while True : hero . moveRight …" at bounding box center [1089, 245] width 340 height 415
type textarea "hero.moveUp(1)"
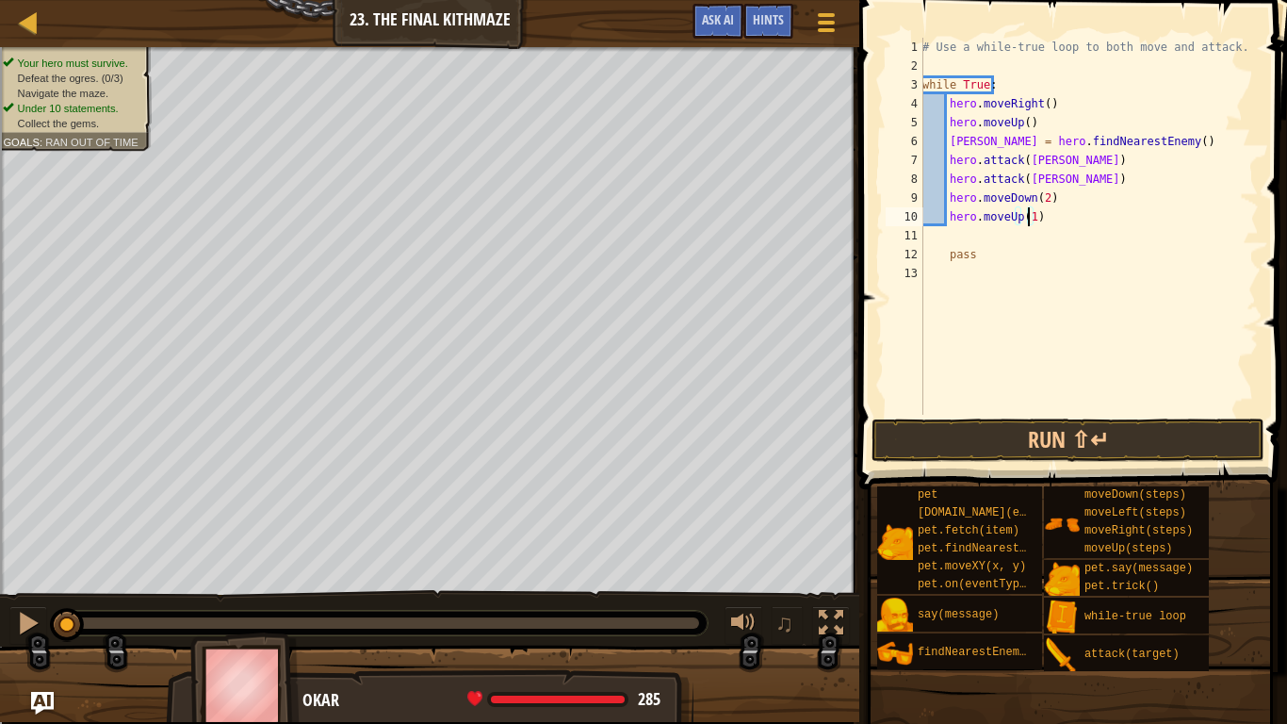
click at [989, 235] on div "# Use a while-true loop to both move and attack. while True : hero . moveRight …" at bounding box center [1089, 245] width 340 height 415
click at [1026, 435] on button "Run ⇧↵" at bounding box center [1068, 439] width 393 height 43
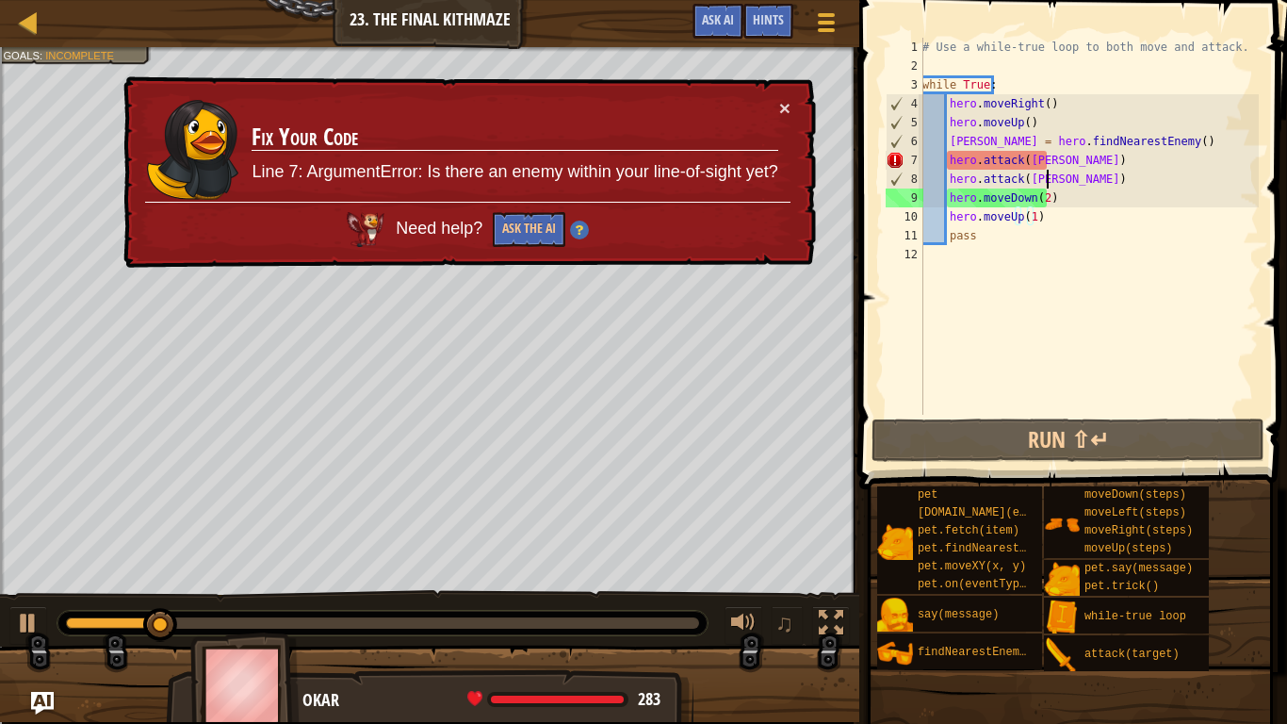
click at [1051, 179] on div "# Use a while-true loop to both move and attack. while True : hero . moveRight …" at bounding box center [1089, 245] width 340 height 415
type textarea "hero.attack([PERSON_NAME])"
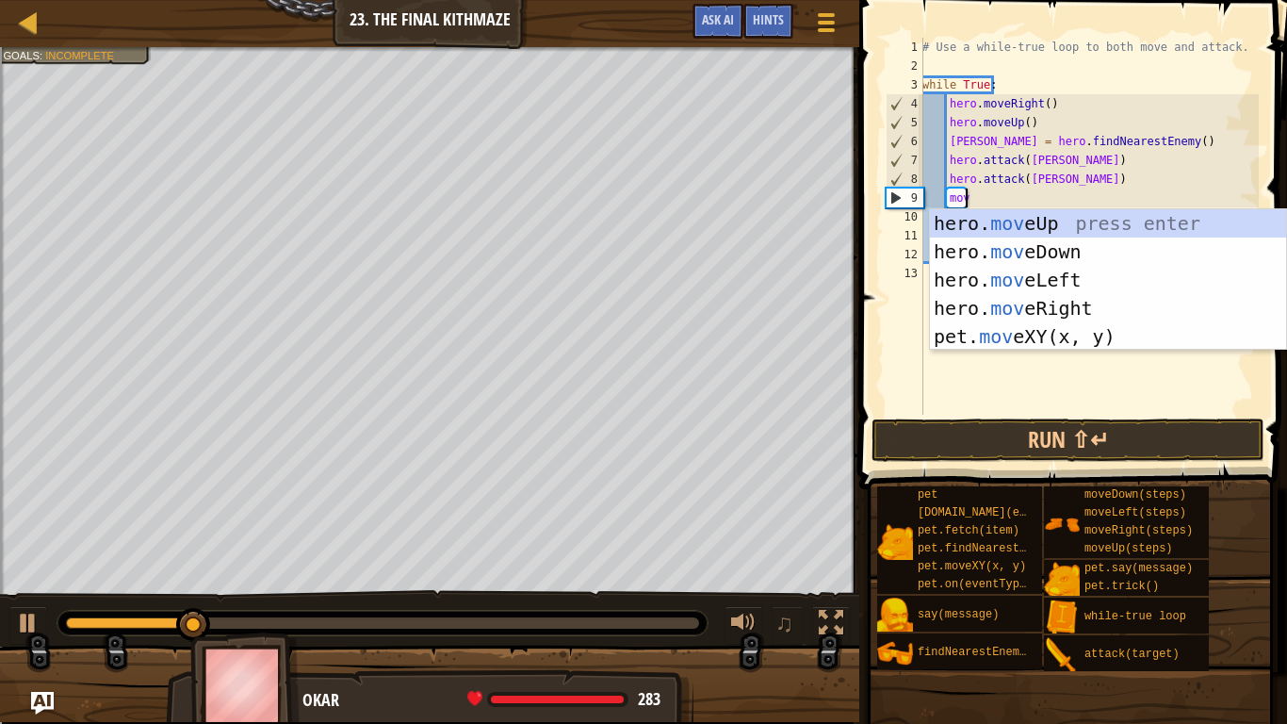
scroll to position [8, 3]
type textarea "move"
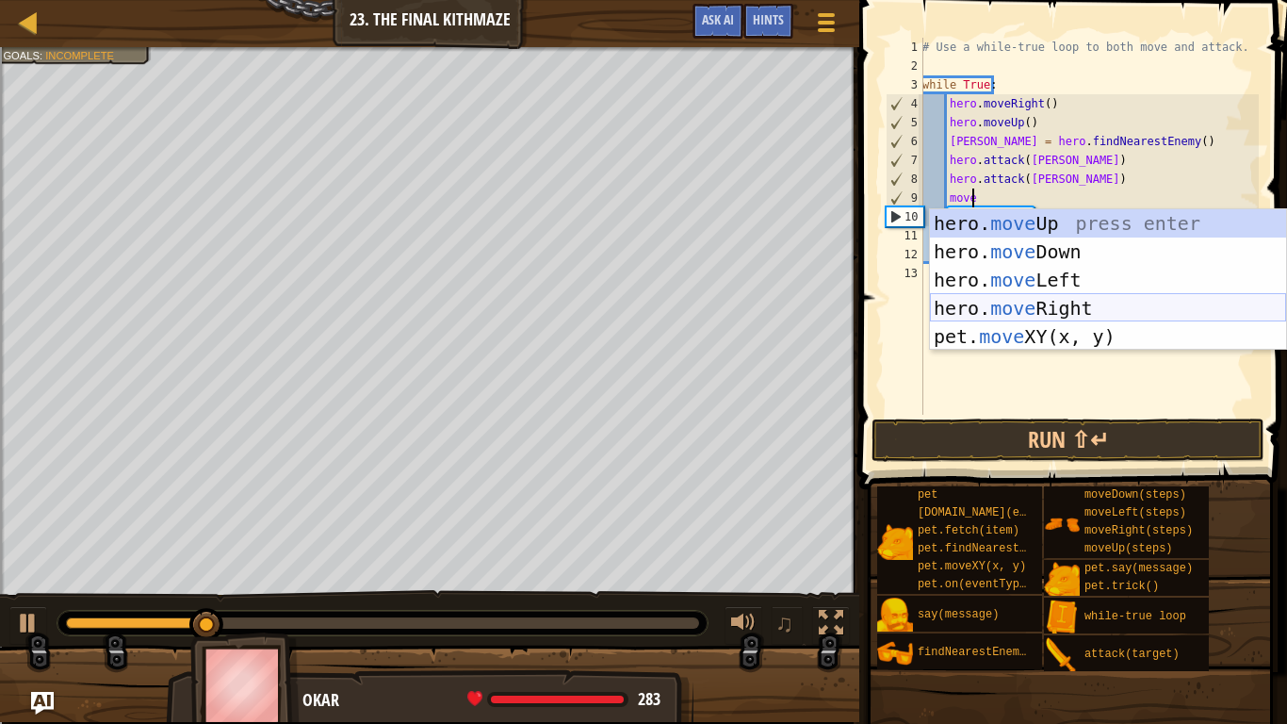
click at [1032, 309] on div "hero. move Up press enter hero. move Down press enter hero. move Left press ent…" at bounding box center [1108, 308] width 356 height 198
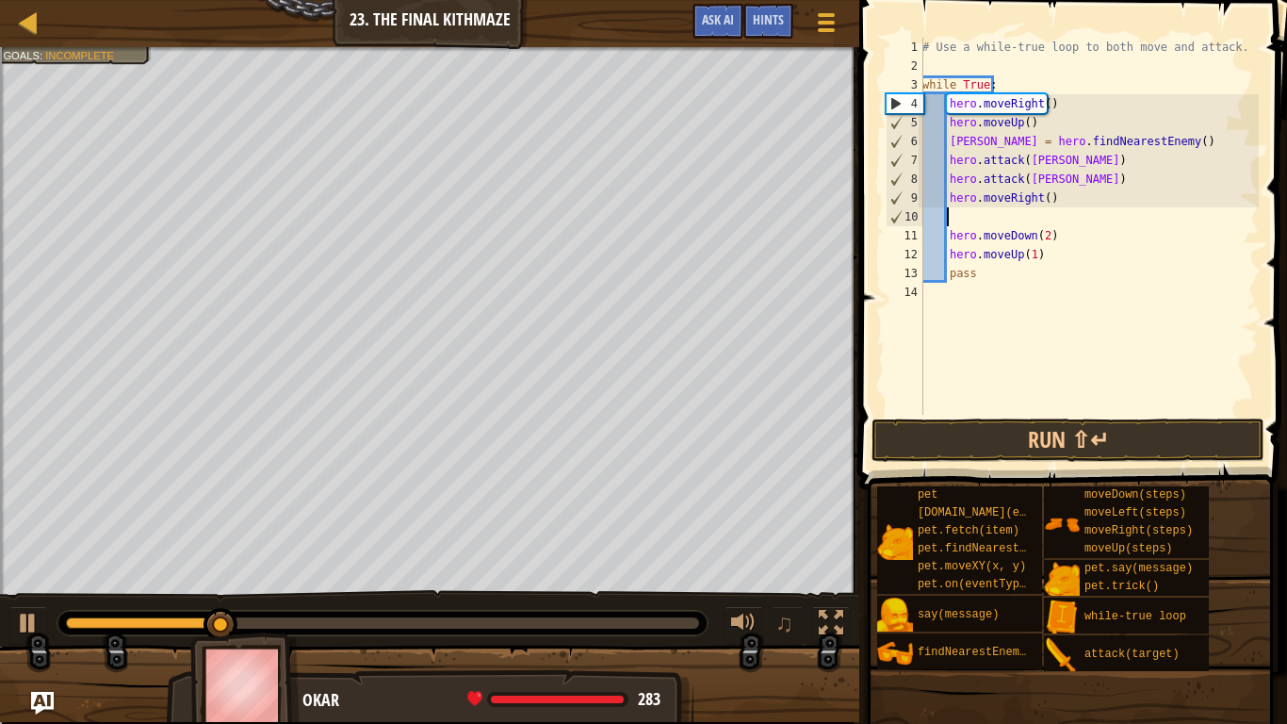
scroll to position [8, 0]
click at [978, 219] on div "# Use a while-true loop to both move and attack. while True : hero . moveRight …" at bounding box center [1089, 245] width 340 height 415
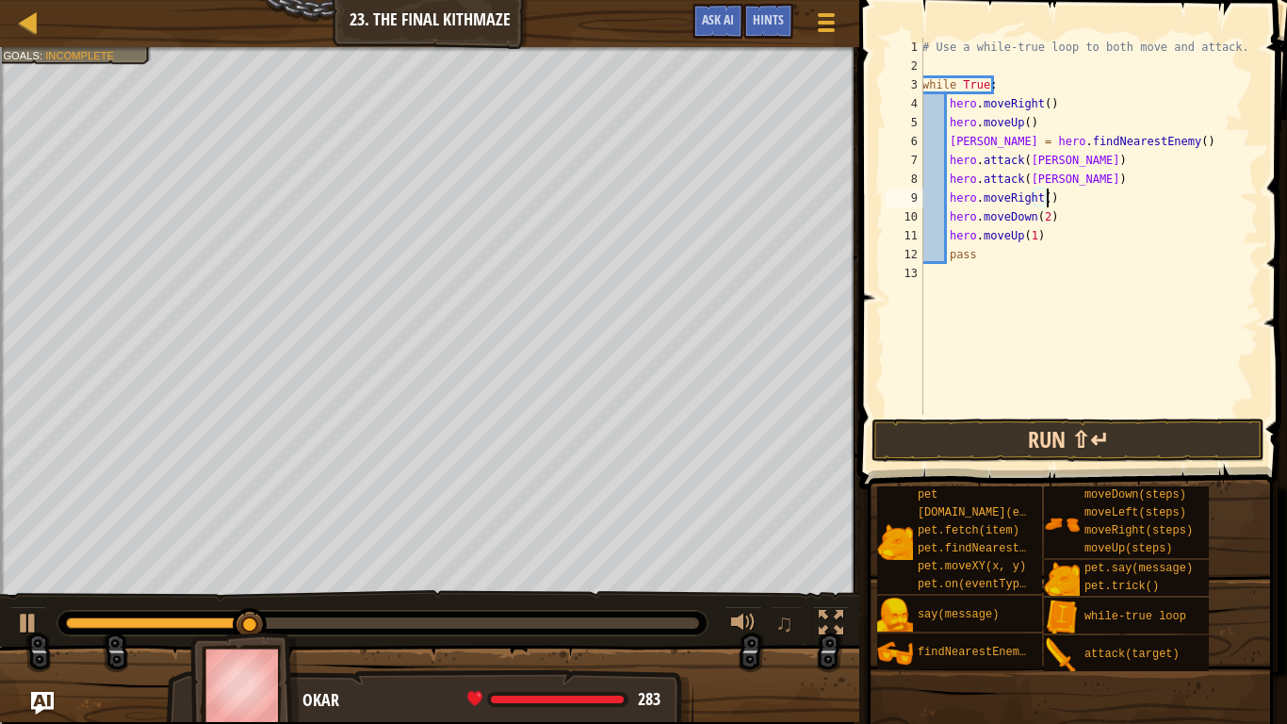
type textarea "hero.moveRight()"
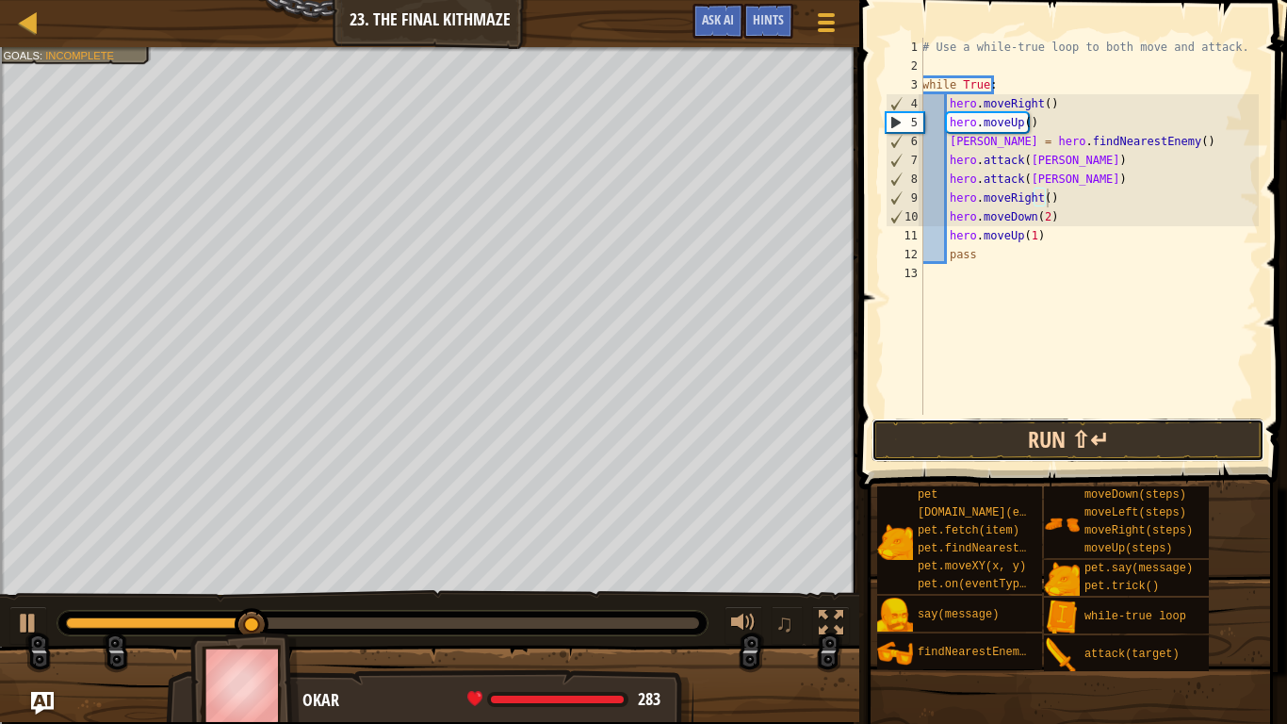
click at [1004, 451] on button "Run ⇧↵" at bounding box center [1068, 439] width 393 height 43
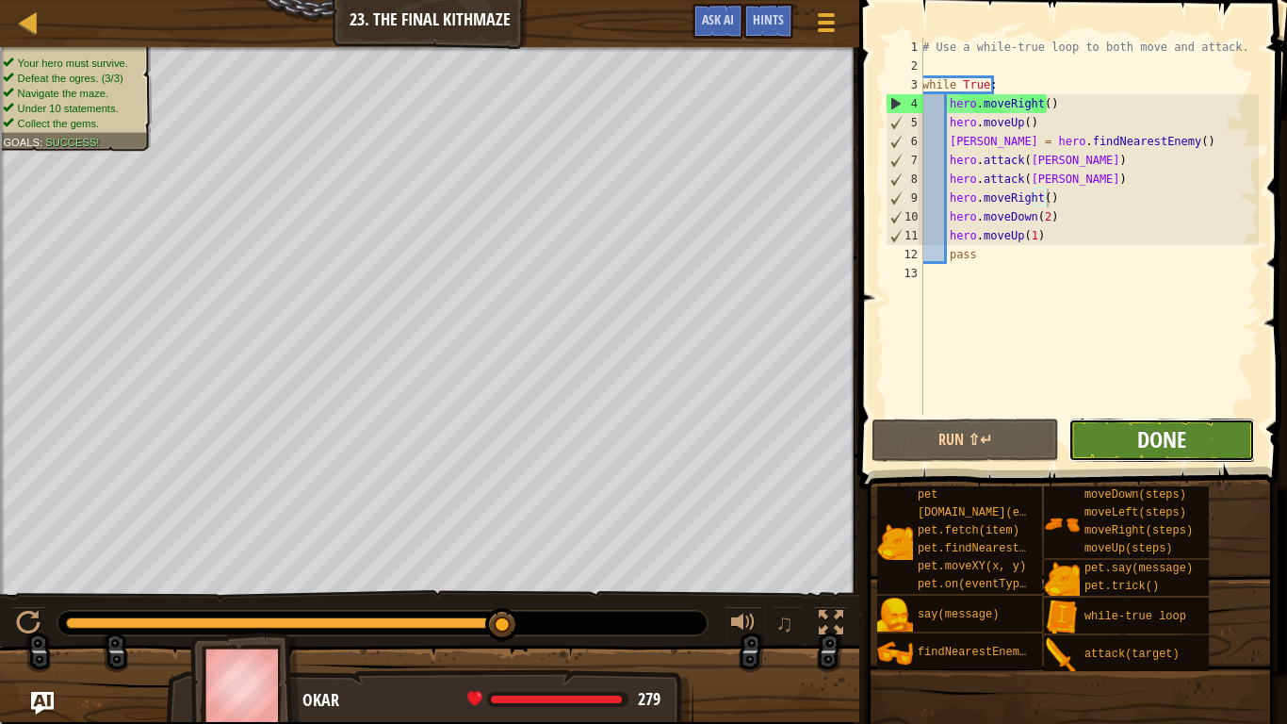
click at [1145, 433] on span "Done" at bounding box center [1161, 439] width 49 height 30
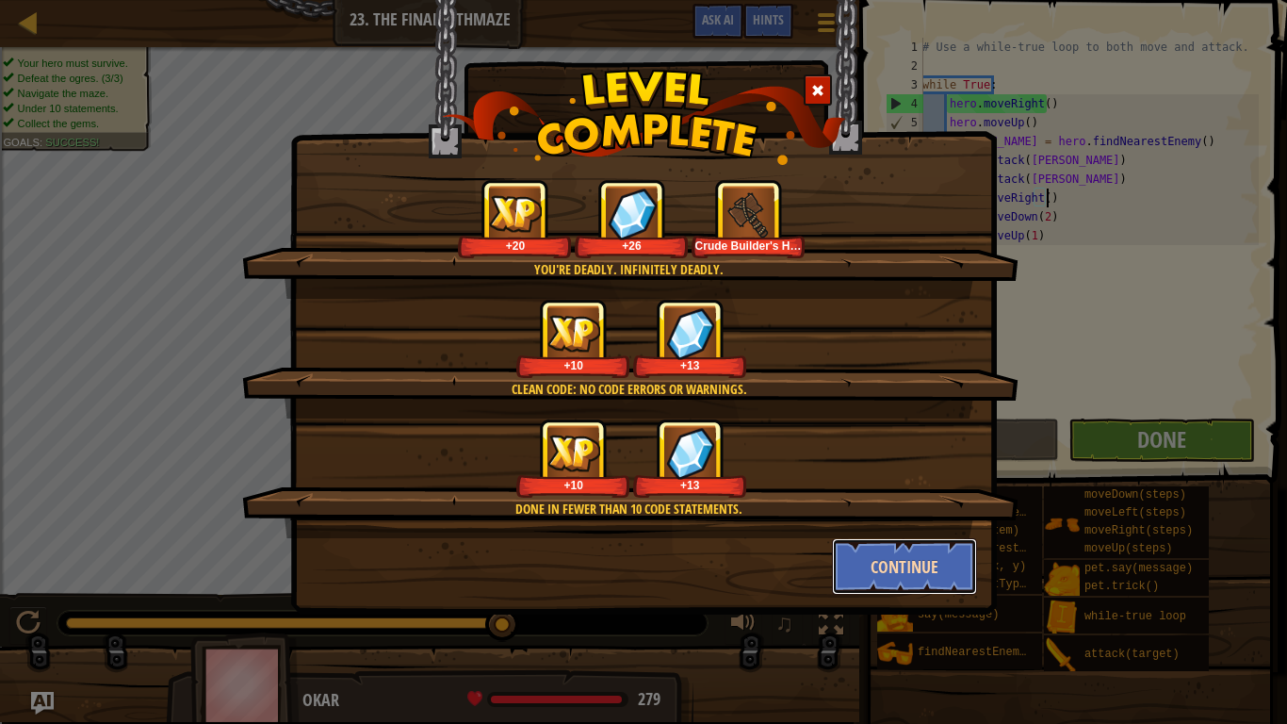
click at [903, 554] on button "Continue" at bounding box center [905, 566] width 146 height 57
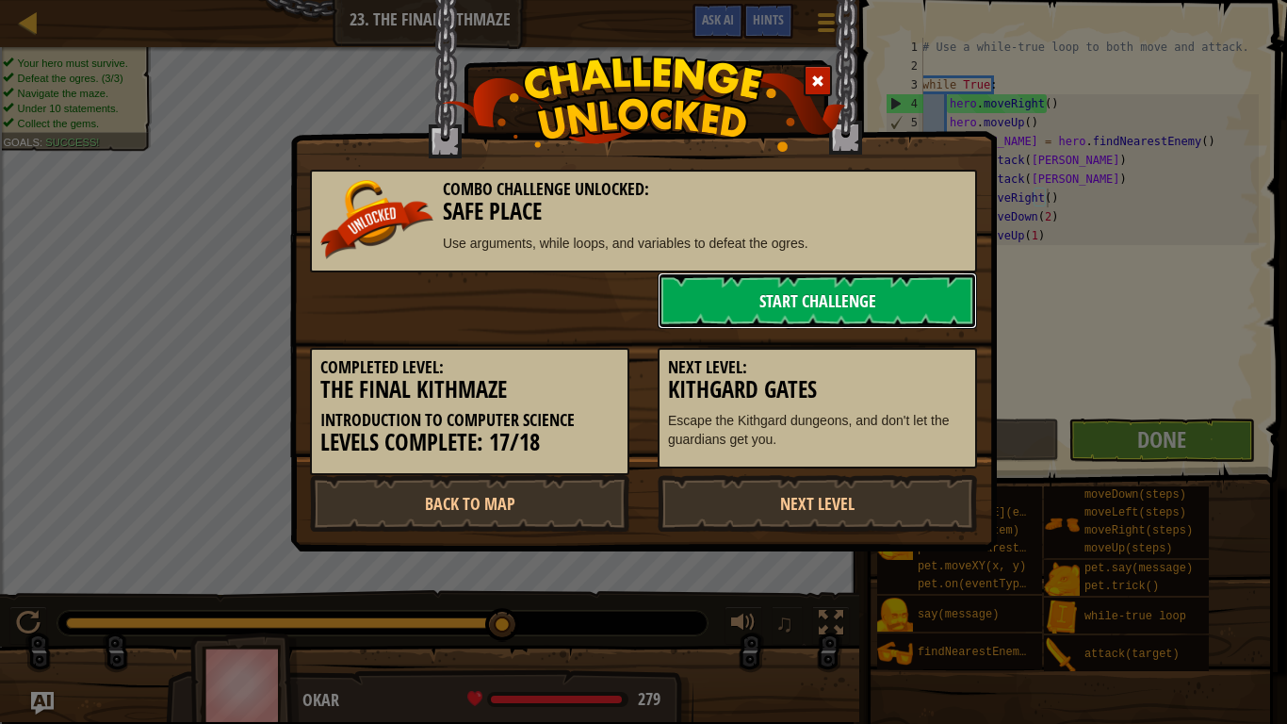
click at [787, 293] on link "Start Challenge" at bounding box center [817, 300] width 319 height 57
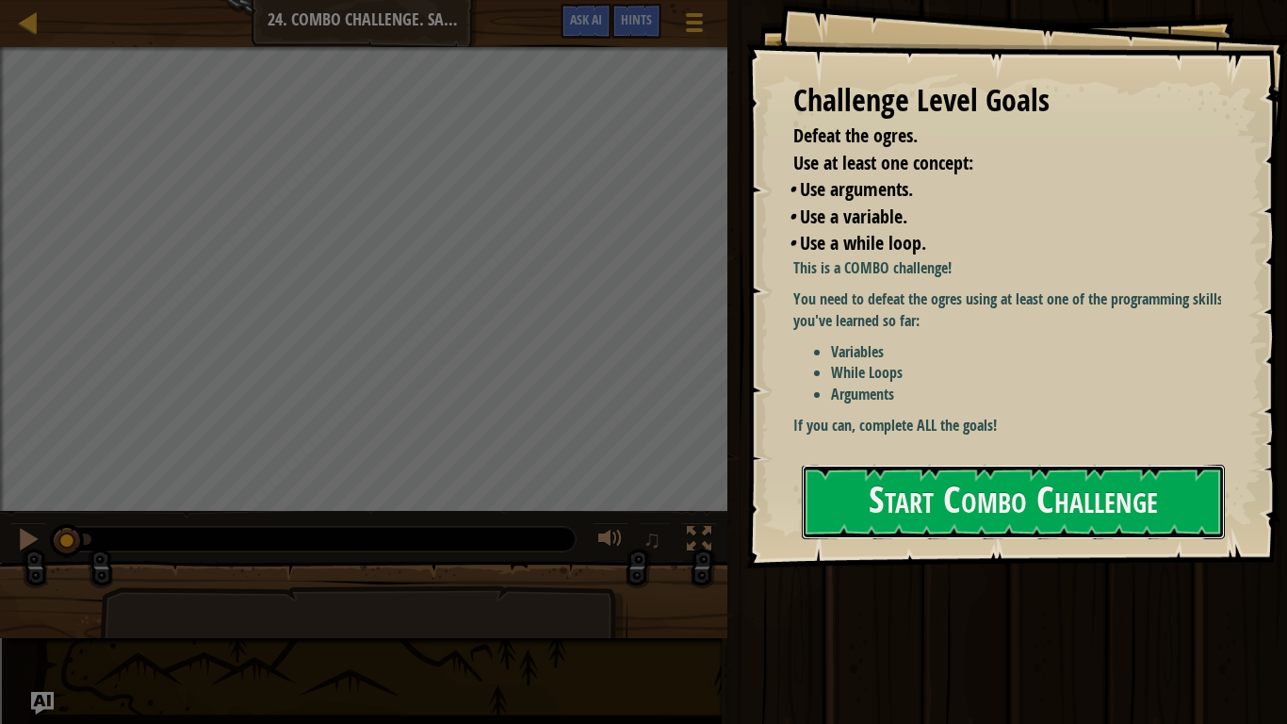
click at [894, 498] on button "Start Combo Challenge" at bounding box center [1013, 502] width 423 height 74
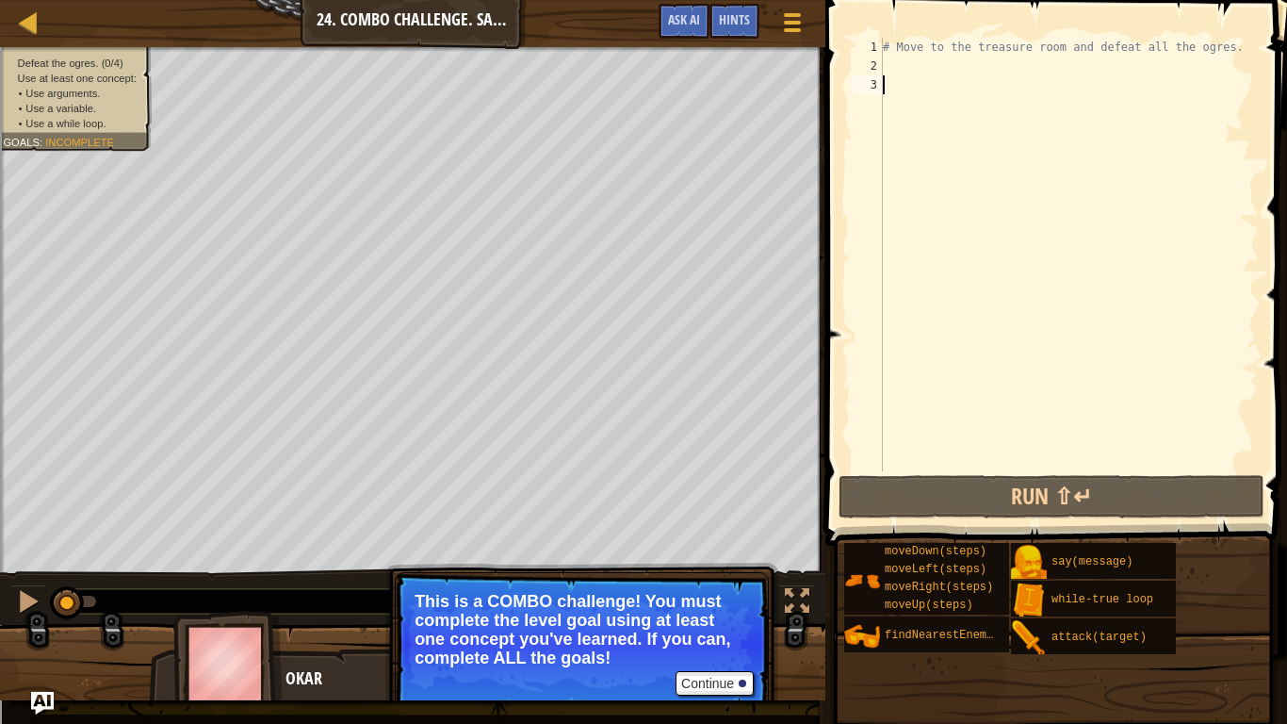
click at [898, 84] on div "# Move to the treasure room and defeat all the ogres." at bounding box center [1069, 273] width 380 height 471
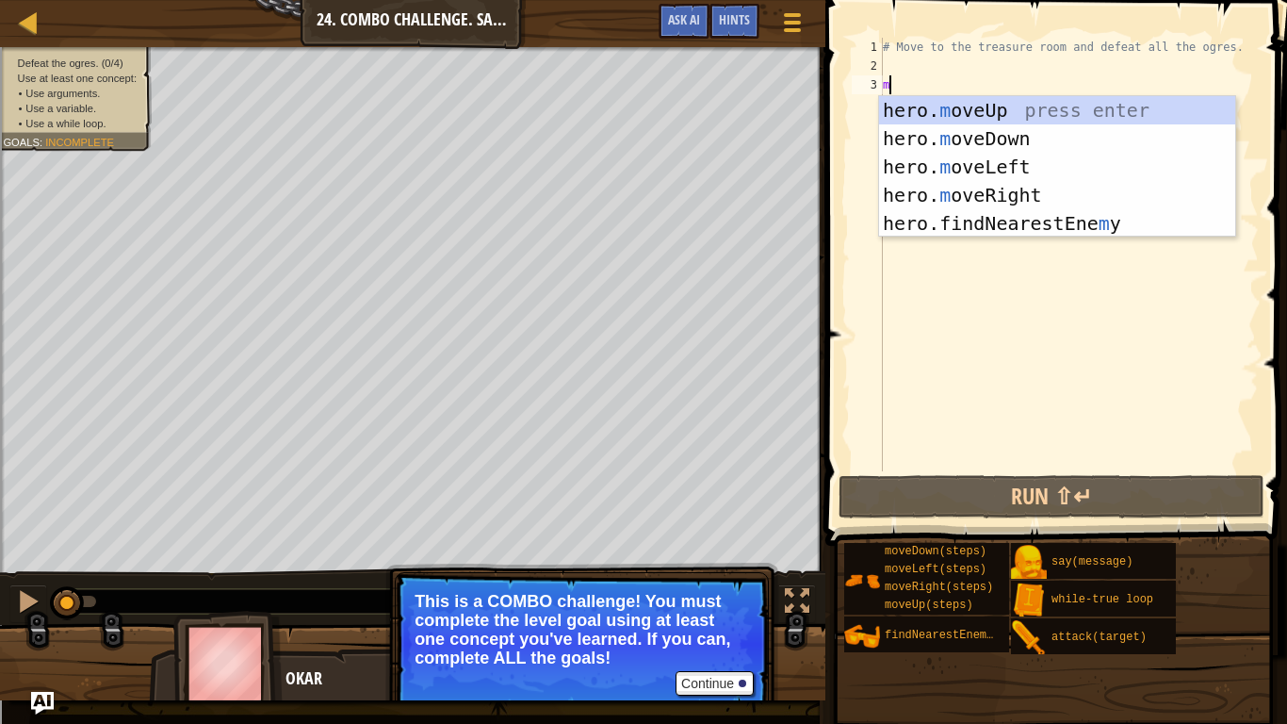
type textarea "mo"
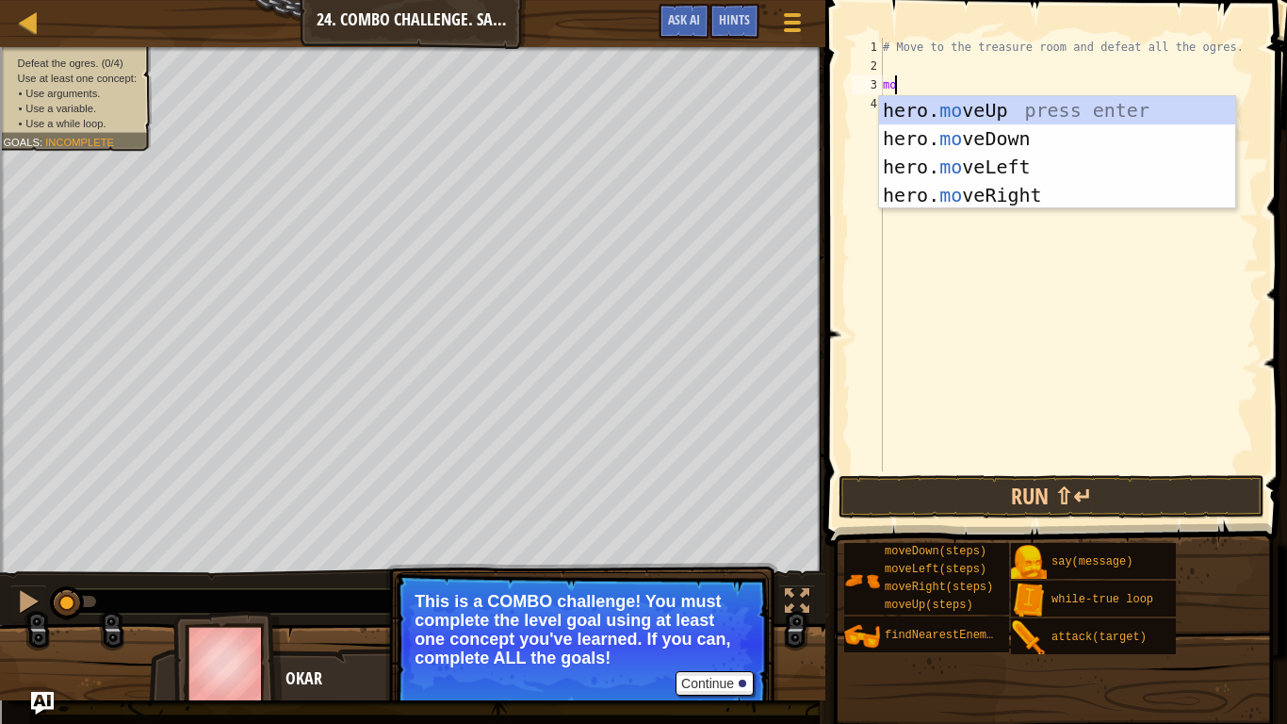
scroll to position [8, 0]
click at [915, 108] on div "hero. mo veUp press enter hero. mo veDown press enter hero. mo veLeft press ent…" at bounding box center [1057, 181] width 356 height 170
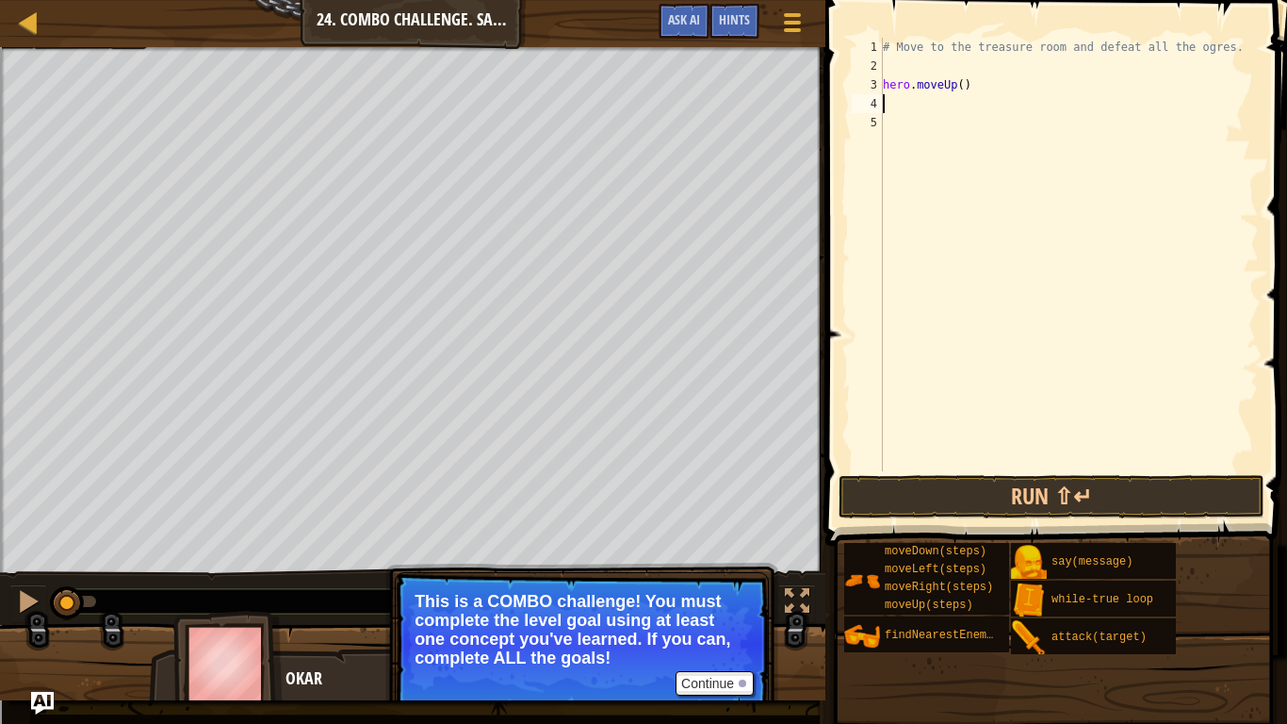
click at [959, 86] on div "# Move to the treasure room and defeat all the ogres. hero . moveUp ( )" at bounding box center [1069, 273] width 380 height 471
type textarea "hero.moveUp(4)"
click at [944, 107] on div "# Move to the treasure room and defeat all the ogres. hero . moveUp ( 4 )" at bounding box center [1069, 273] width 380 height 471
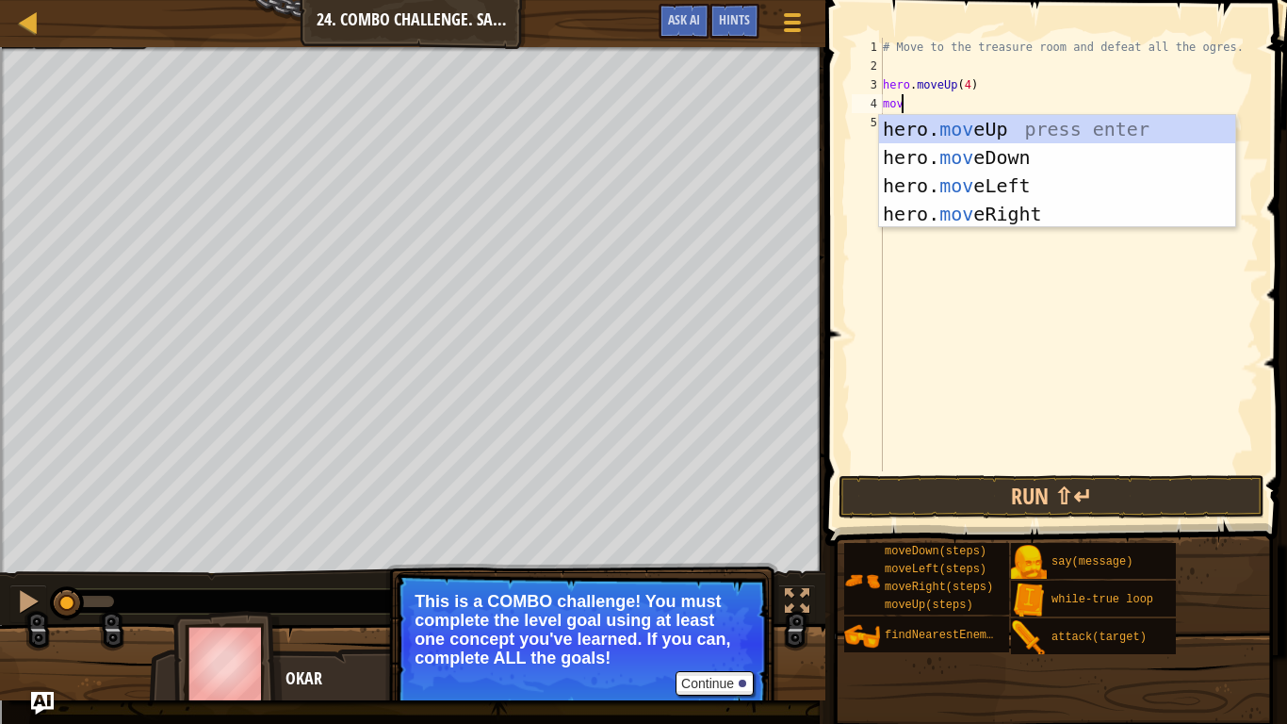
type textarea "move"
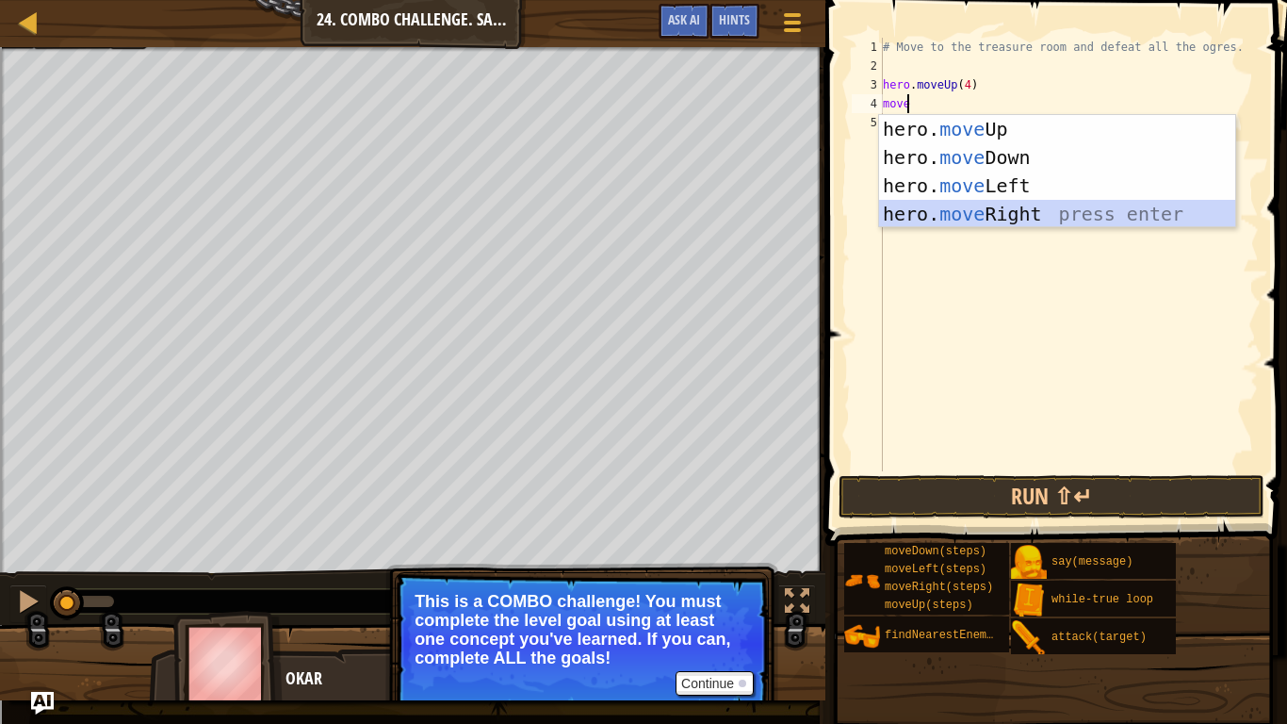
click at [976, 211] on div "hero. move Up press enter hero. move Down press enter hero. move Left press ent…" at bounding box center [1057, 200] width 356 height 170
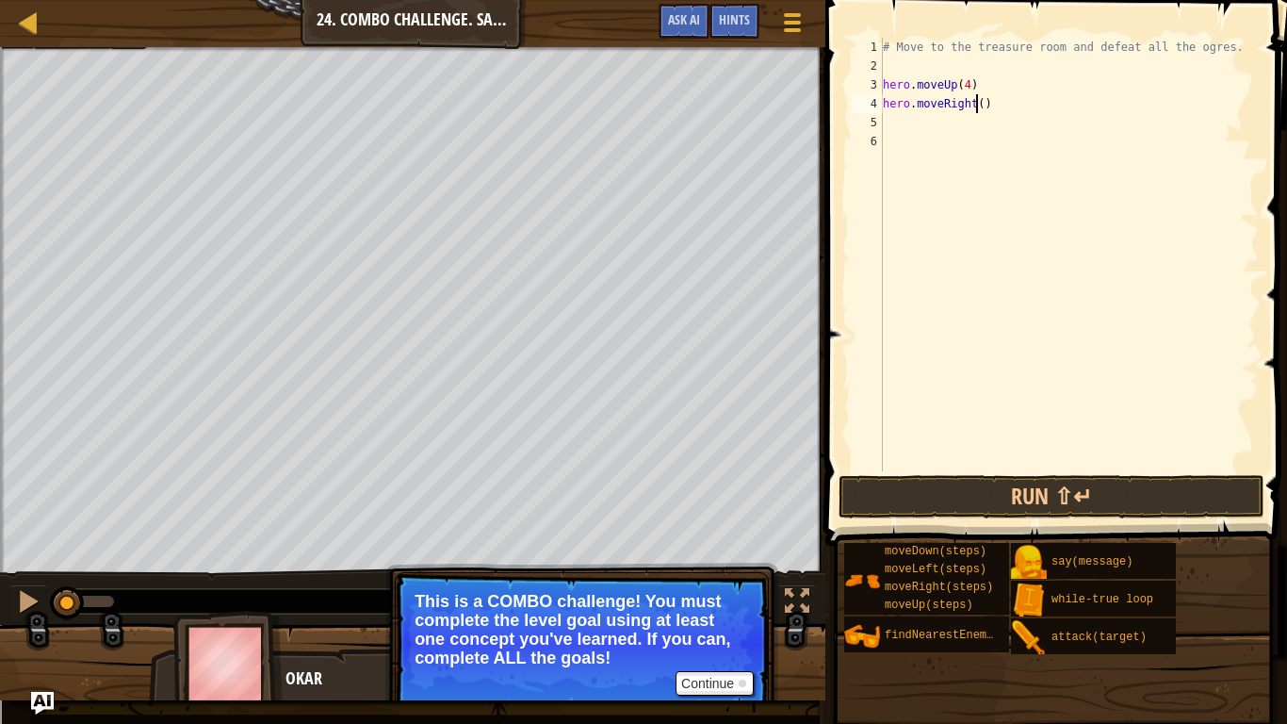
click at [977, 106] on div "# Move to the treasure room and defeat all the ogres. hero . moveUp ( 4 ) hero …" at bounding box center [1069, 273] width 380 height 471
type textarea "hero.moveRight(4)"
click at [943, 123] on div "# Move to the treasure room and defeat all the ogres. hero . moveUp ( 4 ) hero …" at bounding box center [1069, 273] width 380 height 471
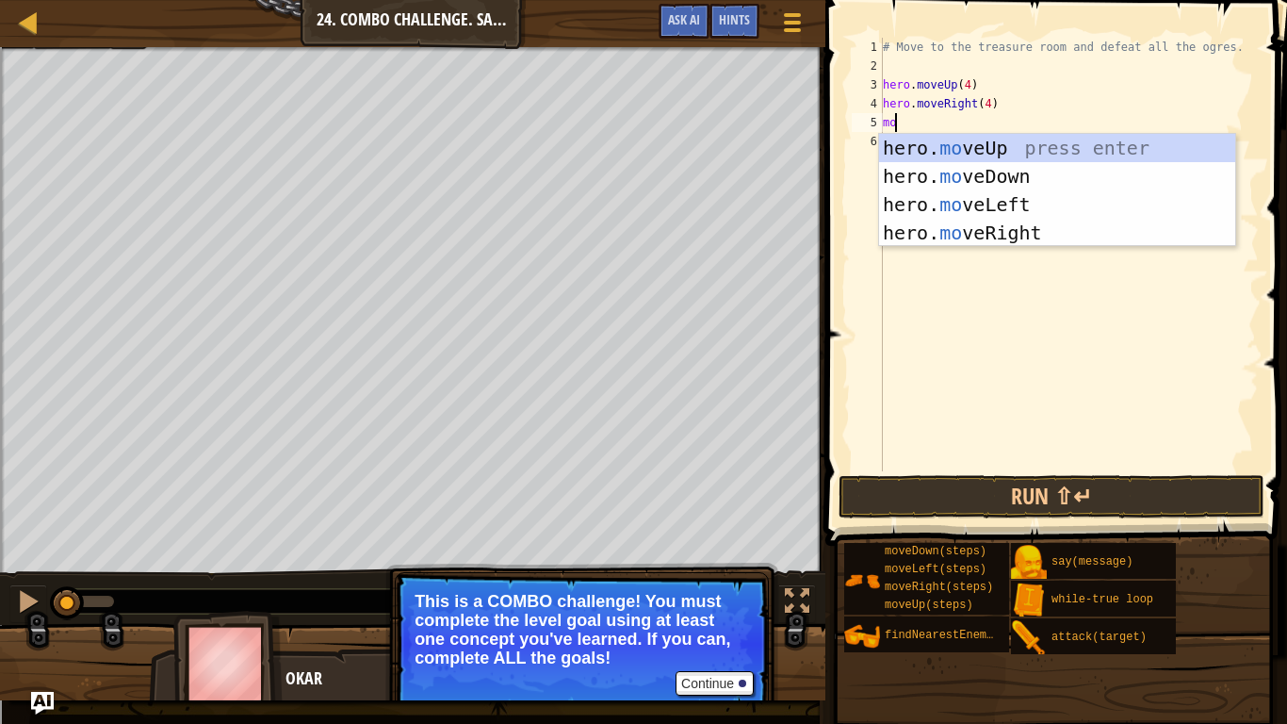
type textarea "mov"
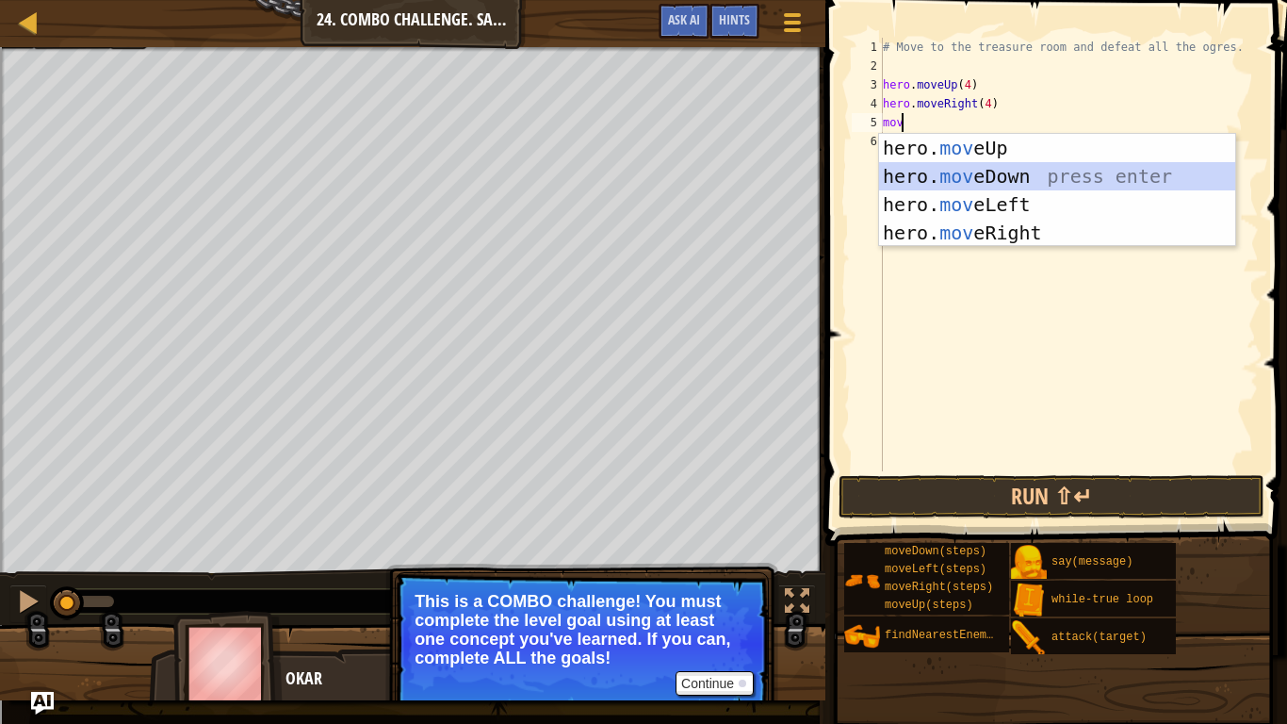
click at [950, 162] on div "hero. mov eUp press enter hero. mov eDown press enter hero. mov eLeft press ent…" at bounding box center [1057, 219] width 356 height 170
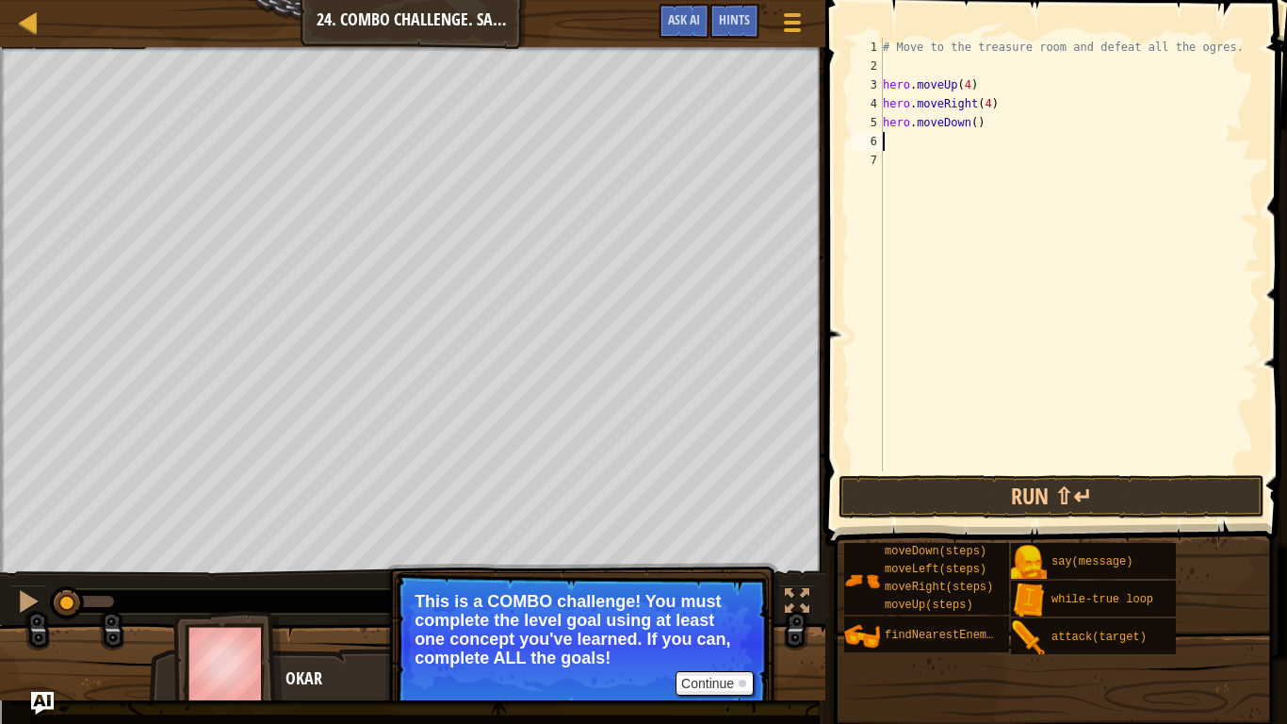
click at [969, 120] on div "# Move to the treasure room and defeat all the ogres. hero . moveUp ( 4 ) hero …" at bounding box center [1069, 273] width 380 height 471
type textarea "hero.moveDown(3)"
click at [950, 142] on div "# Move to the treasure room and defeat all the ogres. hero . moveUp ( 4 ) hero …" at bounding box center [1069, 273] width 380 height 471
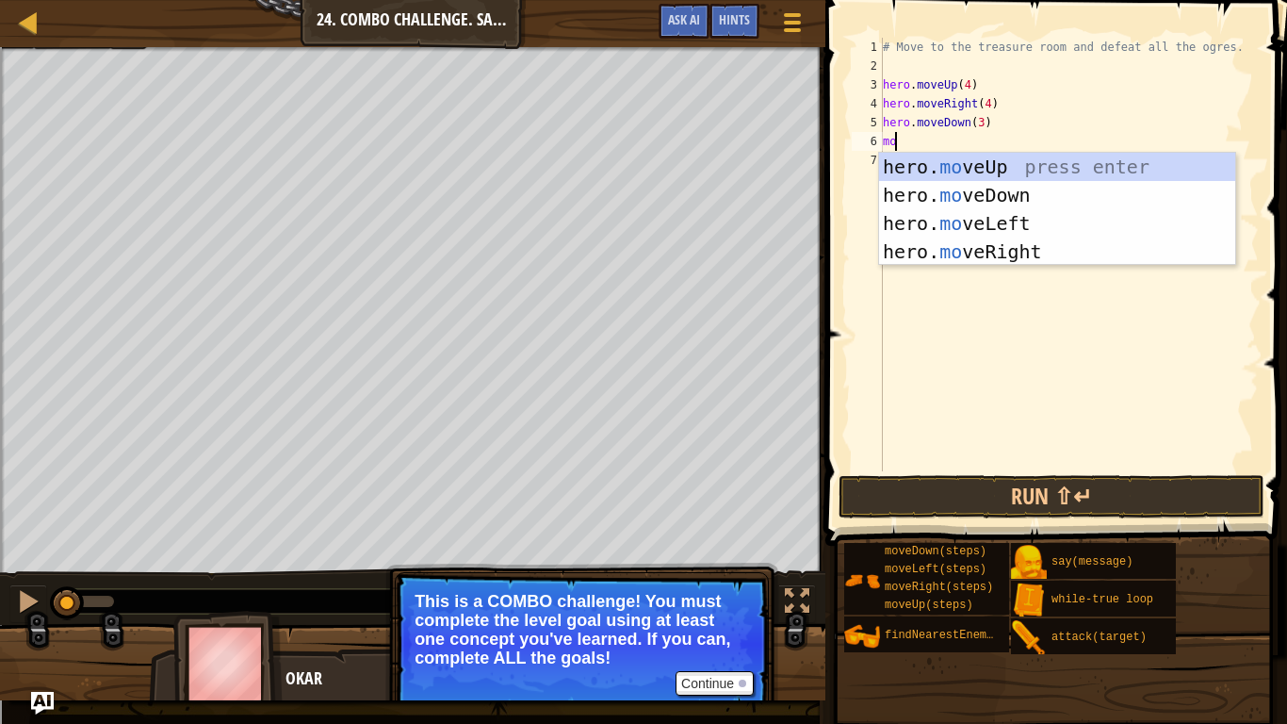
type textarea "mov"
click at [983, 219] on div "hero. mov eUp press enter hero. mov eDown press enter hero. mov eLeft press ent…" at bounding box center [1057, 238] width 356 height 170
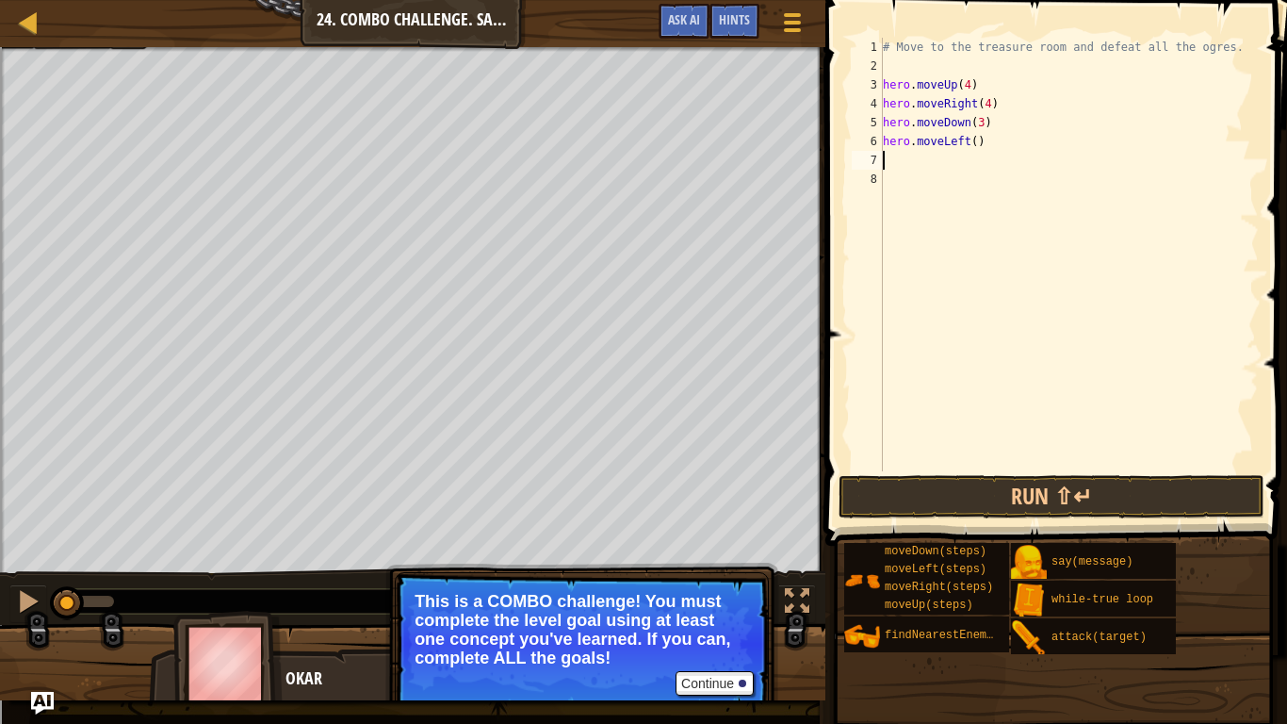
scroll to position [8, 0]
click at [970, 144] on div "# Move to the treasure room and defeat all the ogres. hero . moveUp ( 4 ) hero …" at bounding box center [1069, 273] width 380 height 471
type textarea "hero.moveLeft(1)"
click at [932, 163] on div "# Move to the treasure room and defeat all the ogres. hero . moveUp ( 4 ) hero …" at bounding box center [1069, 273] width 380 height 471
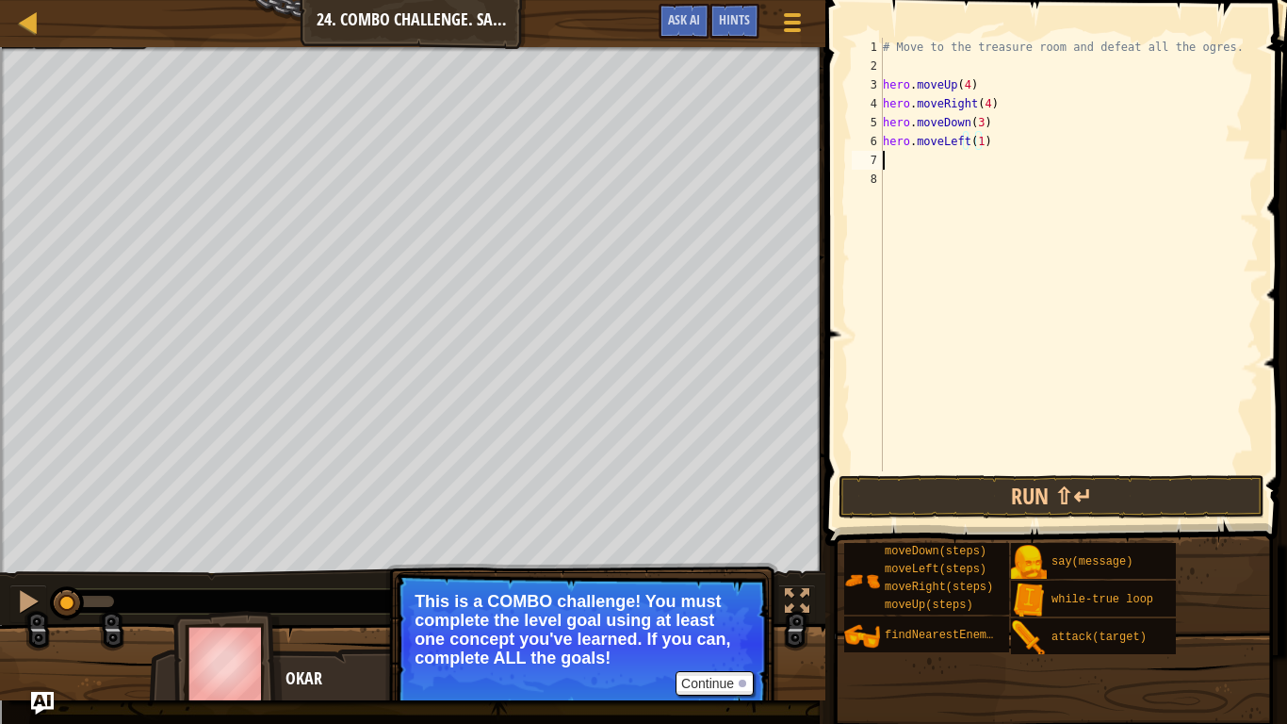
scroll to position [8, 0]
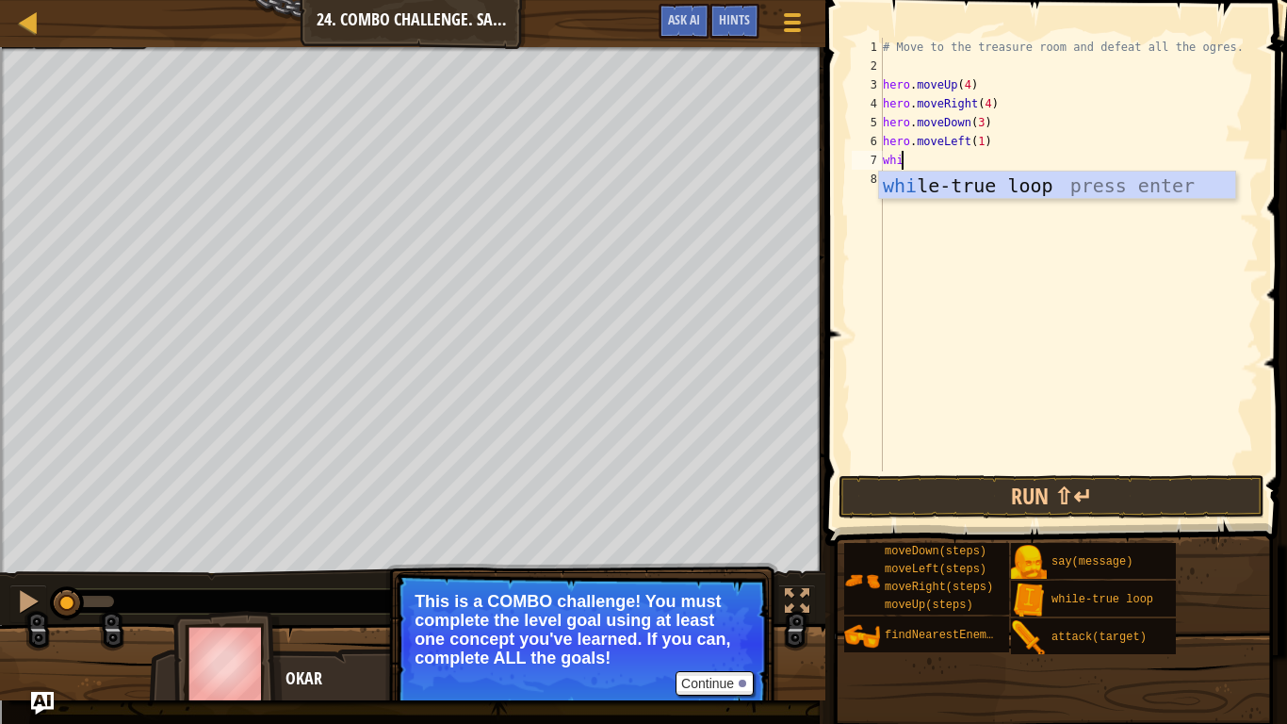
type textarea "whi"
click at [965, 187] on div "whi le-true loop press enter" at bounding box center [1057, 214] width 356 height 85
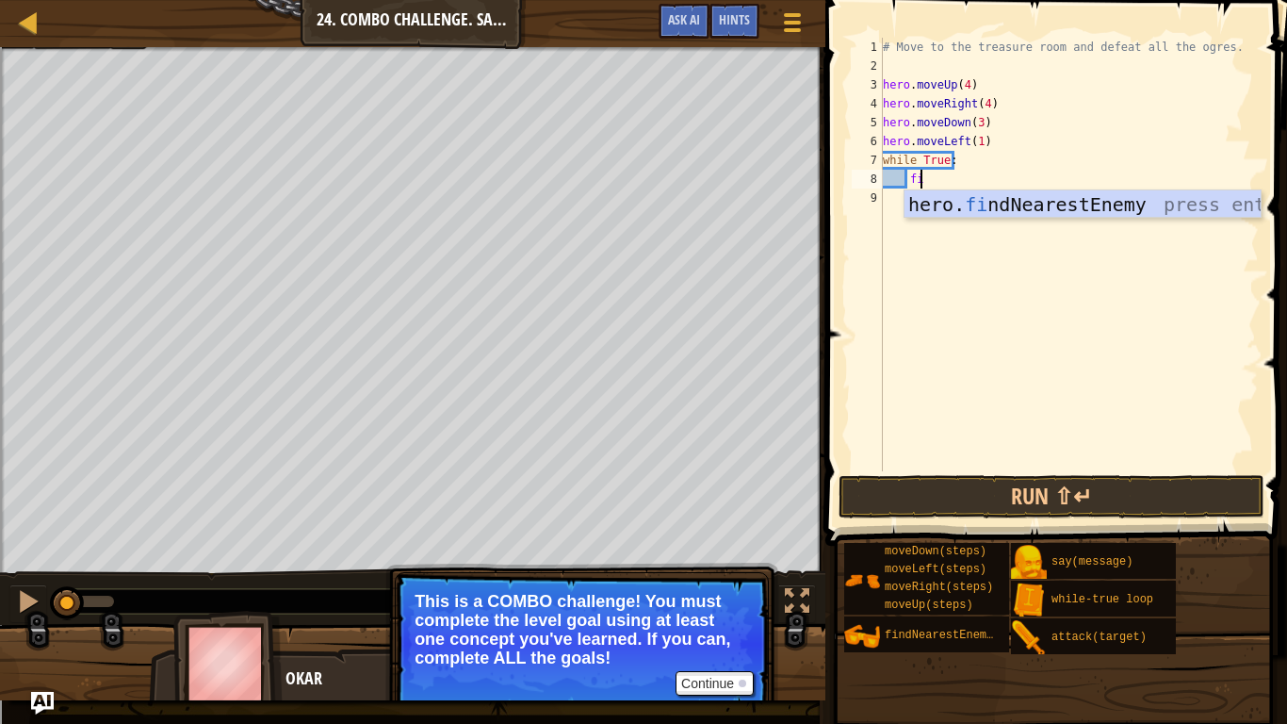
scroll to position [8, 3]
type textarea "find"
click at [972, 202] on div "hero. find NearestEnemy press enter" at bounding box center [1083, 232] width 356 height 85
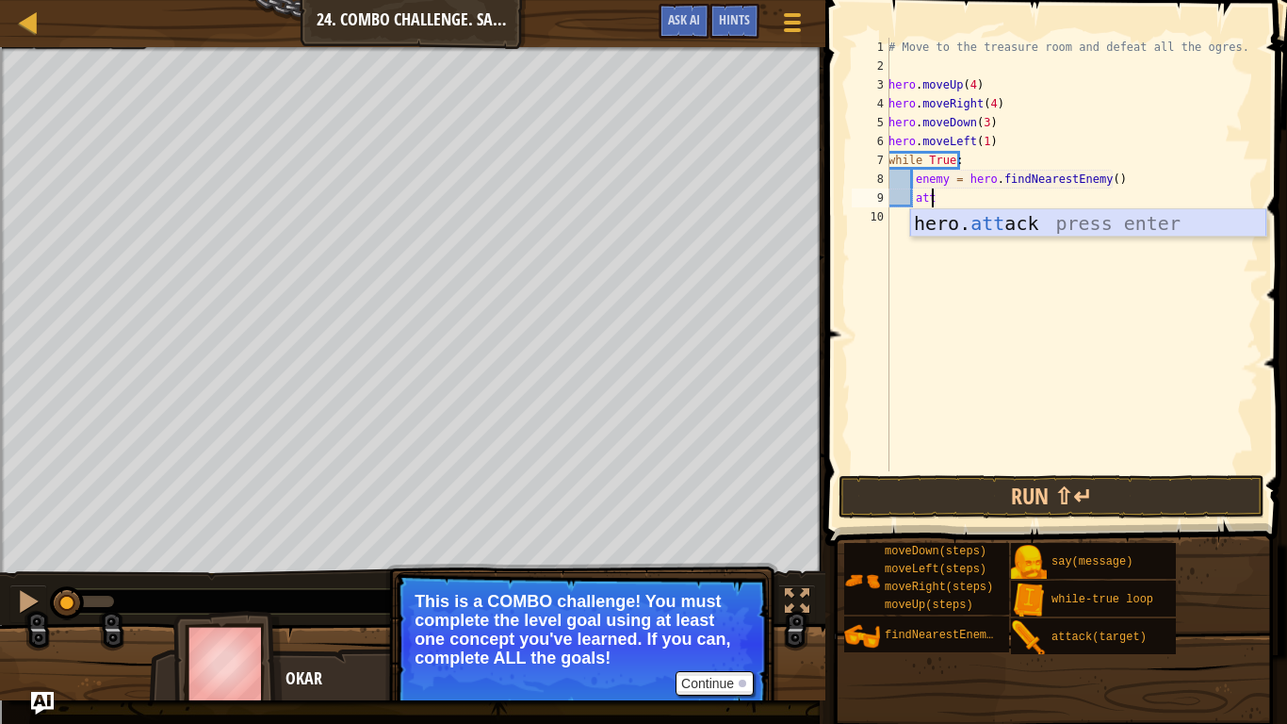
click at [961, 225] on div "hero. att ack press enter" at bounding box center [1088, 251] width 356 height 85
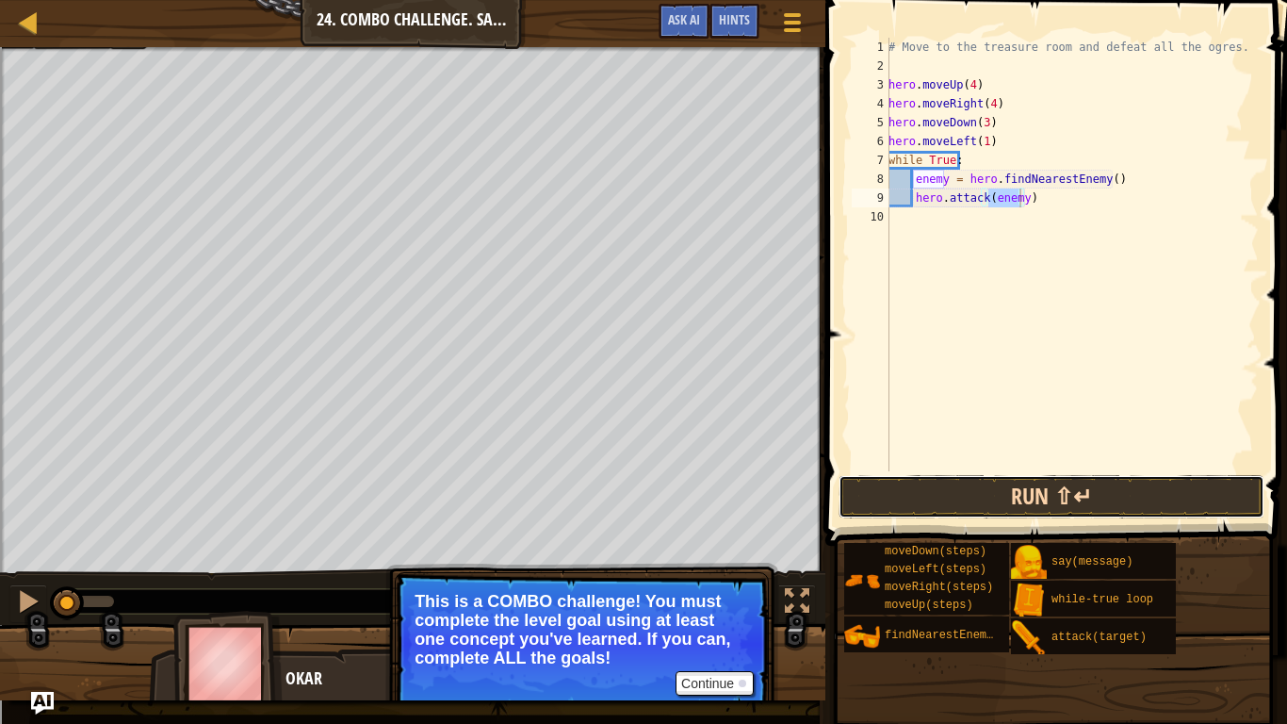
click at [1035, 494] on button "Run ⇧↵" at bounding box center [1052, 496] width 426 height 43
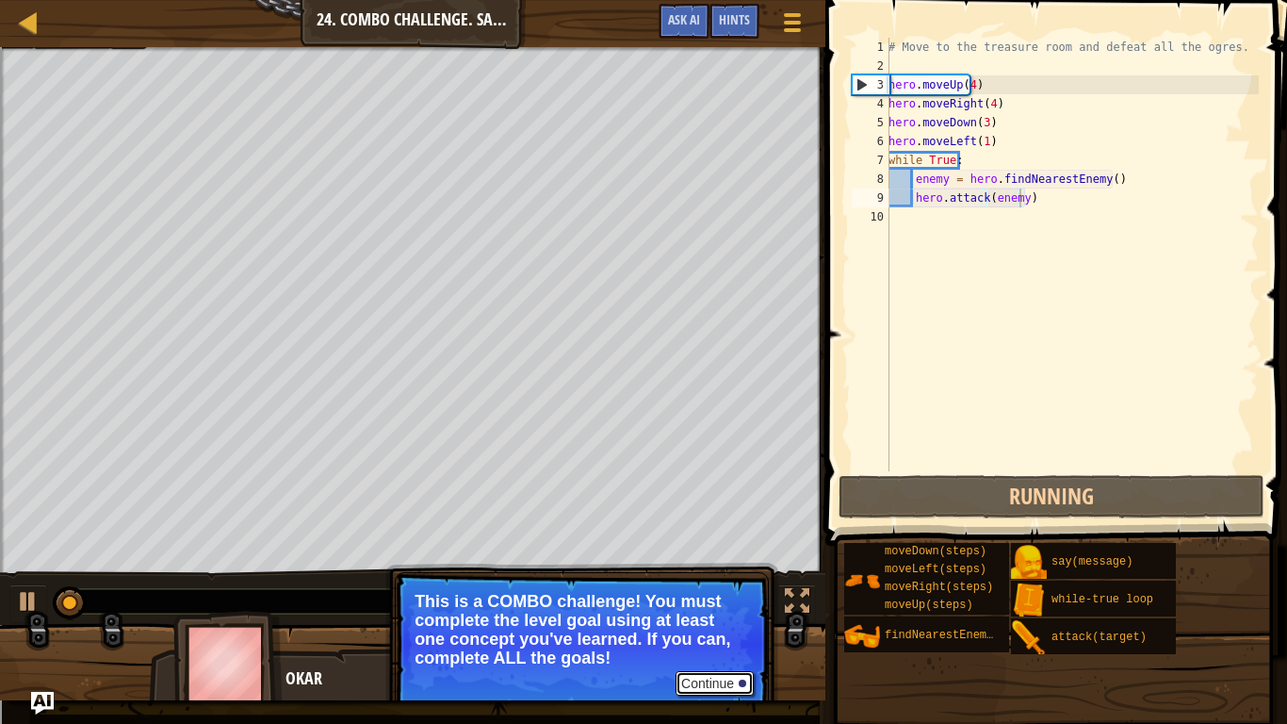
click at [715, 596] on button "Continue" at bounding box center [715, 683] width 78 height 25
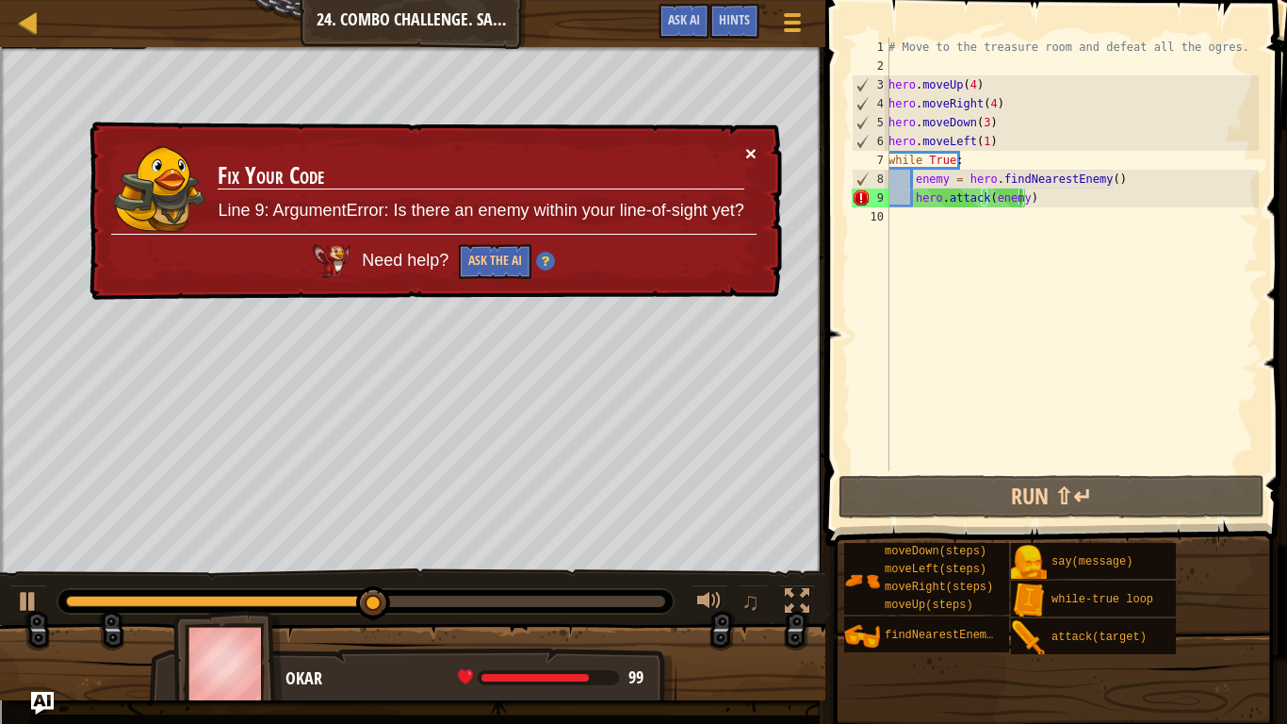
click at [745, 150] on button "×" at bounding box center [750, 153] width 11 height 20
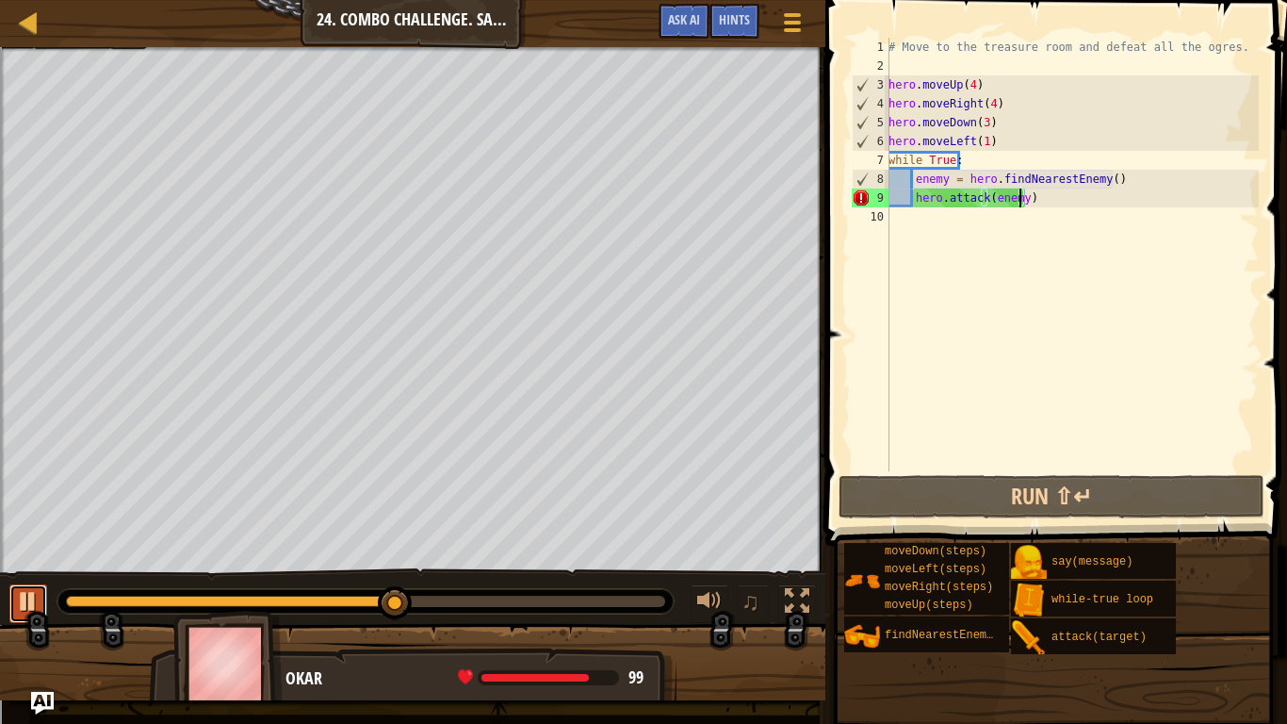
click at [29, 596] on div at bounding box center [28, 601] width 25 height 25
click at [1038, 204] on div "# Move to the treasure room and defeat all the ogres. hero . moveUp ( 4 ) hero …" at bounding box center [1072, 273] width 374 height 471
click at [1008, 164] on div "# Move to the treasure room and defeat all the ogres. hero . moveUp ( 4 ) hero …" at bounding box center [1072, 273] width 374 height 471
click at [1052, 203] on div "# Move to the treasure room and defeat all the ogres. hero . moveUp ( 4 ) hero …" at bounding box center [1072, 273] width 374 height 471
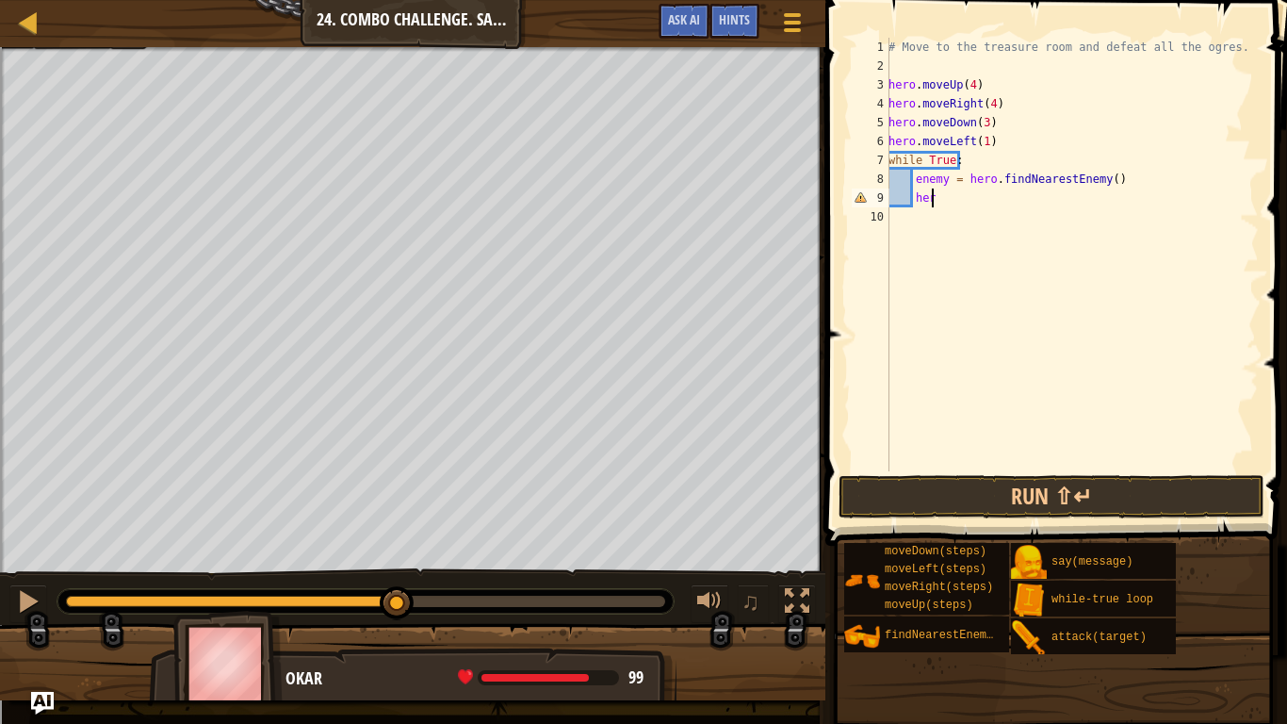
type textarea "h"
type textarea "enemy = hero.findNearestEnemy()"
click at [784, 24] on span at bounding box center [793, 23] width 18 height 4
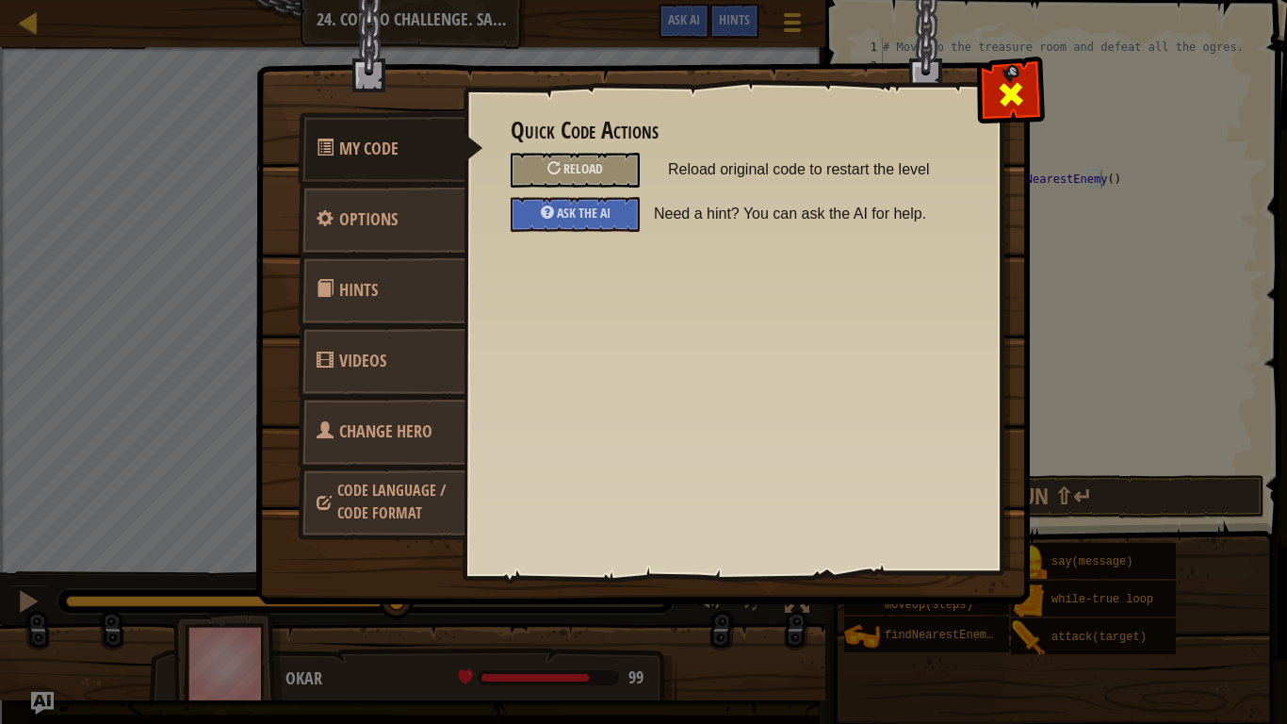
click at [1003, 79] on span at bounding box center [1011, 94] width 30 height 30
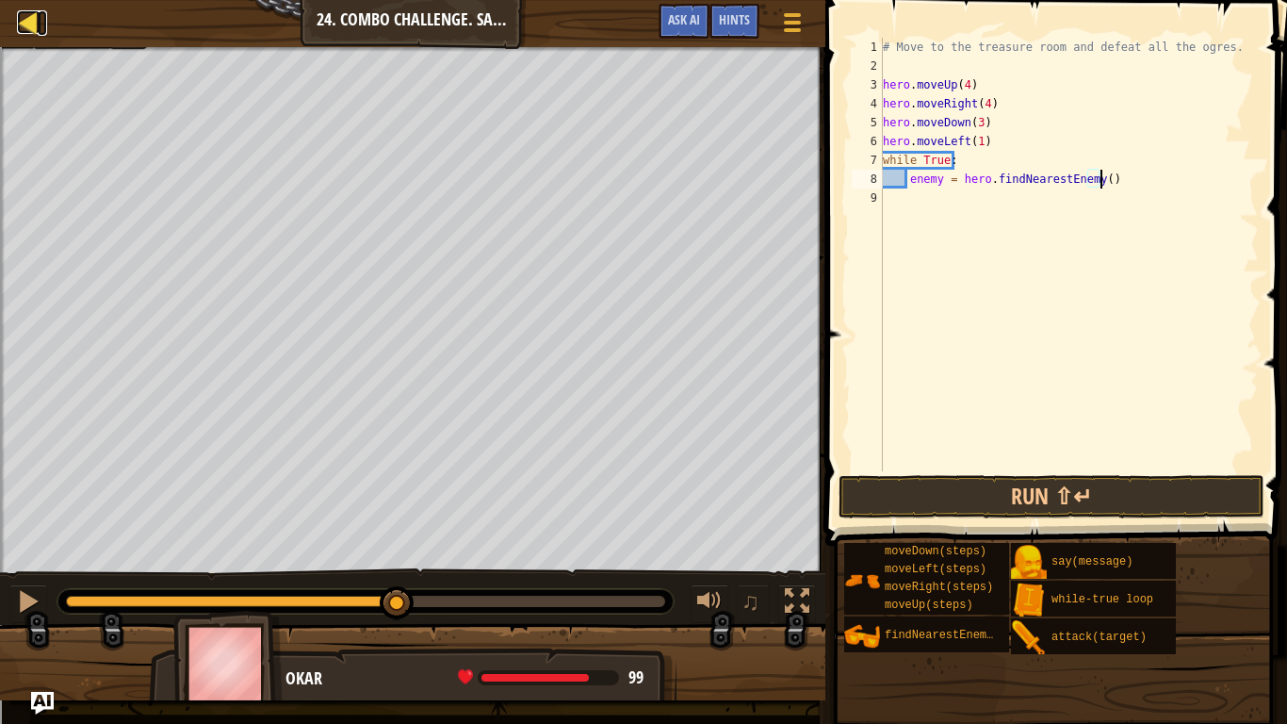
click at [31, 26] on div at bounding box center [29, 22] width 24 height 24
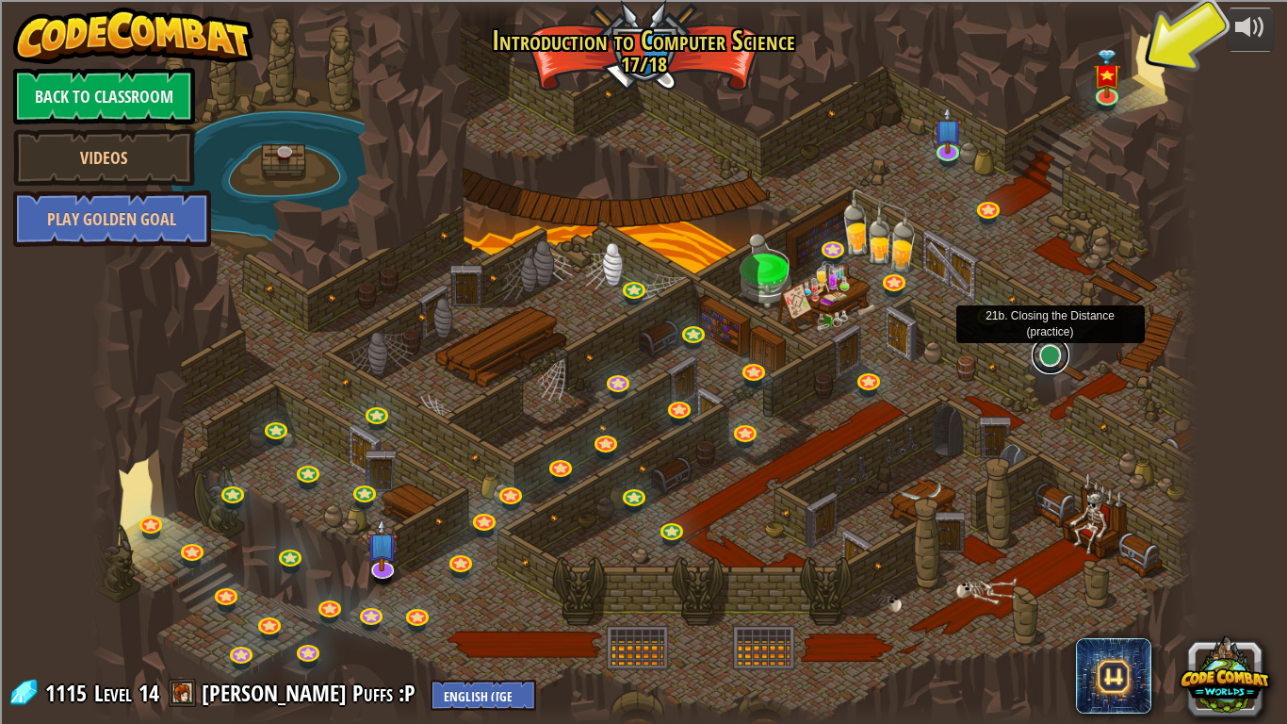
click at [1052, 359] on link at bounding box center [1051, 355] width 38 height 38
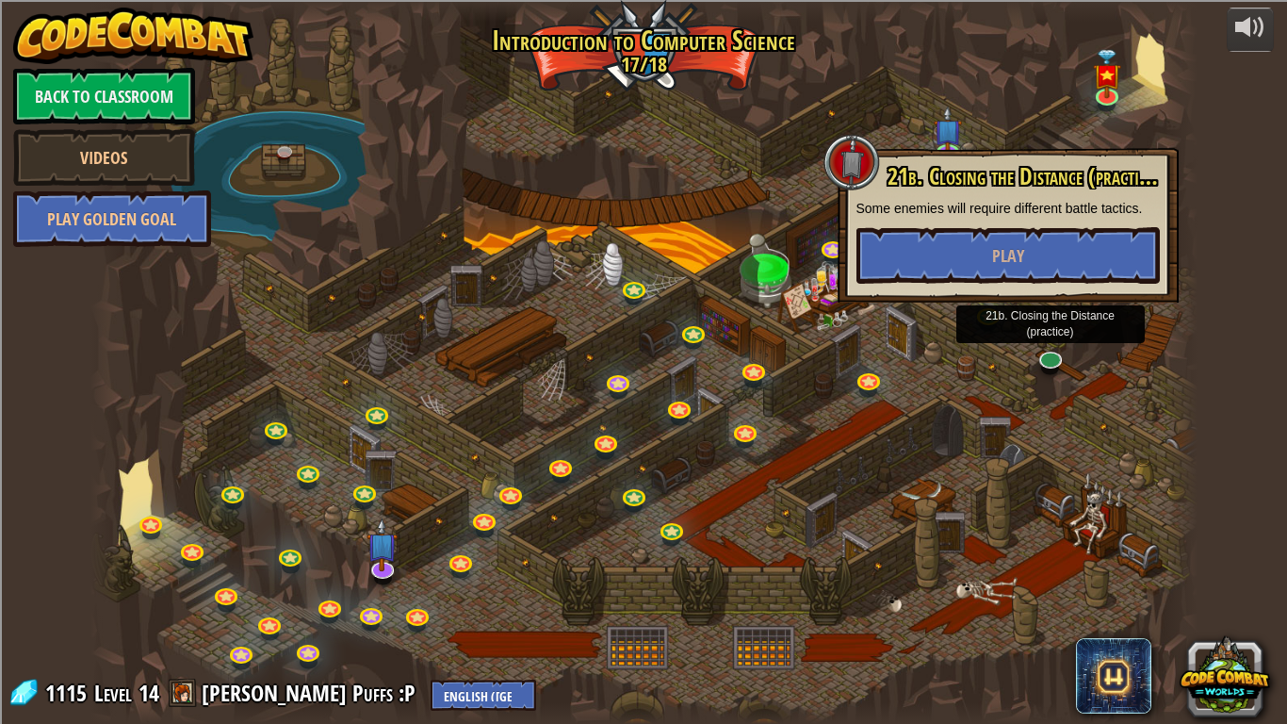
click at [987, 395] on div at bounding box center [643, 362] width 1107 height 724
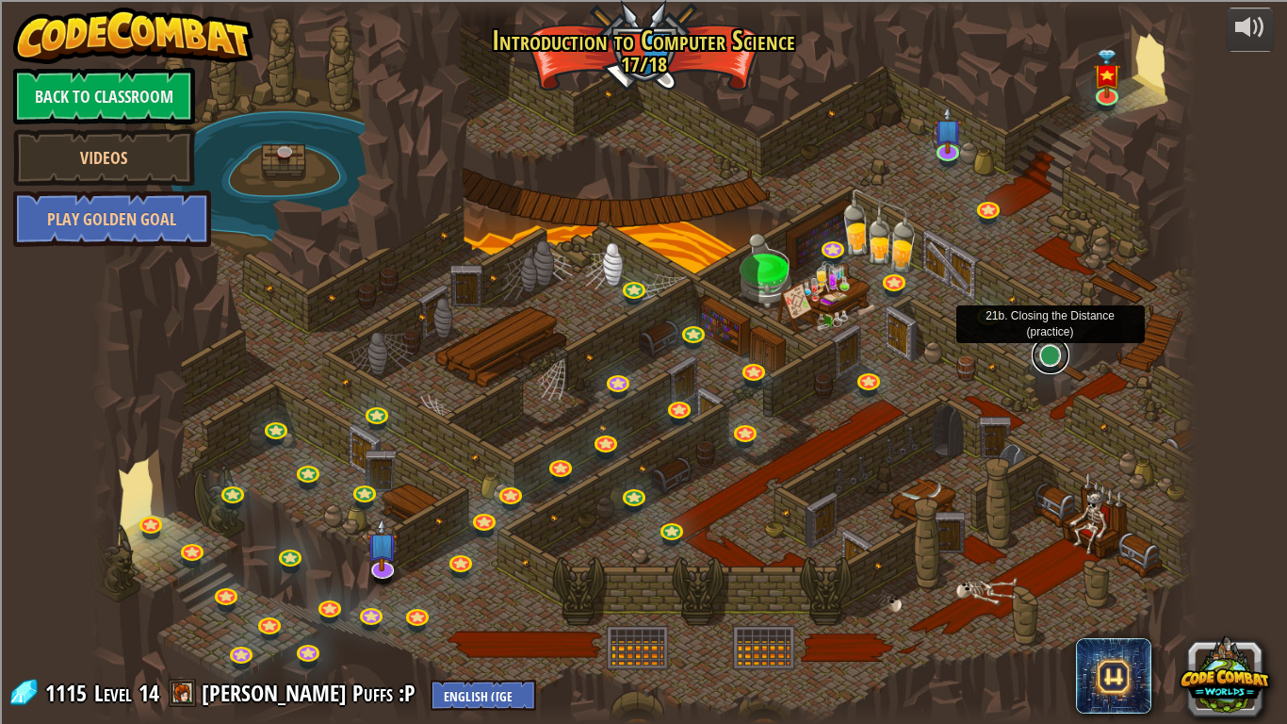
click at [1055, 362] on link at bounding box center [1051, 355] width 38 height 38
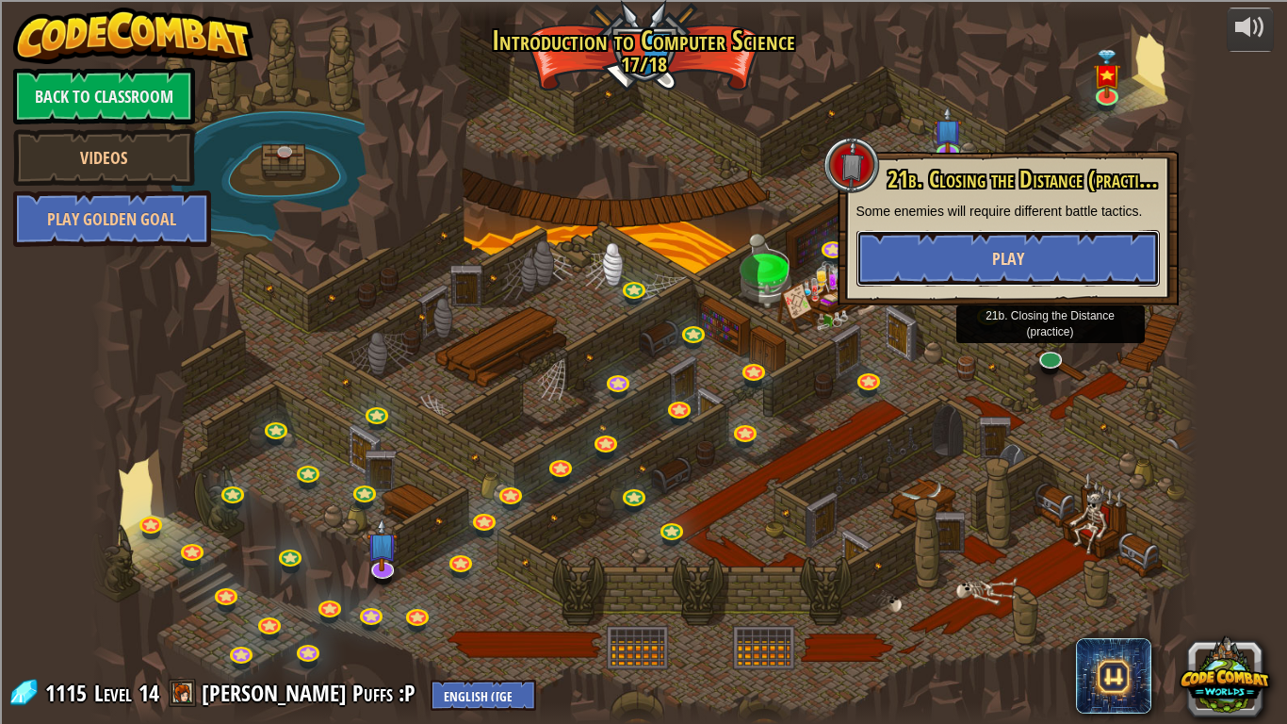
click at [1008, 258] on span "Play" at bounding box center [1008, 259] width 32 height 24
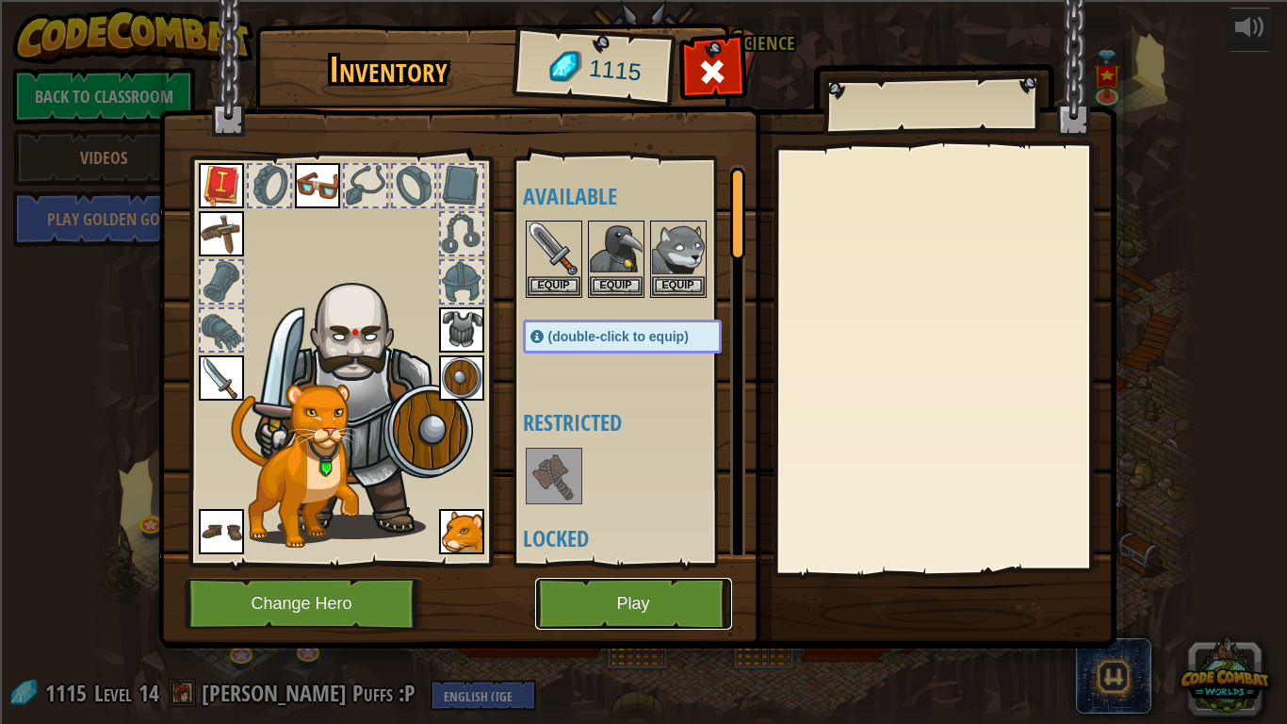
click at [635, 596] on button "Play" at bounding box center [633, 604] width 197 height 52
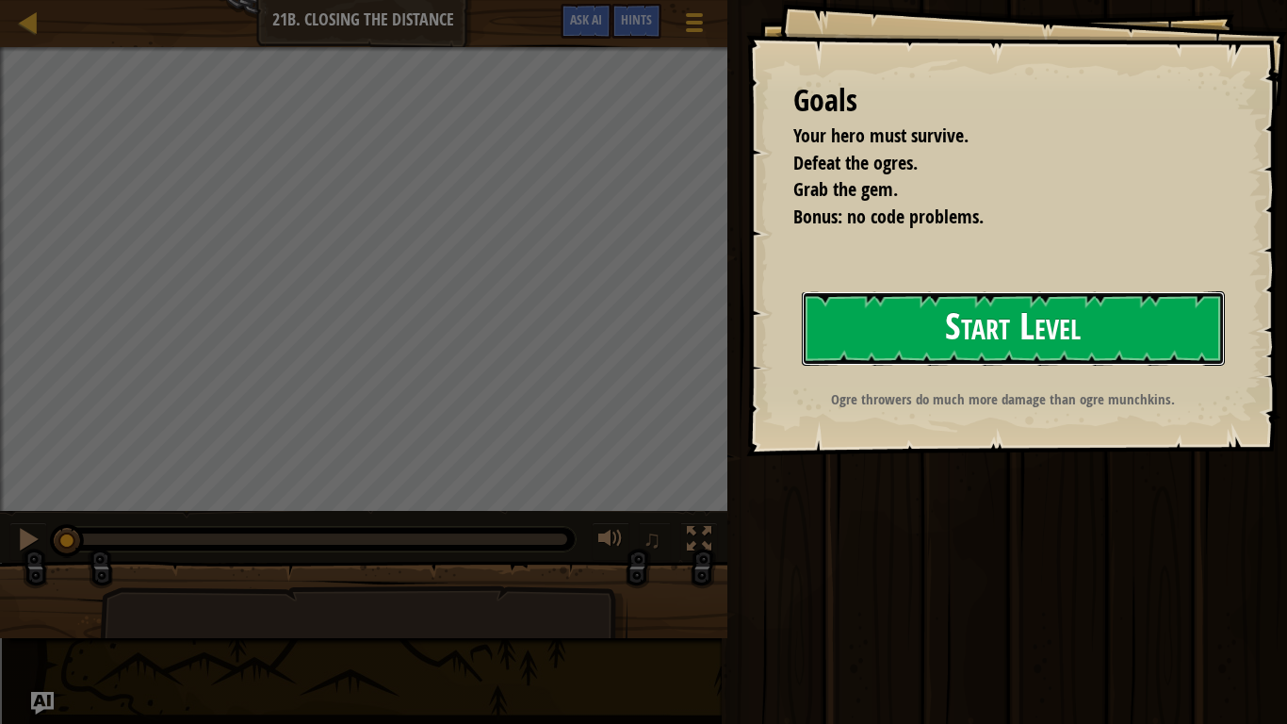
click at [956, 327] on button "Start Level" at bounding box center [1013, 328] width 423 height 74
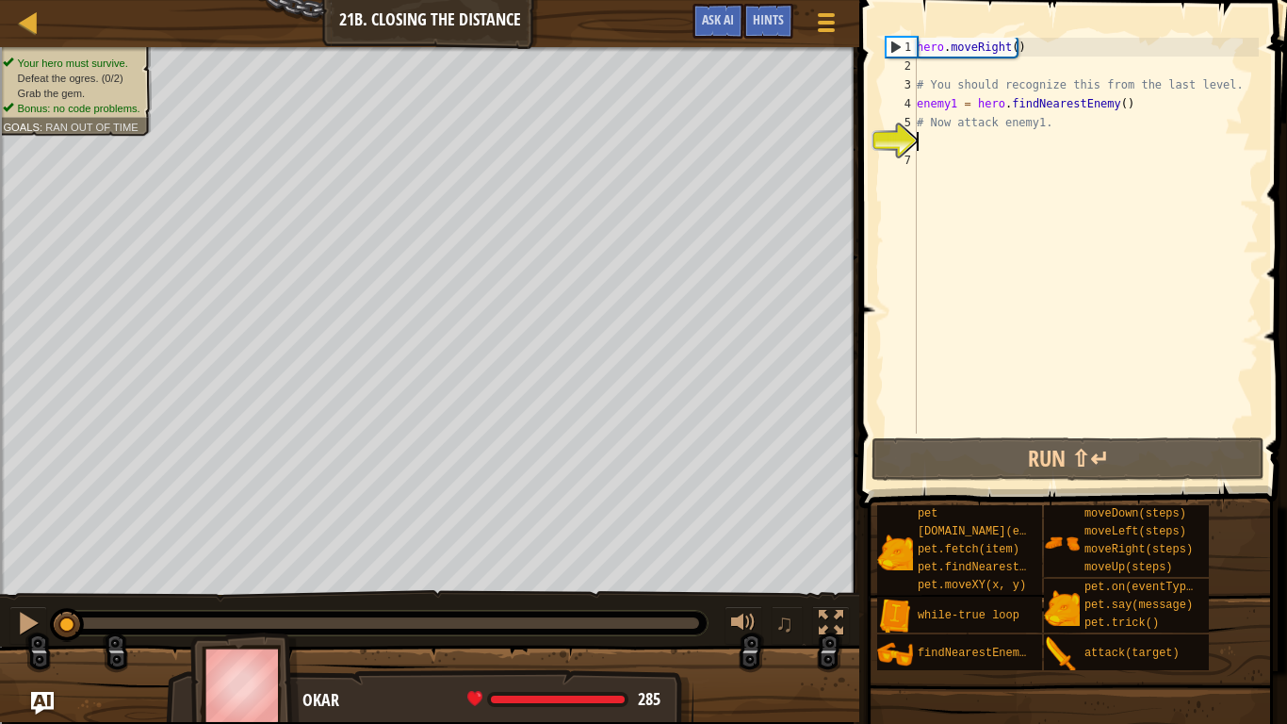
click at [989, 143] on div "hero . moveRight ( ) # You should recognize this from the last level. enemy1 = …" at bounding box center [1086, 254] width 346 height 433
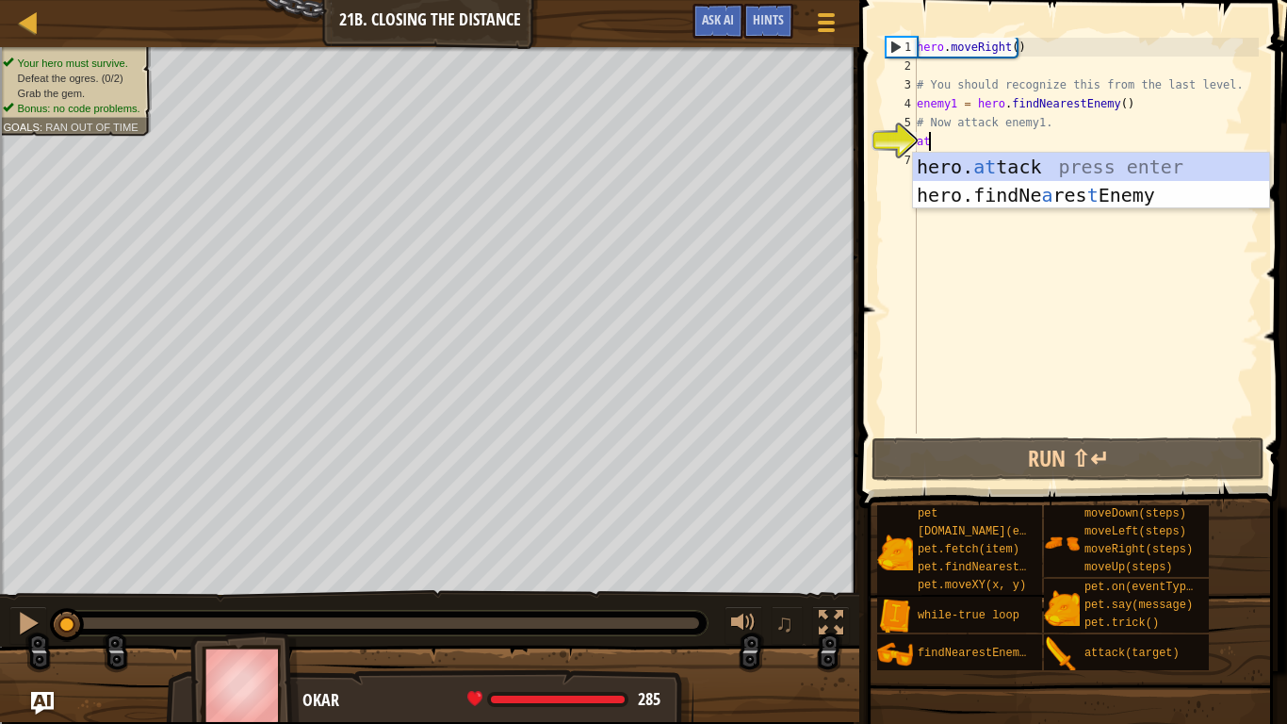
scroll to position [8, 1]
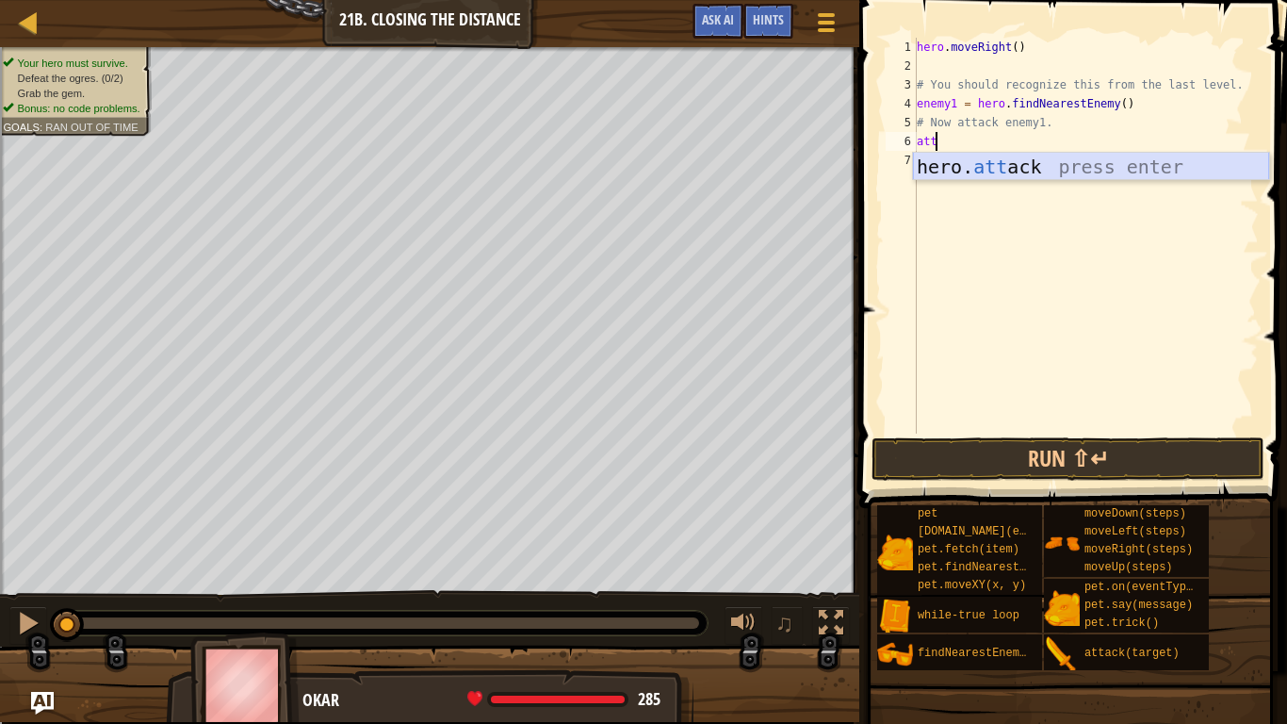
click at [989, 169] on div "hero. att ack press enter" at bounding box center [1091, 195] width 356 height 85
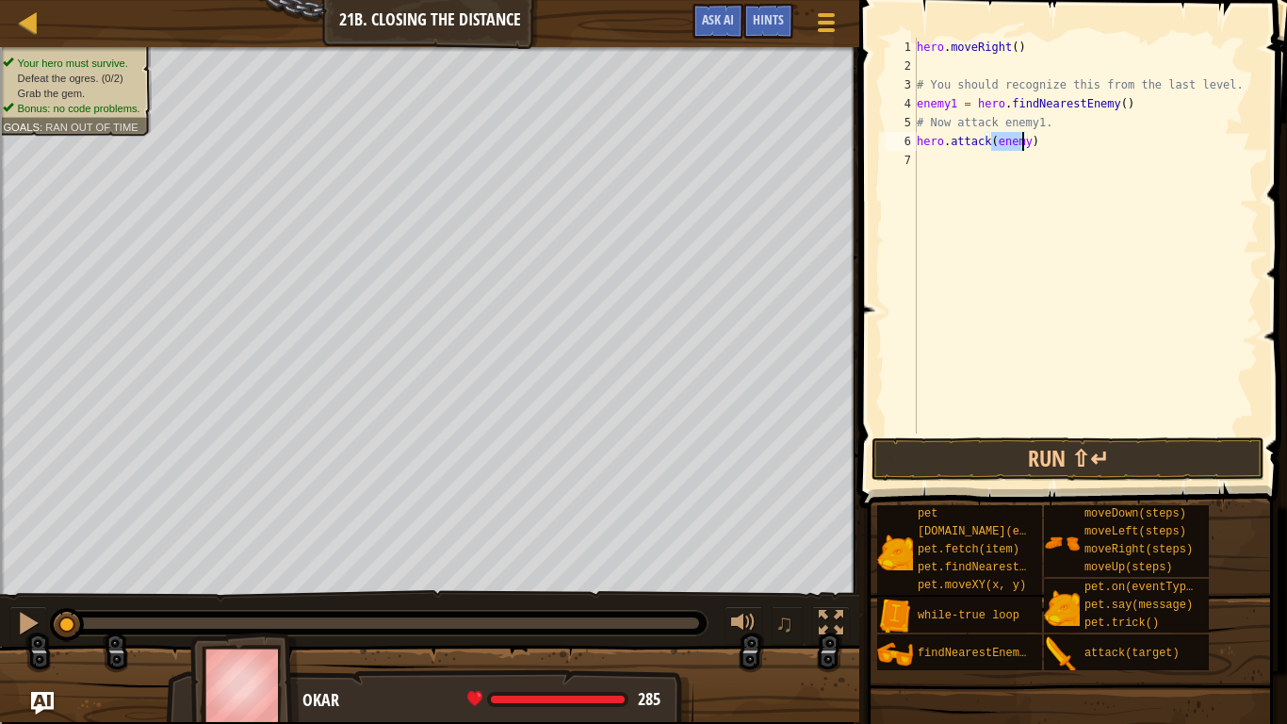
click at [1022, 145] on div "hero . moveRight ( ) # You should recognize this from the last level. enemy1 = …" at bounding box center [1086, 236] width 346 height 396
type textarea "hero.attack(enemy1)"
click at [1017, 160] on div "hero . moveRight ( ) # You should recognize this from the last level. enemy1 = …" at bounding box center [1086, 254] width 346 height 433
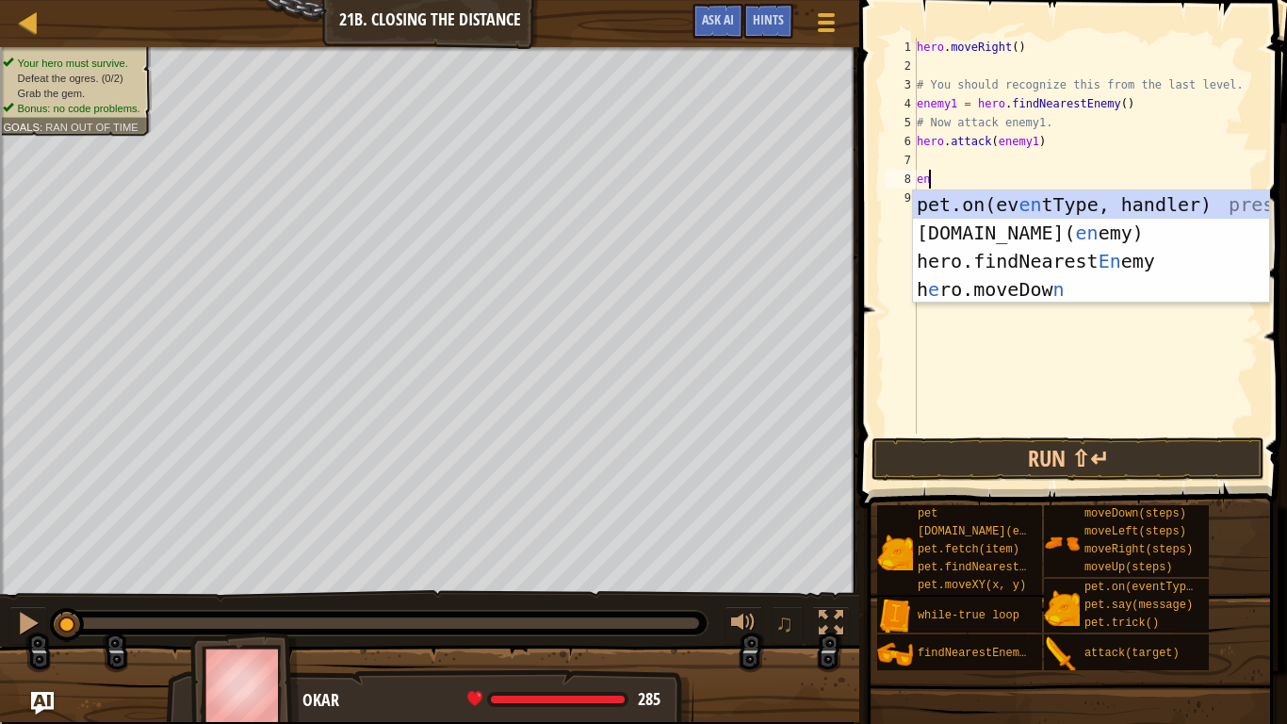
scroll to position [8, 1]
type textarea "enem"
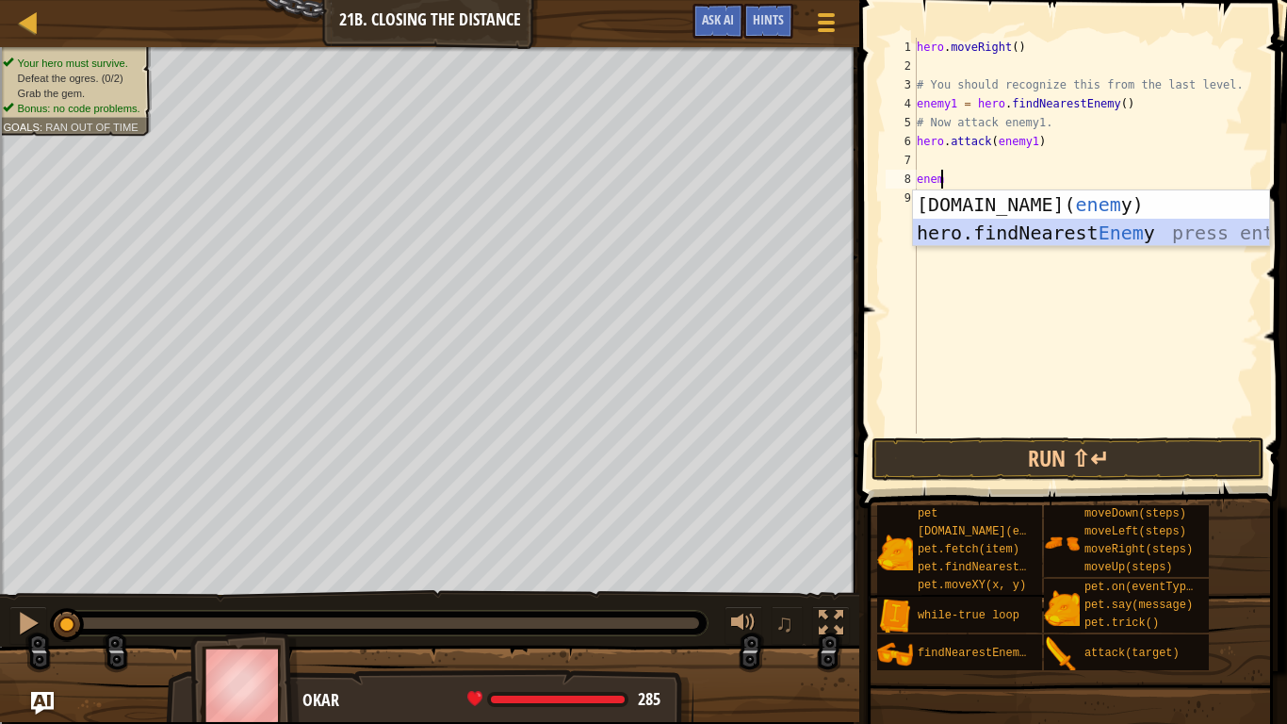
click at [1024, 225] on div "[DOMAIN_NAME]( enem y) press enter hero.findNearest Enem y press enter" at bounding box center [1091, 246] width 356 height 113
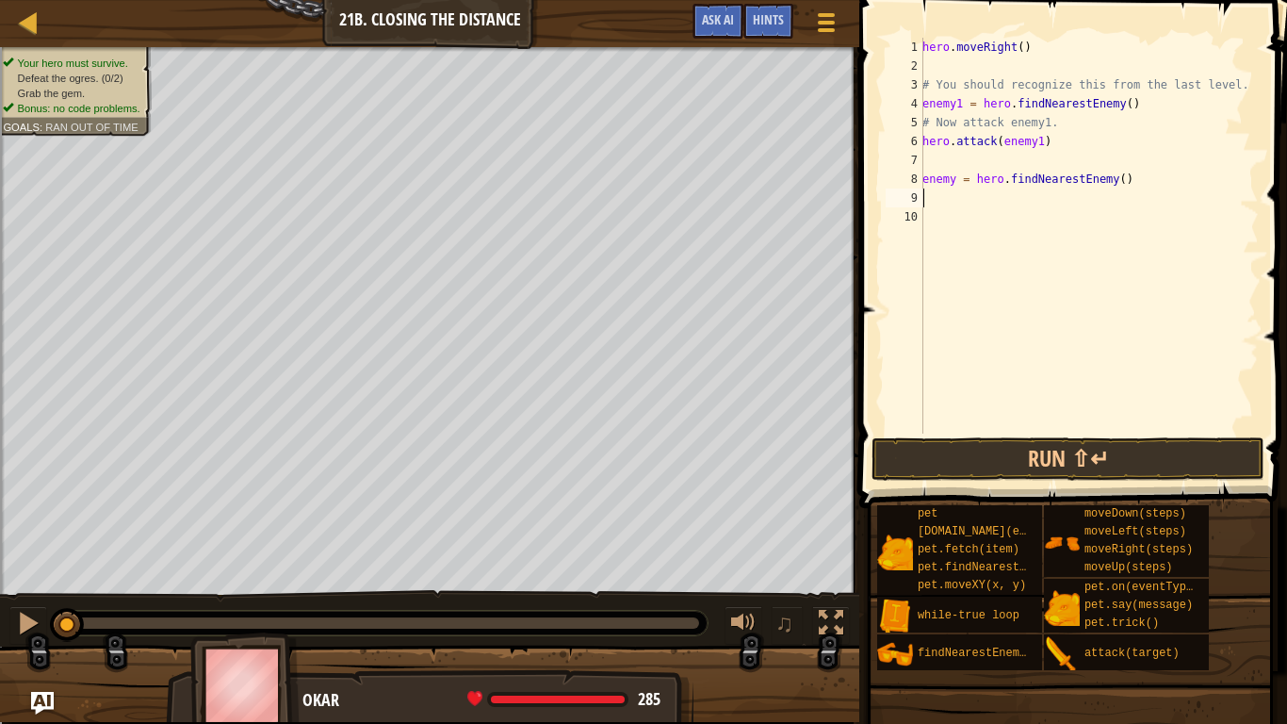
scroll to position [8, 0]
click at [953, 179] on div "hero . moveRight ( ) # You should recognize this from the last level. enemy1 = …" at bounding box center [1089, 254] width 340 height 433
type textarea "enemy2 = hero.findNearestEnemy()"
click at [955, 195] on div "hero . moveRight ( ) # You should recognize this from the last level. enemy1 = …" at bounding box center [1089, 254] width 340 height 433
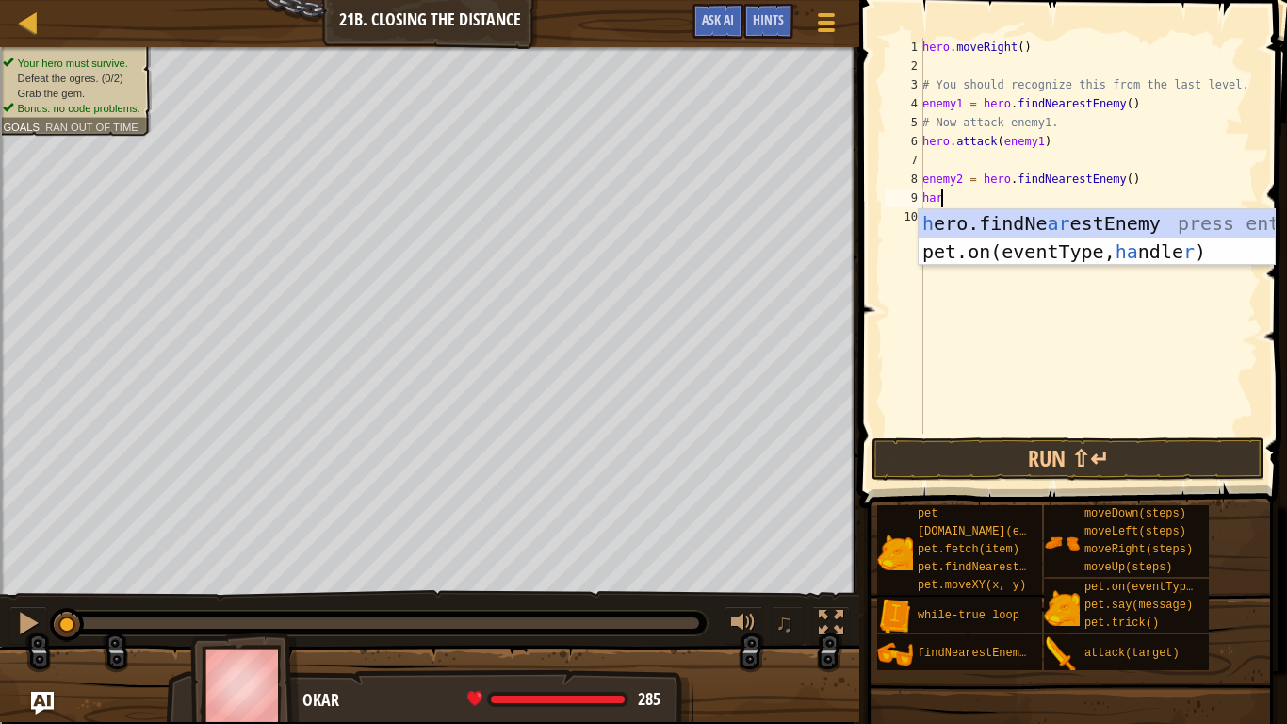
scroll to position [8, 0]
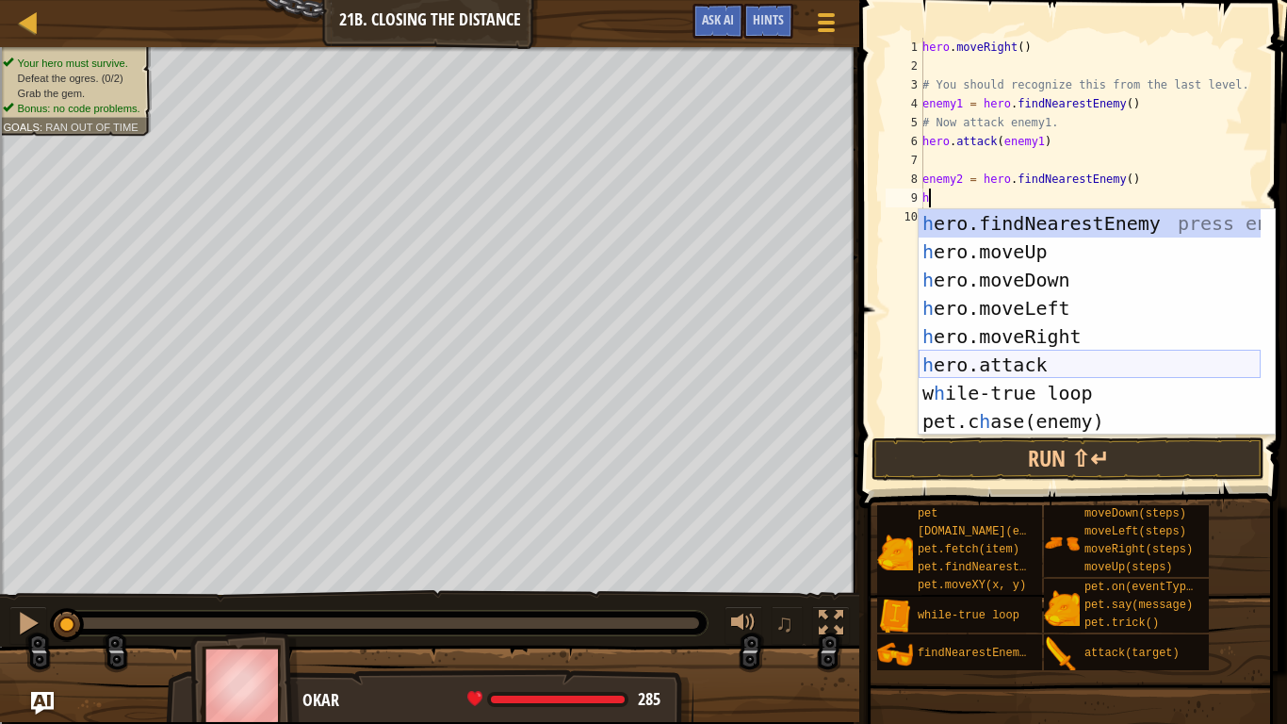
click at [956, 368] on div "h ero.findNearestEnemy press enter h ero.moveUp press enter h ero.moveDown pres…" at bounding box center [1090, 350] width 342 height 283
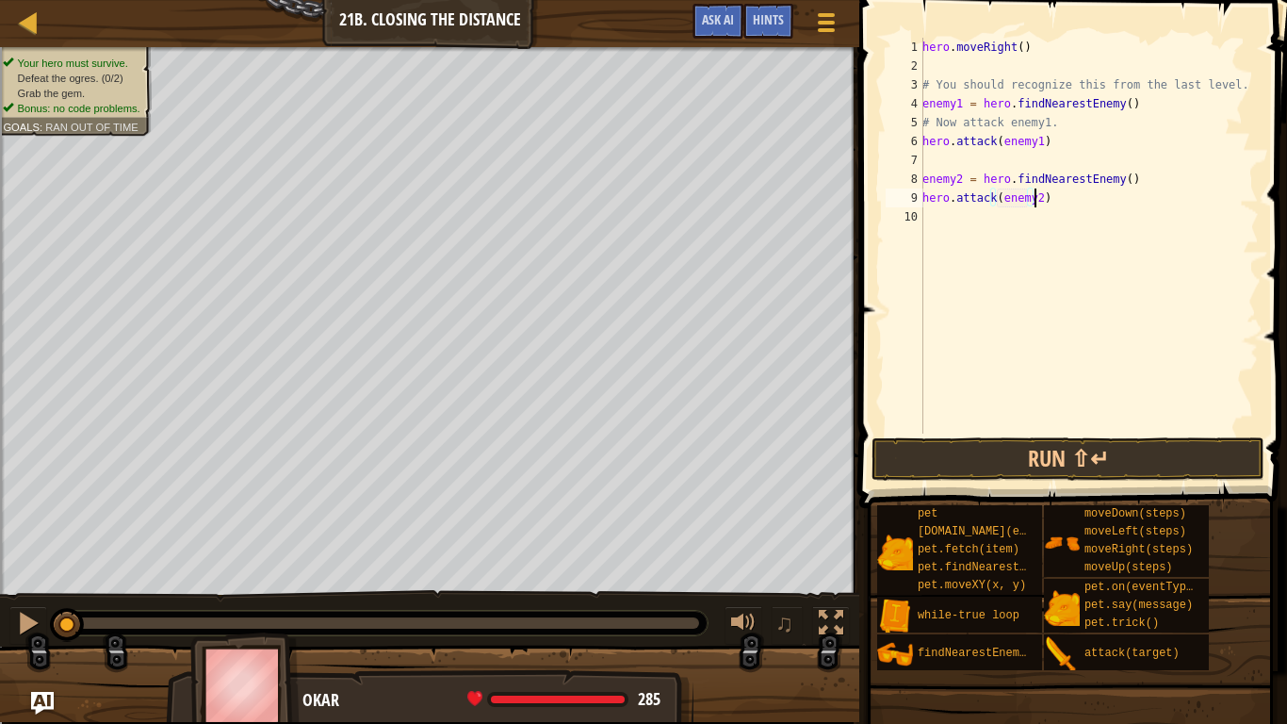
scroll to position [8, 8]
click at [1031, 454] on button "Run ⇧↵" at bounding box center [1068, 458] width 393 height 43
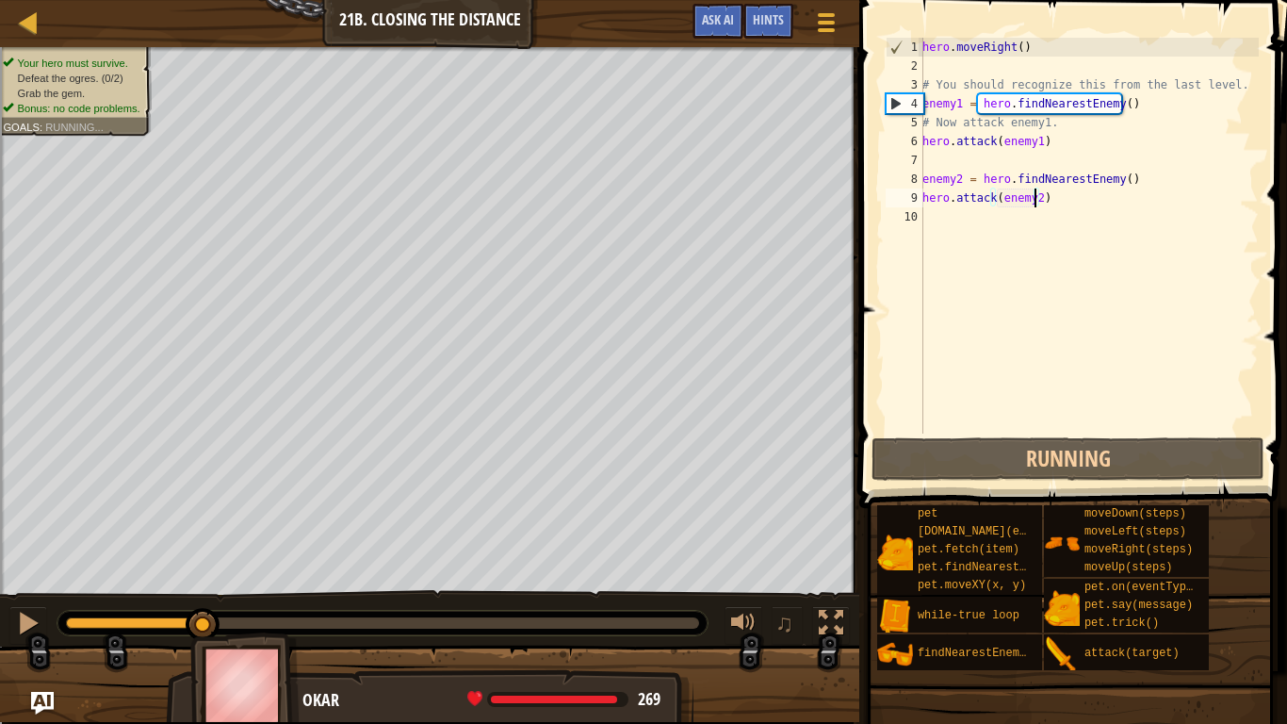
drag, startPoint x: 69, startPoint y: 627, endPoint x: 204, endPoint y: 635, distance: 136.0
click at [204, 596] on div "Your hero must survive. Defeat the ogres. (0/2) Grab the gem. Bonus: no code pr…" at bounding box center [643, 384] width 1287 height 675
drag, startPoint x: 205, startPoint y: 627, endPoint x: 377, endPoint y: 602, distance: 173.2
click at [377, 596] on div "♫" at bounding box center [429, 618] width 859 height 57
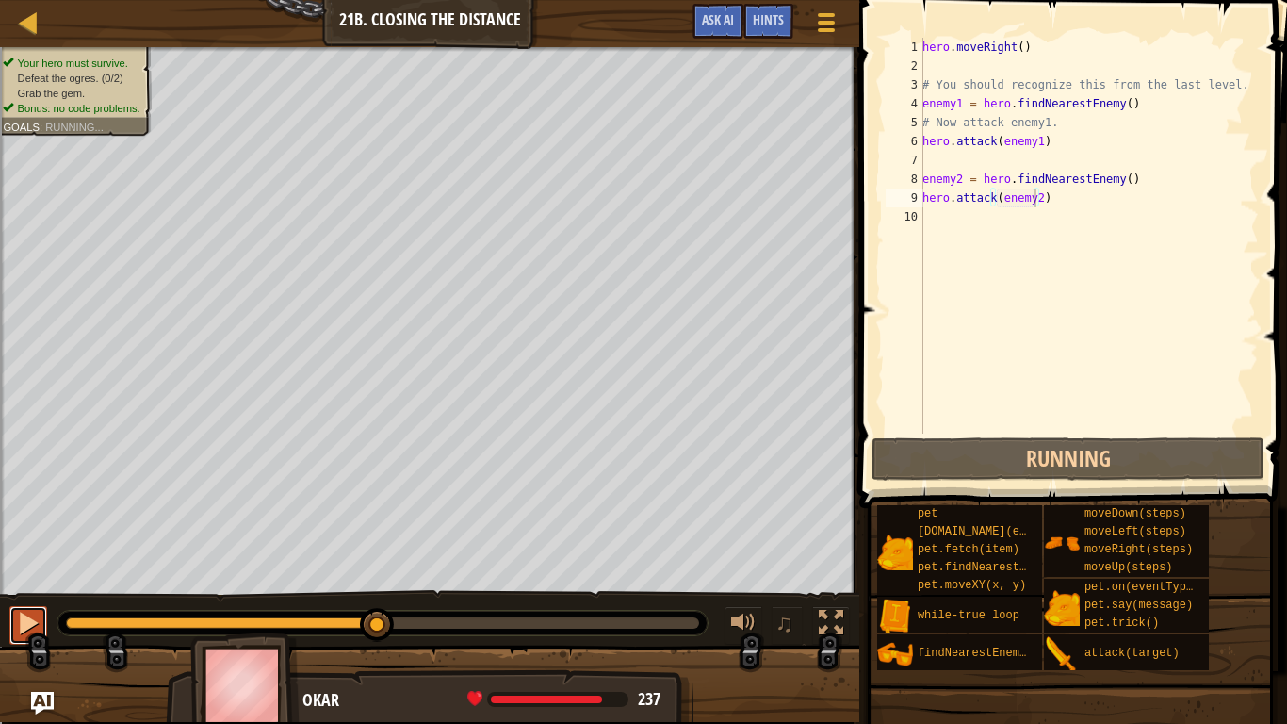
click at [28, 596] on div at bounding box center [28, 623] width 25 height 25
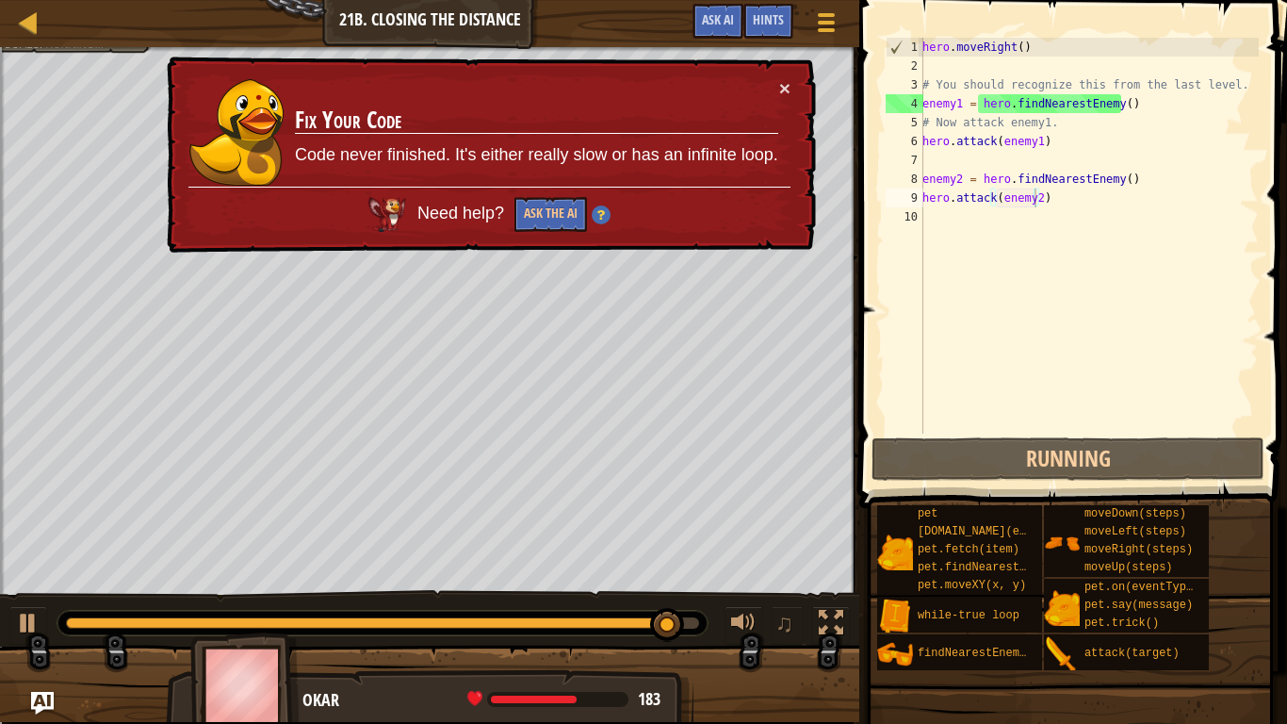
click at [793, 84] on div "× Fix Your Code Code never finished. It's either really slow or has an infinite…" at bounding box center [489, 155] width 657 height 208
click at [781, 87] on button "×" at bounding box center [783, 83] width 12 height 20
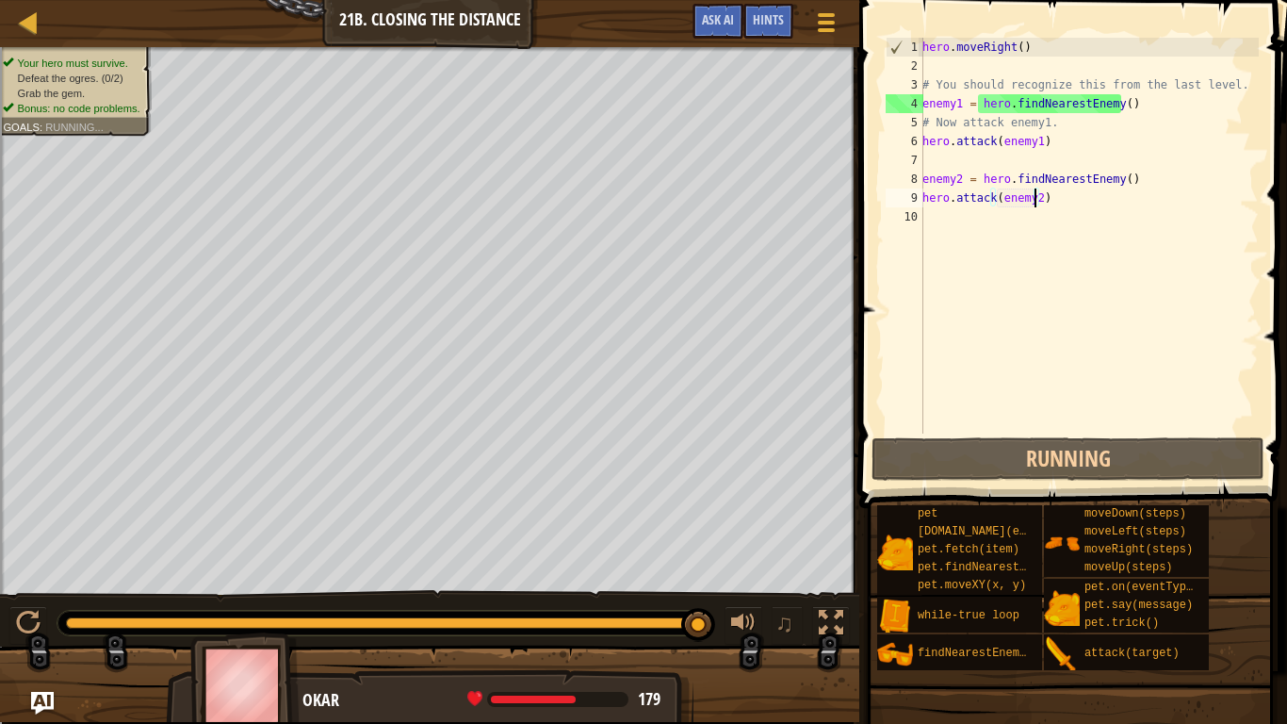
click at [1135, 110] on div "hero . moveRight ( ) # You should recognize this from the last level. enemy1 = …" at bounding box center [1089, 254] width 340 height 433
click at [1037, 143] on div "hero . moveRight ( ) # You should recognize this from the last level. enemy1 = …" at bounding box center [1089, 254] width 340 height 433
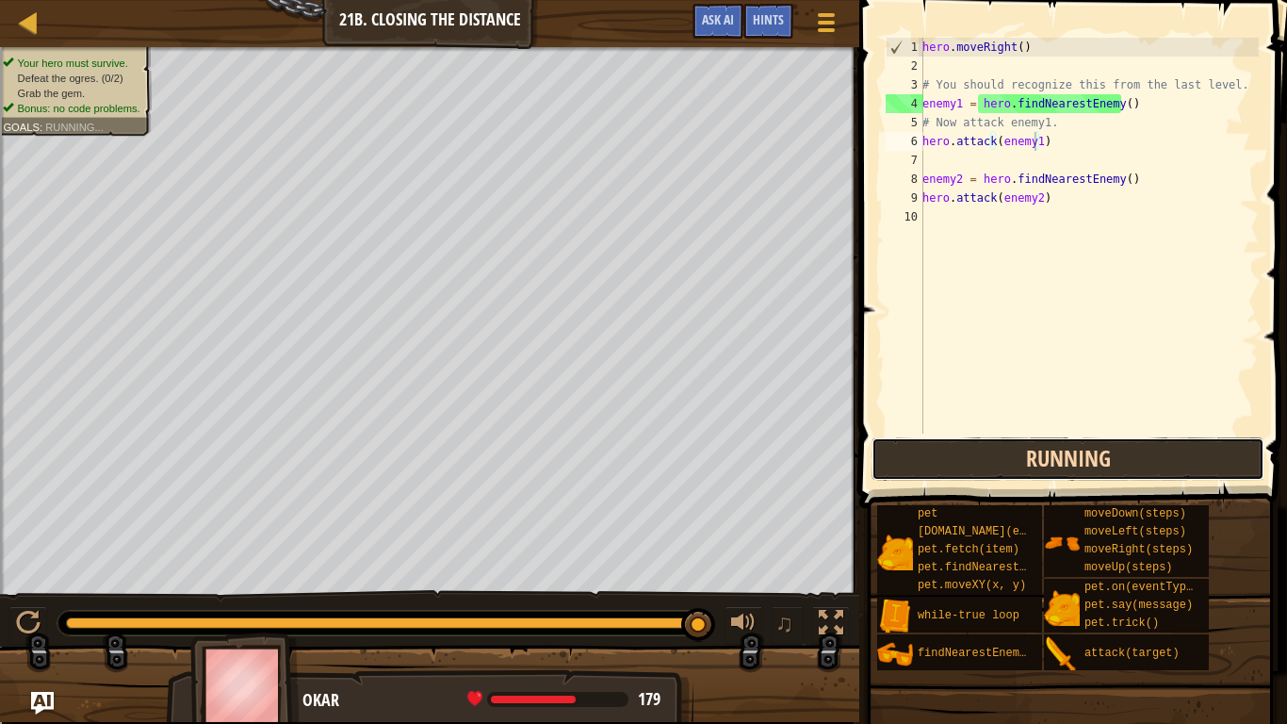
click at [1008, 459] on button "Running" at bounding box center [1068, 458] width 393 height 43
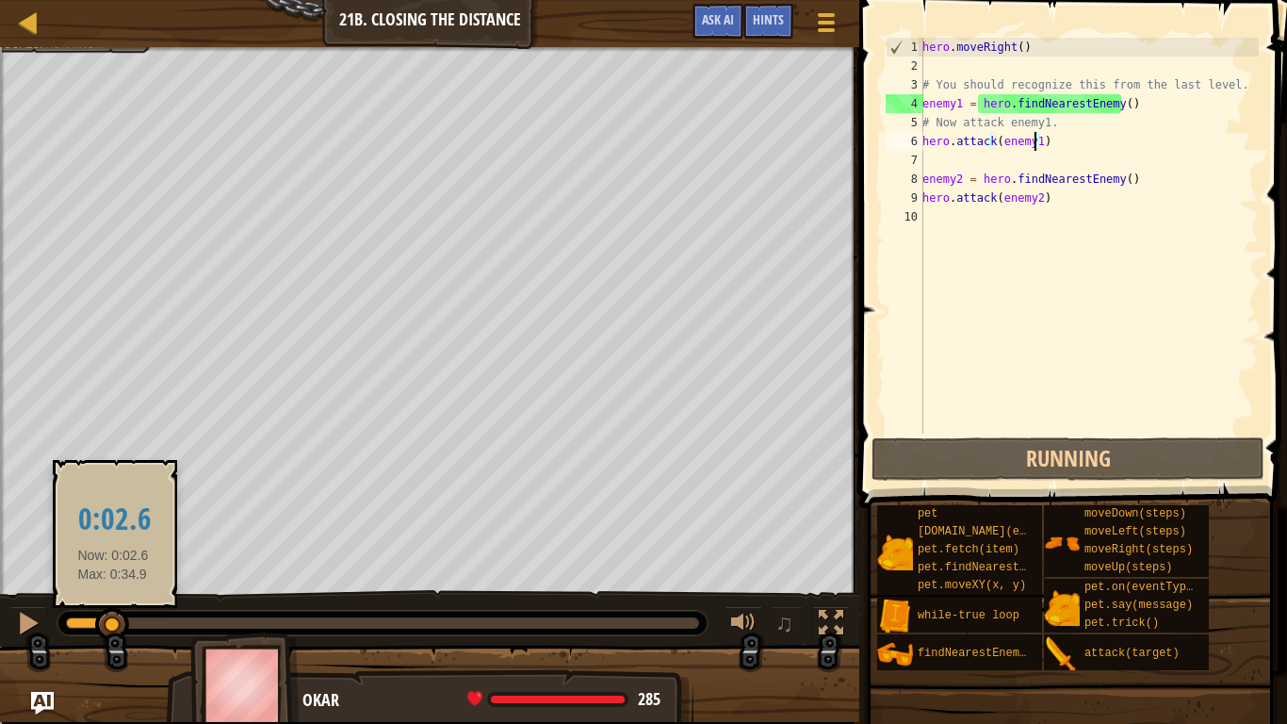
drag, startPoint x: 81, startPoint y: 615, endPoint x: 112, endPoint y: 615, distance: 31.1
click at [112, 596] on div at bounding box center [112, 625] width 34 height 34
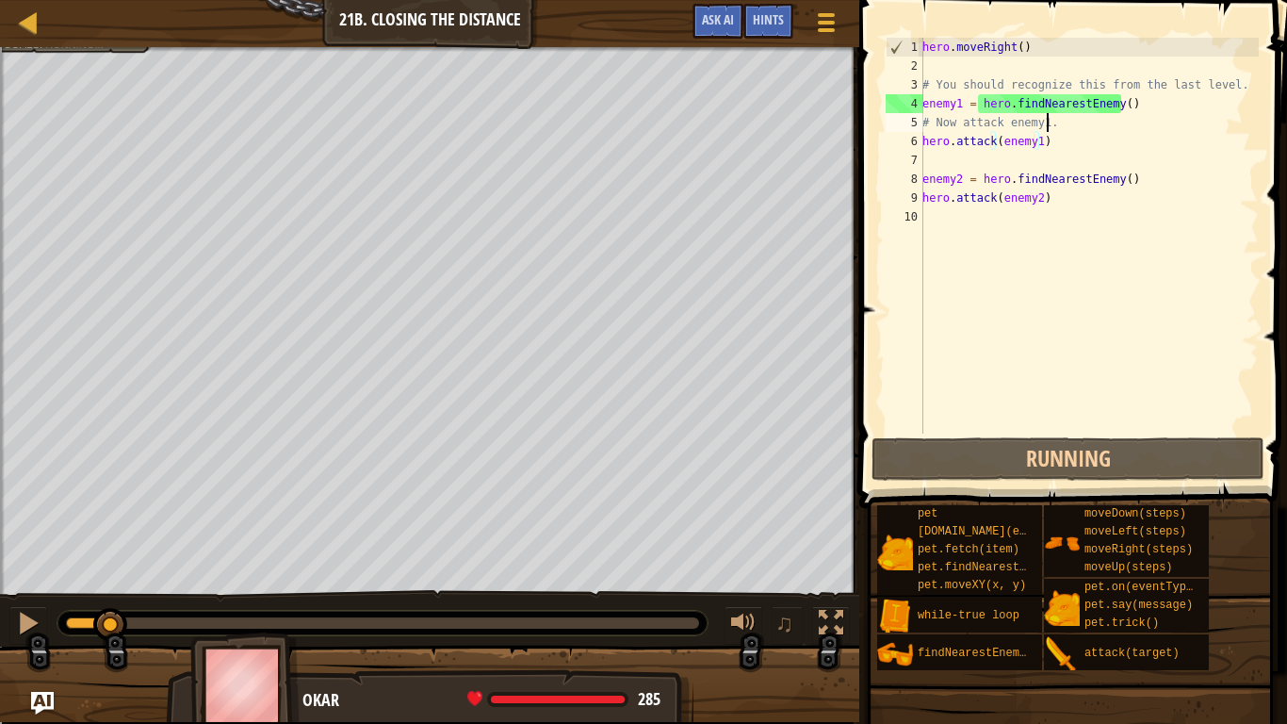
click at [1048, 126] on div "hero . moveRight ( ) # You should recognize this from the last level. enemy1 = …" at bounding box center [1089, 254] width 340 height 433
type textarea "# Now attack enemy1."
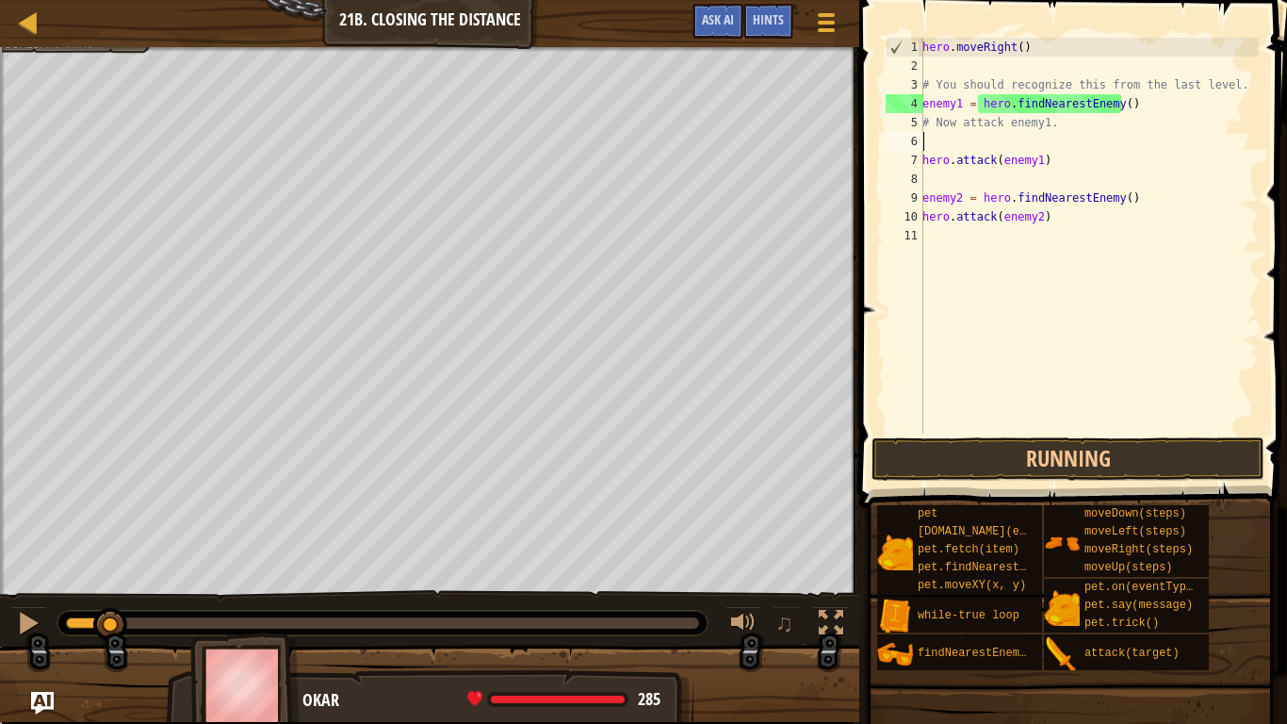
scroll to position [8, 0]
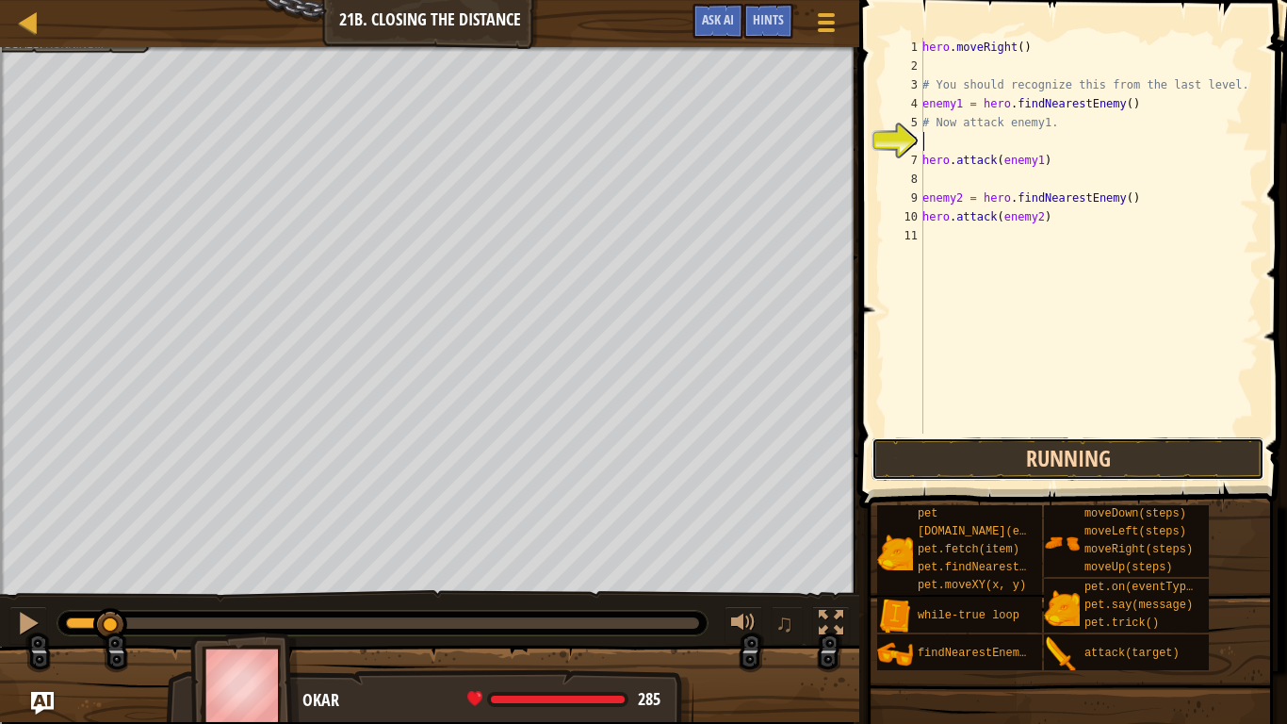
click at [1031, 453] on button "Running" at bounding box center [1068, 458] width 393 height 43
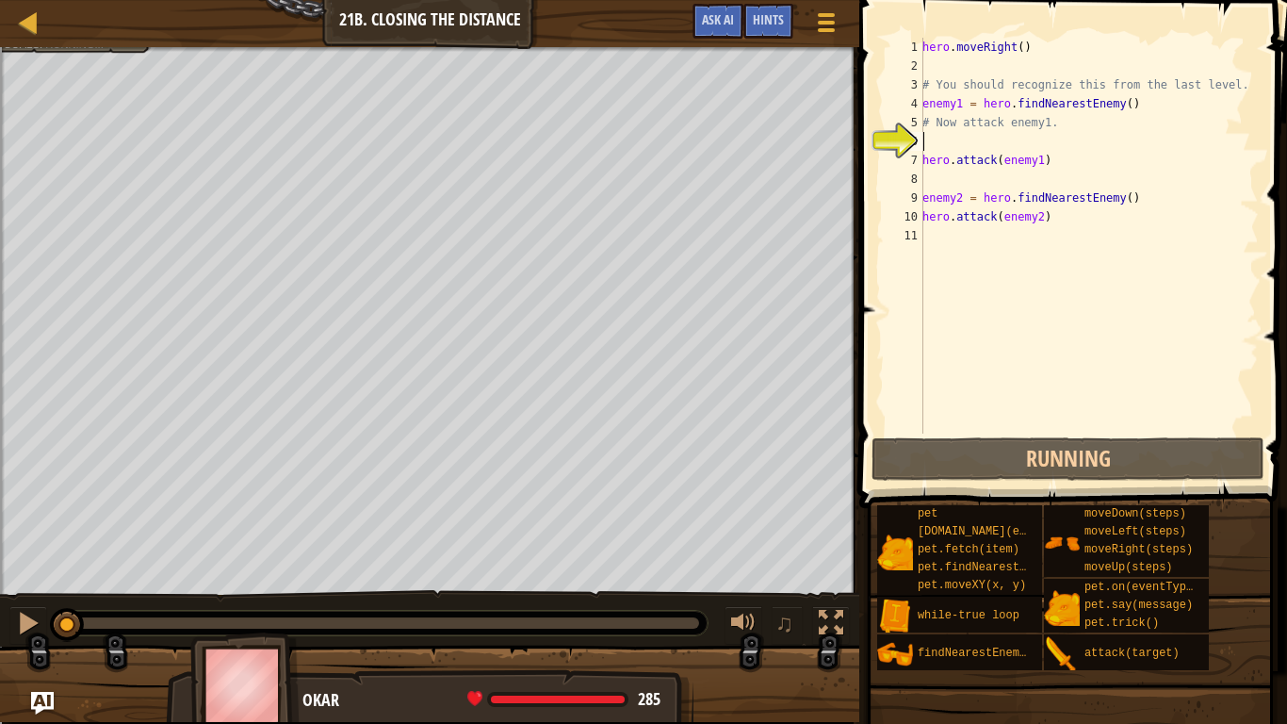
click at [962, 140] on div "hero . moveRight ( ) # You should recognize this from the last level. enemy1 = …" at bounding box center [1089, 254] width 340 height 433
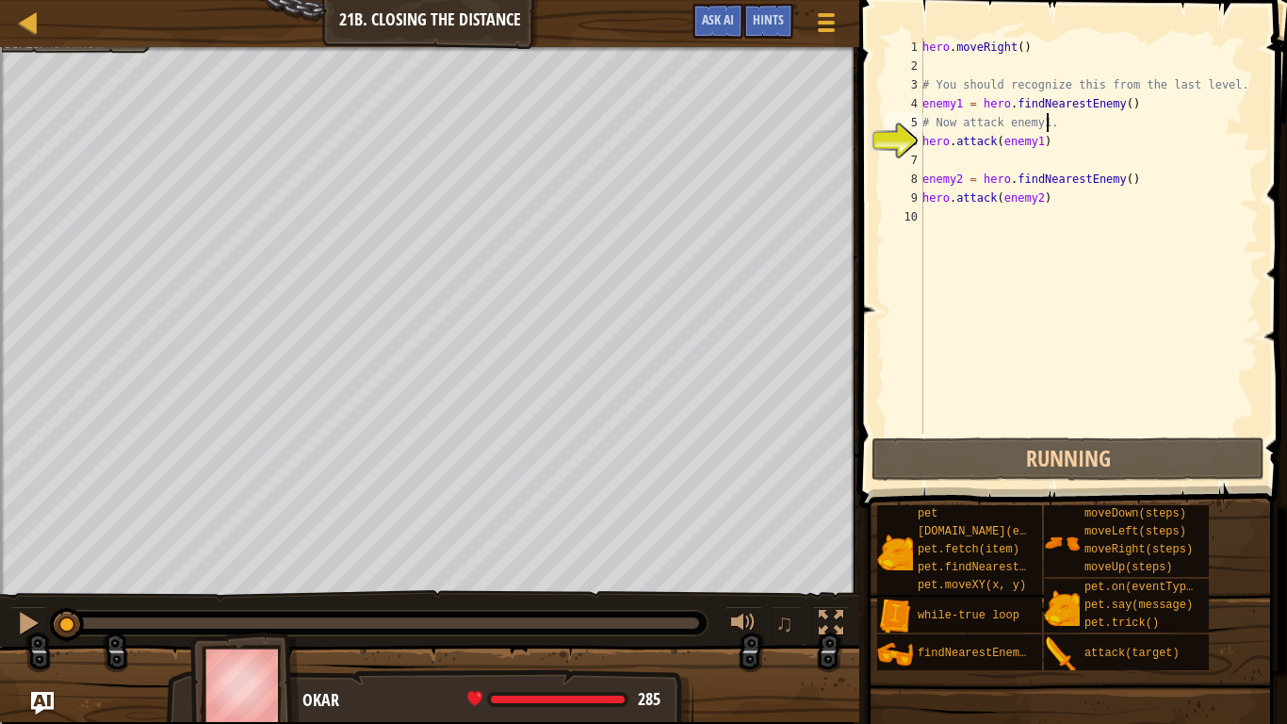
click at [998, 144] on div "hero . moveRight ( ) # You should recognize this from the last level. enemy1 = …" at bounding box center [1089, 254] width 340 height 433
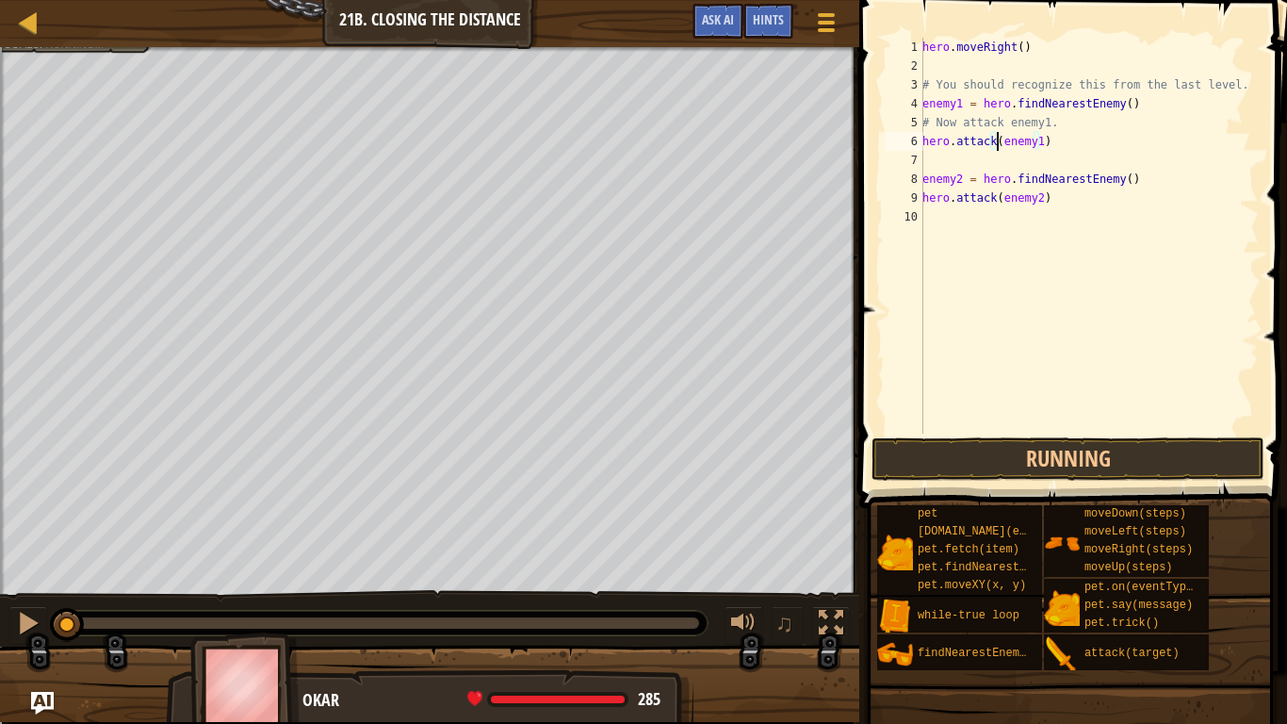
click at [1038, 141] on div "hero . moveRight ( ) # You should recognize this from the last level. enemy1 = …" at bounding box center [1089, 254] width 340 height 433
click at [961, 106] on div "hero . moveRight ( ) # You should recognize this from the last level. enemy1 = …" at bounding box center [1089, 254] width 340 height 433
click at [1035, 139] on div "hero . moveRight ( ) # You should recognize this from the last level. enemy12 =…" at bounding box center [1089, 254] width 340 height 433
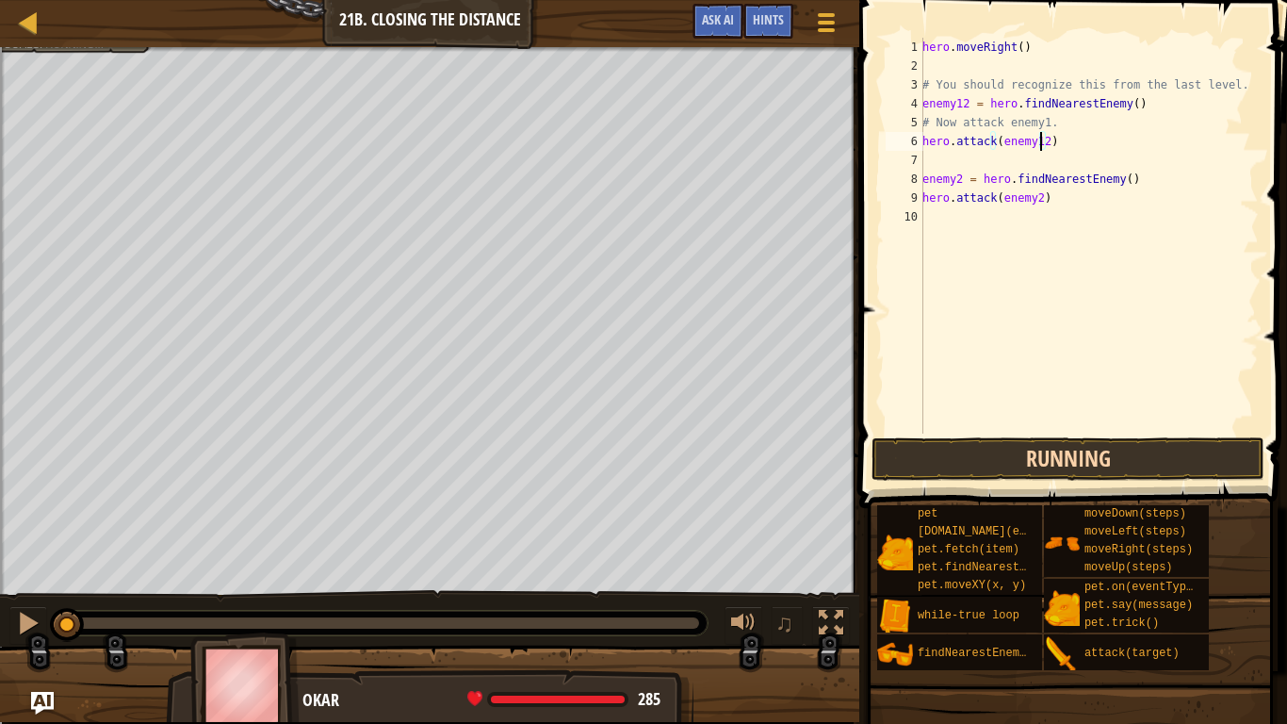
type textarea "hero.attack(enemy12)"
click at [1057, 449] on button "Running" at bounding box center [1068, 458] width 393 height 43
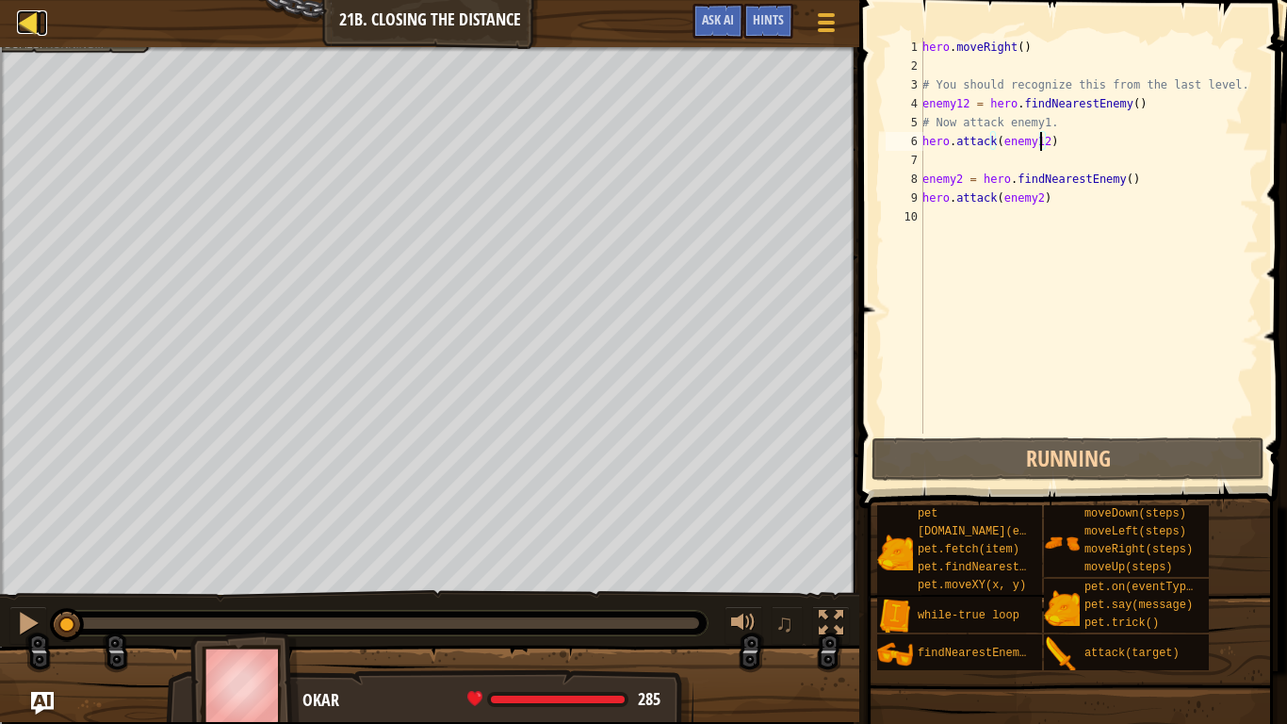
click at [23, 23] on div at bounding box center [29, 22] width 24 height 24
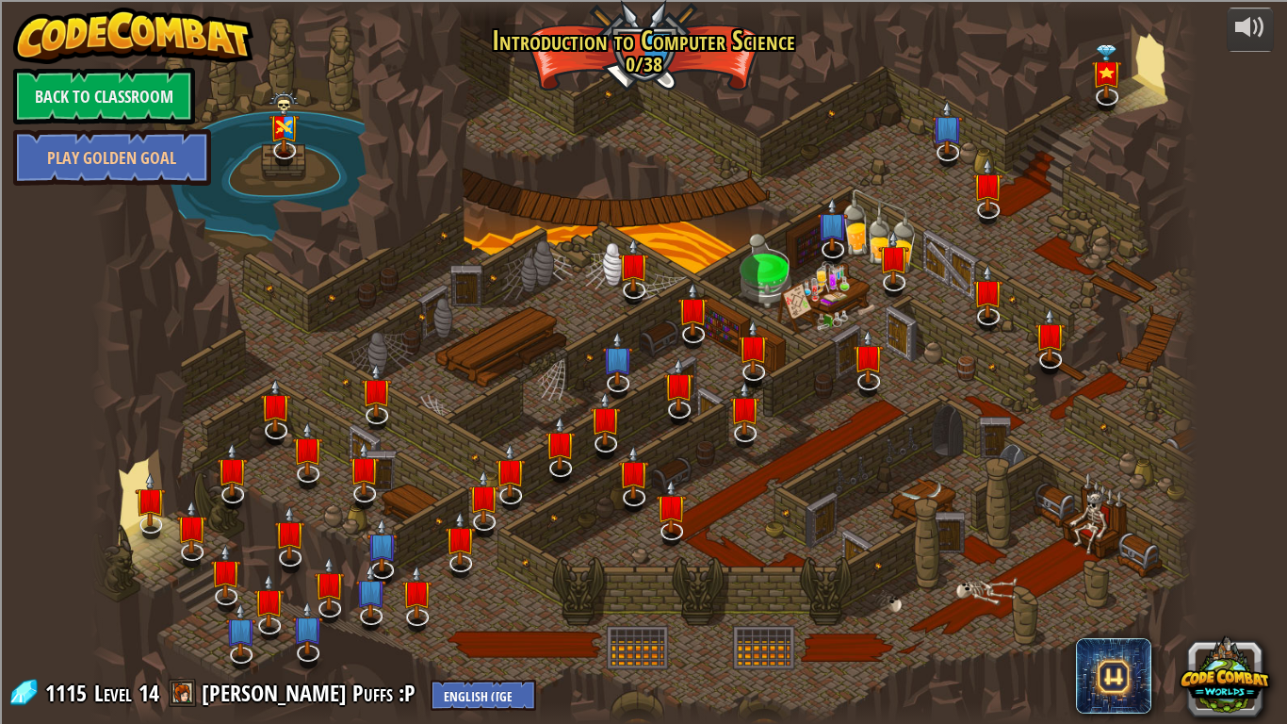
click at [697, 596] on div at bounding box center [643, 362] width 1107 height 724
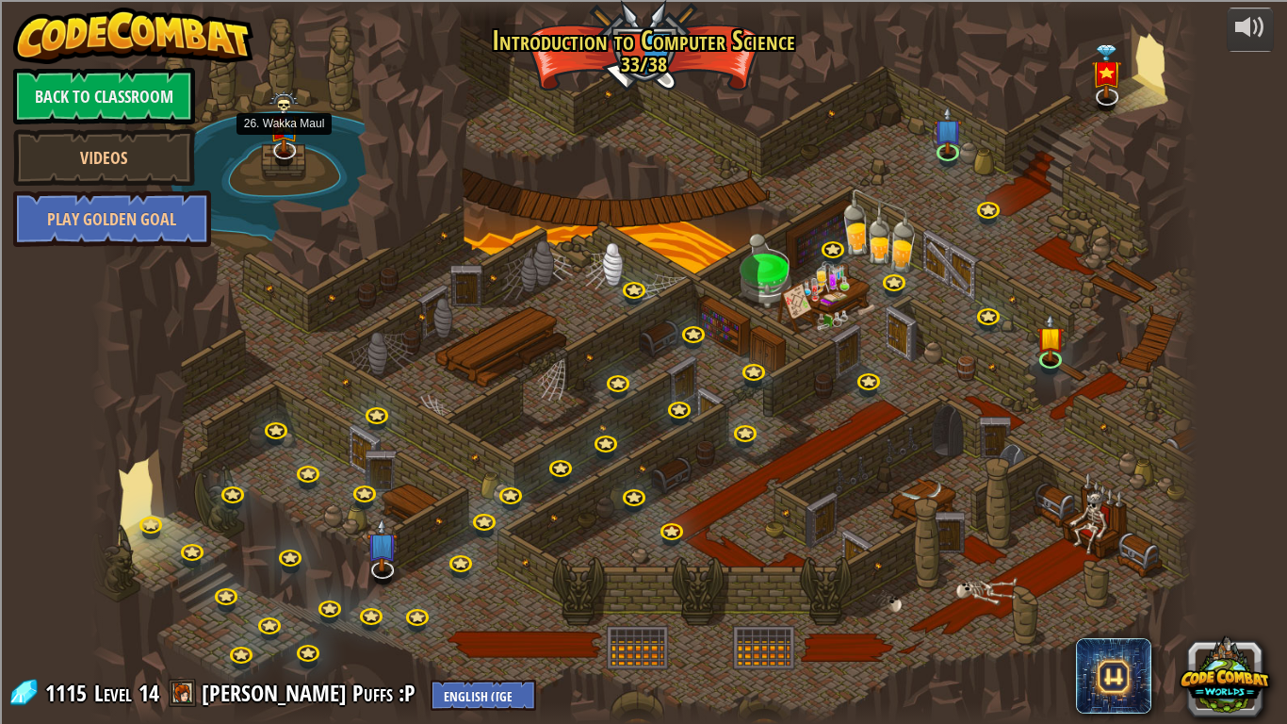
click at [283, 146] on img at bounding box center [284, 121] width 31 height 62
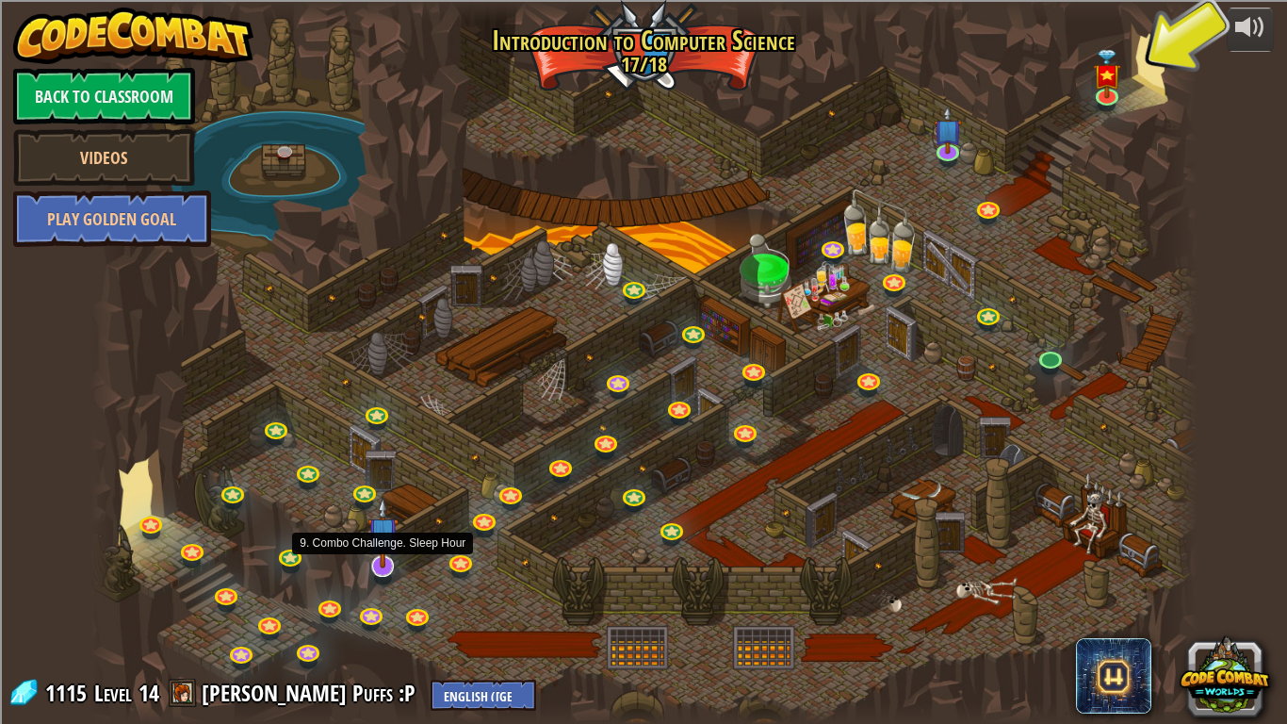
click at [377, 566] on img at bounding box center [383, 533] width 31 height 72
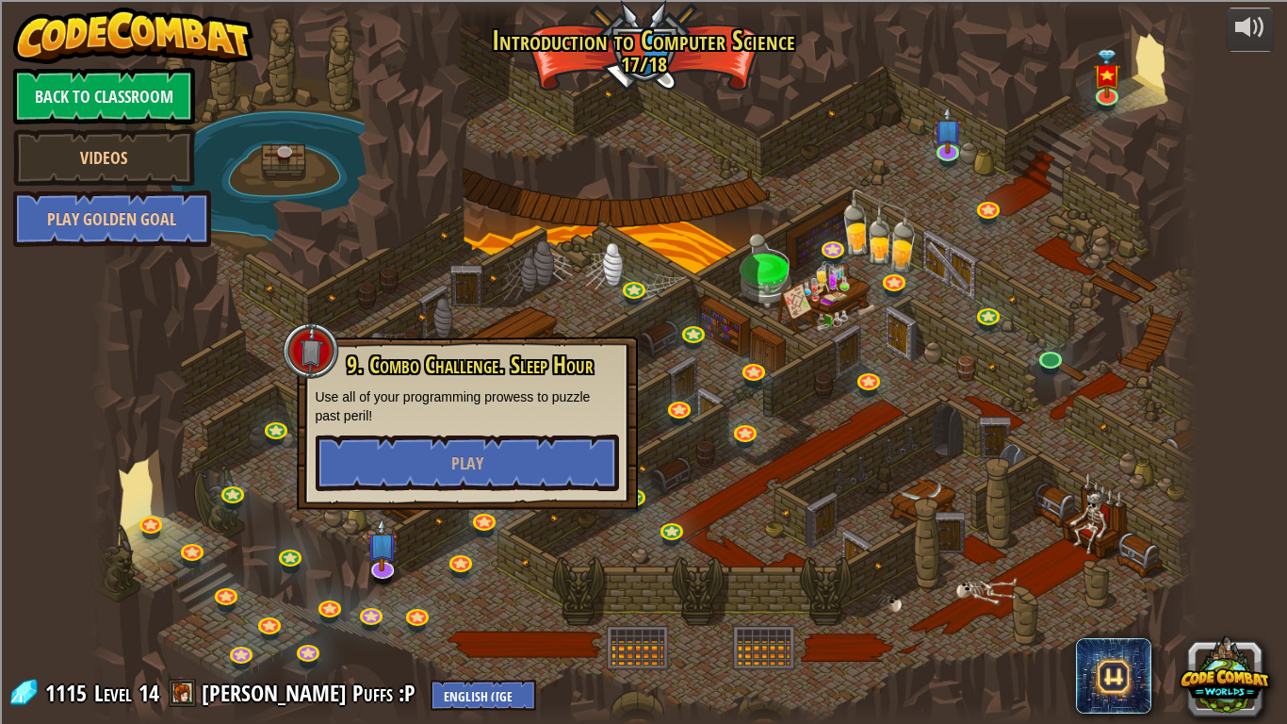
click at [655, 236] on div at bounding box center [643, 362] width 1107 height 724
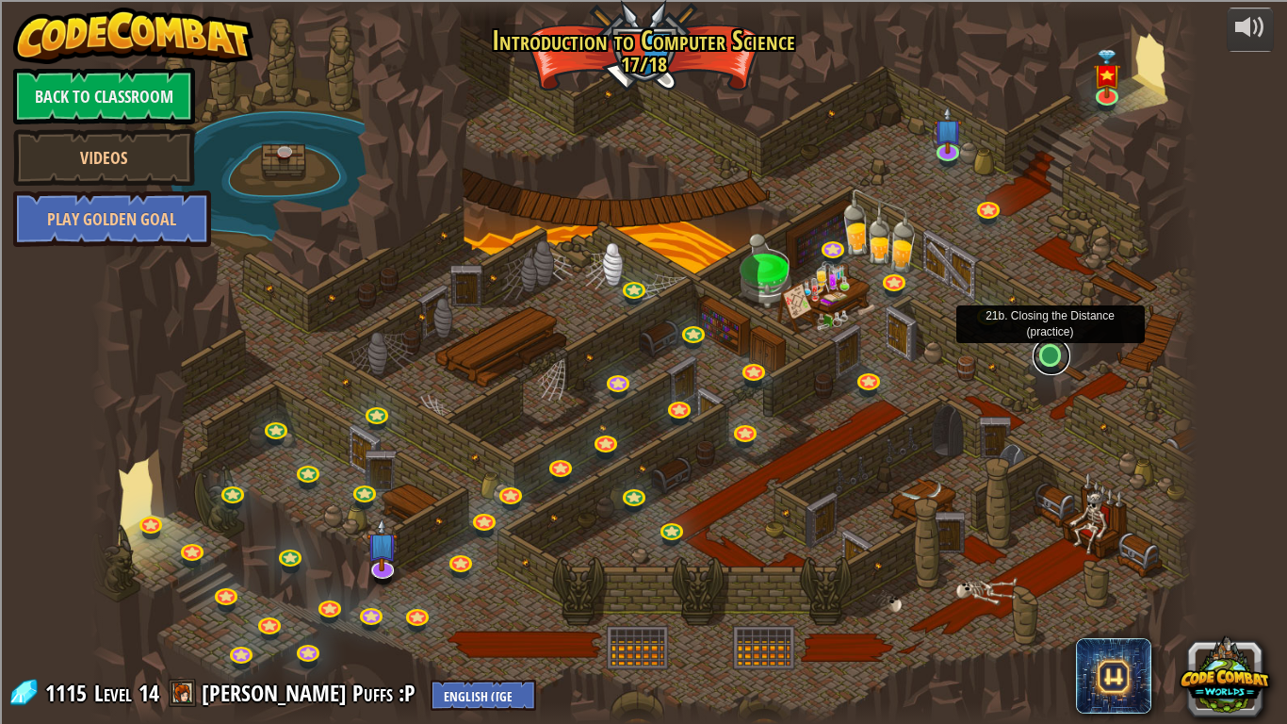
click at [1055, 359] on link at bounding box center [1052, 356] width 38 height 38
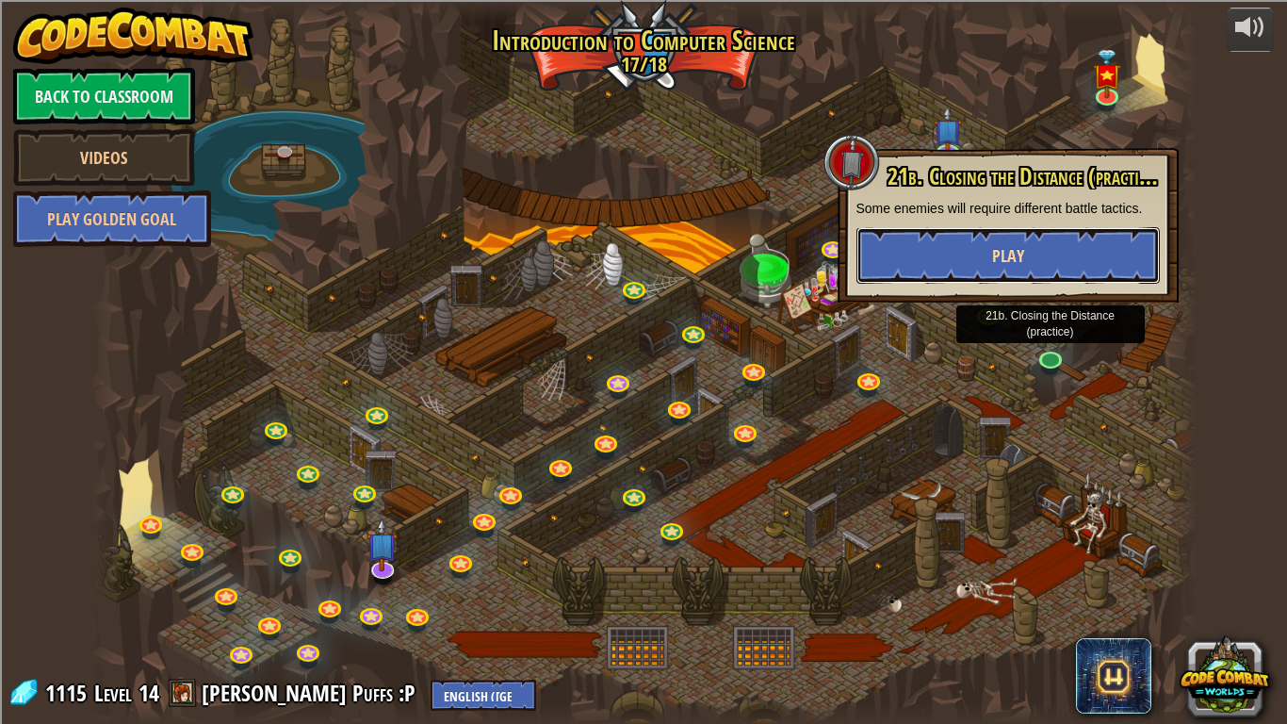
click at [990, 250] on button "Play" at bounding box center [1008, 255] width 303 height 57
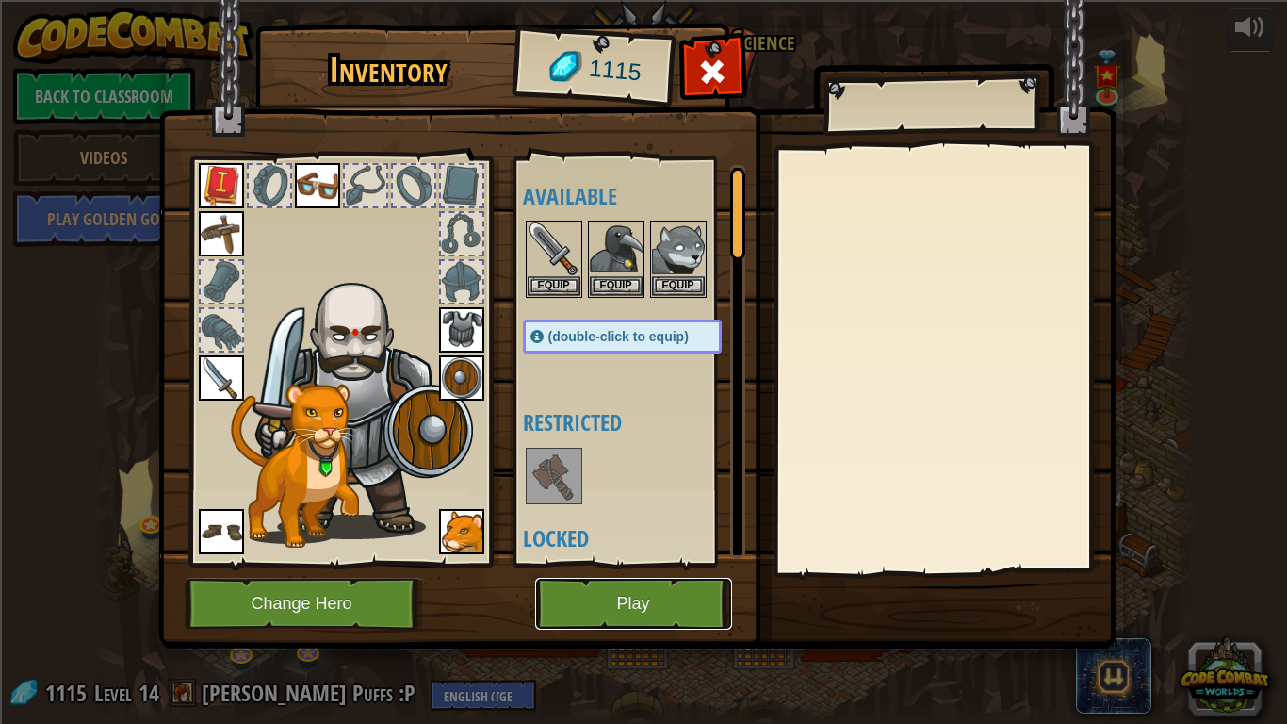
click at [652, 596] on button "Play" at bounding box center [633, 604] width 197 height 52
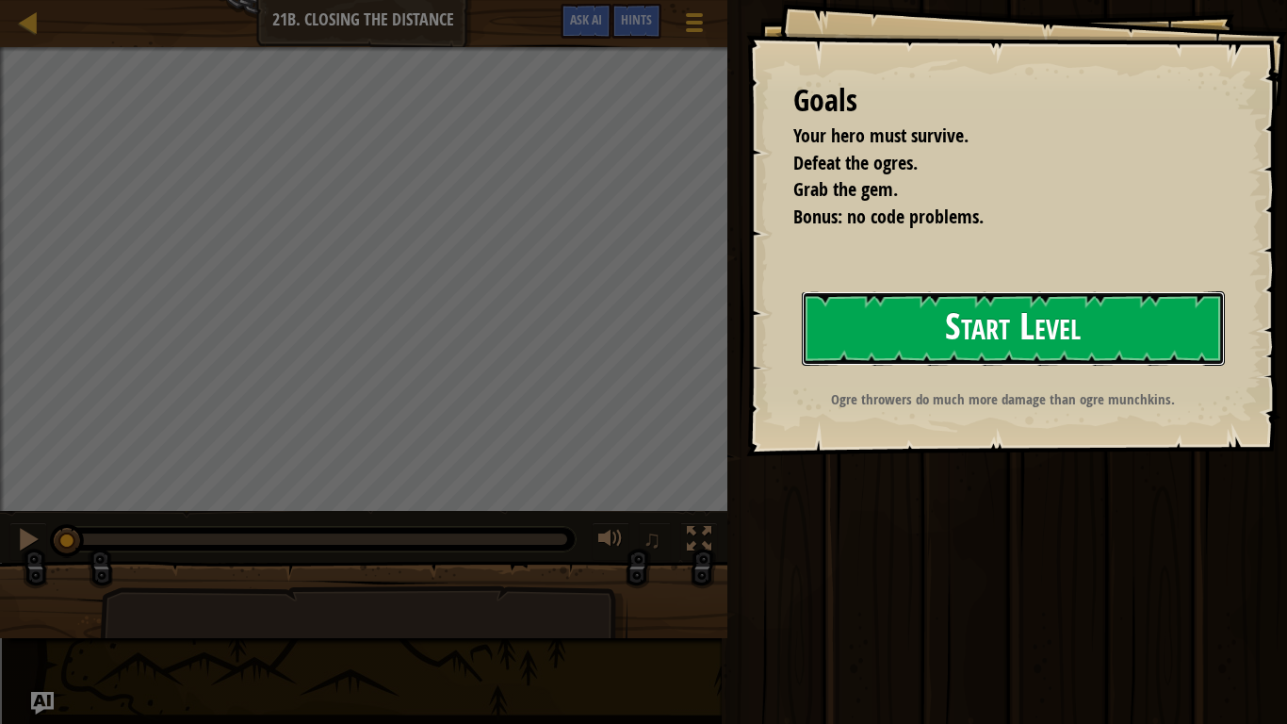
click at [1013, 322] on button "Start Level" at bounding box center [1013, 328] width 423 height 74
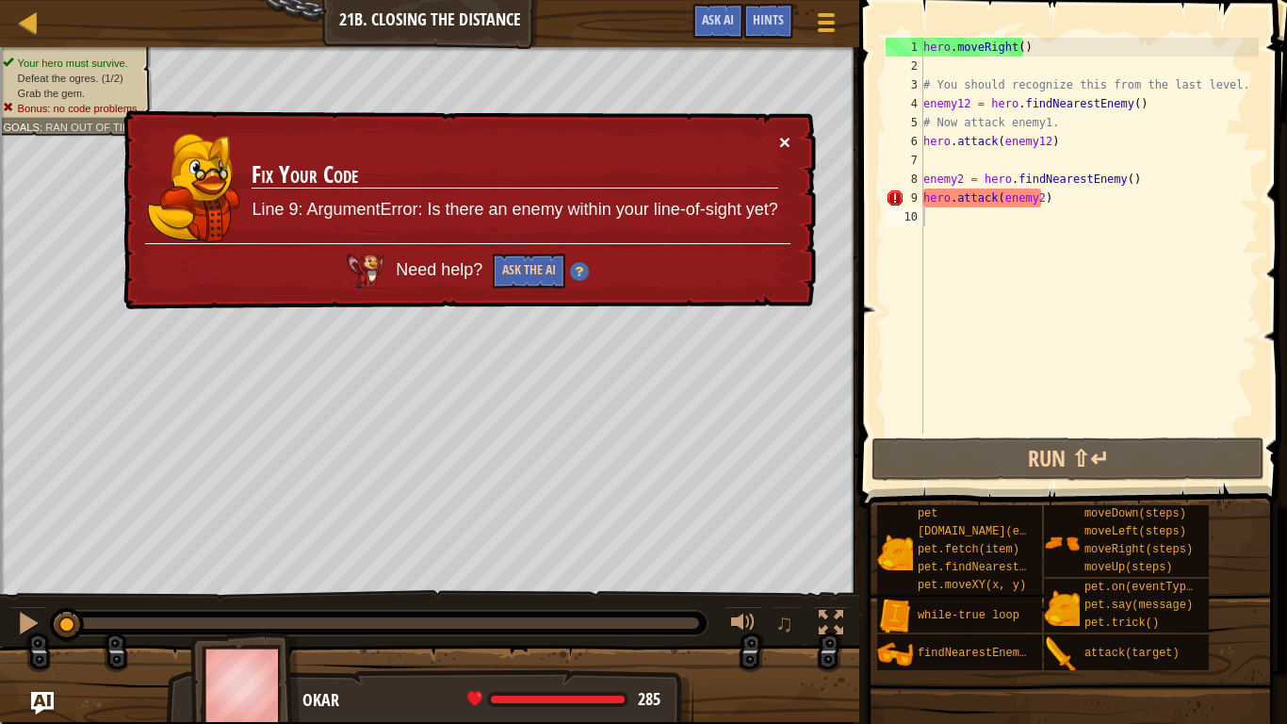
click at [782, 139] on button "×" at bounding box center [784, 142] width 11 height 20
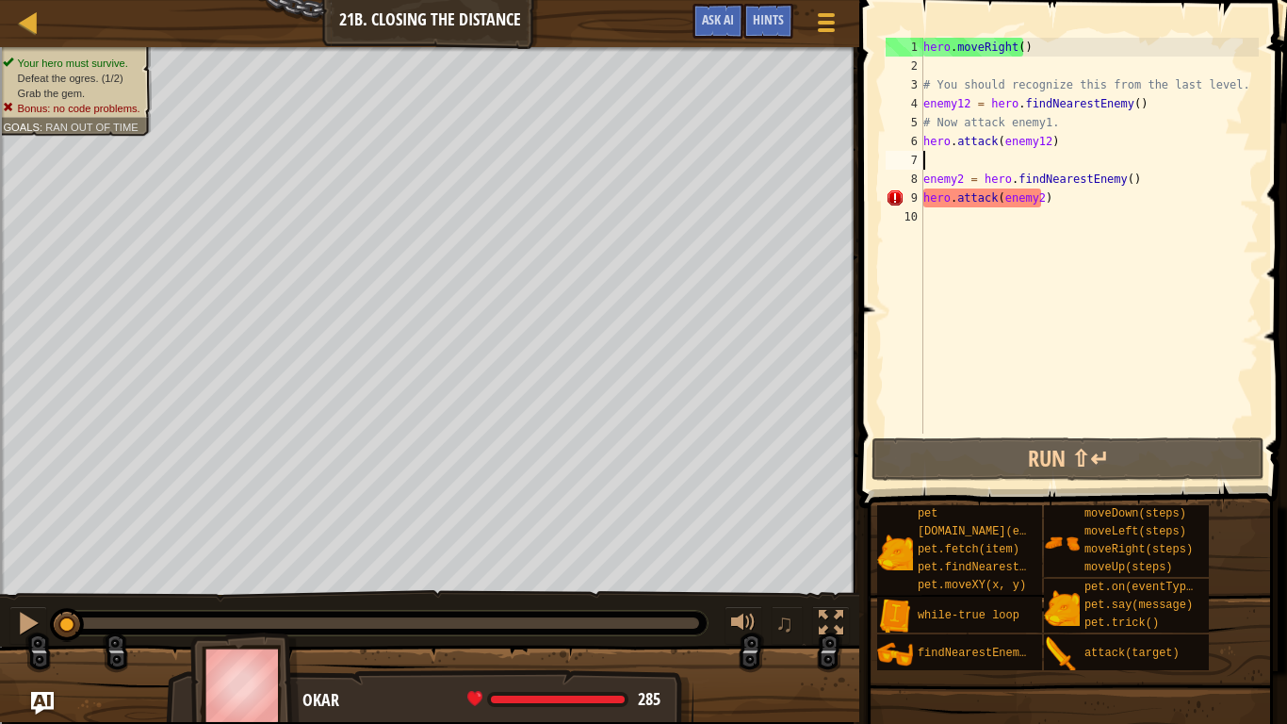
click at [1034, 157] on div "hero . moveRight ( ) # You should recognize this from the last level. enemy12 =…" at bounding box center [1089, 254] width 339 height 433
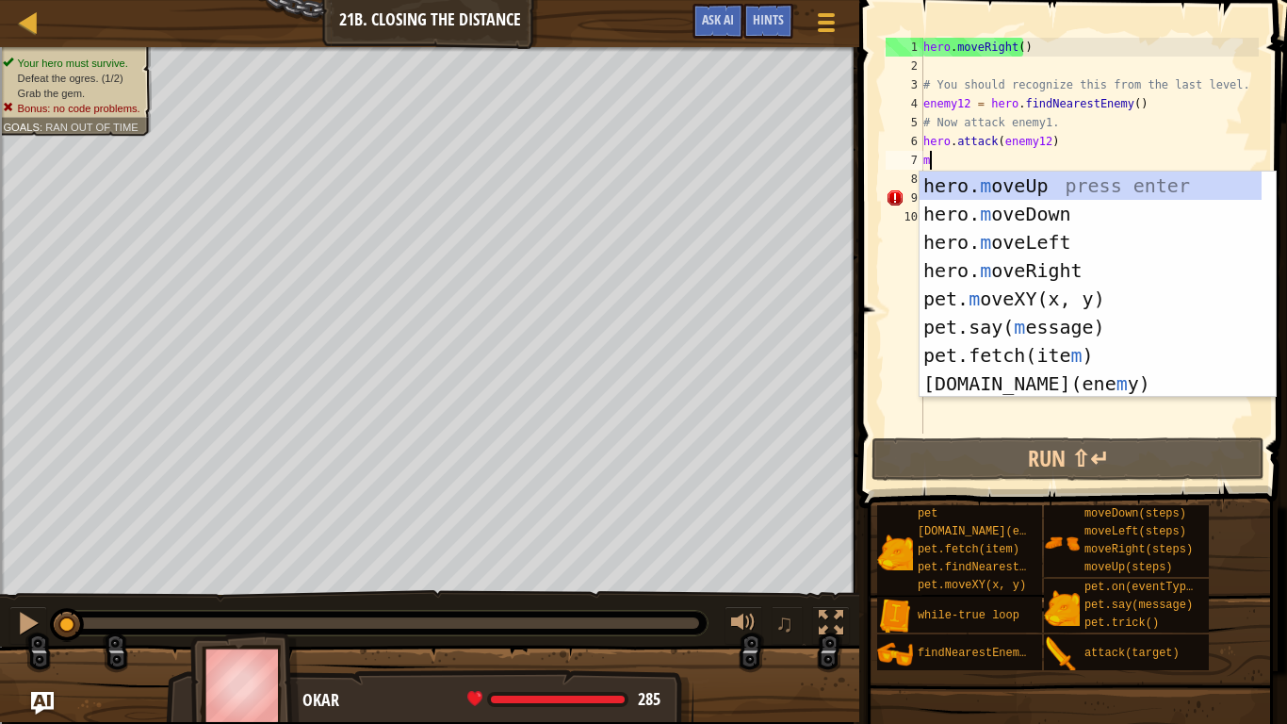
scroll to position [8, 1]
type textarea "mov"
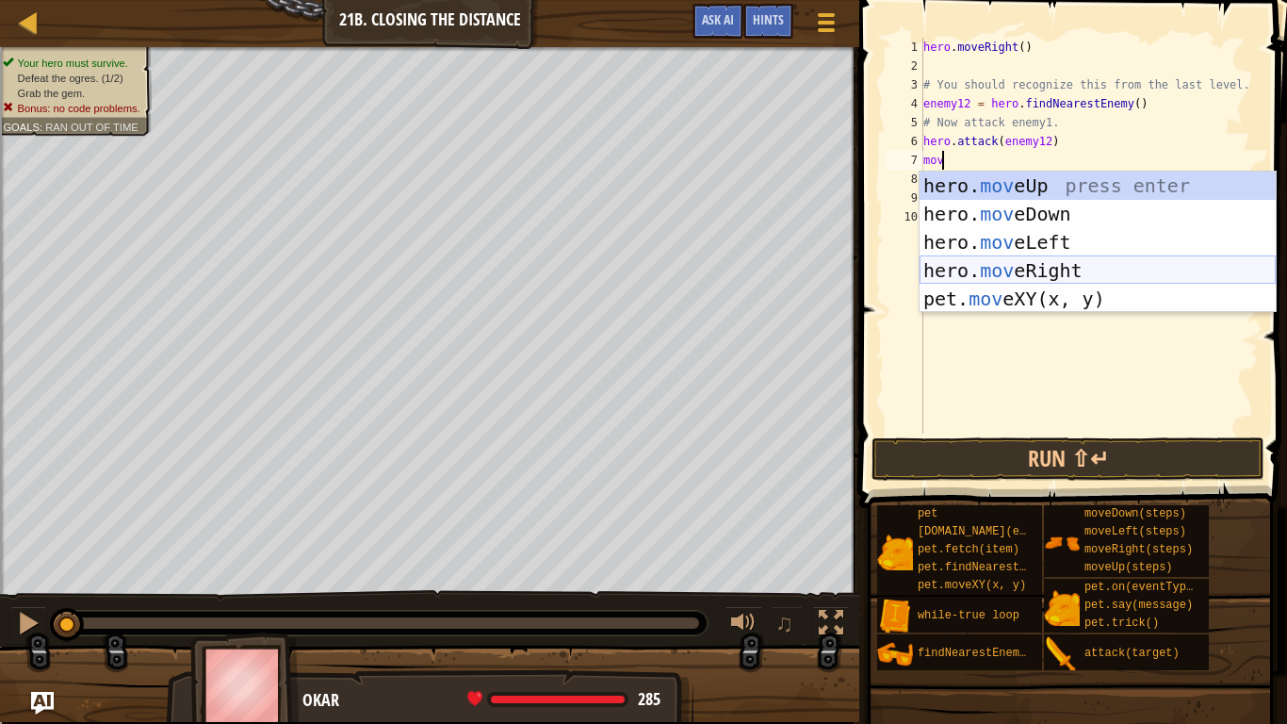
click at [1041, 265] on div "hero. mov eUp press enter hero. mov eDown press enter hero. mov eLeft press ent…" at bounding box center [1098, 271] width 356 height 198
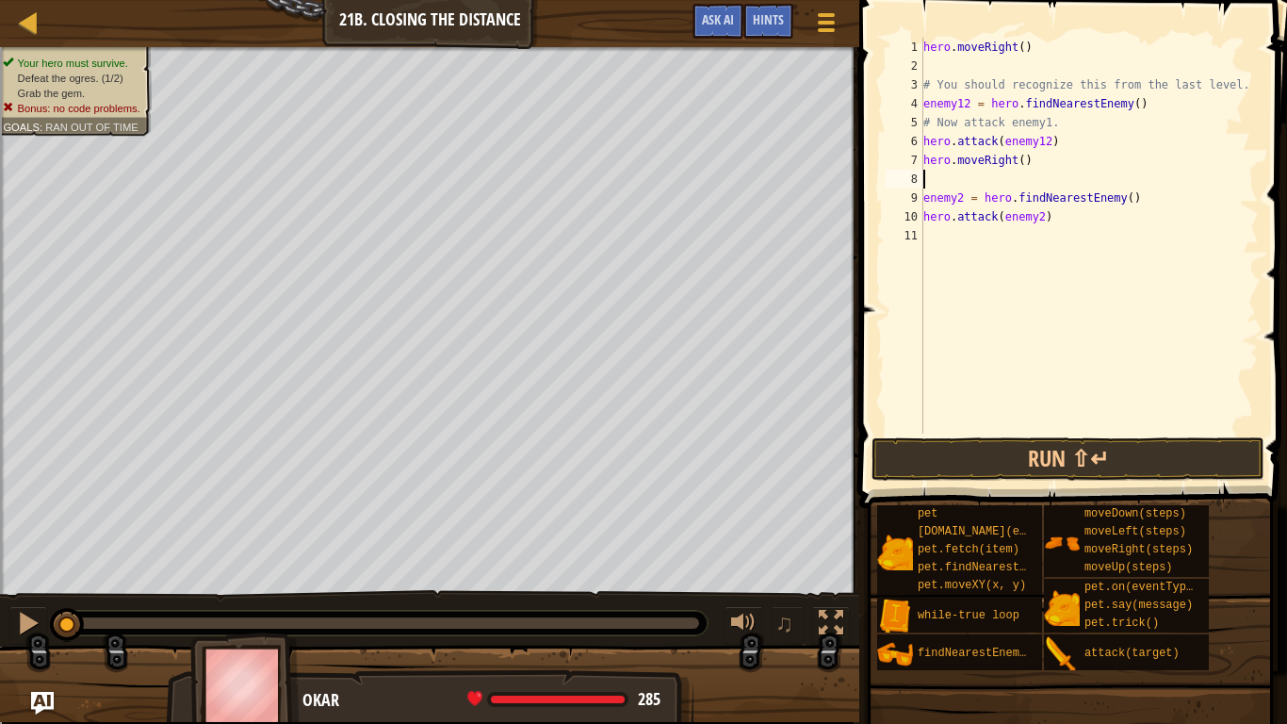
scroll to position [8, 0]
click at [1021, 157] on div "hero . moveRight ( ) # You should recognize this from the last level. enemy12 =…" at bounding box center [1089, 254] width 339 height 433
click at [1017, 160] on div "hero . moveRight ( ) # You should recognize this from the last level. enemy12 =…" at bounding box center [1089, 254] width 339 height 433
click at [1027, 454] on button "Run ⇧↵" at bounding box center [1068, 458] width 393 height 43
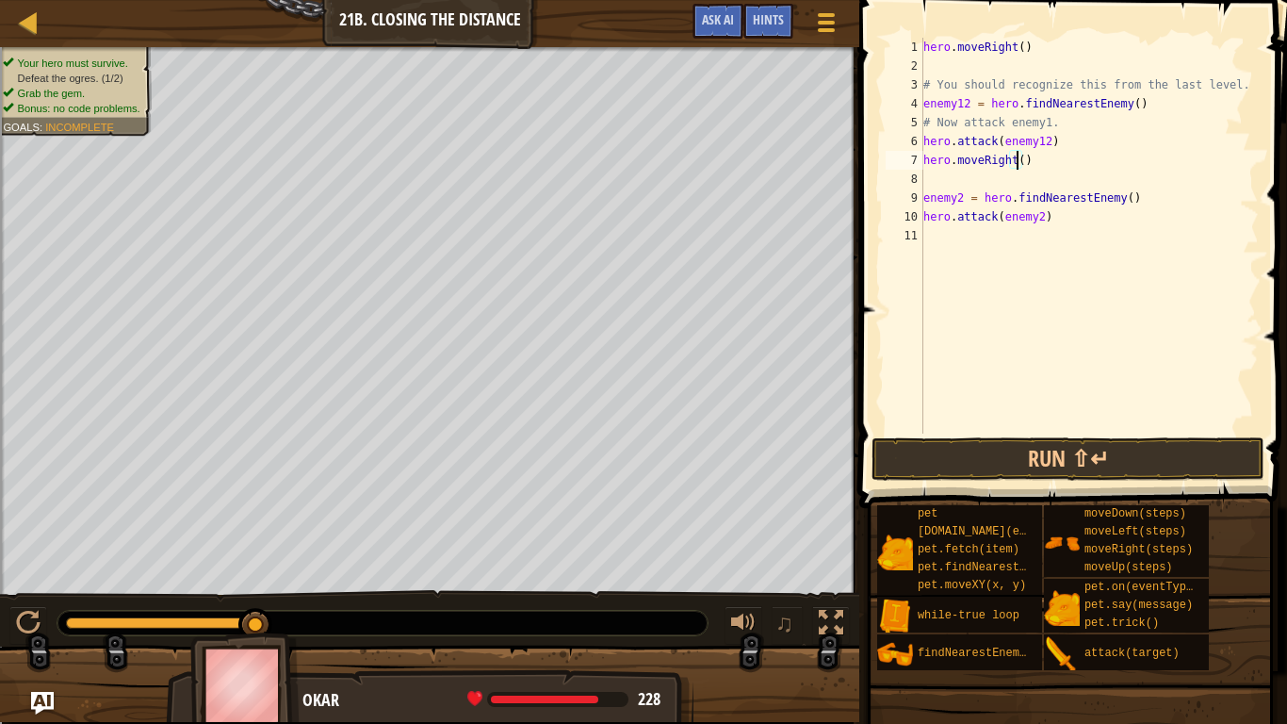
type textarea "hero.moveRight(2)"
click at [1070, 234] on div "hero . moveRight ( ) # You should recognize this from the last level. enemy12 =…" at bounding box center [1089, 254] width 339 height 433
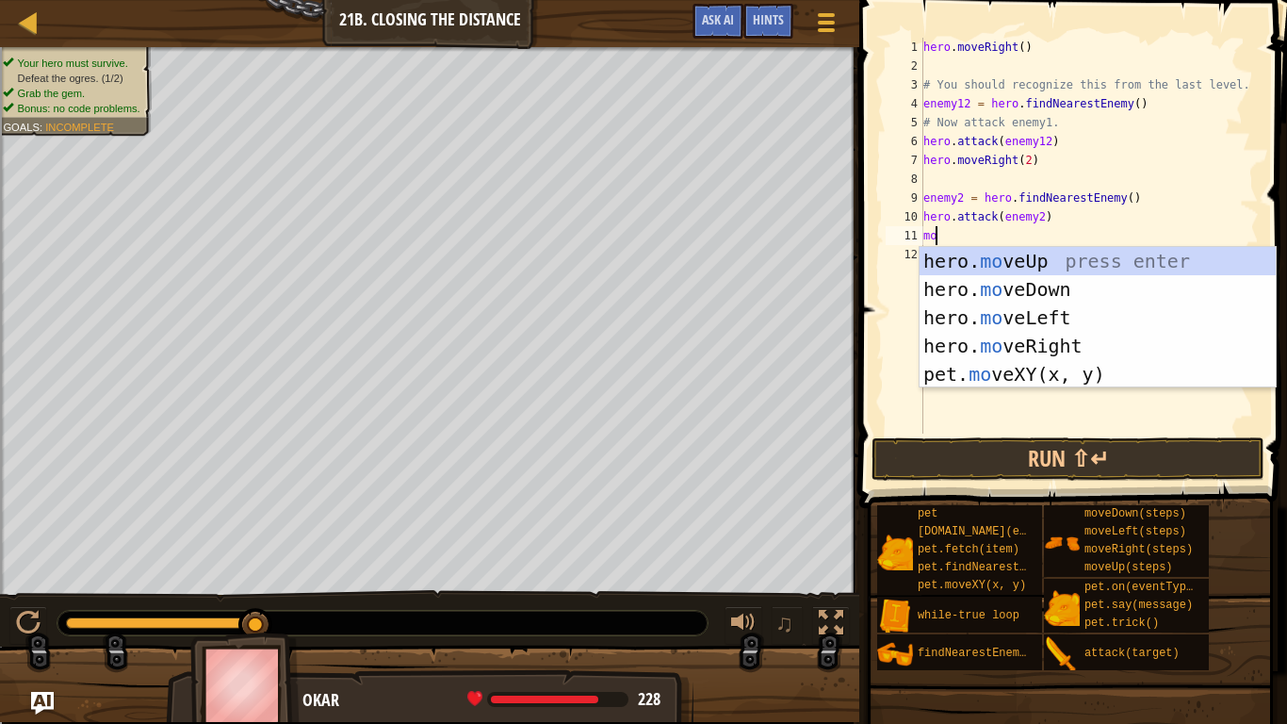
type textarea "mov"
click at [1055, 343] on div "hero. mov eUp press enter hero. mov eDown press enter hero. mov eLeft press ent…" at bounding box center [1098, 346] width 356 height 198
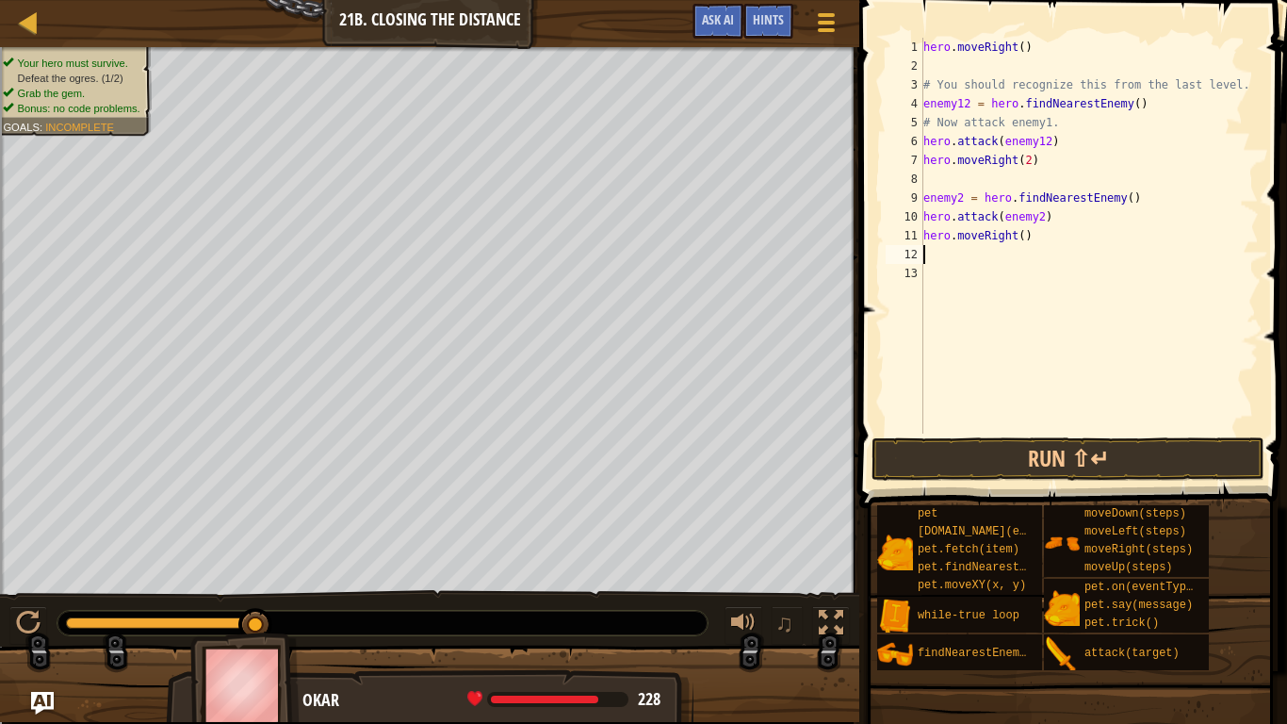
scroll to position [8, 0]
type textarea "hero.moveRight()"
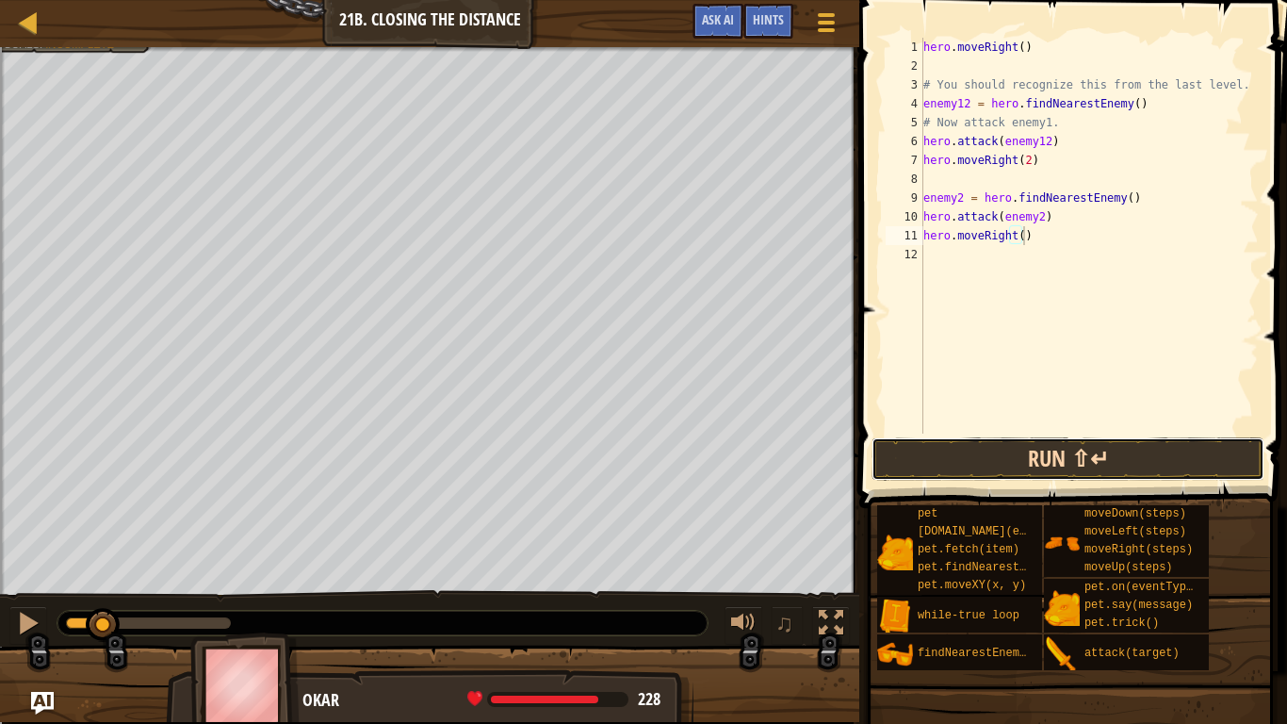
click at [1032, 455] on button "Run ⇧↵" at bounding box center [1068, 458] width 393 height 43
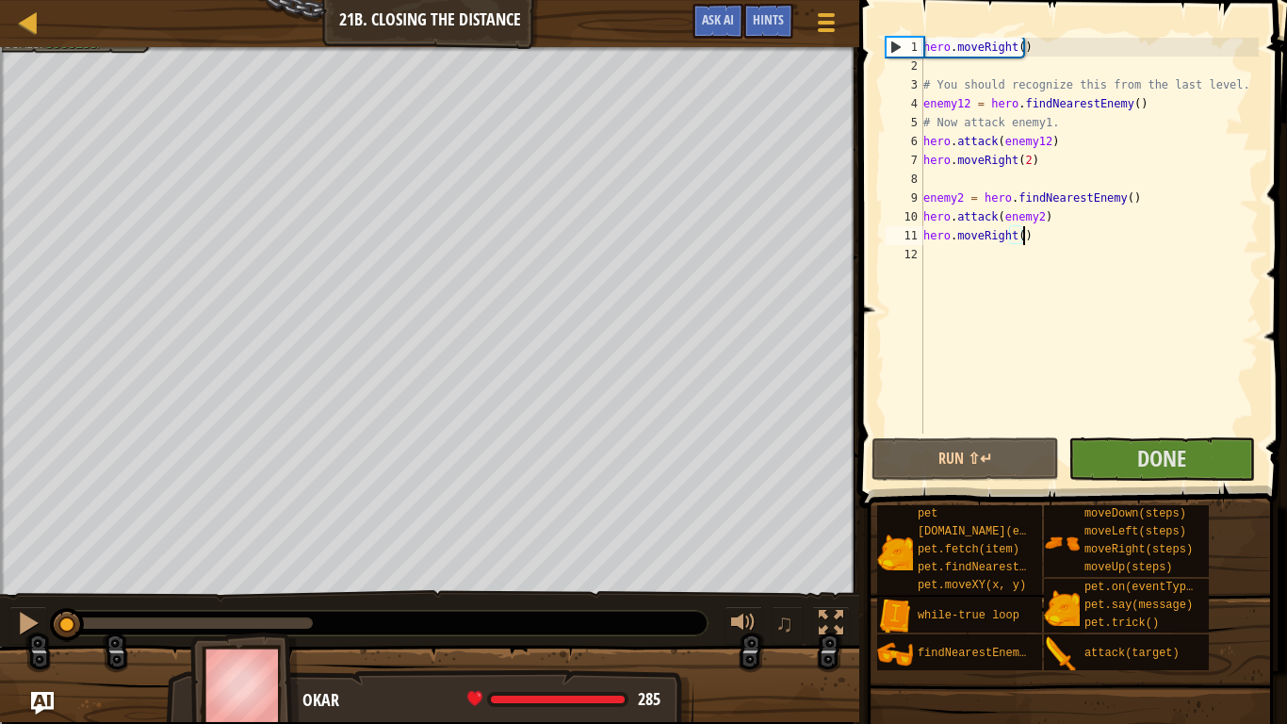
click at [284, 596] on div "0:12.2 Now: 0:00.1 Max: 0:13.8" at bounding box center [189, 622] width 247 height 11
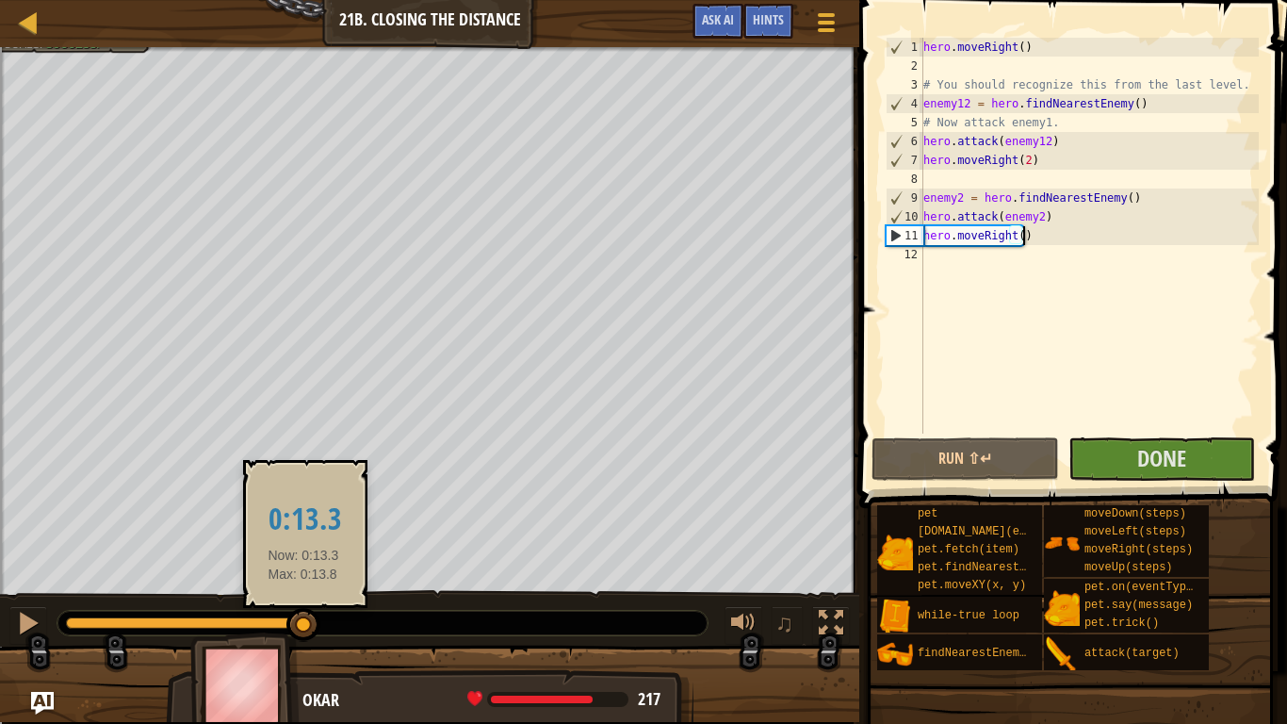
drag, startPoint x: 284, startPoint y: 625, endPoint x: 308, endPoint y: 627, distance: 24.6
click at [308, 596] on div at bounding box center [303, 625] width 34 height 34
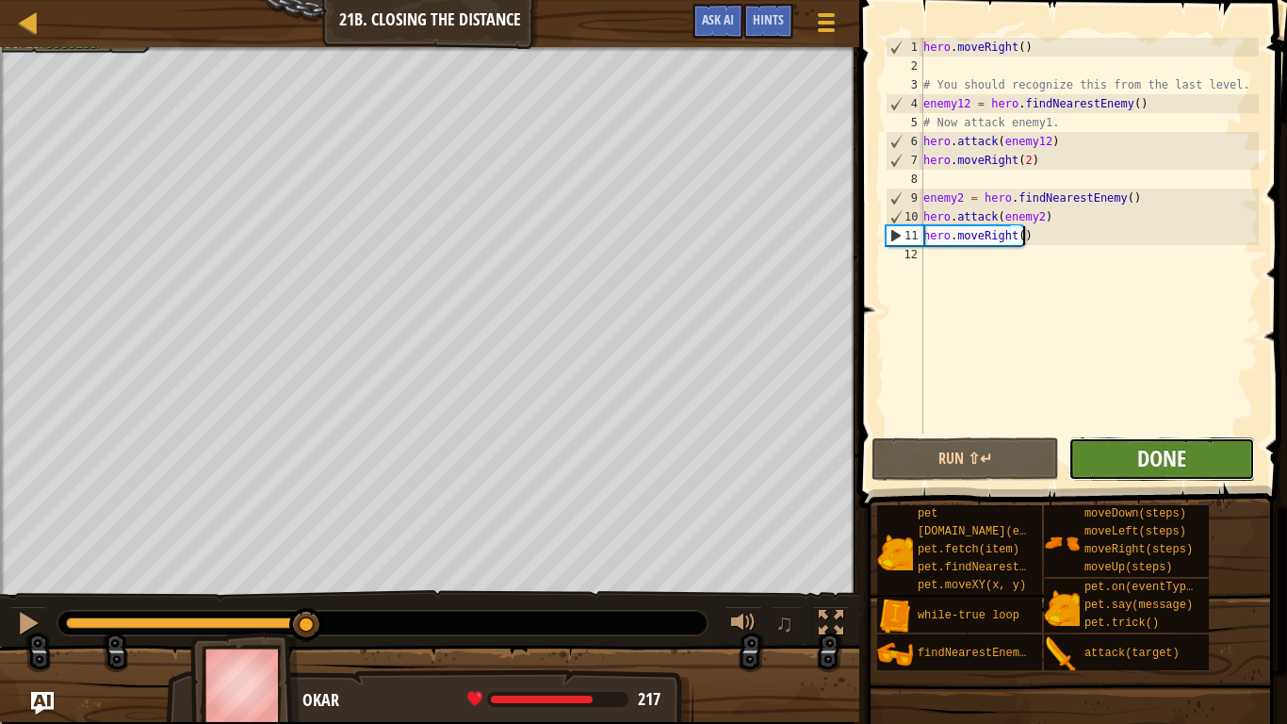
click at [1178, 454] on span "Done" at bounding box center [1161, 458] width 49 height 30
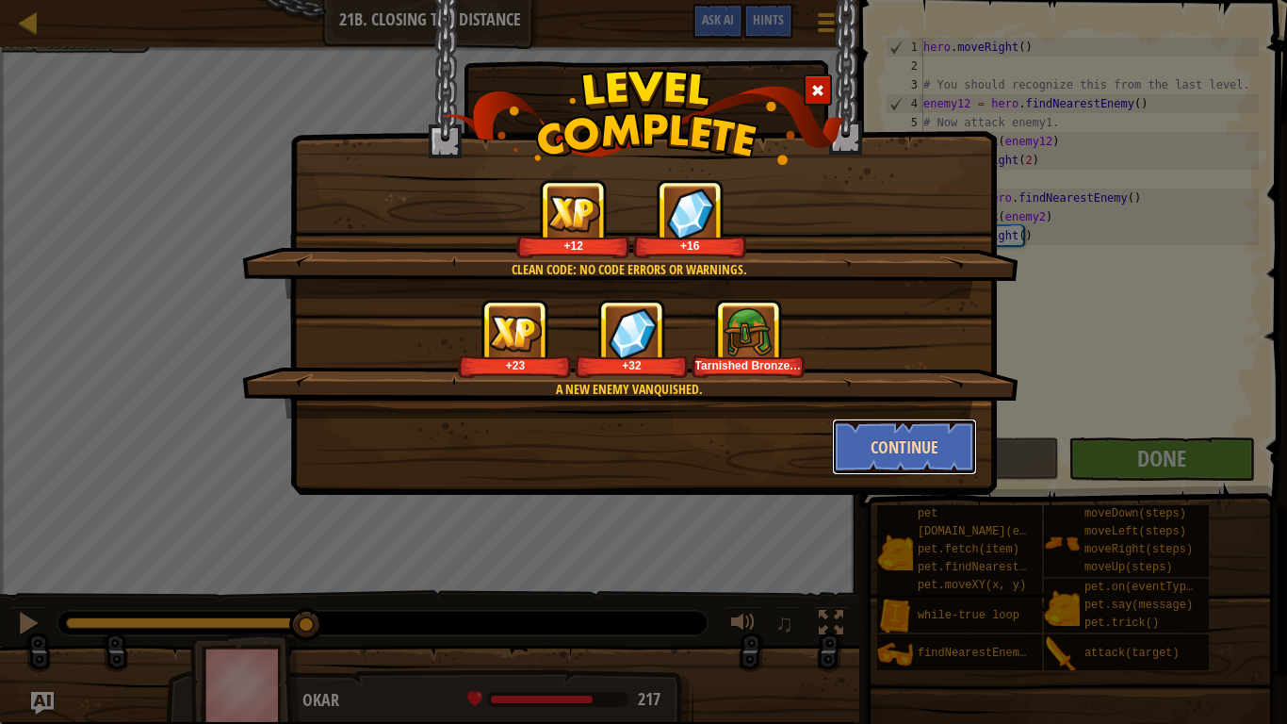
click at [894, 449] on button "Continue" at bounding box center [905, 446] width 146 height 57
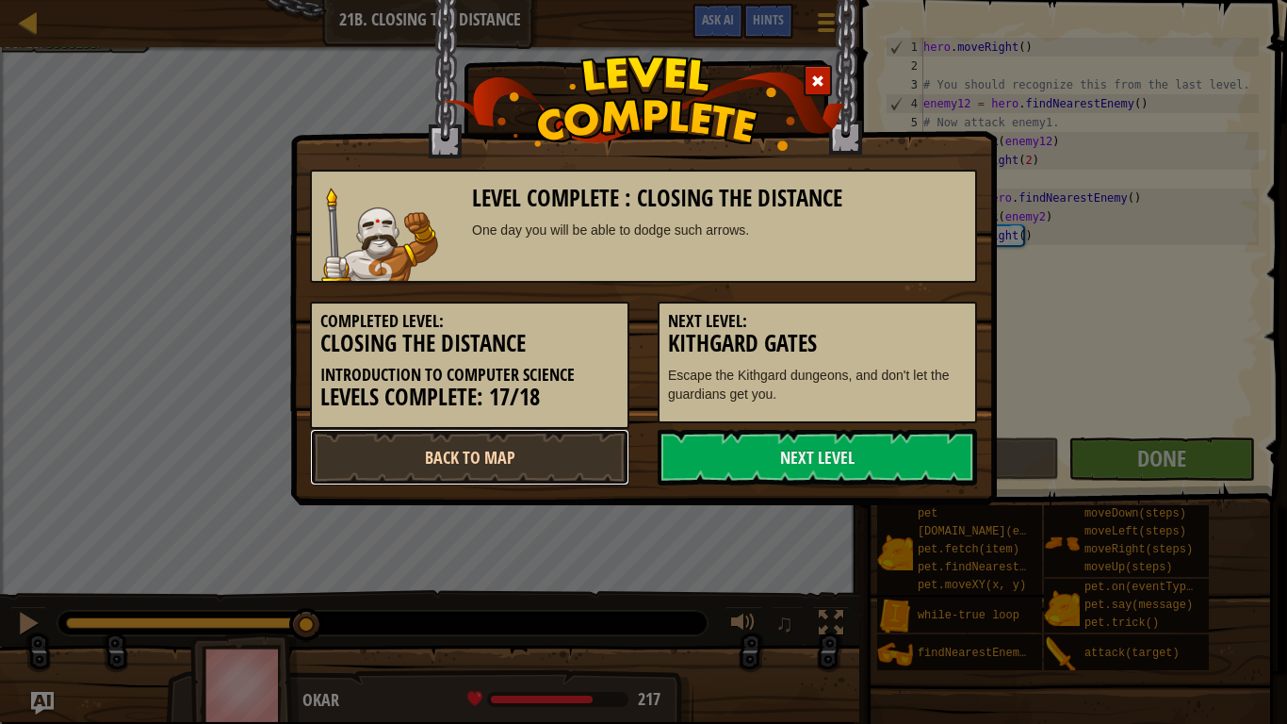
click at [541, 449] on link "Back to Map" at bounding box center [469, 457] width 319 height 57
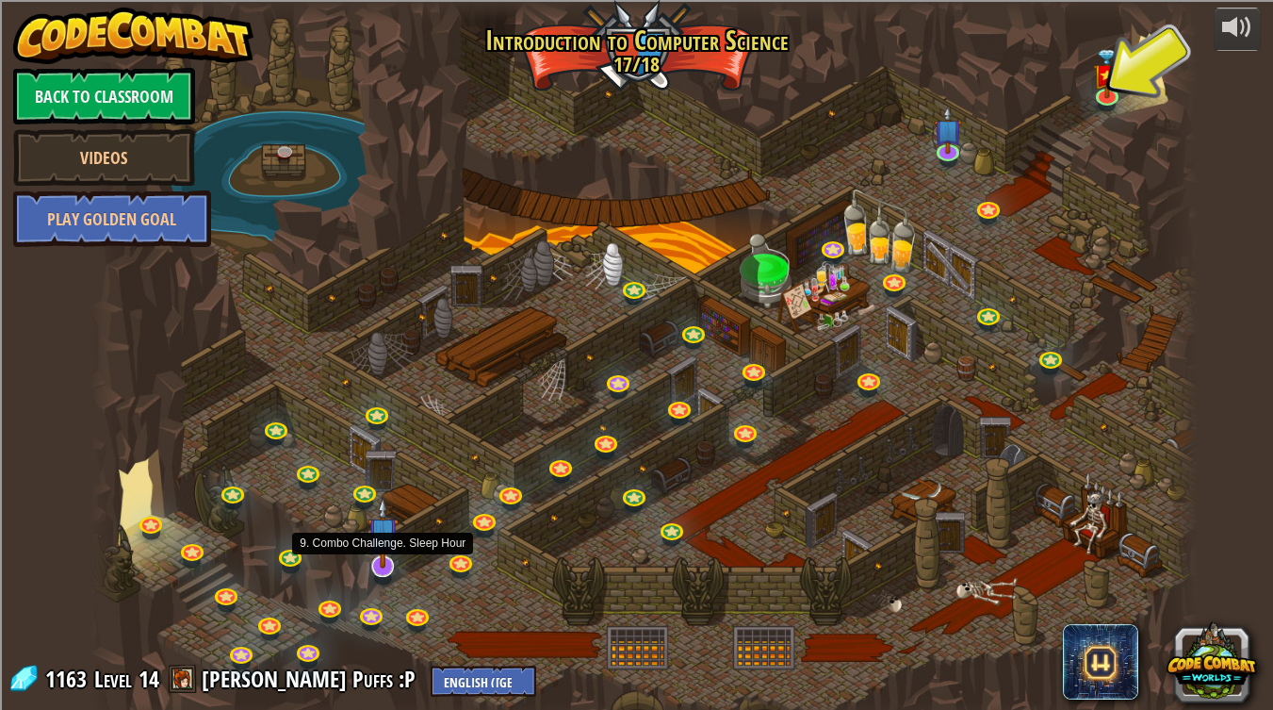
click at [381, 567] on img at bounding box center [383, 533] width 31 height 72
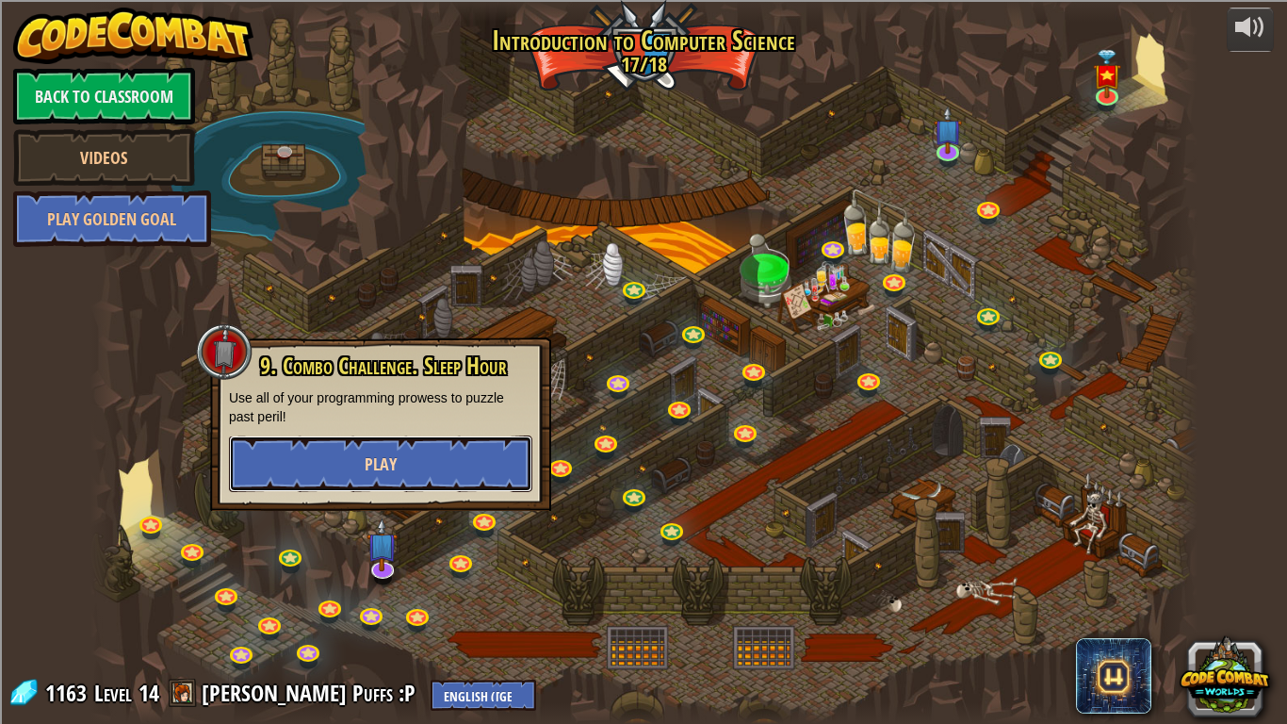
click at [416, 455] on button "Play" at bounding box center [380, 463] width 303 height 57
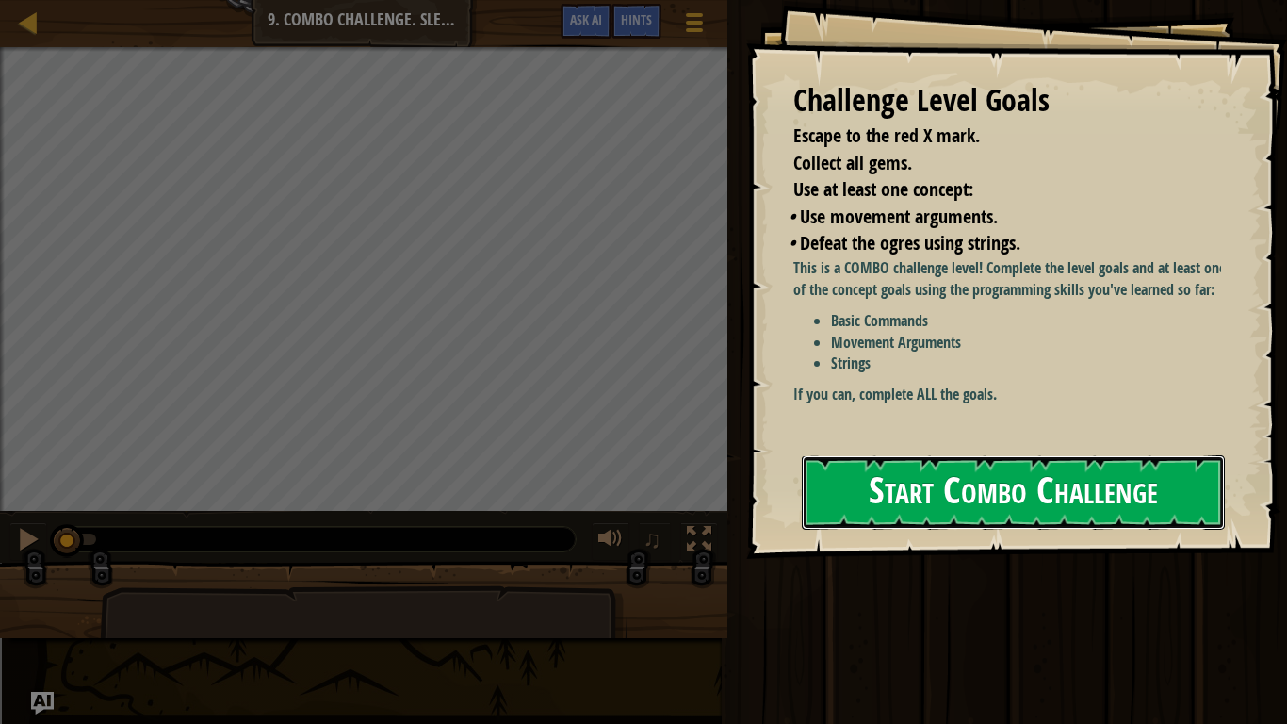
click at [910, 490] on button "Start Combo Challenge" at bounding box center [1013, 492] width 423 height 74
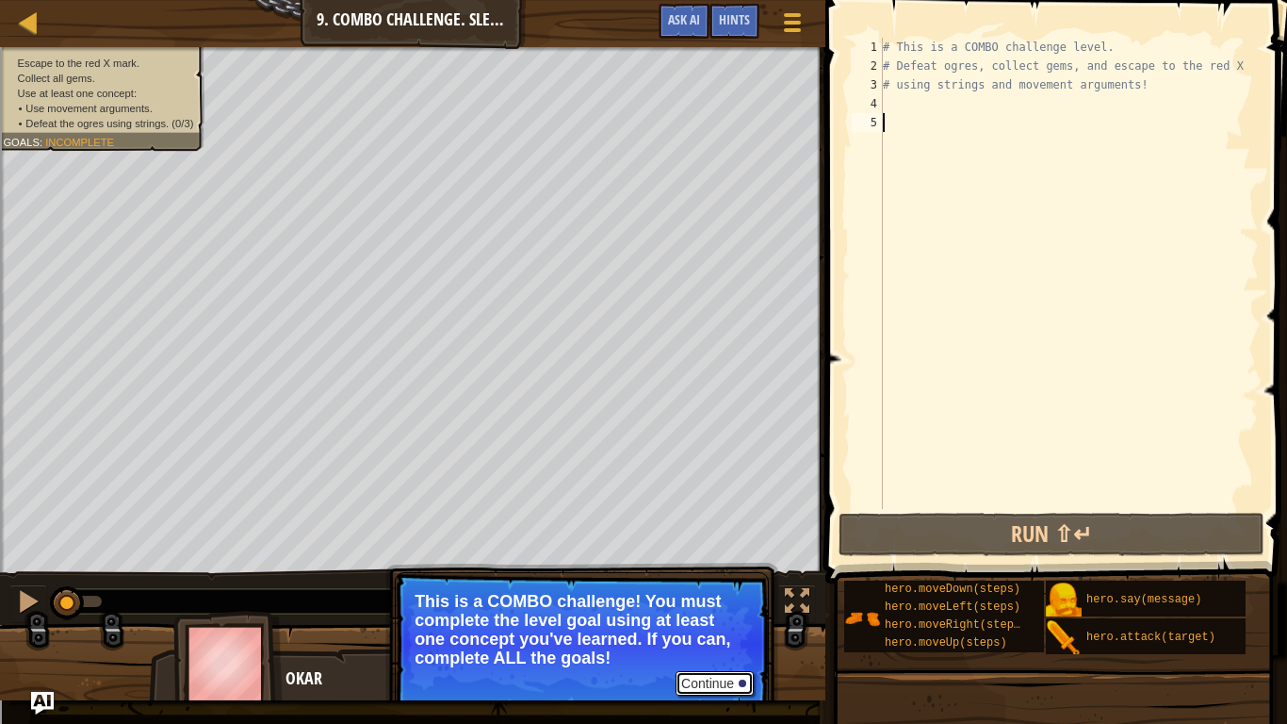
click at [713, 596] on button "Continue" at bounding box center [715, 683] width 78 height 25
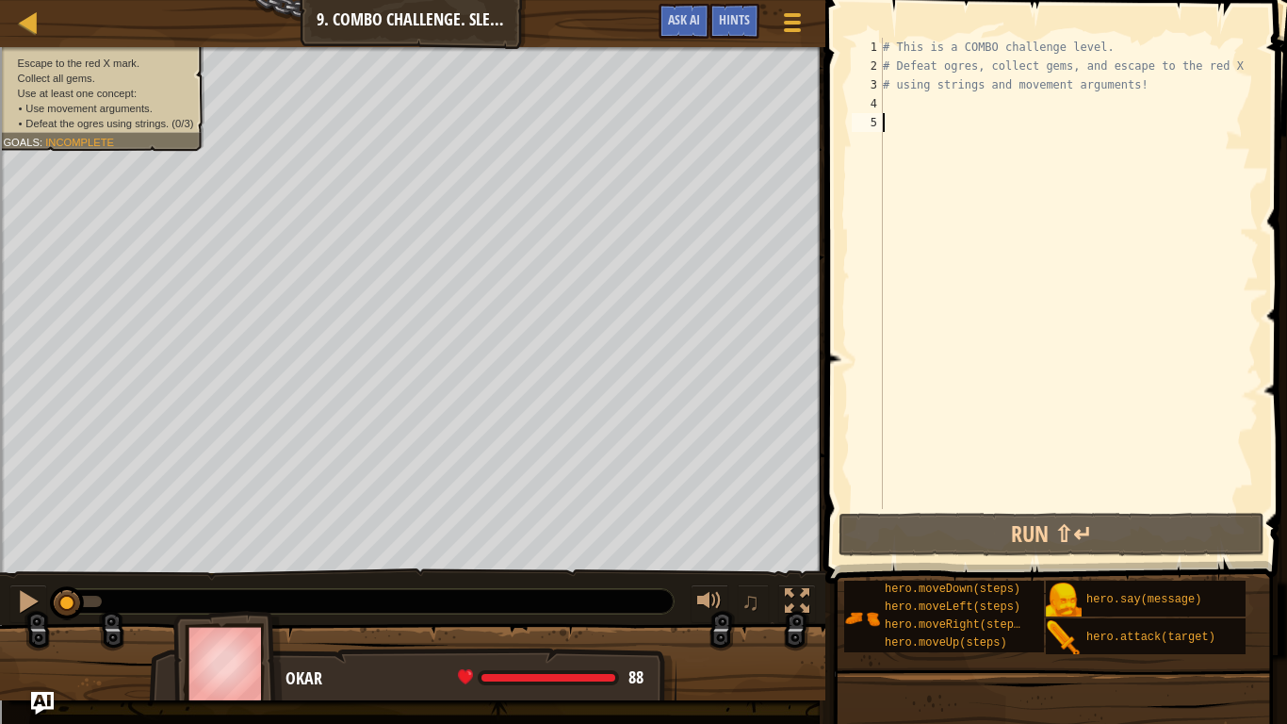
click at [988, 129] on div "# This is a COMBO challenge level. # Defeat [PERSON_NAME], collect gems, and es…" at bounding box center [1069, 292] width 380 height 509
click at [985, 127] on div "# This is a COMBO challenge level. # Defeat [PERSON_NAME], collect gems, and es…" at bounding box center [1069, 292] width 380 height 509
type textarea "mo"
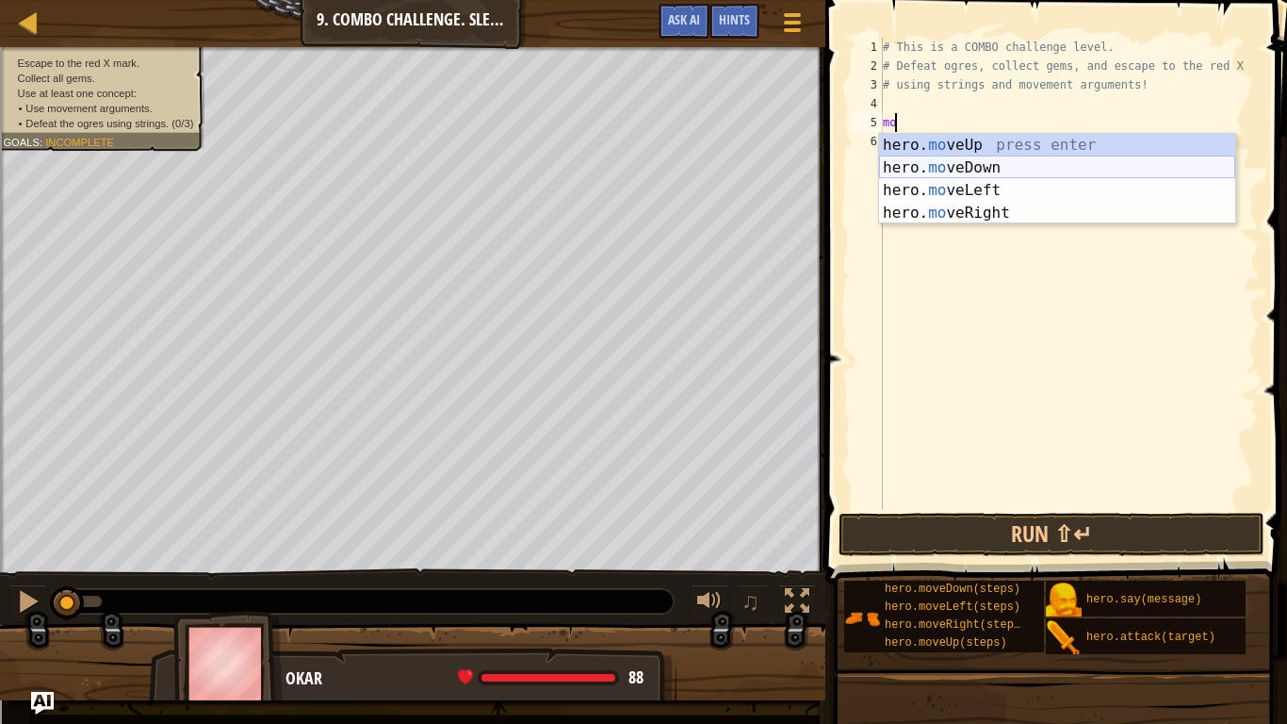
click at [967, 168] on div "hero. mo veUp press enter hero. mo veDown press enter hero. mo veLeft press ent…" at bounding box center [1057, 202] width 356 height 136
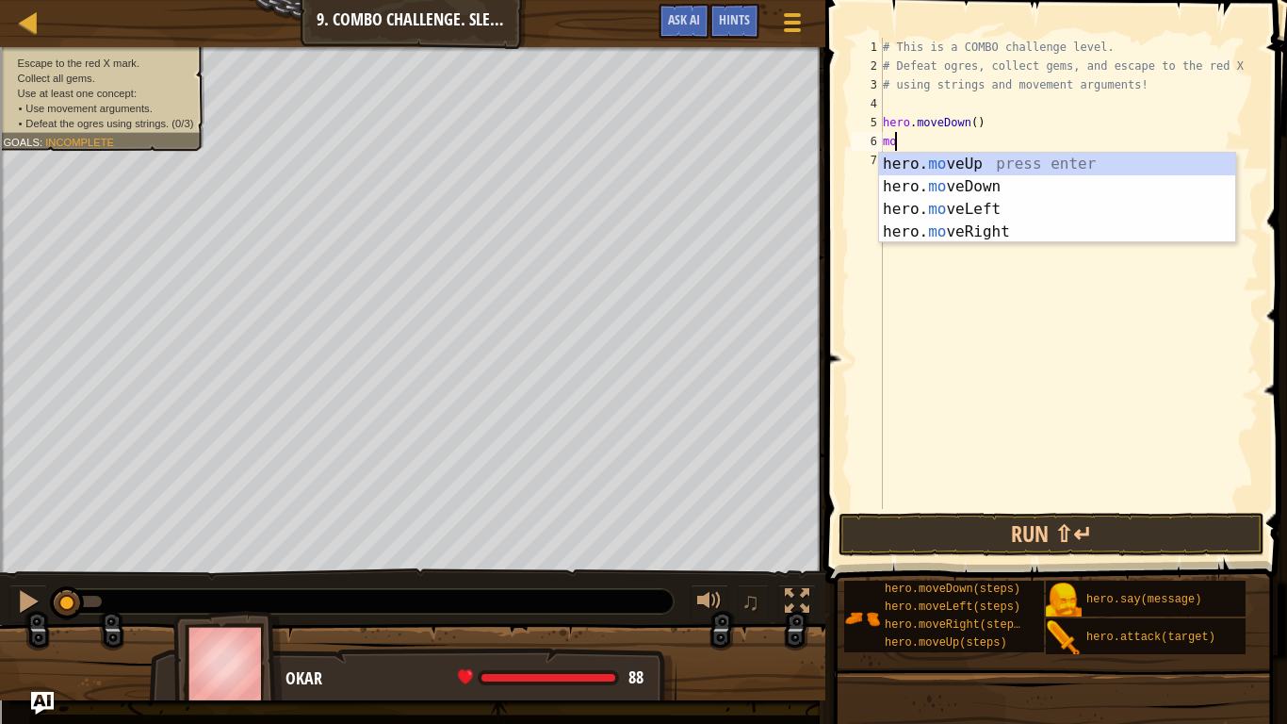
scroll to position [8, 1]
type textarea "move"
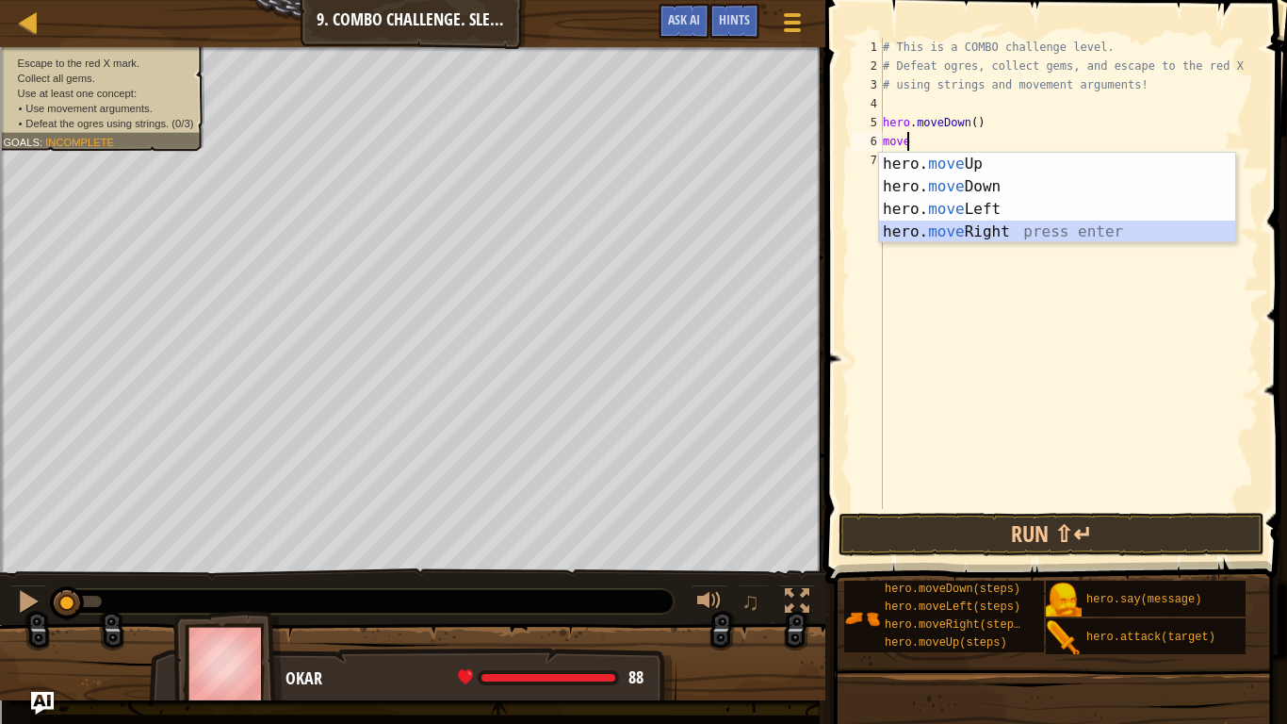
click at [962, 226] on div "hero. move Up press enter hero. move Down press enter hero. move Left press ent…" at bounding box center [1057, 221] width 356 height 136
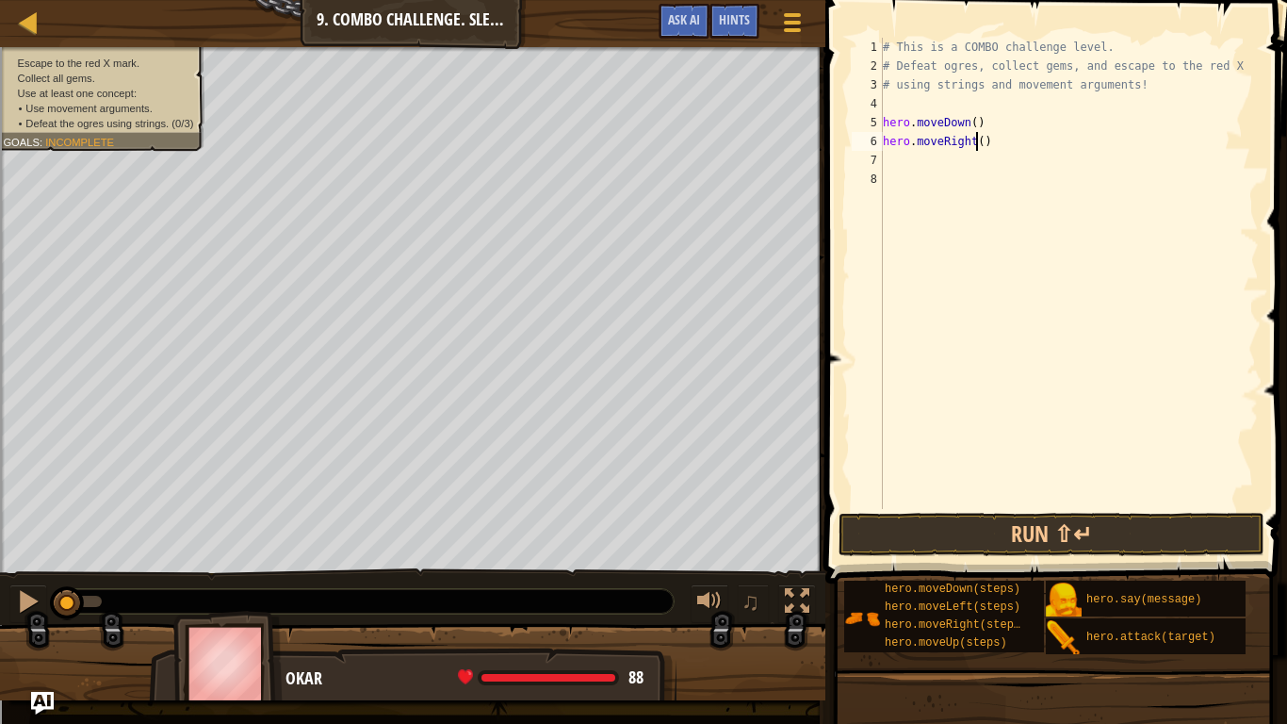
click at [975, 143] on div "# This is a COMBO challenge level. # Defeat [PERSON_NAME], collect gems, and es…" at bounding box center [1069, 292] width 380 height 509
type textarea "hero.moveRight(2)"
click at [959, 165] on div "# This is a COMBO challenge level. # Defeat [PERSON_NAME], collect gems, and es…" at bounding box center [1069, 292] width 380 height 509
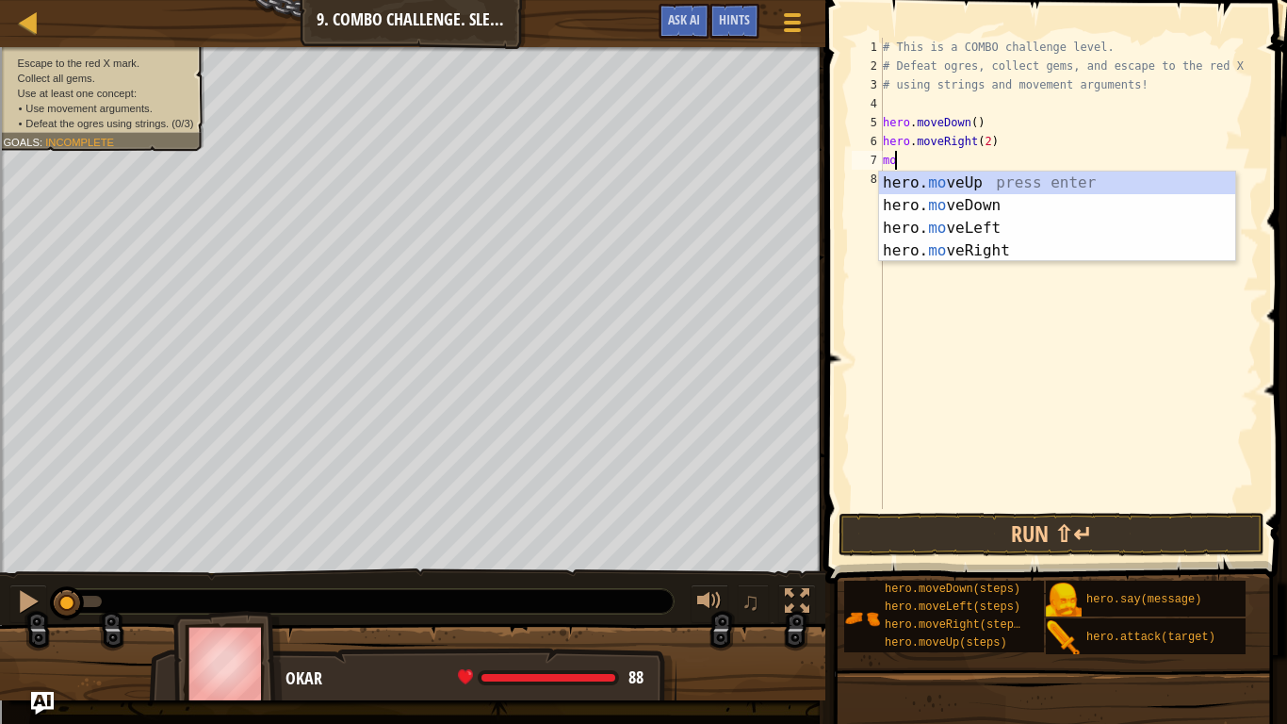
type textarea "mov"
click at [957, 184] on div "hero. mov eUp press enter hero. mov eDown press enter hero. mov eLeft press ent…" at bounding box center [1057, 240] width 356 height 136
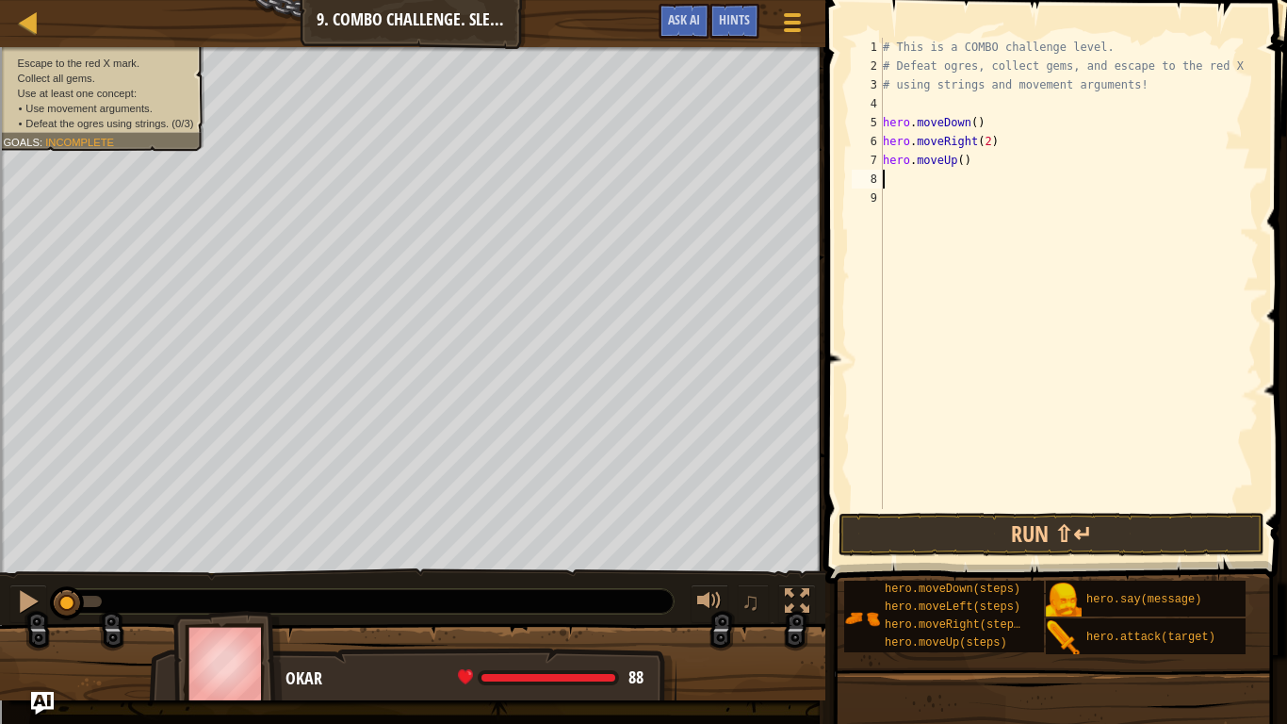
scroll to position [8, 0]
click at [977, 161] on div "# This is a COMBO challenge level. # Defeat [PERSON_NAME], collect gems, and es…" at bounding box center [1069, 292] width 380 height 509
type textarea "hero.moveUp()"
click at [934, 180] on div "# This is a COMBO challenge level. # Defeat [PERSON_NAME], collect gems, and es…" at bounding box center [1069, 292] width 380 height 509
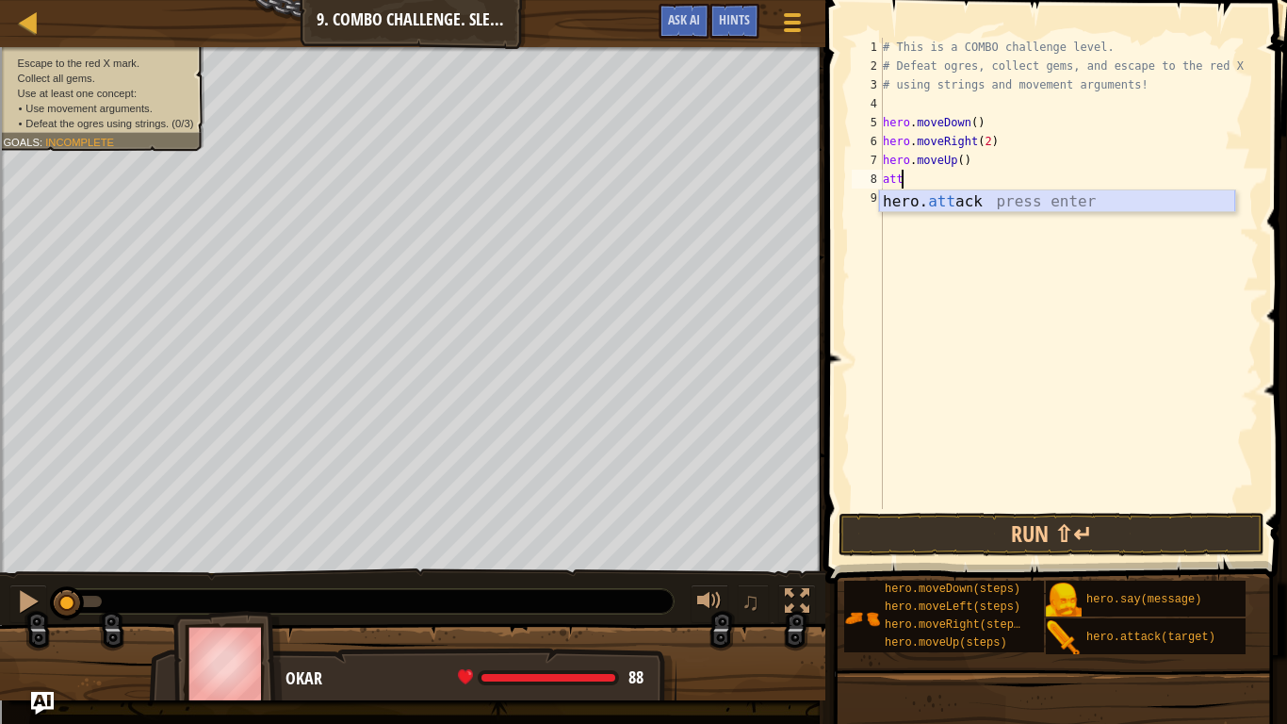
click at [941, 200] on div "hero. att ack press enter" at bounding box center [1057, 224] width 356 height 68
type textarea "hero.attack("Ursa")"
click at [948, 200] on div "# This is a COMBO challenge level. # Defeat [PERSON_NAME], collect gems, and es…" at bounding box center [1069, 292] width 380 height 509
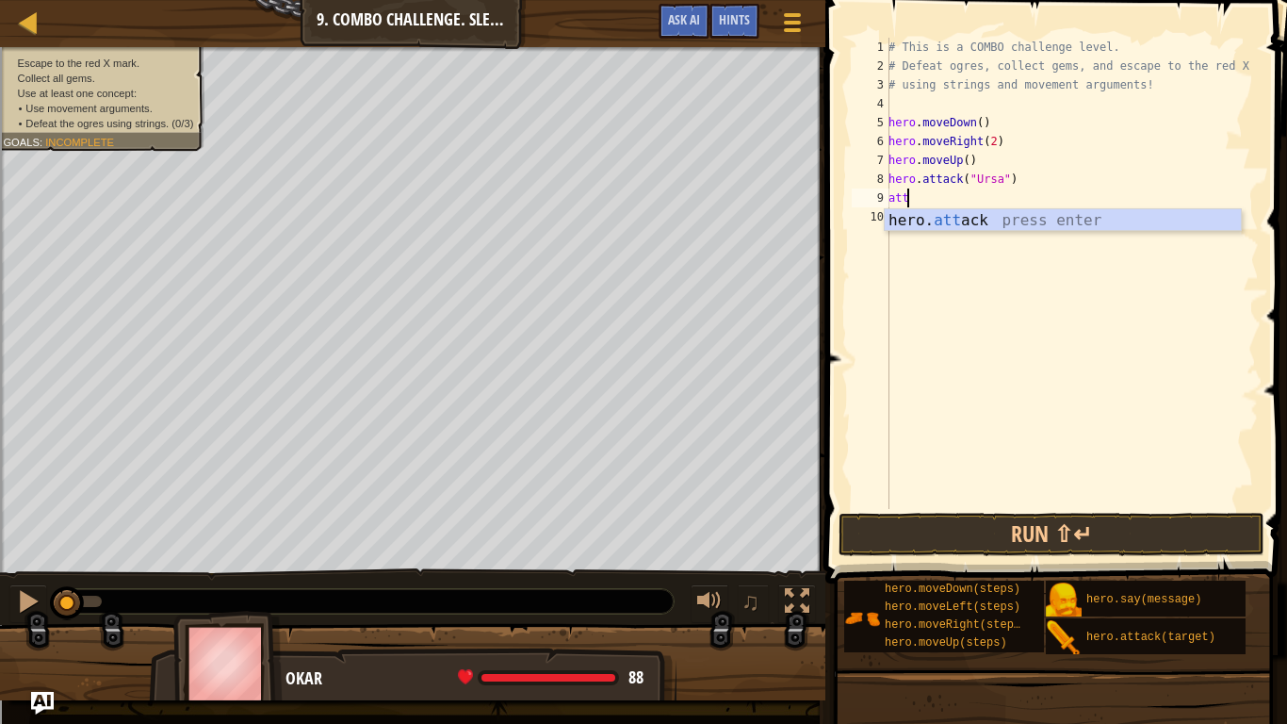
scroll to position [8, 1]
click at [932, 219] on div "hero. att ack press enter" at bounding box center [1063, 243] width 356 height 68
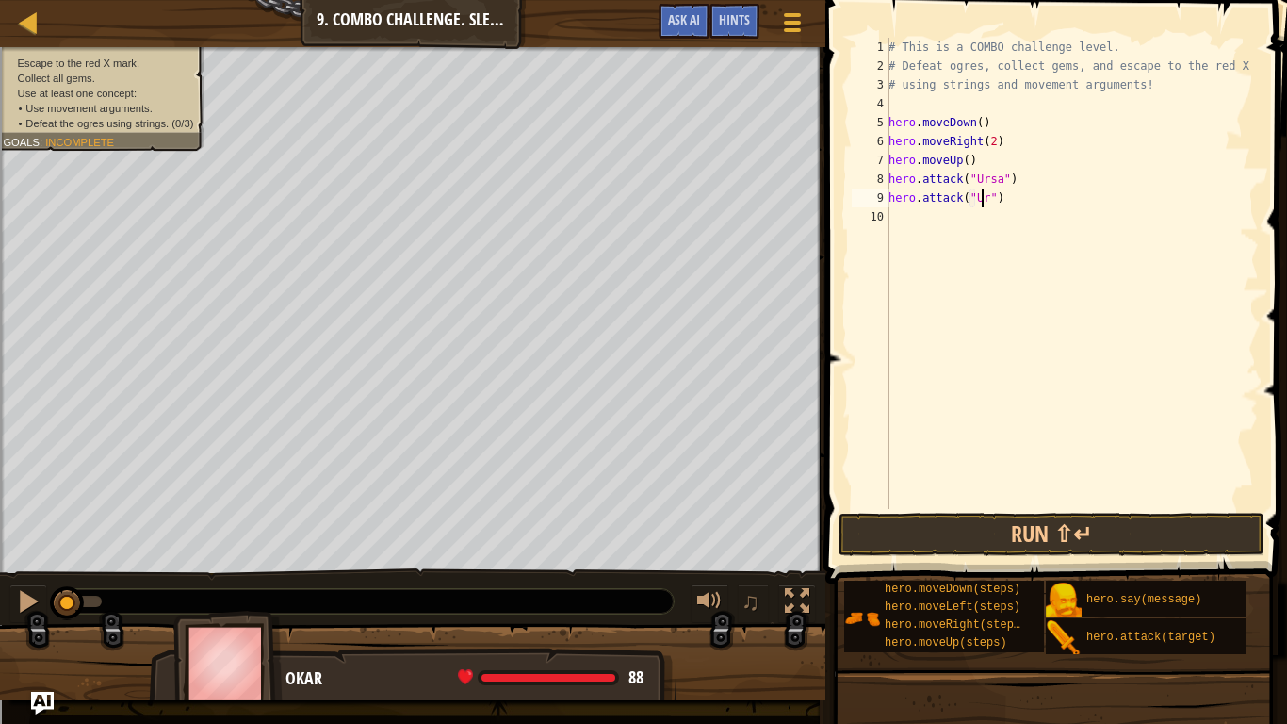
scroll to position [8, 8]
type textarea "hero.attack("Ursa")"
click at [930, 220] on div "# This is a COMBO challenge level. # Defeat [PERSON_NAME], collect gems, and es…" at bounding box center [1072, 292] width 374 height 509
type textarea "left"
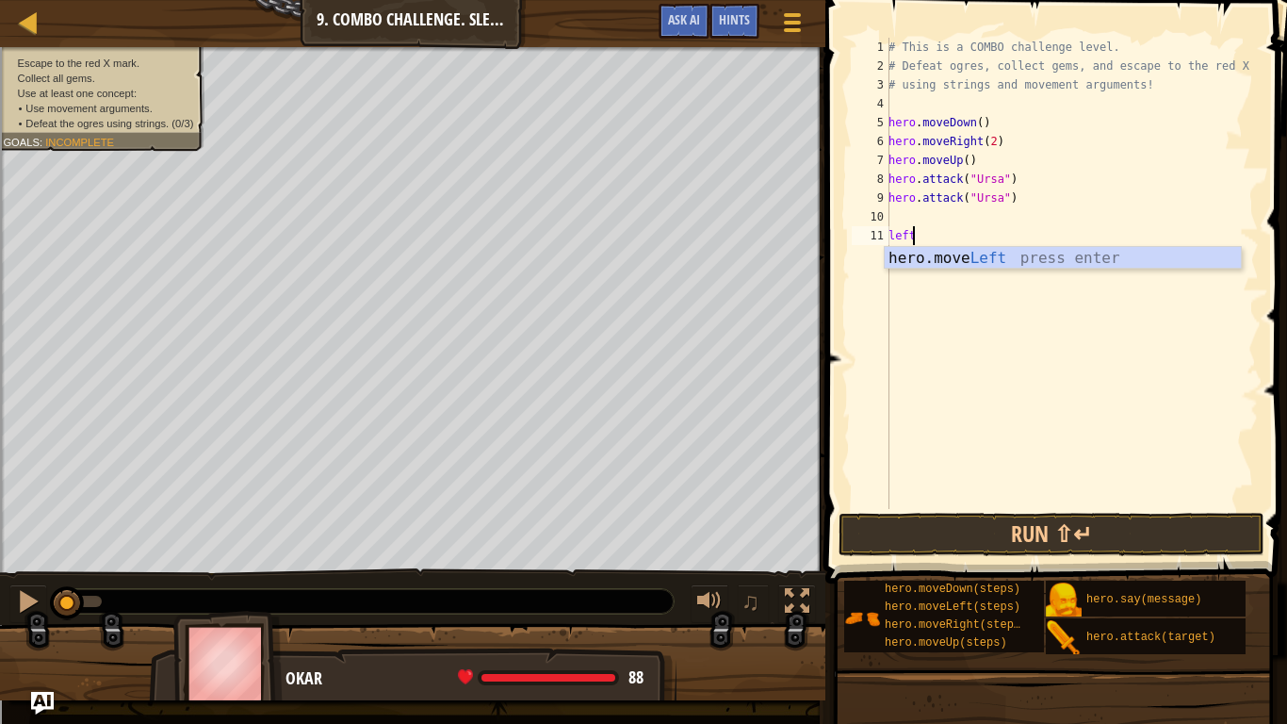
scroll to position [8, 1]
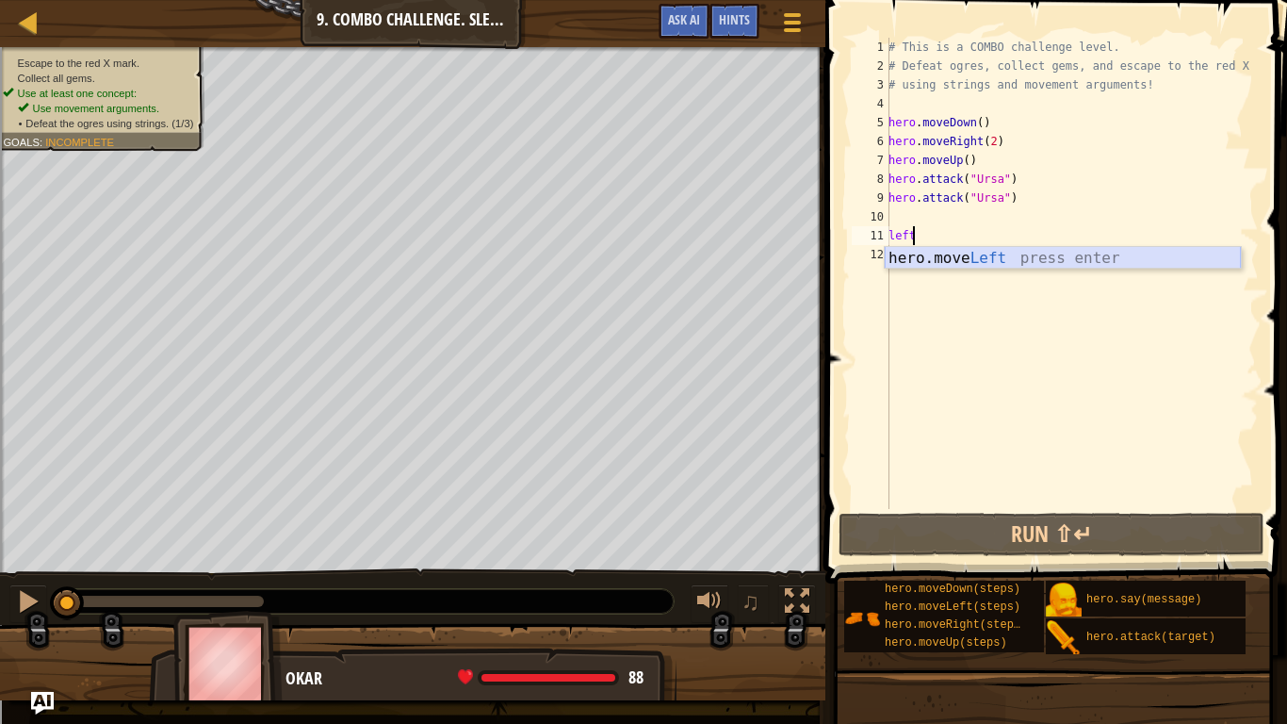
click at [924, 261] on div "hero.move Left press enter" at bounding box center [1063, 281] width 356 height 68
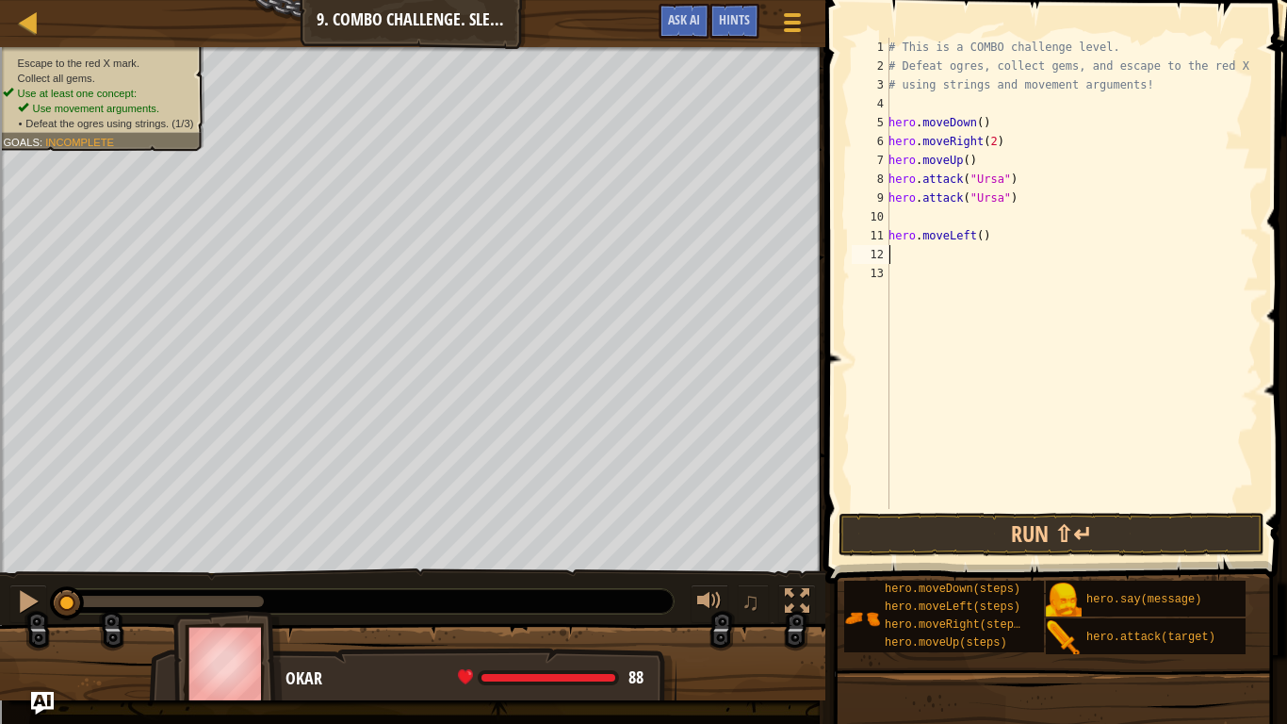
scroll to position [8, 0]
click at [973, 236] on div "# This is a COMBO challenge level. # Defeat [PERSON_NAME], collect gems, and es…" at bounding box center [1072, 292] width 374 height 509
type textarea "hero.moveLeft(2)"
click at [951, 253] on div "# This is a COMBO challenge level. # Defeat [PERSON_NAME], collect gems, and es…" at bounding box center [1072, 292] width 374 height 509
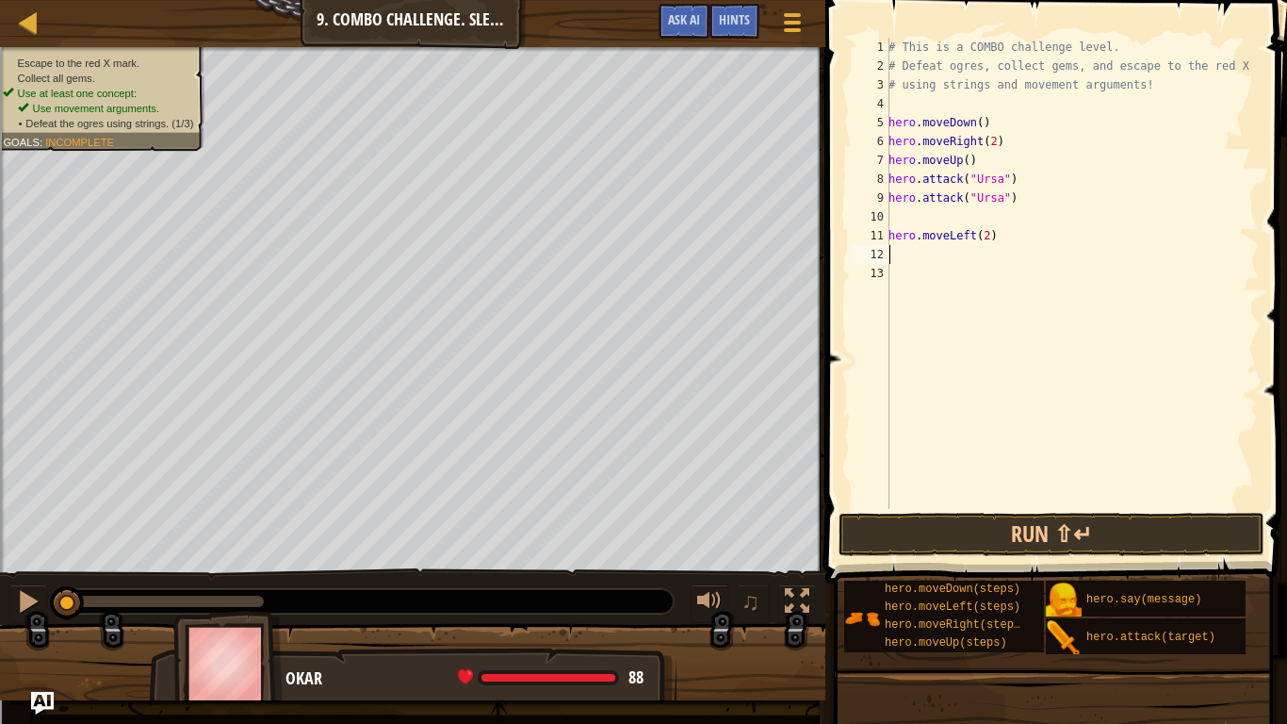
scroll to position [8, 0]
type textarea "up"
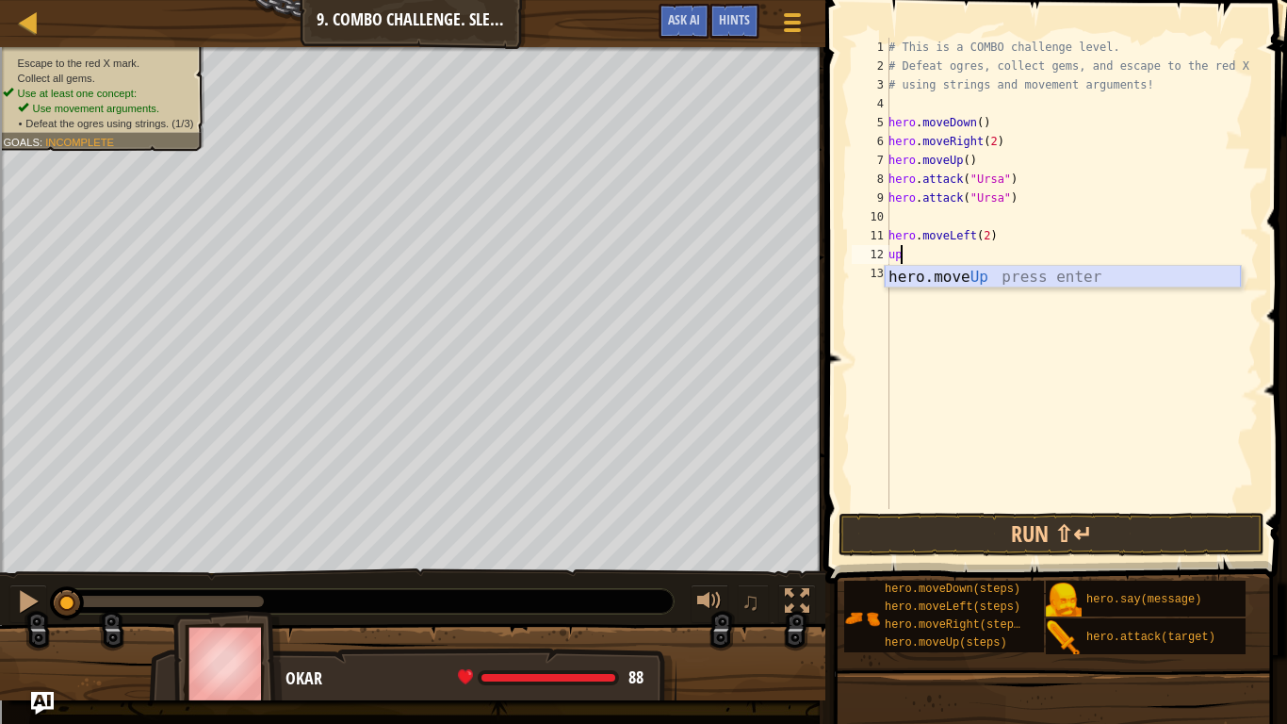
click at [943, 275] on div "hero.move Up press enter" at bounding box center [1063, 300] width 356 height 68
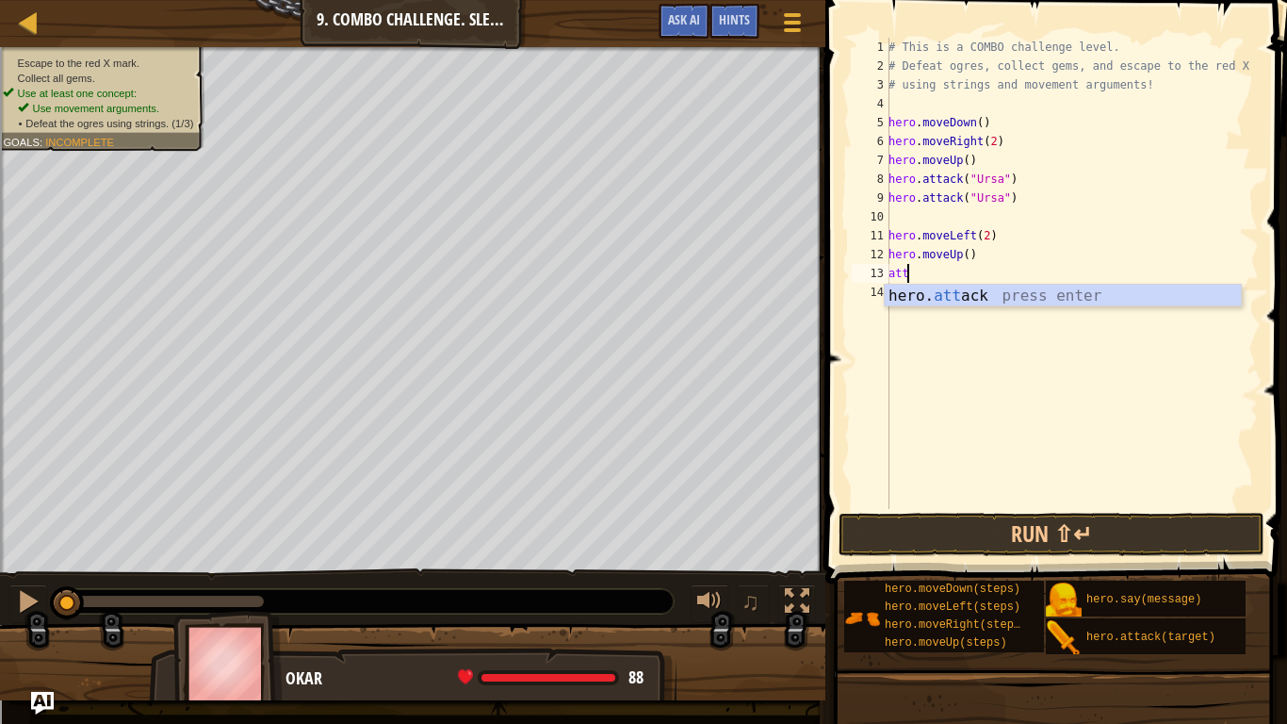
scroll to position [8, 1]
click at [926, 292] on div "hero. att ack press enter" at bounding box center [1063, 319] width 356 height 68
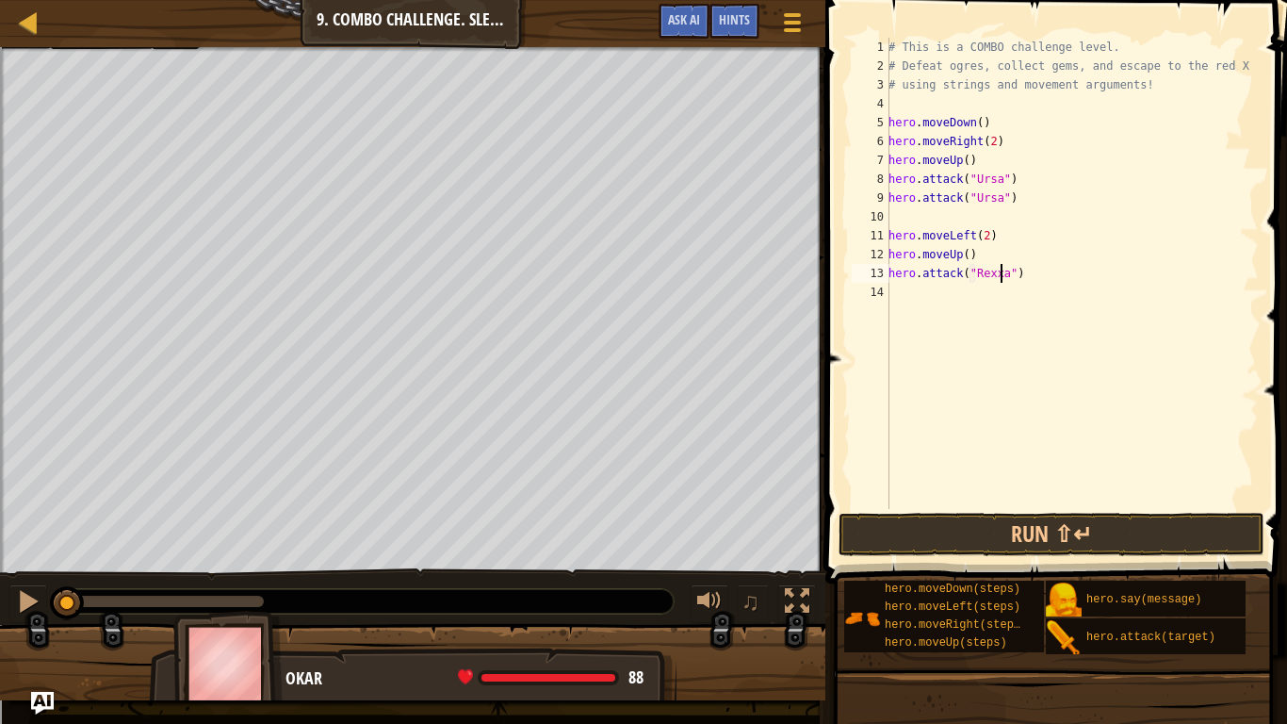
type textarea "hero.attack("Rexxar")"
click at [926, 296] on div "# This is a COMBO challenge level. # Defeat [PERSON_NAME], collect gems, and es…" at bounding box center [1072, 292] width 374 height 509
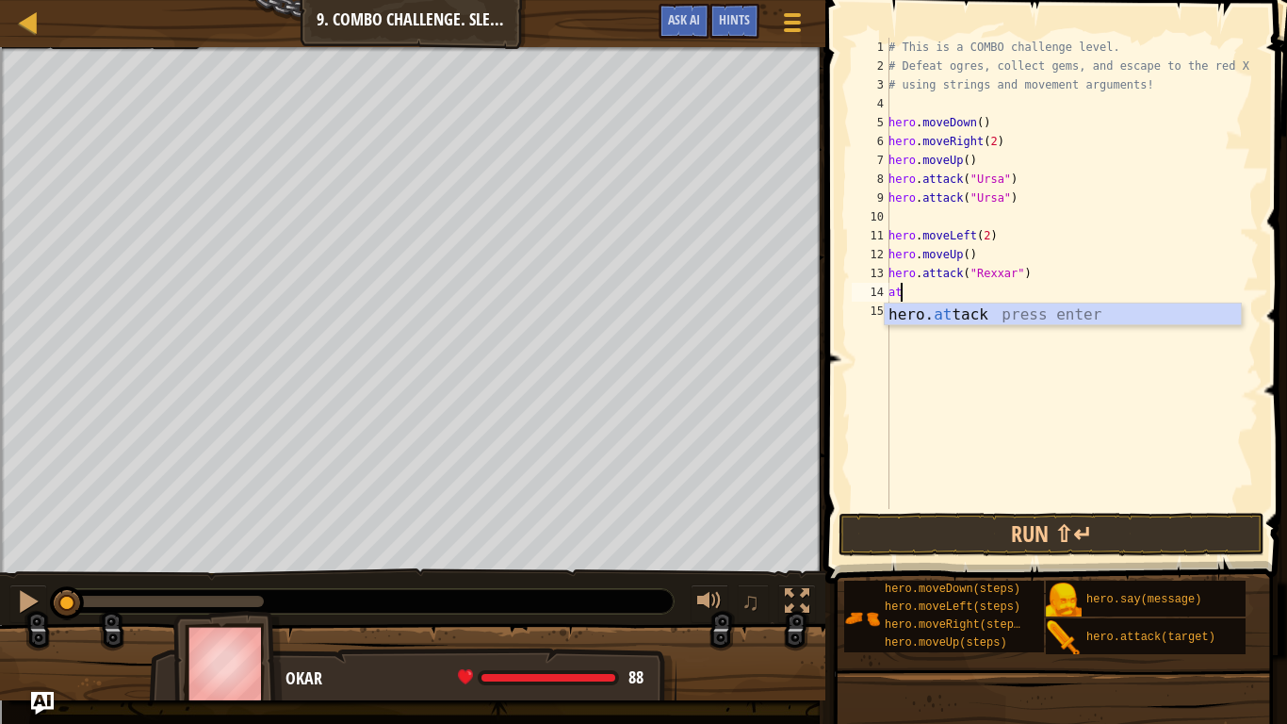
scroll to position [8, 1]
click at [937, 315] on div "hero. att ack press enter" at bounding box center [1063, 337] width 356 height 68
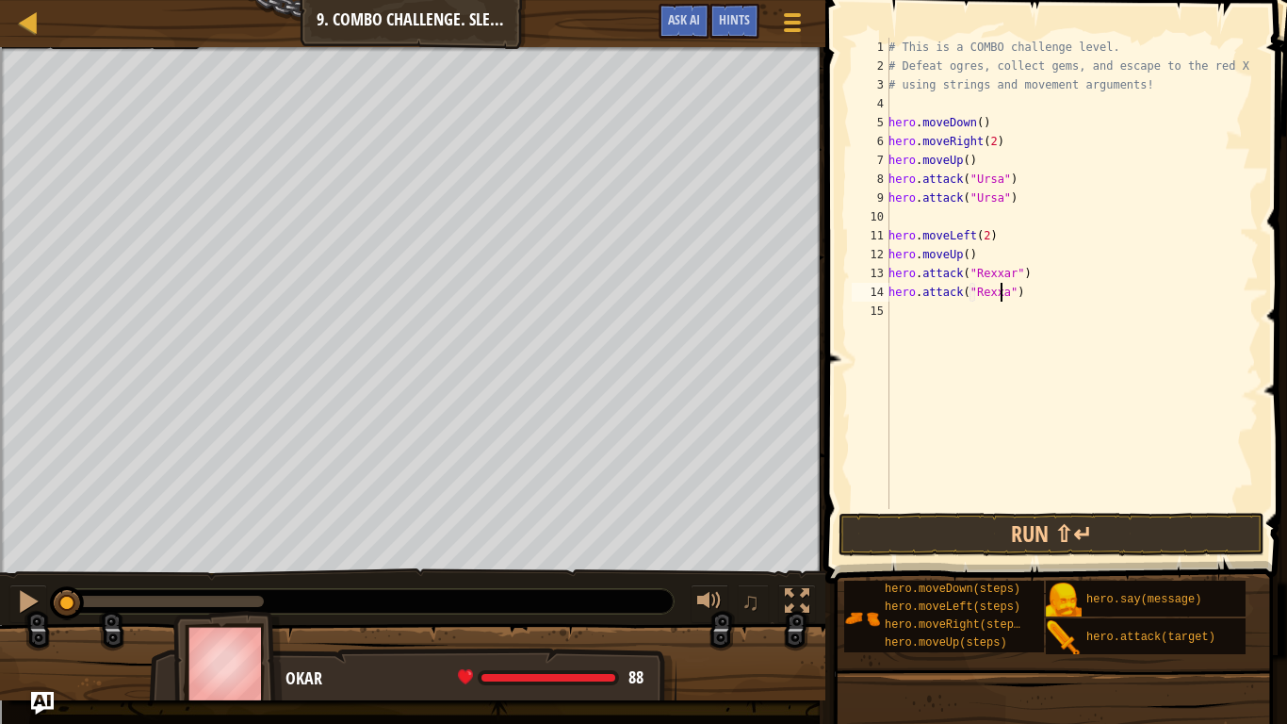
type textarea "hero.attack("Rexxar")"
click at [950, 307] on div "# This is a COMBO challenge level. # Defeat [PERSON_NAME], collect gems, and es…" at bounding box center [1072, 292] width 374 height 509
type textarea "a"
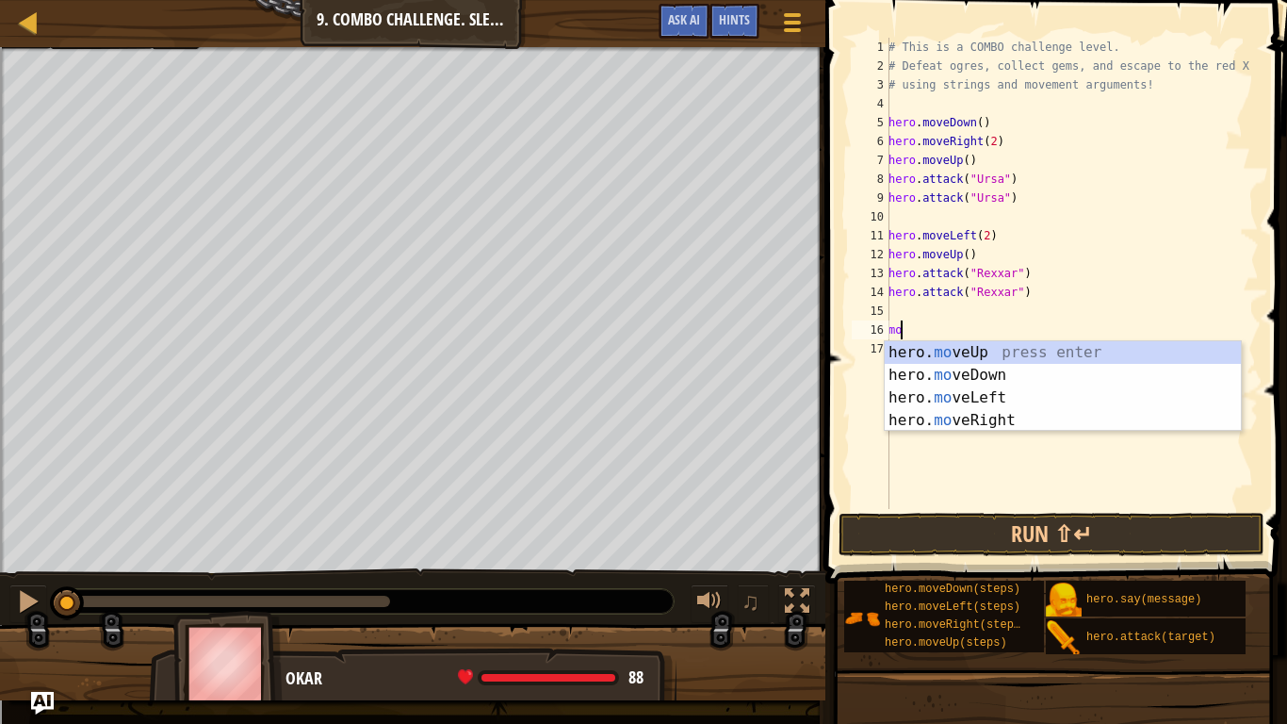
type textarea "move"
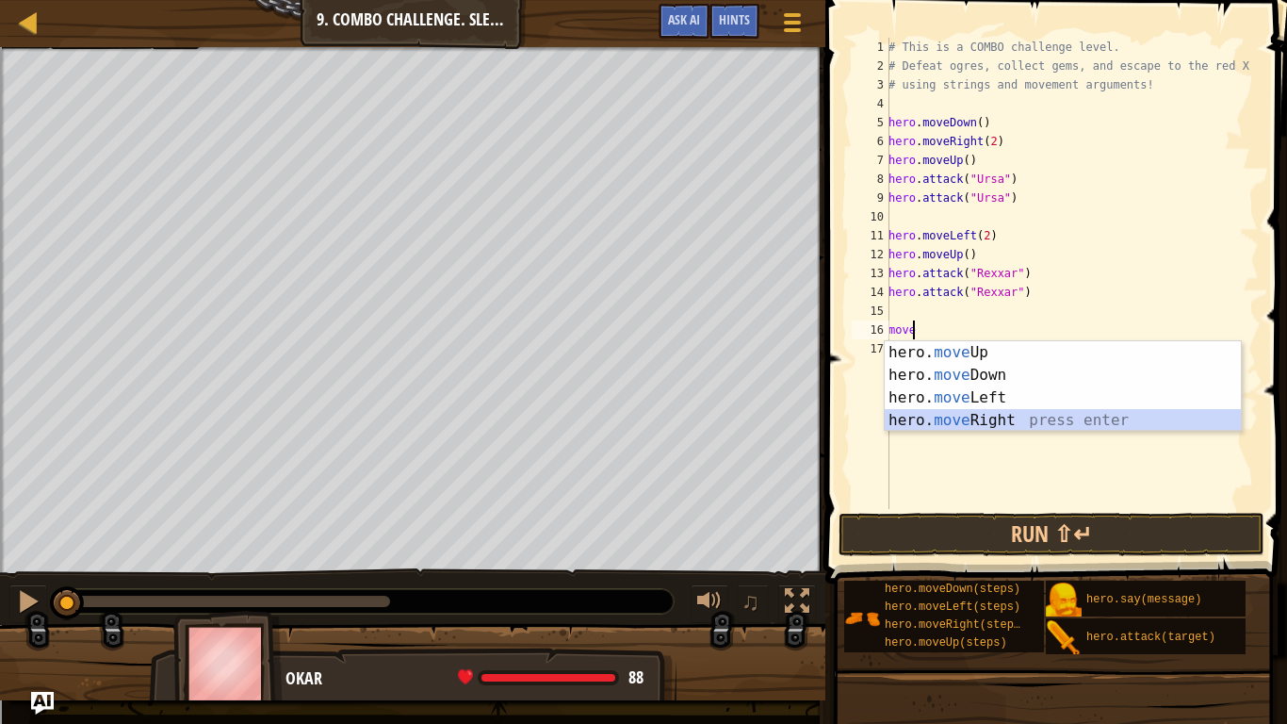
click at [953, 410] on div "hero. move Up press enter hero. move Down press enter hero. move Left press ent…" at bounding box center [1063, 409] width 356 height 136
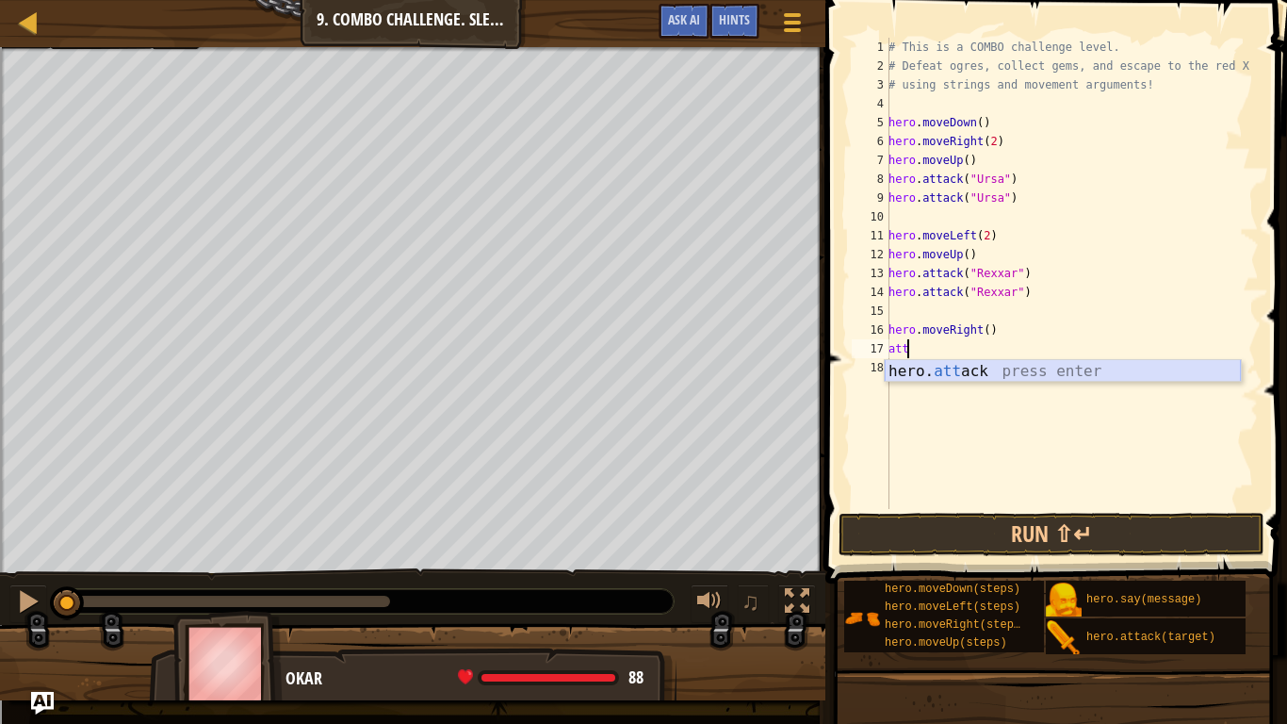
click at [972, 370] on div "hero. att ack press enter" at bounding box center [1063, 394] width 356 height 68
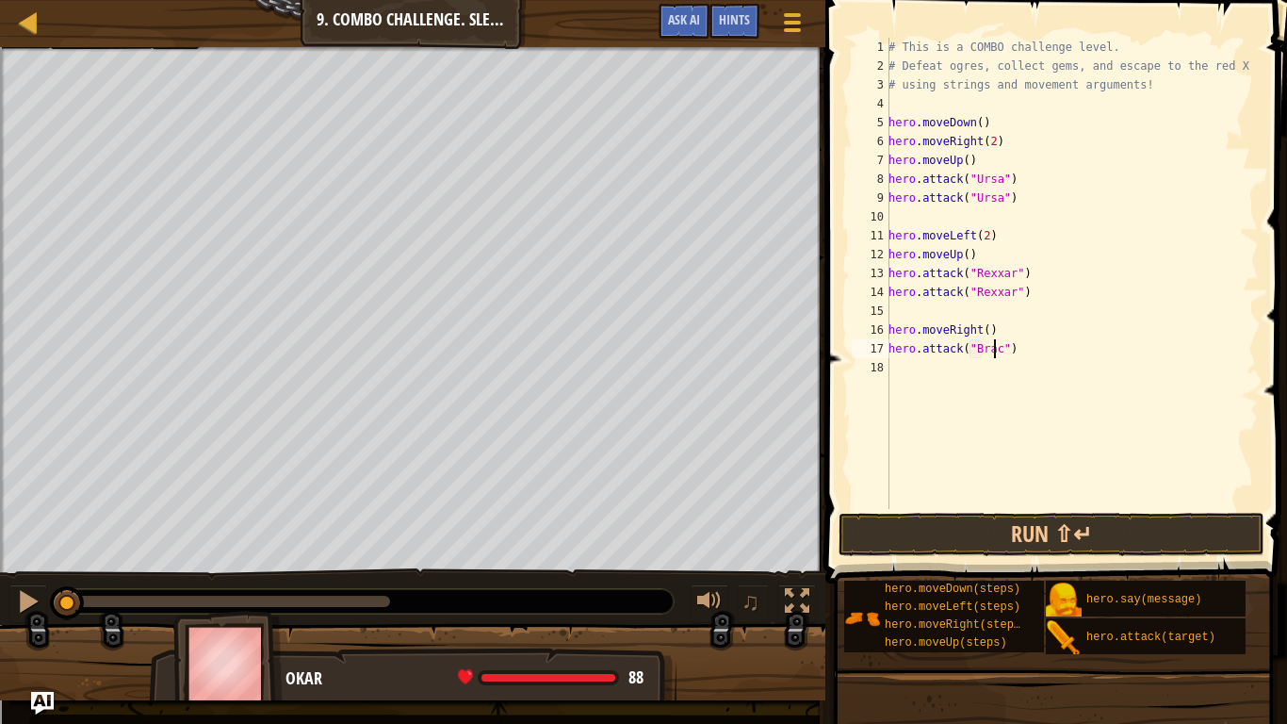
type textarea "hero.attack("Brack")"
click at [963, 371] on div "# This is a COMBO challenge level. # Defeat [PERSON_NAME], collect gems, and es…" at bounding box center [1072, 292] width 374 height 509
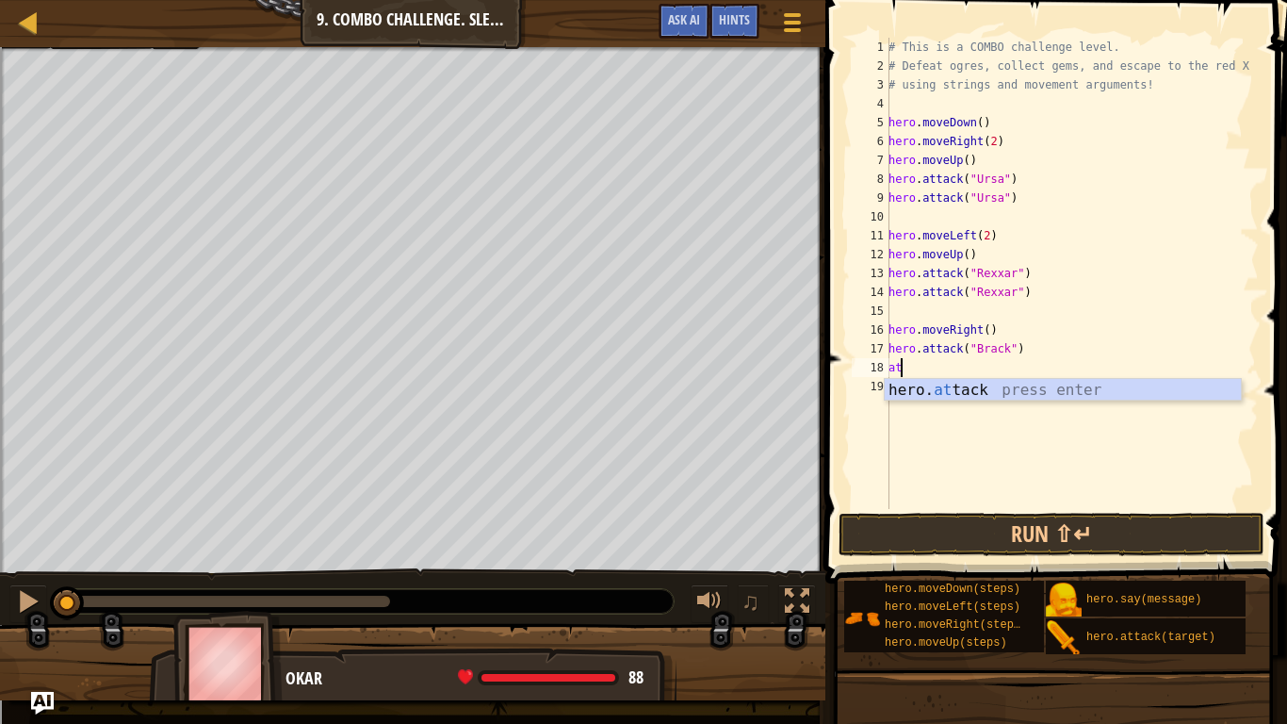
scroll to position [8, 1]
click at [966, 384] on div "hero. att ack press enter" at bounding box center [1063, 413] width 356 height 68
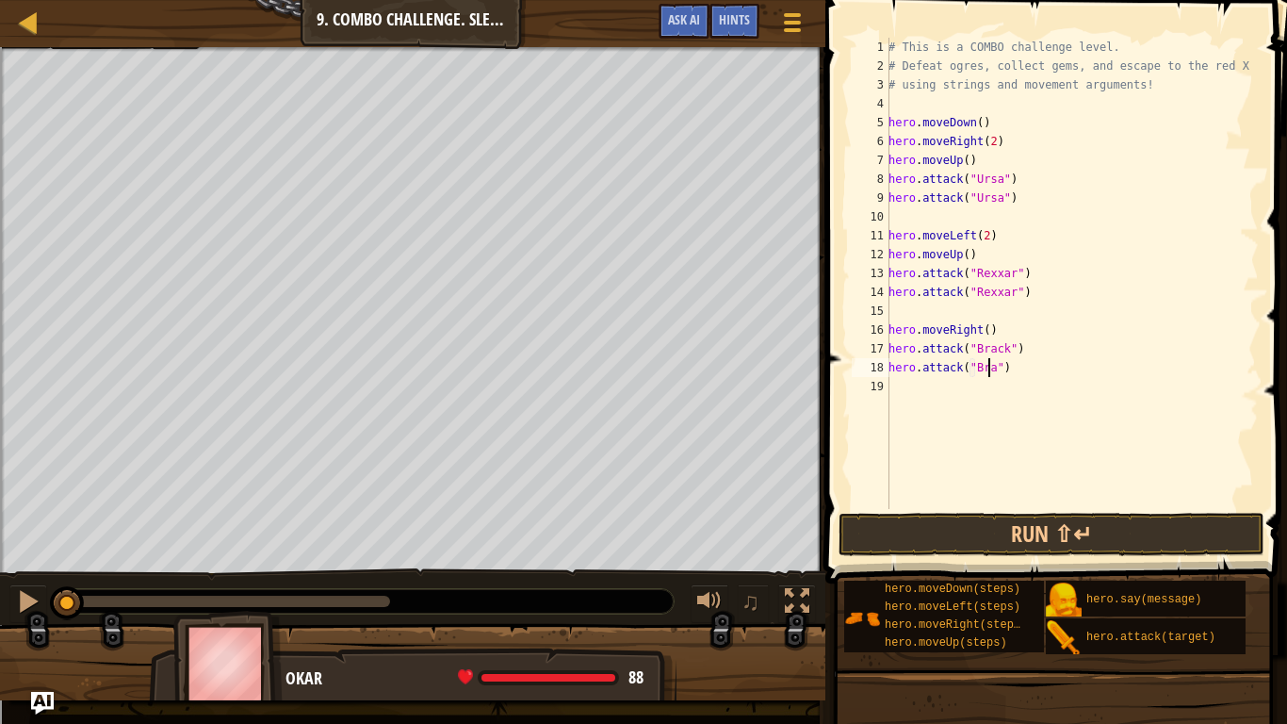
type textarea "hero.attack("Brack")"
click at [967, 374] on div "# This is a COMBO challenge level. # Defeat [PERSON_NAME], collect gems, and es…" at bounding box center [1072, 292] width 374 height 509
click at [974, 387] on div "# This is a COMBO challenge level. # Defeat [PERSON_NAME], collect gems, and es…" at bounding box center [1072, 292] width 374 height 509
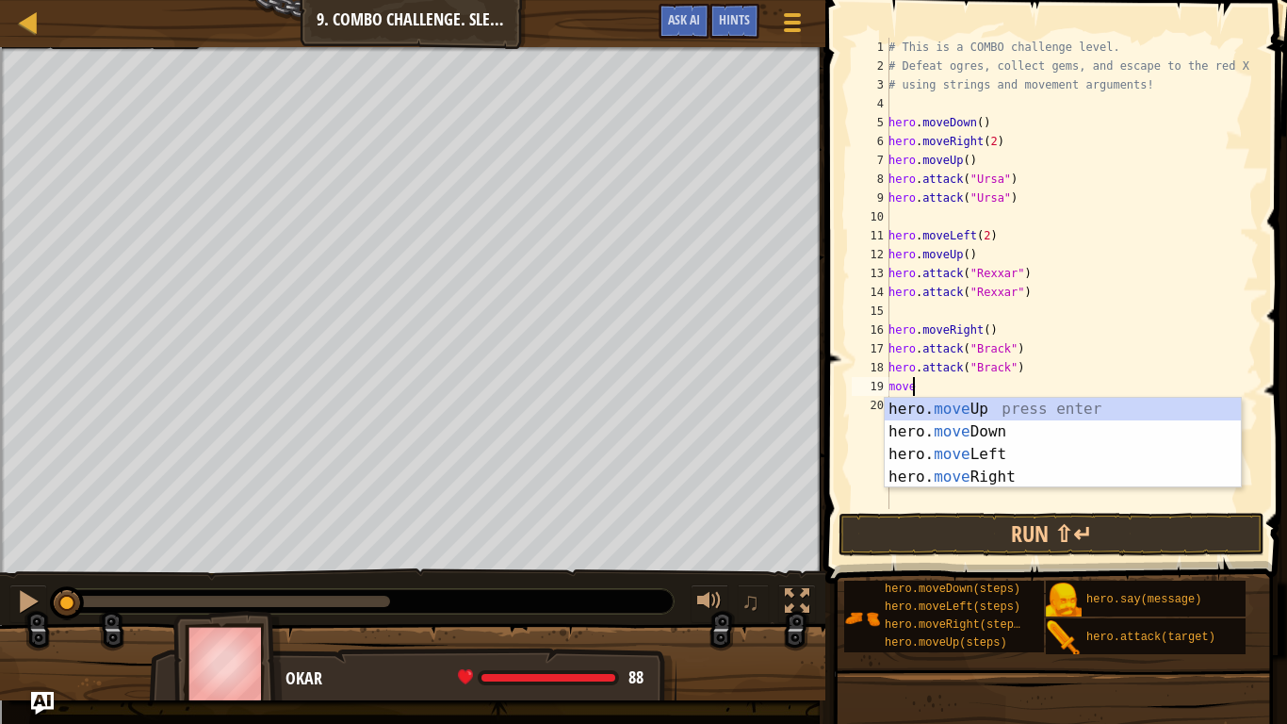
type textarea "move"
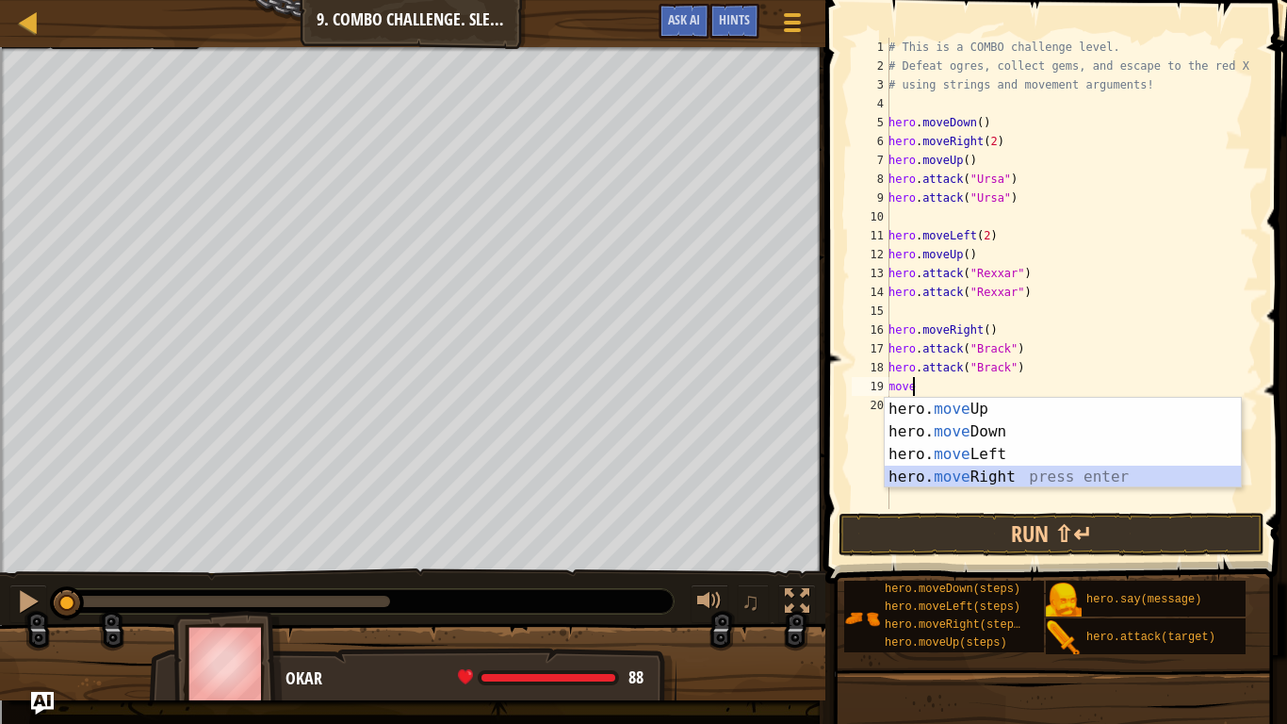
click at [980, 470] on div "hero. move Up press enter hero. move Down press enter hero. move Left press ent…" at bounding box center [1063, 466] width 356 height 136
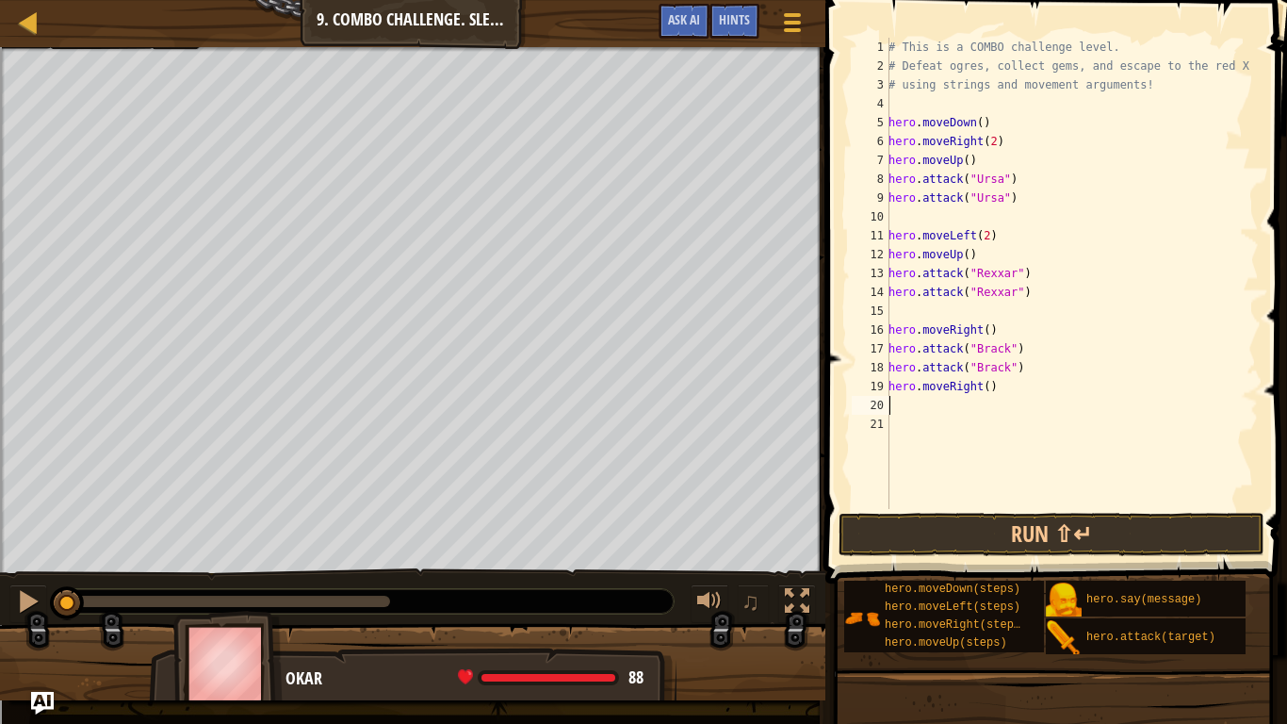
scroll to position [8, 0]
click at [984, 382] on div "# This is a COMBO challenge level. # Defeat [PERSON_NAME], collect gems, and es…" at bounding box center [1072, 292] width 374 height 509
type textarea "hero.moveRight(2)"
click at [1041, 538] on button "Run ⇧↵" at bounding box center [1052, 534] width 426 height 43
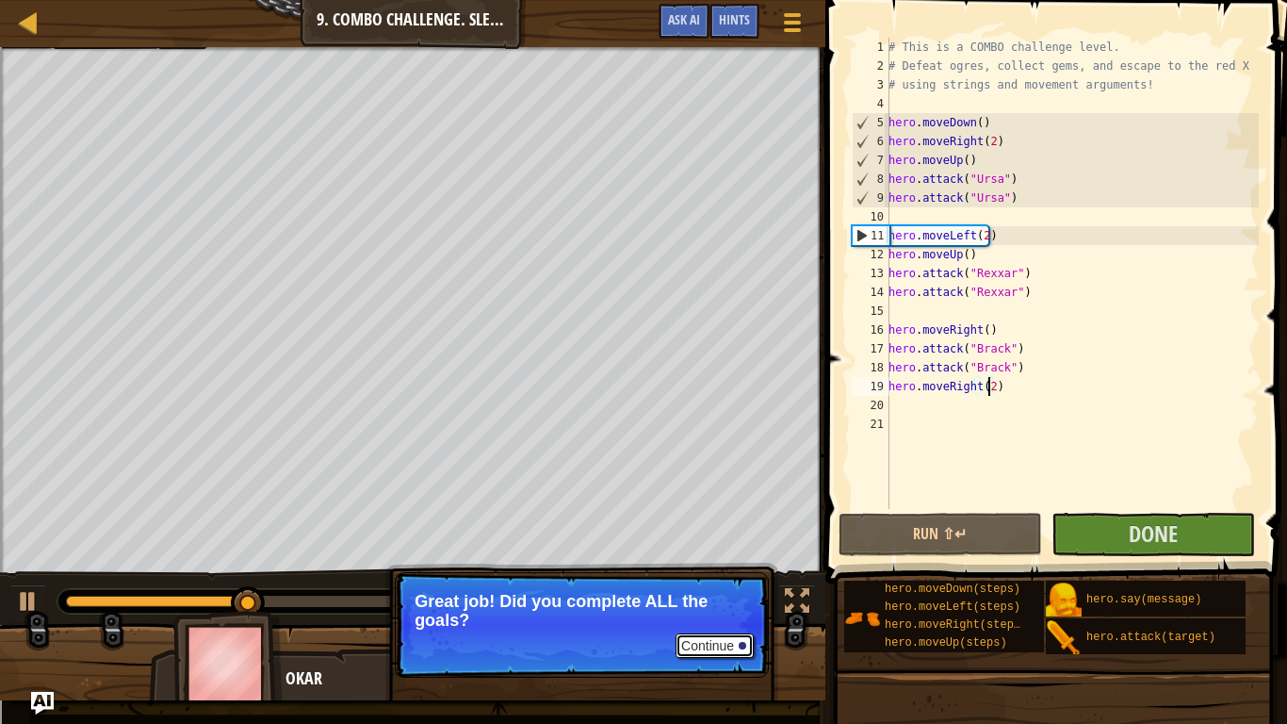
click at [707, 596] on button "Continue" at bounding box center [715, 645] width 78 height 25
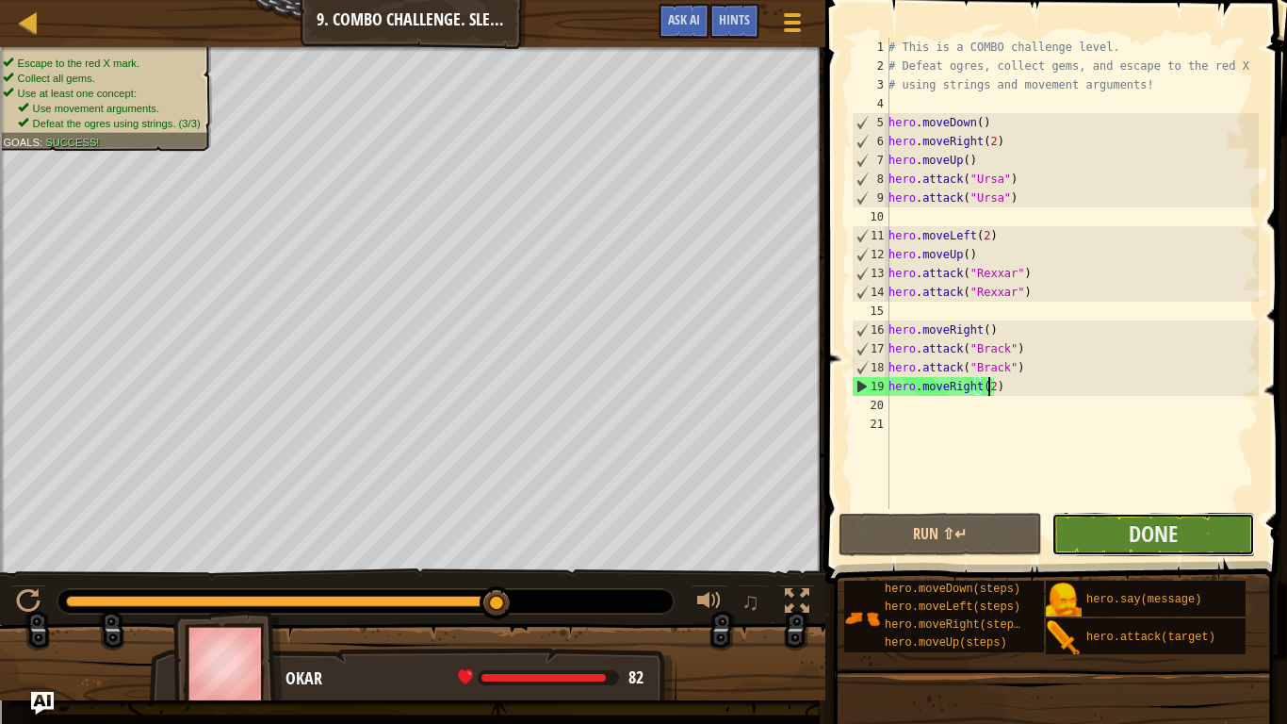
click at [1119, 531] on button "Done" at bounding box center [1154, 534] width 204 height 43
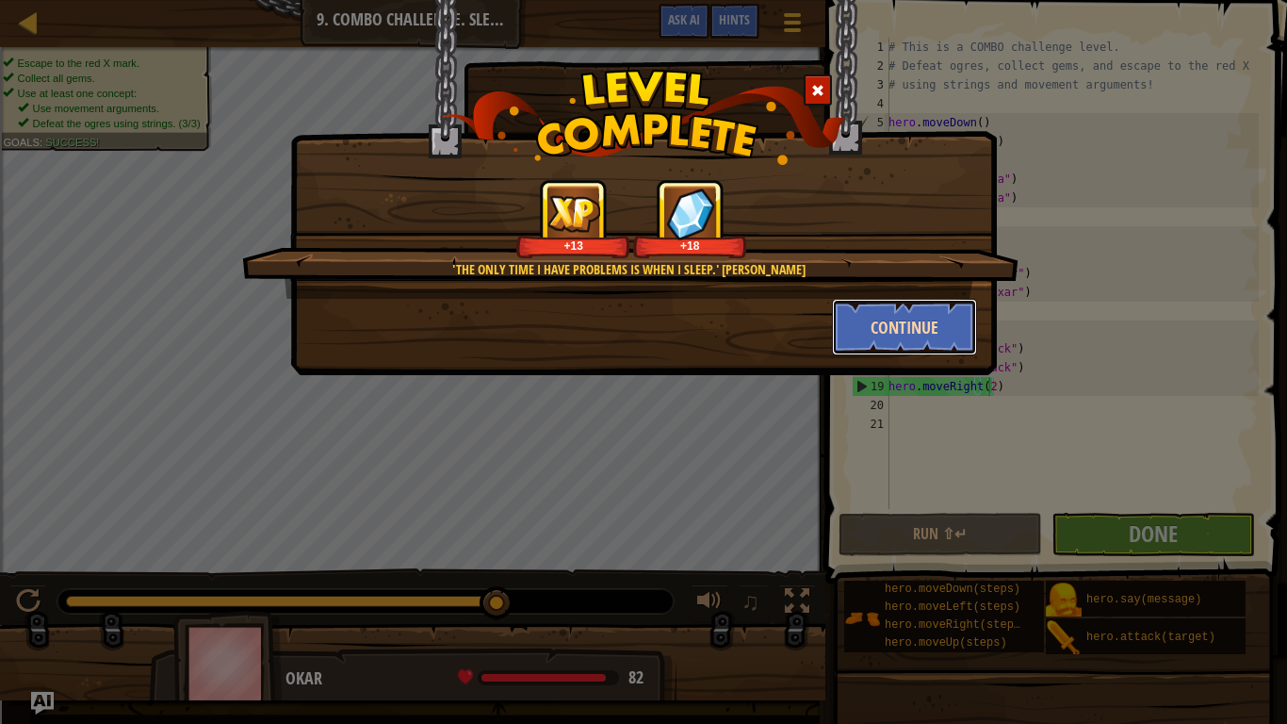
click at [909, 327] on button "Continue" at bounding box center [905, 327] width 146 height 57
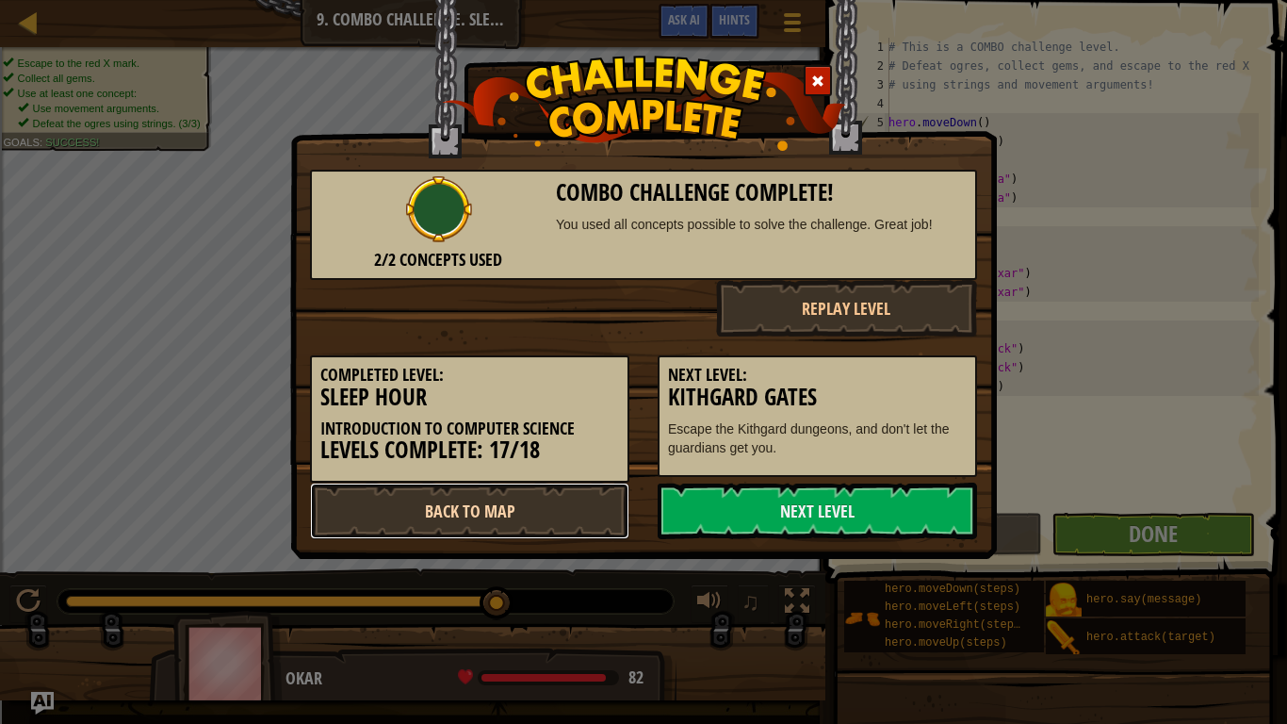
click at [511, 509] on link "Back to Map" at bounding box center [469, 510] width 319 height 57
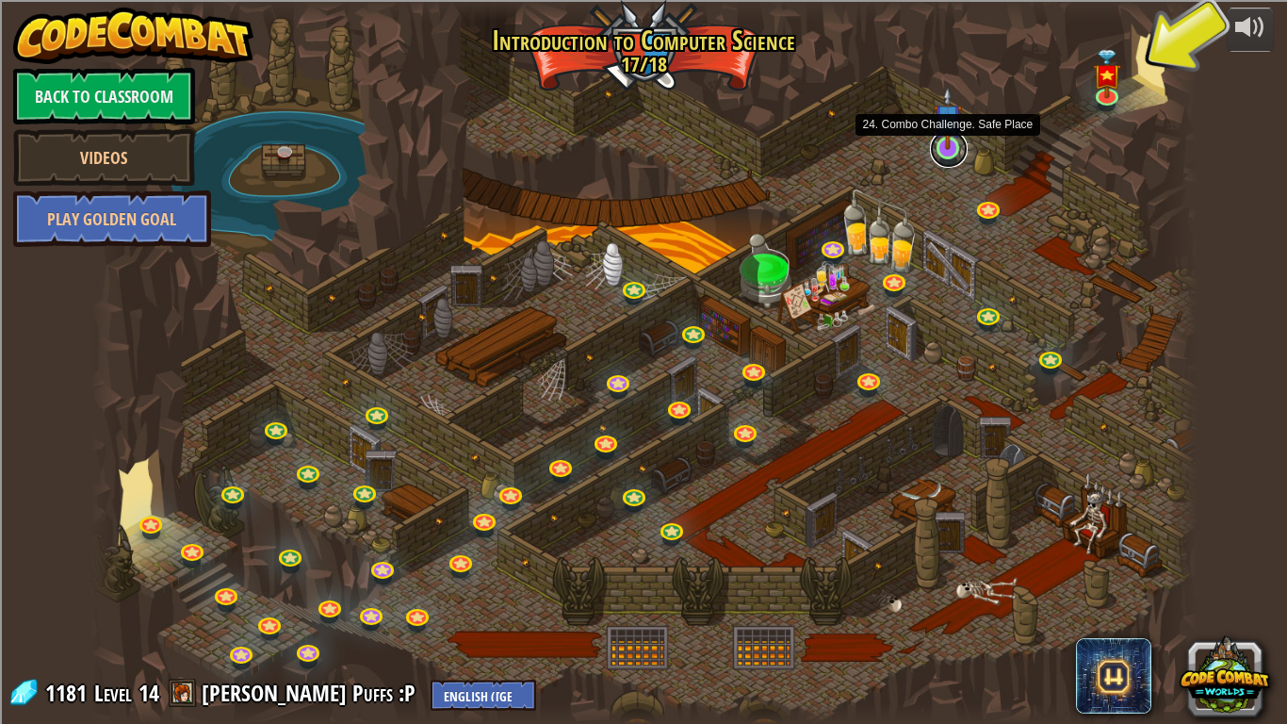
click at [954, 152] on link at bounding box center [949, 149] width 38 height 38
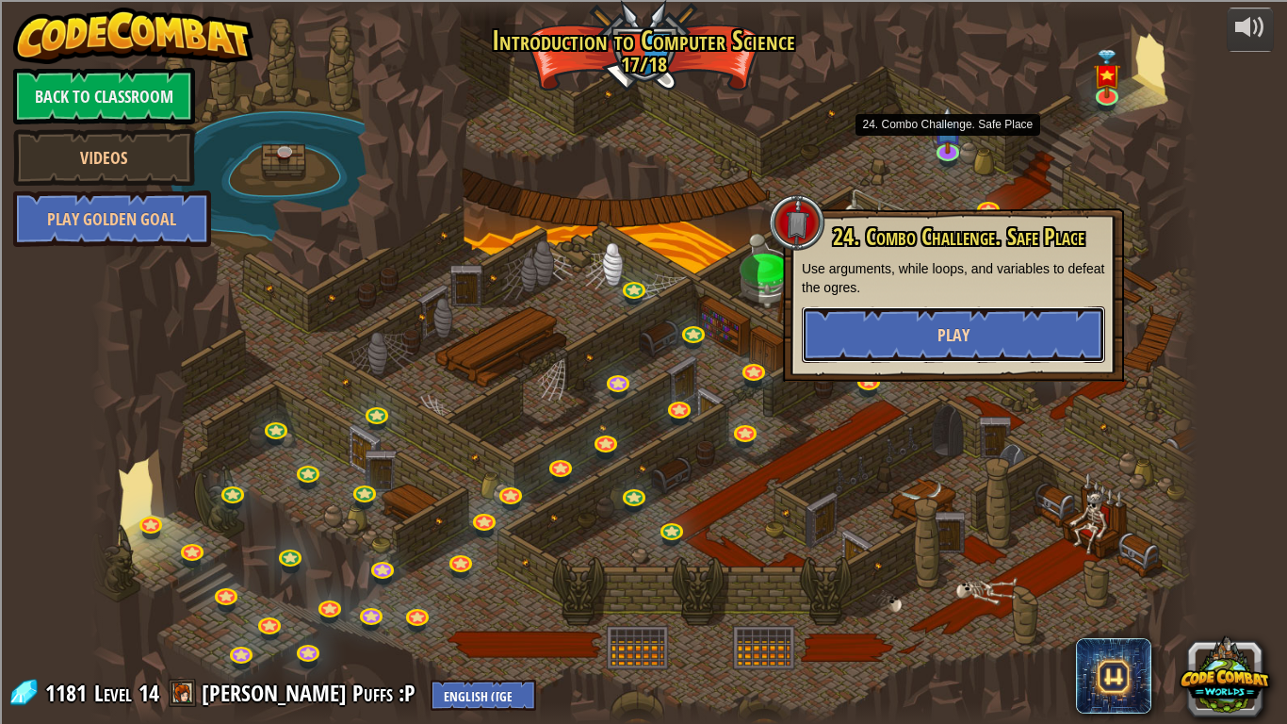
click at [922, 326] on button "Play" at bounding box center [953, 334] width 303 height 57
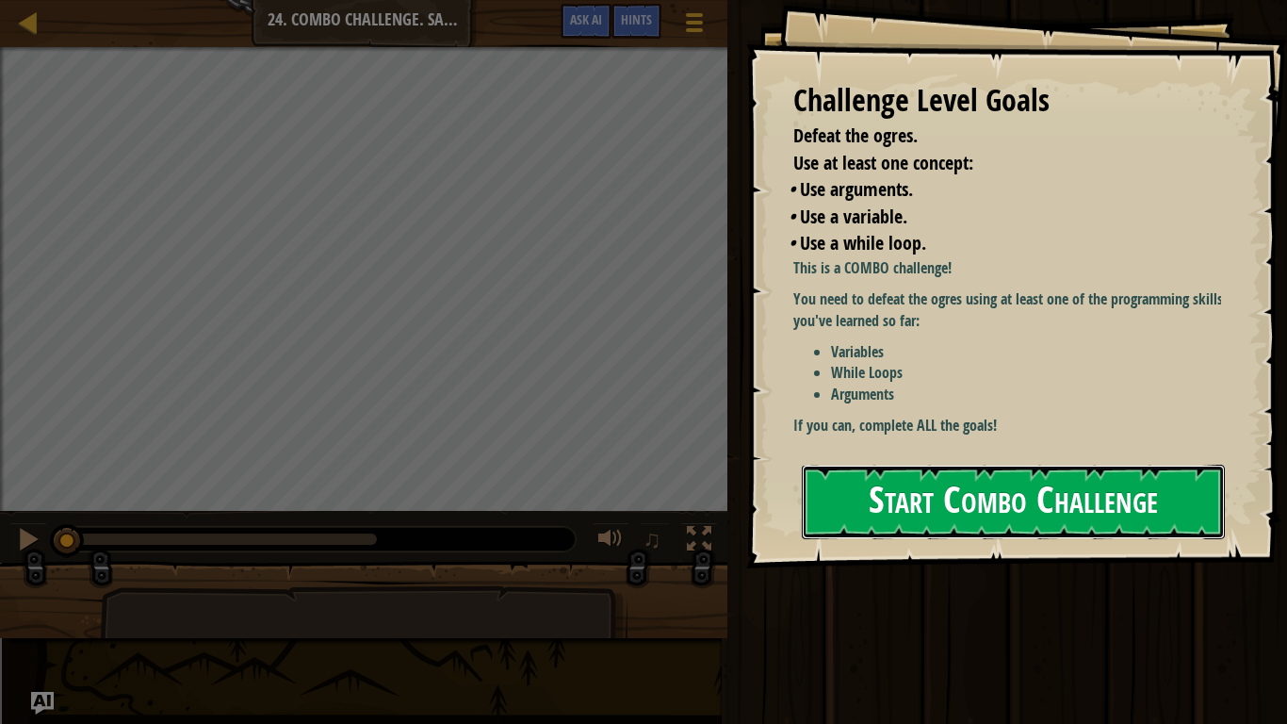
click at [925, 496] on button "Start Combo Challenge" at bounding box center [1013, 502] width 423 height 74
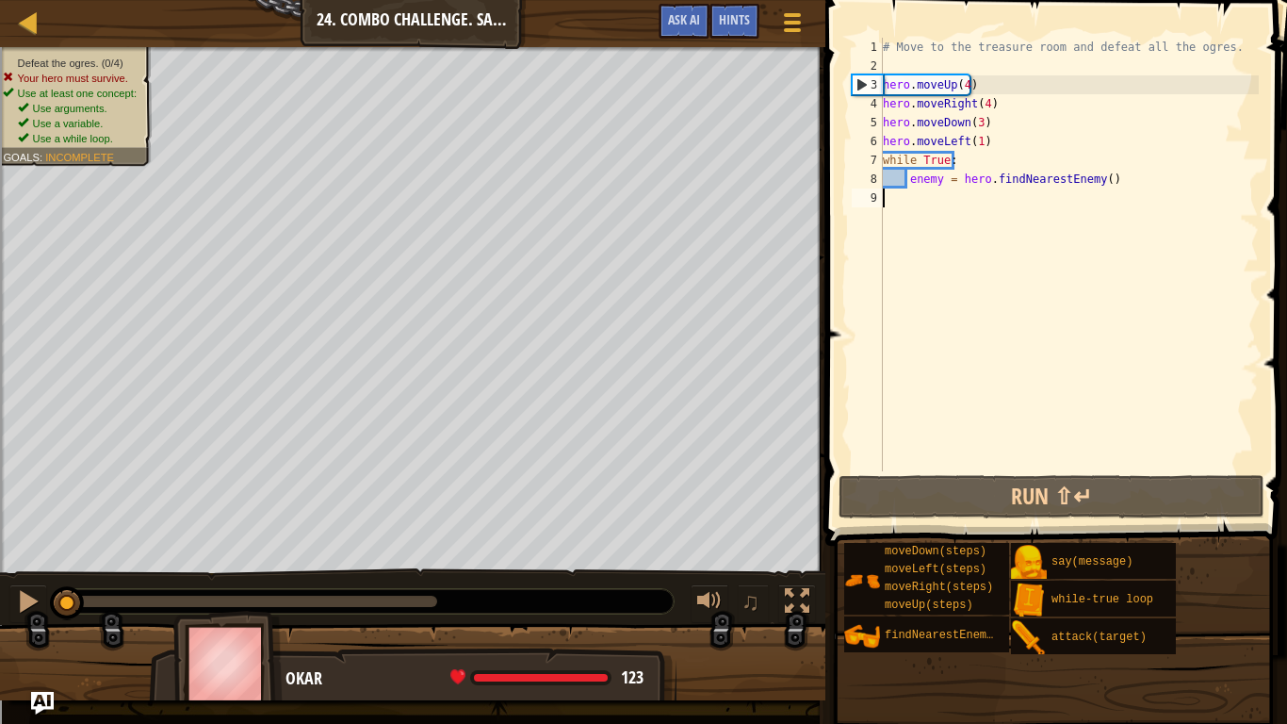
click at [943, 202] on div "# Move to the treasure room and defeat all the ogres. hero . moveUp ( 4 ) hero …" at bounding box center [1069, 273] width 380 height 471
click at [1145, 178] on div "# Move to the treasure room and defeat all the ogres. hero . moveUp ( 4 ) hero …" at bounding box center [1069, 273] width 380 height 471
type textarea "enemy = hero.findNearestEnemy()"
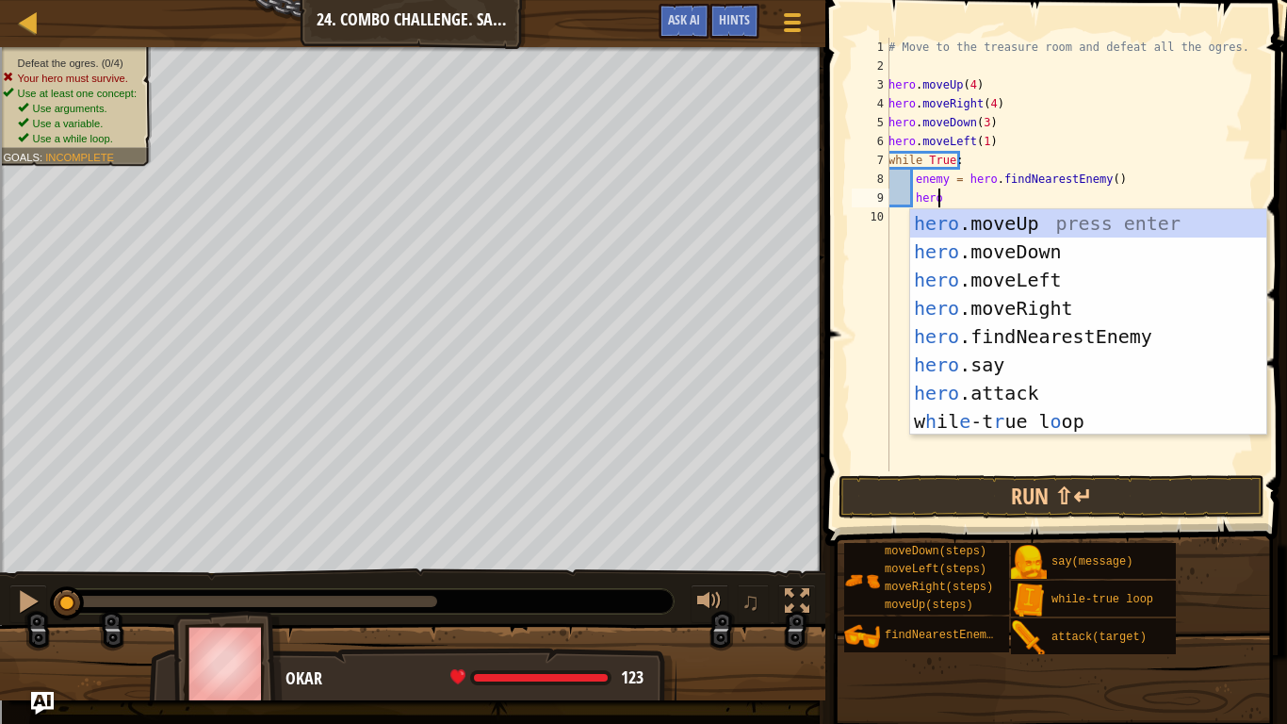
scroll to position [8, 3]
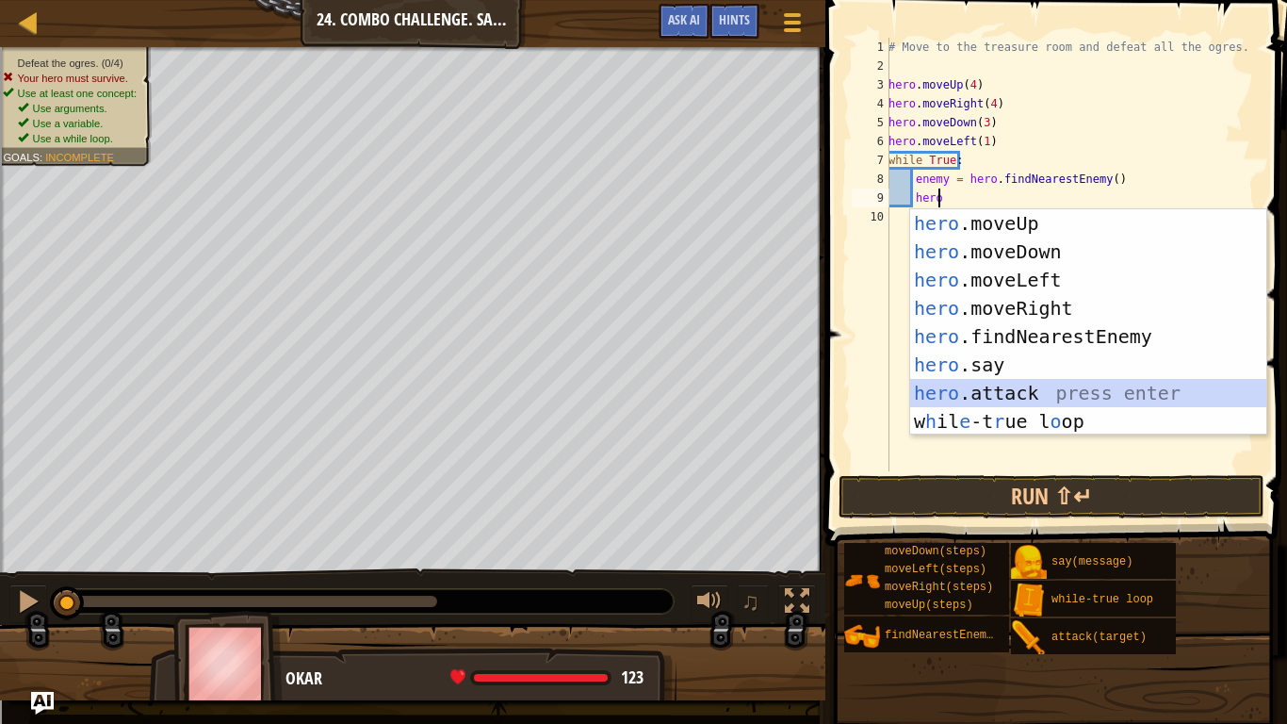
click at [988, 388] on div "hero .moveUp press enter hero .moveDown press enter hero .moveLeft press enter …" at bounding box center [1088, 350] width 356 height 283
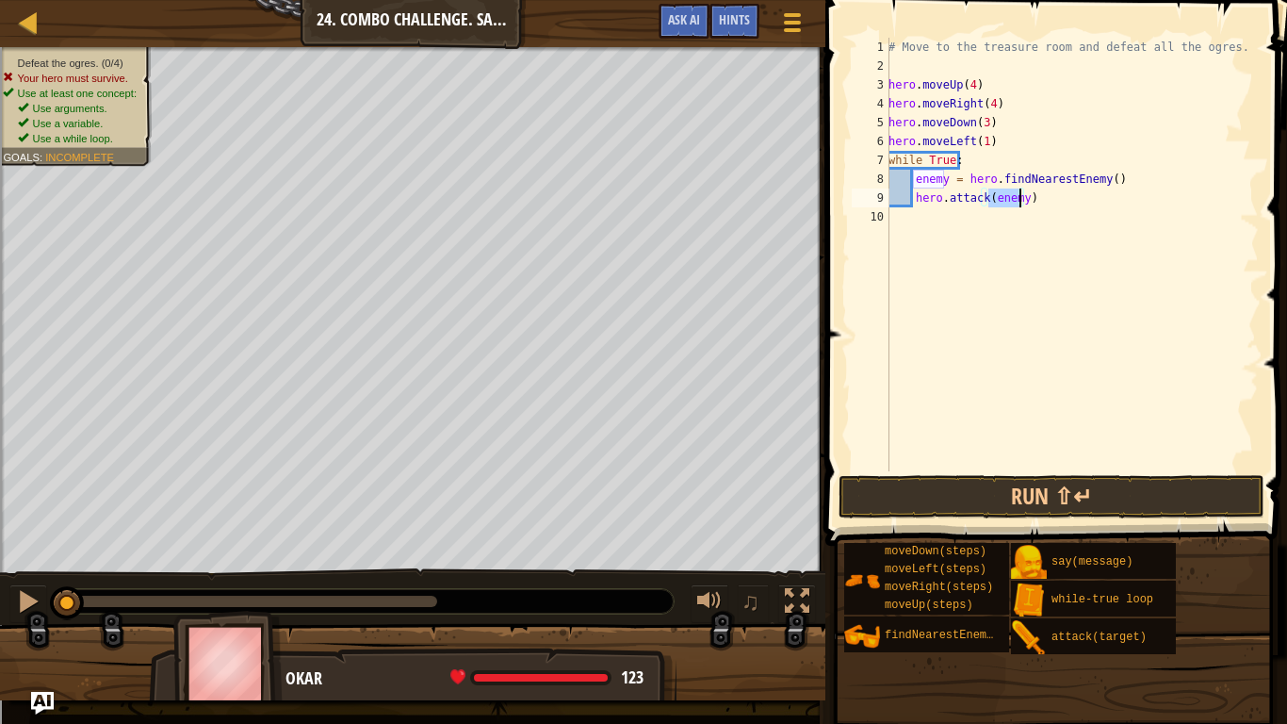
type textarea "hero.attack(enemy)"
click at [1021, 204] on div "# Move to the treasure room and defeat all the ogres. hero . moveUp ( 4 ) hero …" at bounding box center [1072, 254] width 374 height 433
click at [1021, 204] on div "# Move to the treasure room and defeat all the ogres. hero . moveUp ( 4 ) hero …" at bounding box center [1072, 273] width 374 height 471
click at [1012, 506] on button "Run ⇧↵" at bounding box center [1052, 496] width 426 height 43
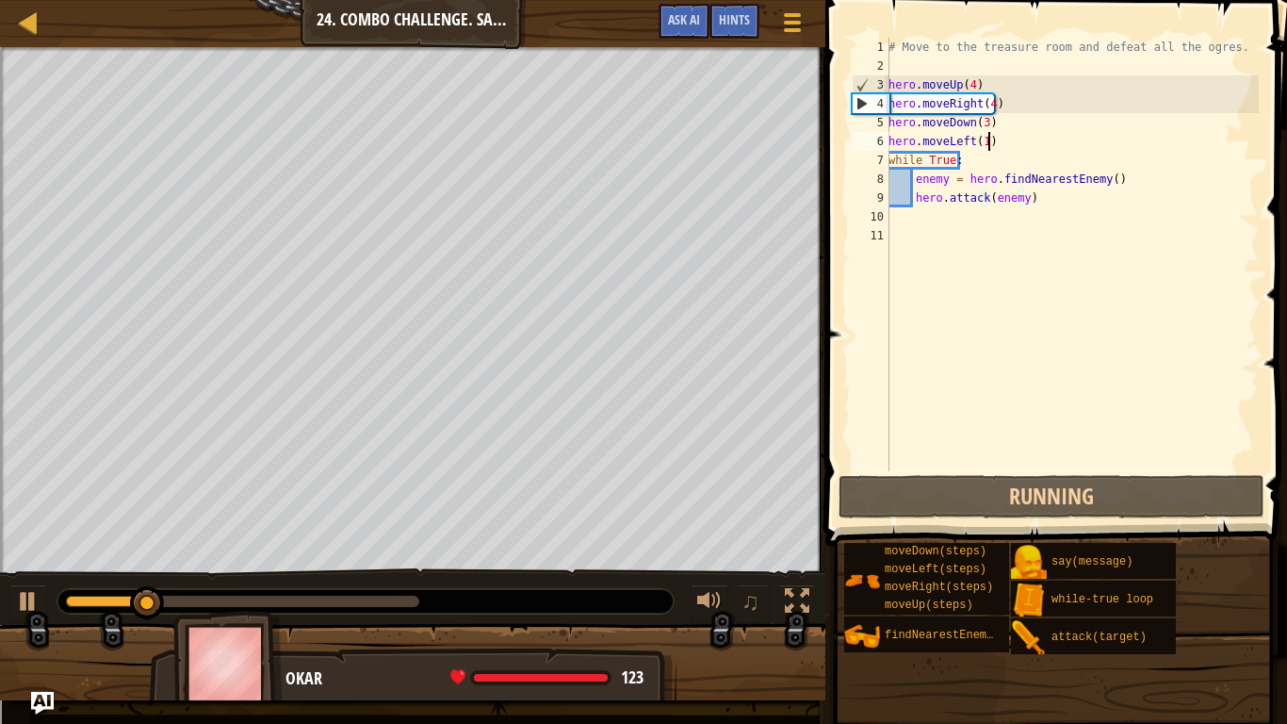
click at [1023, 136] on div "# Move to the treasure room and defeat all the ogres. hero . moveUp ( 4 ) hero …" at bounding box center [1072, 273] width 374 height 471
type textarea "hero.moveLeft(1)"
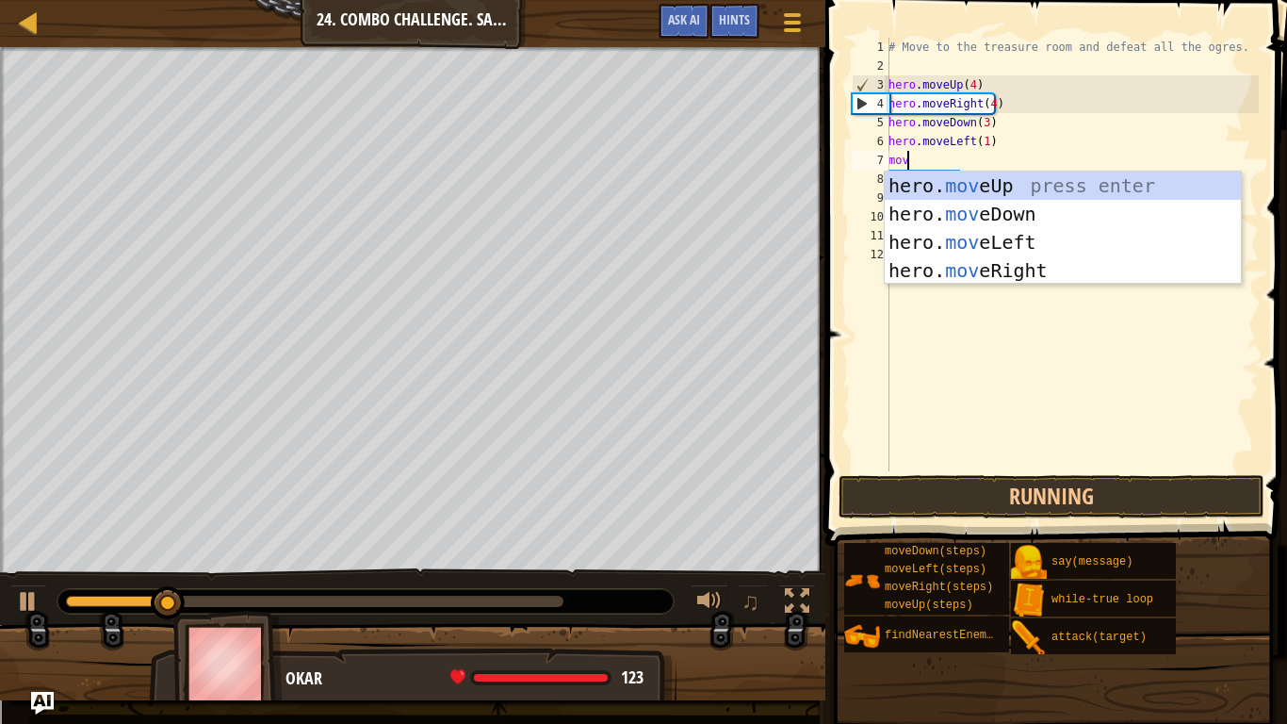
type textarea "move"
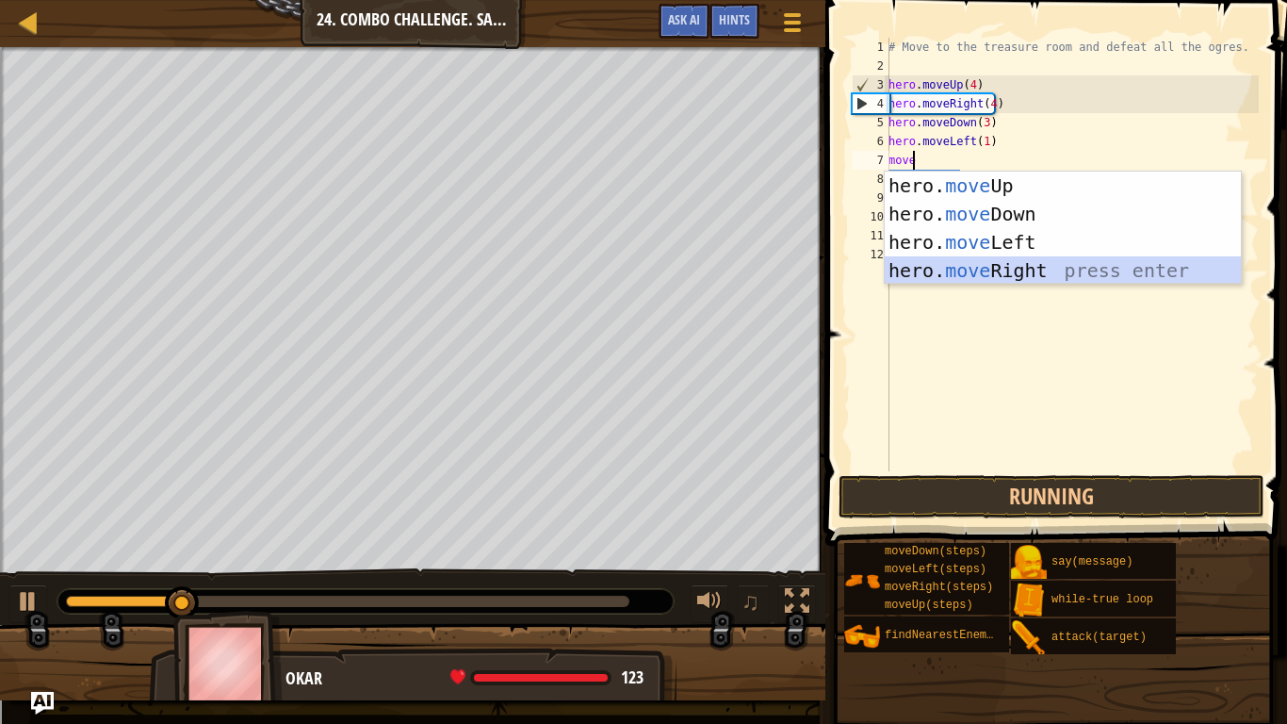
click at [997, 265] on div "hero. move Up press enter hero. move Down press enter hero. move Left press ent…" at bounding box center [1063, 257] width 356 height 170
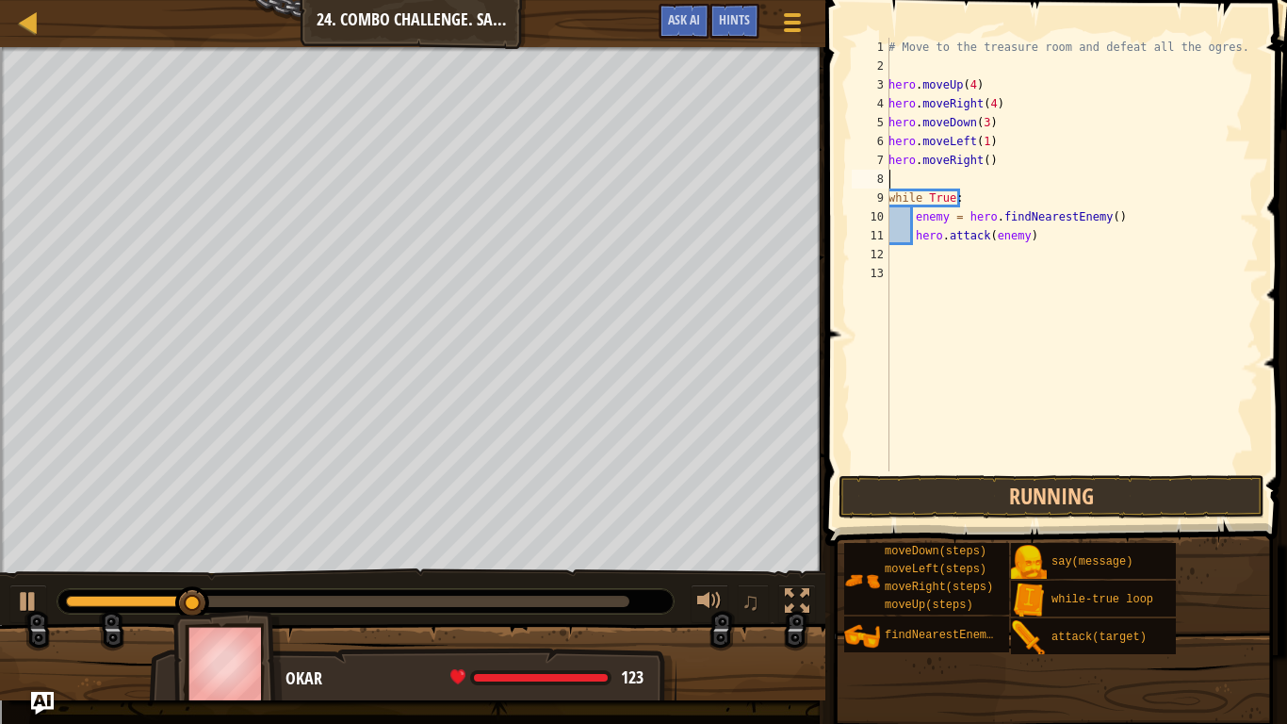
click at [982, 160] on div "# Move to the treasure room and defeat all the ogres. hero . moveUp ( 4 ) hero …" at bounding box center [1072, 273] width 374 height 471
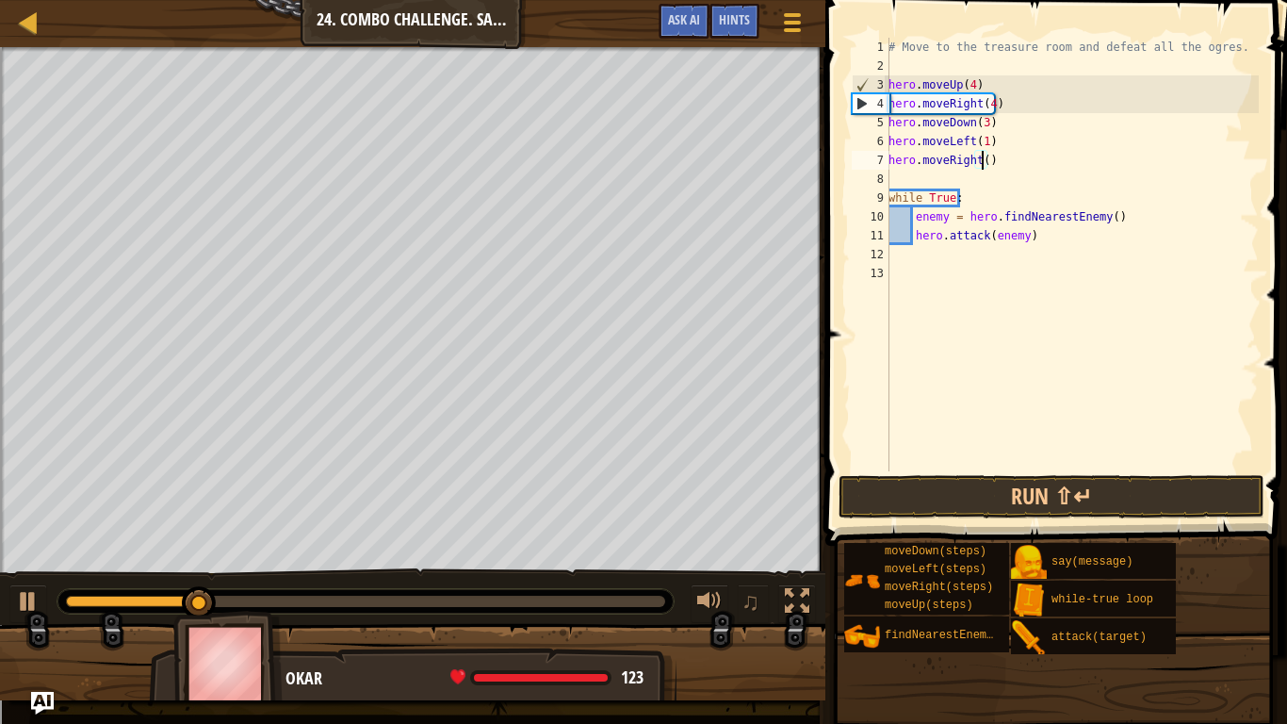
type textarea "hero.moveRight(2)"
click at [963, 182] on div "# Move to the treasure room and defeat all the ogres. hero . moveUp ( 4 ) hero …" at bounding box center [1072, 273] width 374 height 471
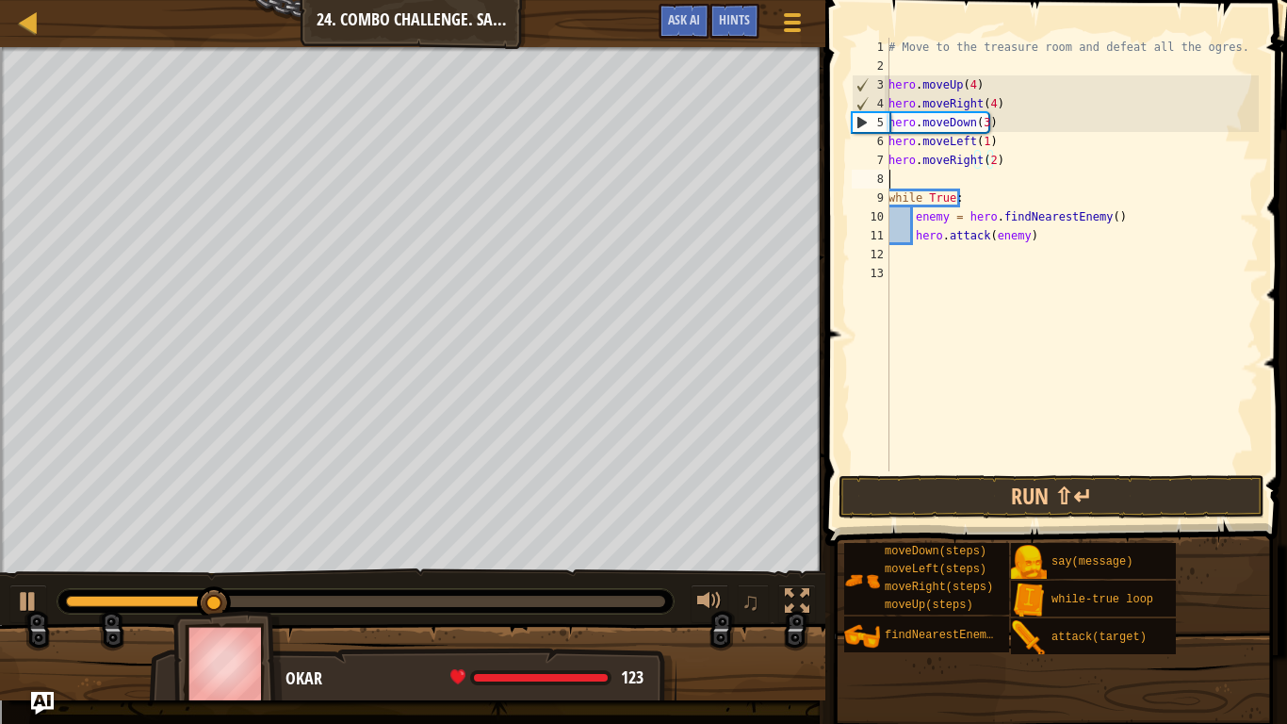
scroll to position [8, 0]
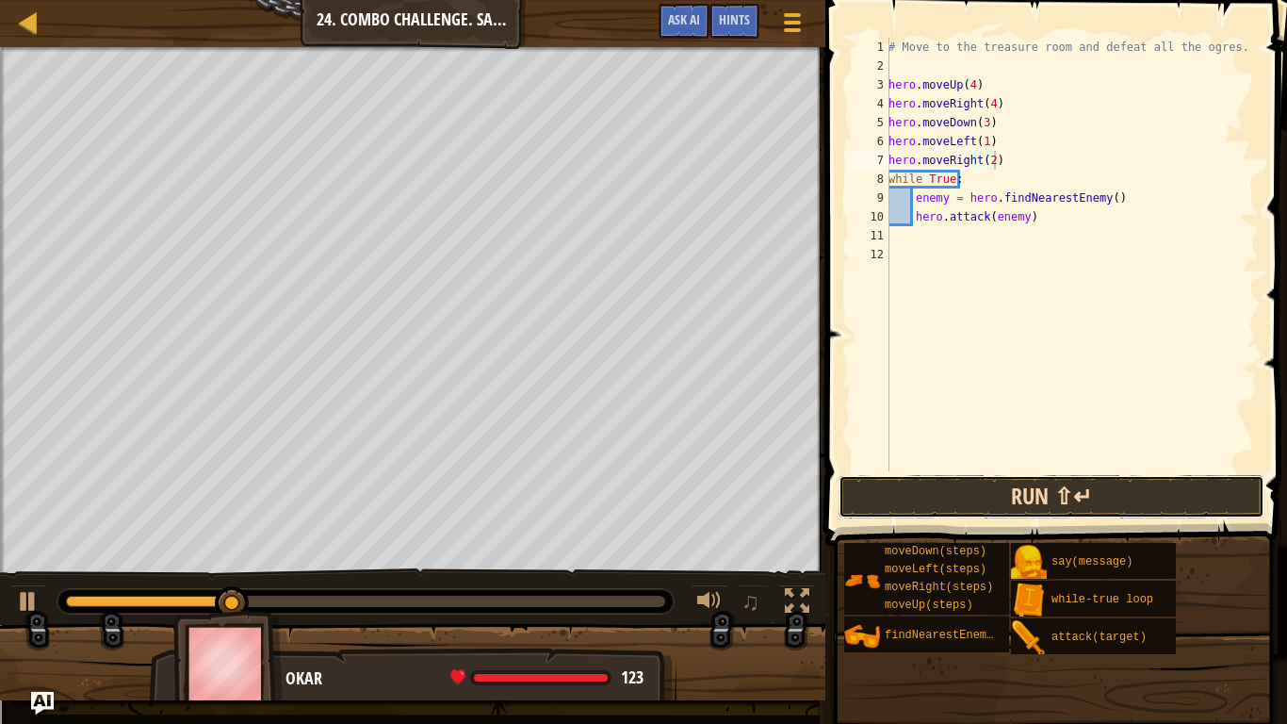
click at [1016, 494] on button "Run ⇧↵" at bounding box center [1052, 496] width 426 height 43
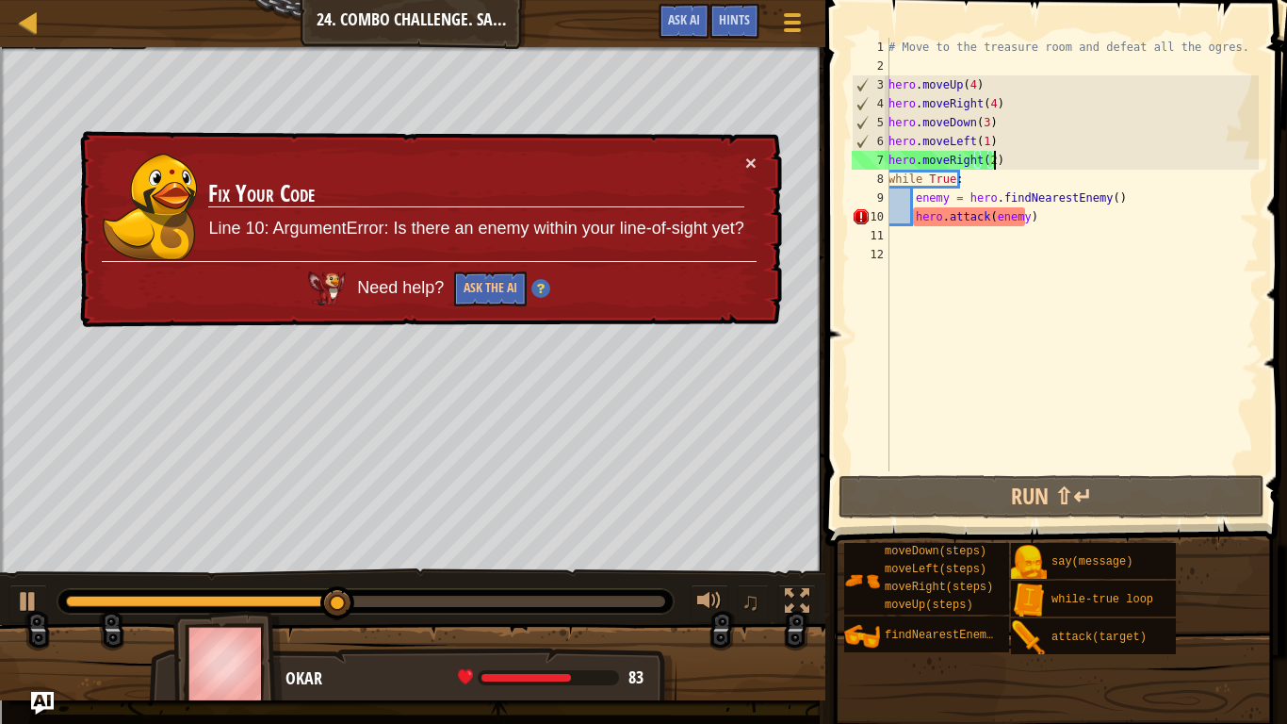
click at [989, 164] on div "# Move to the treasure room and defeat all the ogres. hero . moveUp ( 4 ) hero …" at bounding box center [1072, 273] width 374 height 471
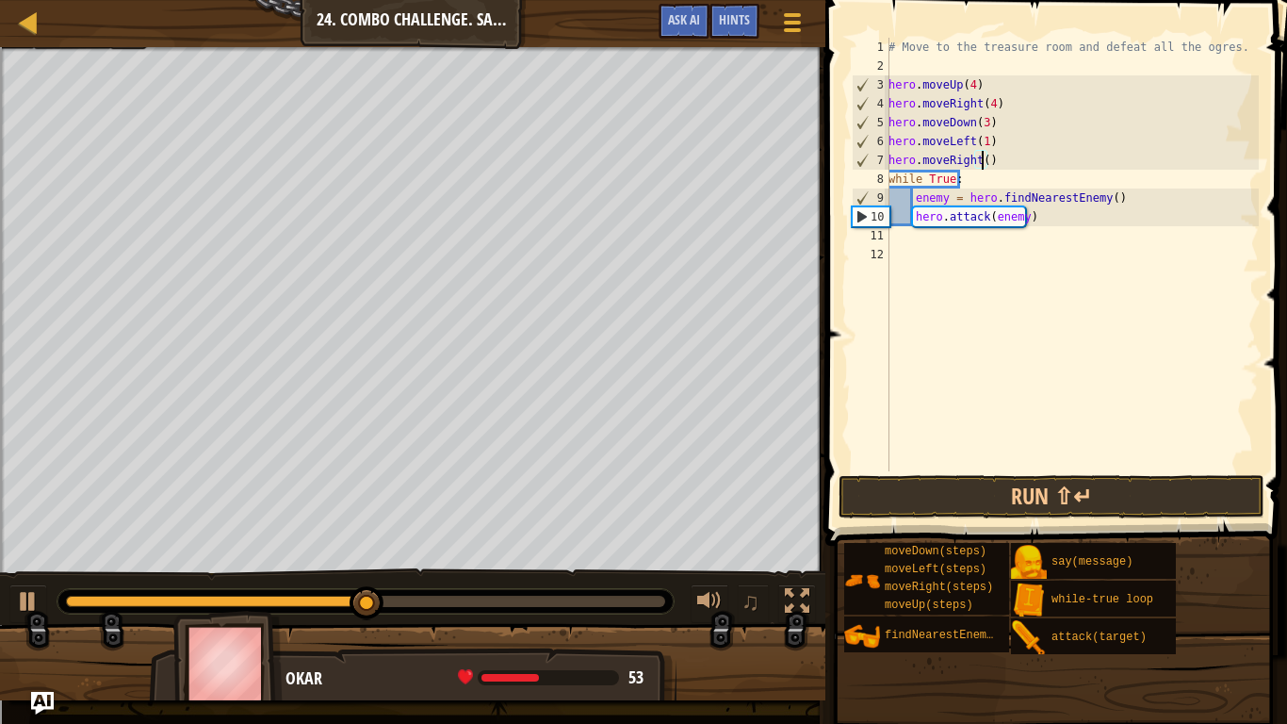
click at [984, 141] on div "# Move to the treasure room and defeat all the ogres. hero . moveUp ( 4 ) hero …" at bounding box center [1072, 273] width 374 height 471
click at [996, 163] on div "# Move to the treasure room and defeat all the ogres. hero . moveUp ( 4 ) hero …" at bounding box center [1072, 273] width 374 height 471
type textarea "h"
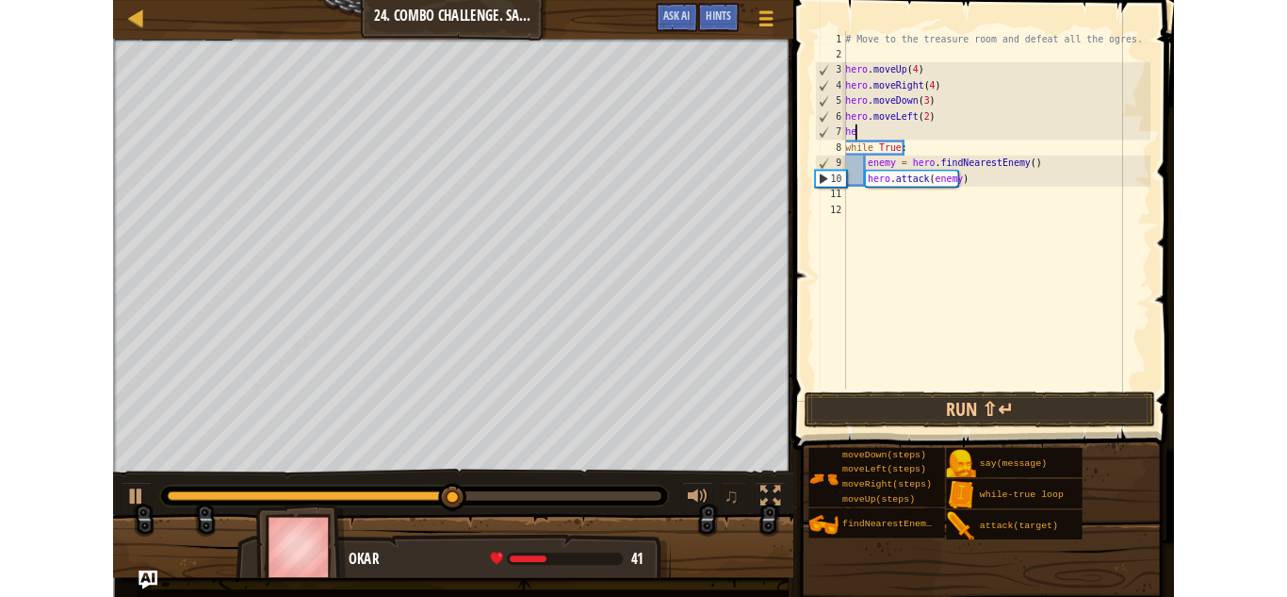
scroll to position [8, 0]
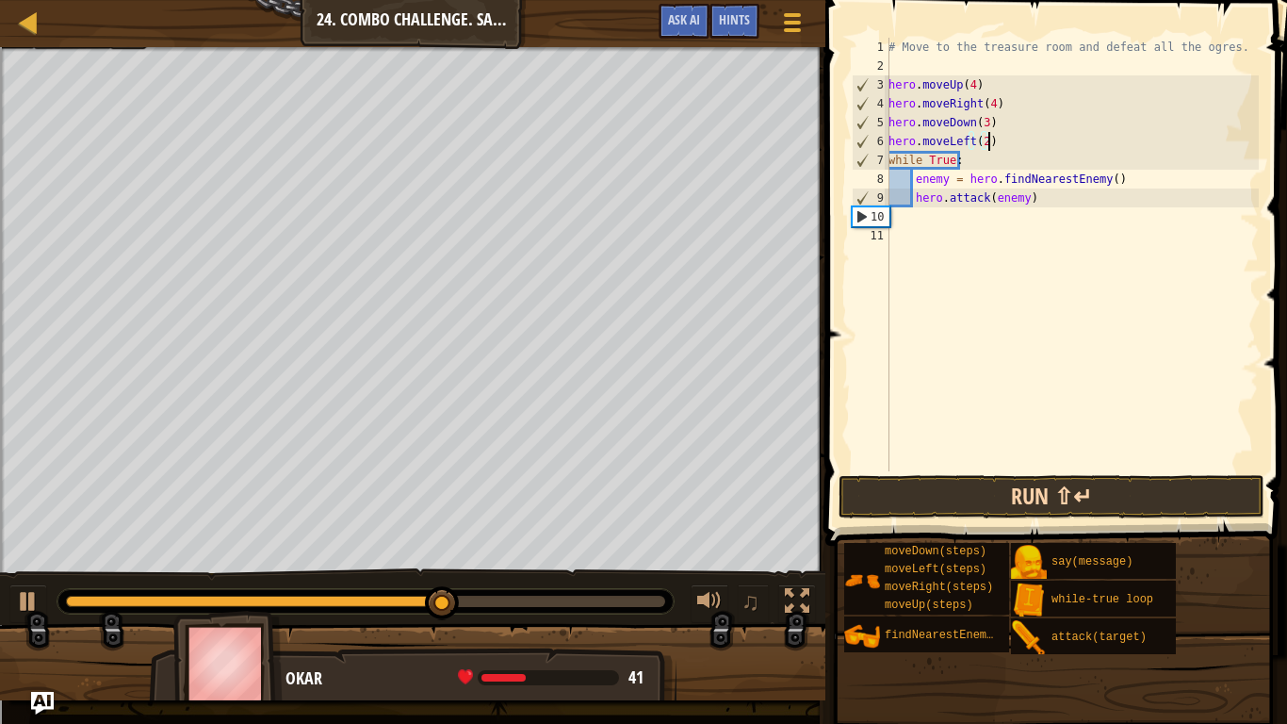
type textarea "hero.moveLeft(2)"
click at [986, 494] on button "Run ⇧↵" at bounding box center [1052, 496] width 426 height 43
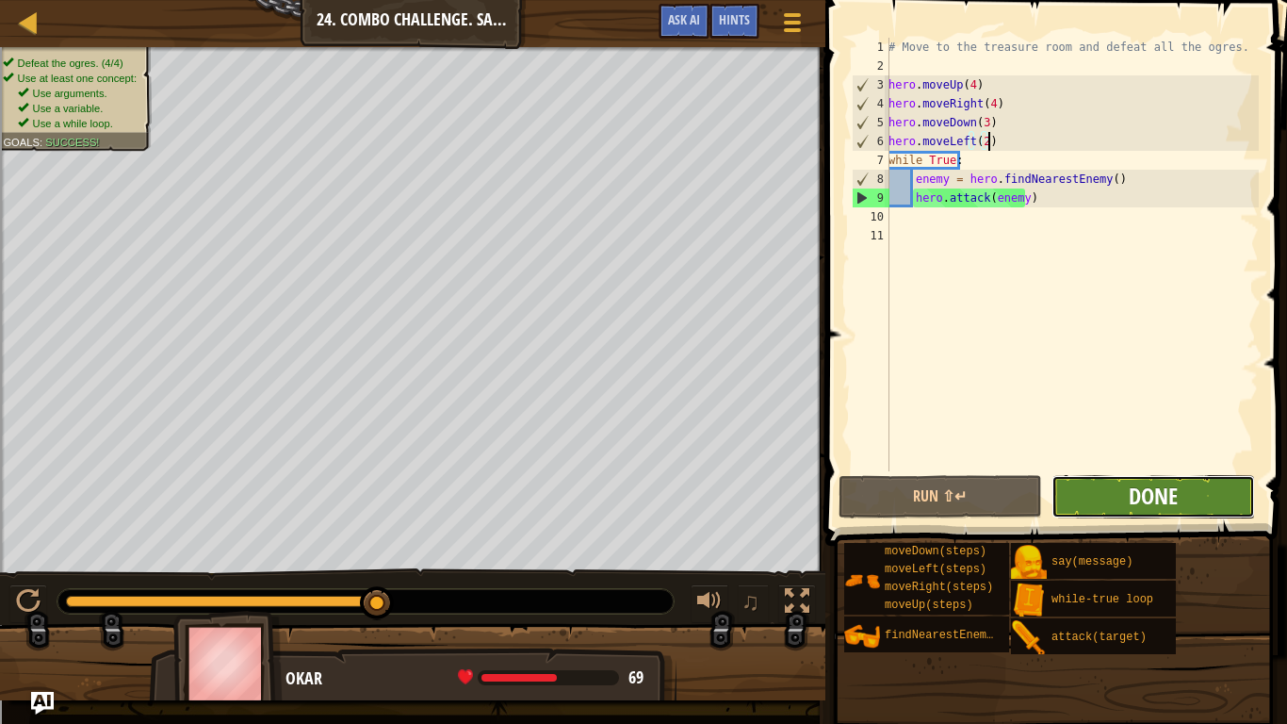
click at [1164, 501] on span "Done" at bounding box center [1153, 496] width 49 height 30
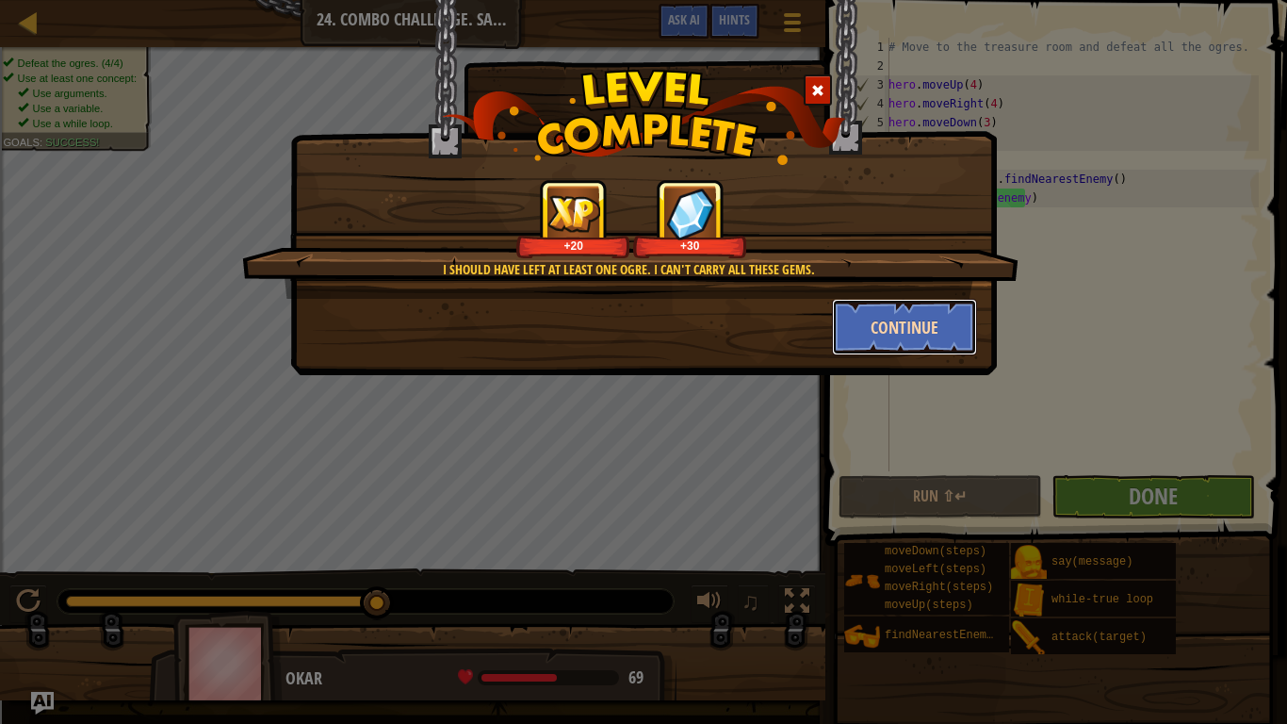
click at [873, 320] on button "Continue" at bounding box center [905, 327] width 146 height 57
